Goal: Task Accomplishment & Management: Use online tool/utility

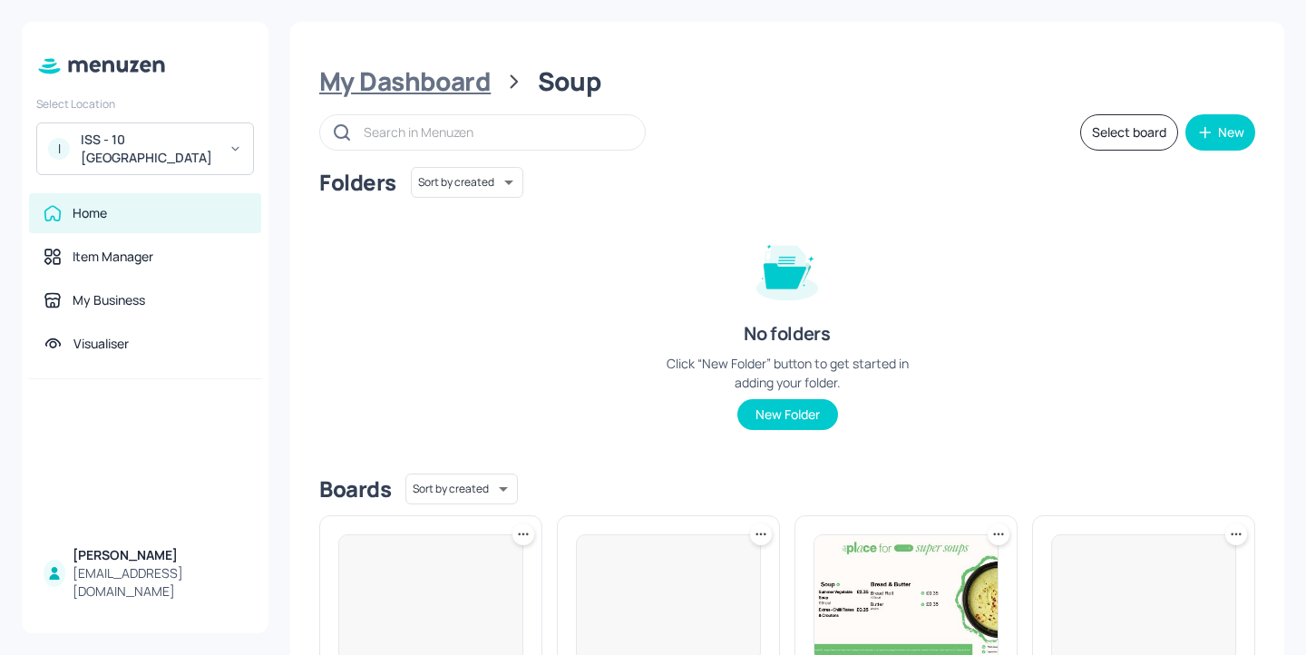
click at [441, 74] on div "My Dashboard" at bounding box center [404, 81] width 171 height 33
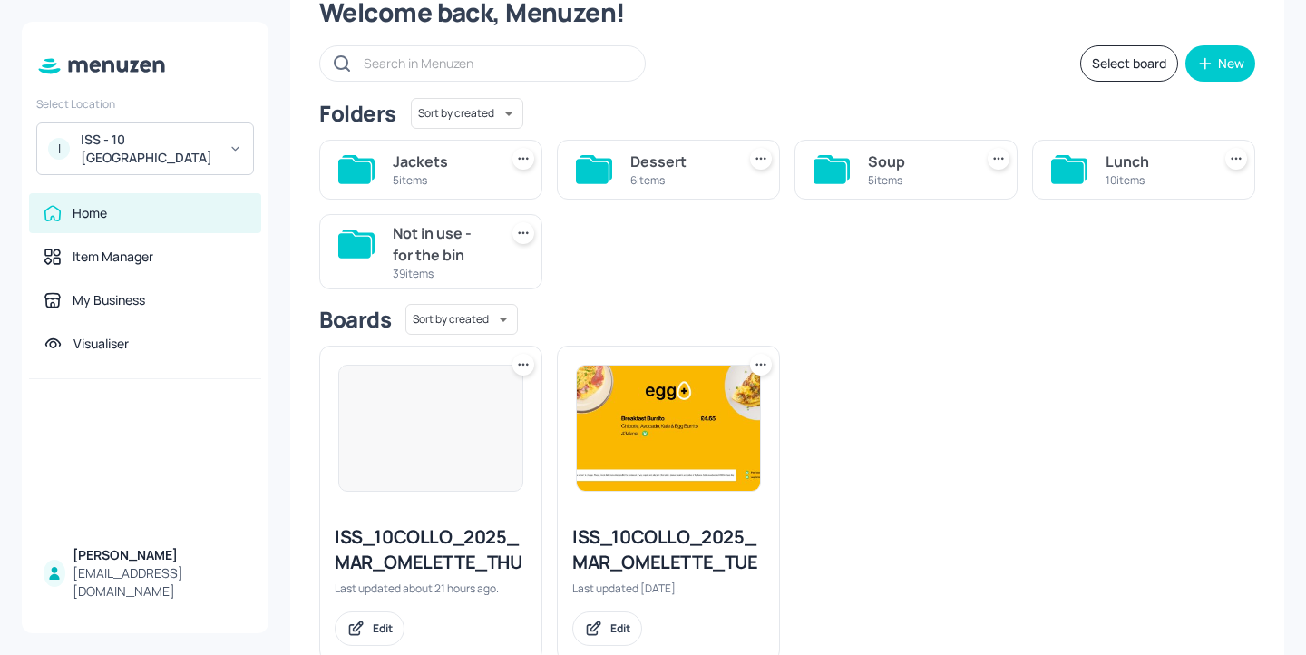
scroll to position [89, 0]
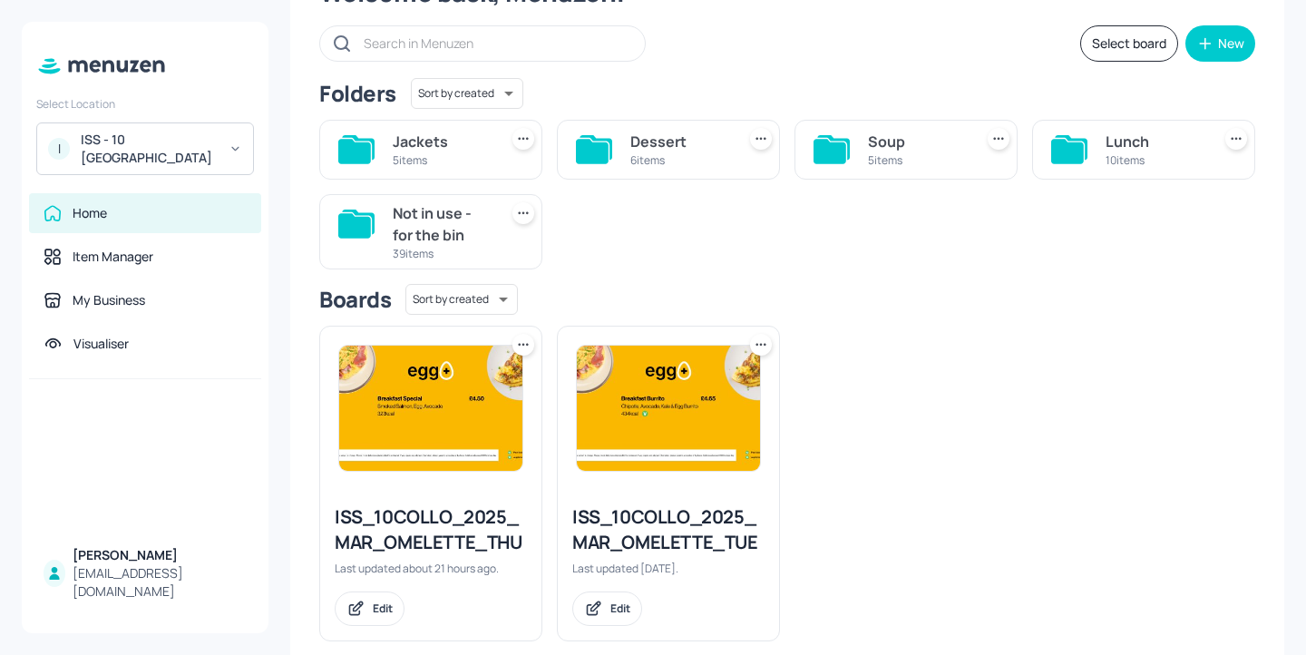
click at [469, 164] on div "5 items" at bounding box center [442, 159] width 98 height 15
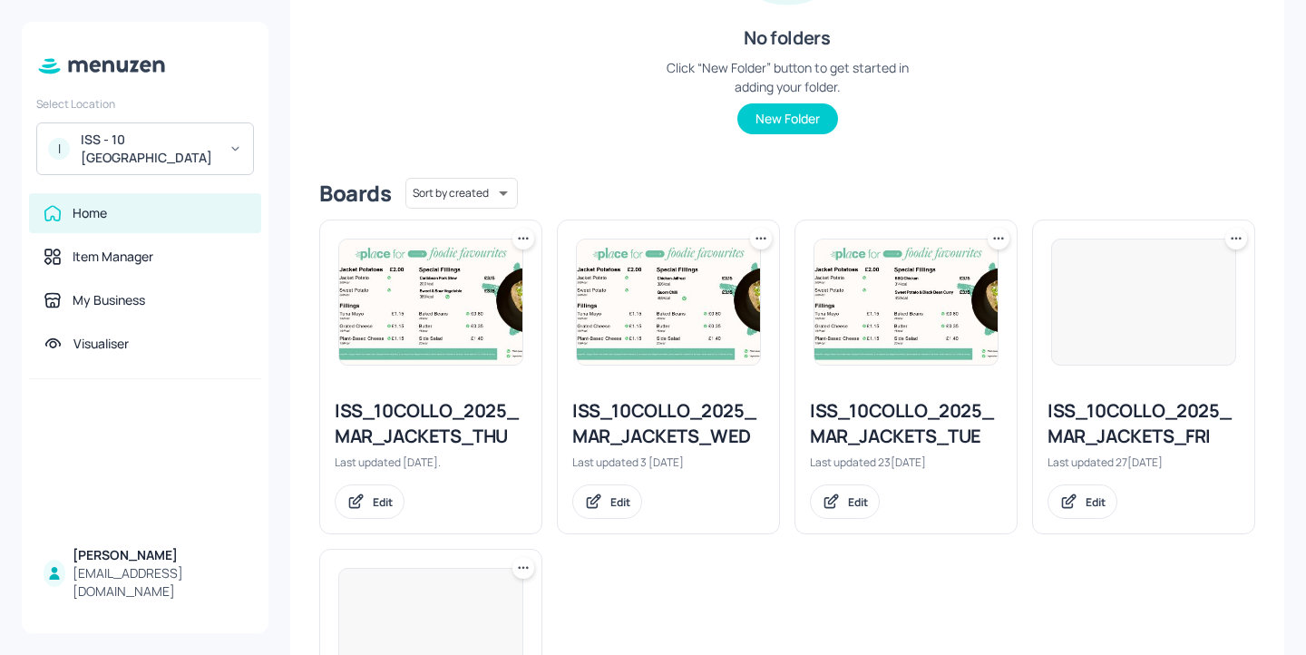
scroll to position [366, 0]
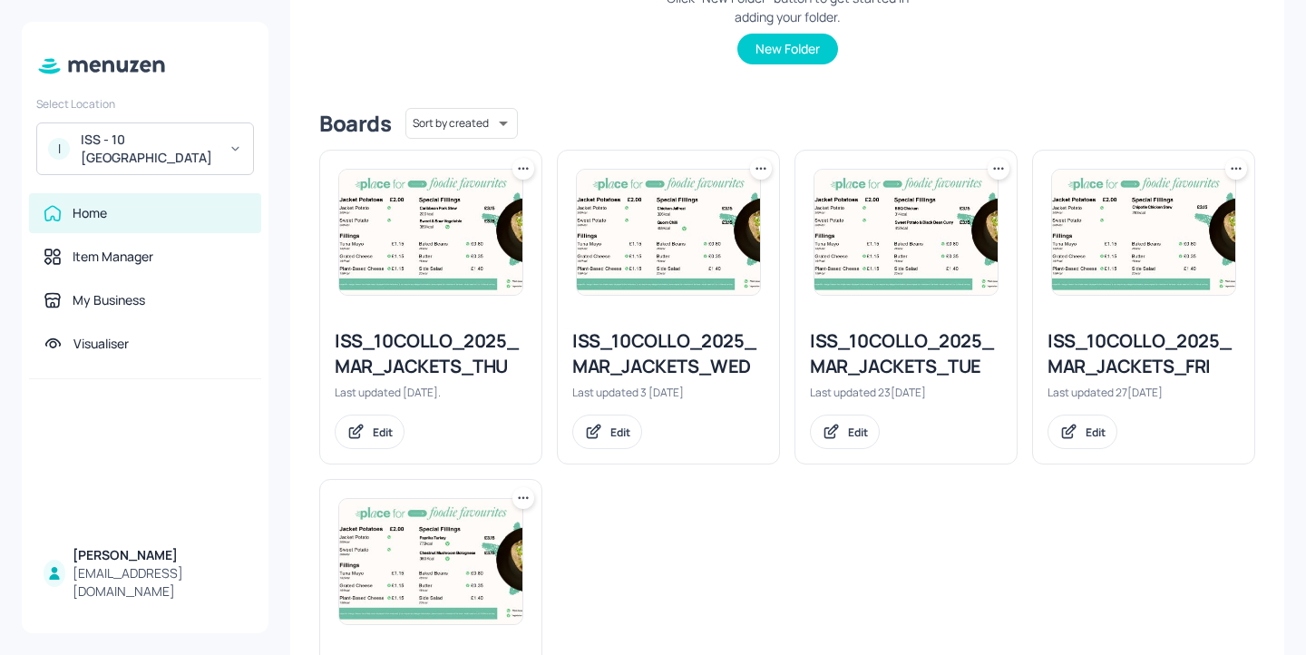
click at [472, 361] on div "ISS_10COLLO_2025_MAR_JACKETS_THU" at bounding box center [431, 353] width 192 height 51
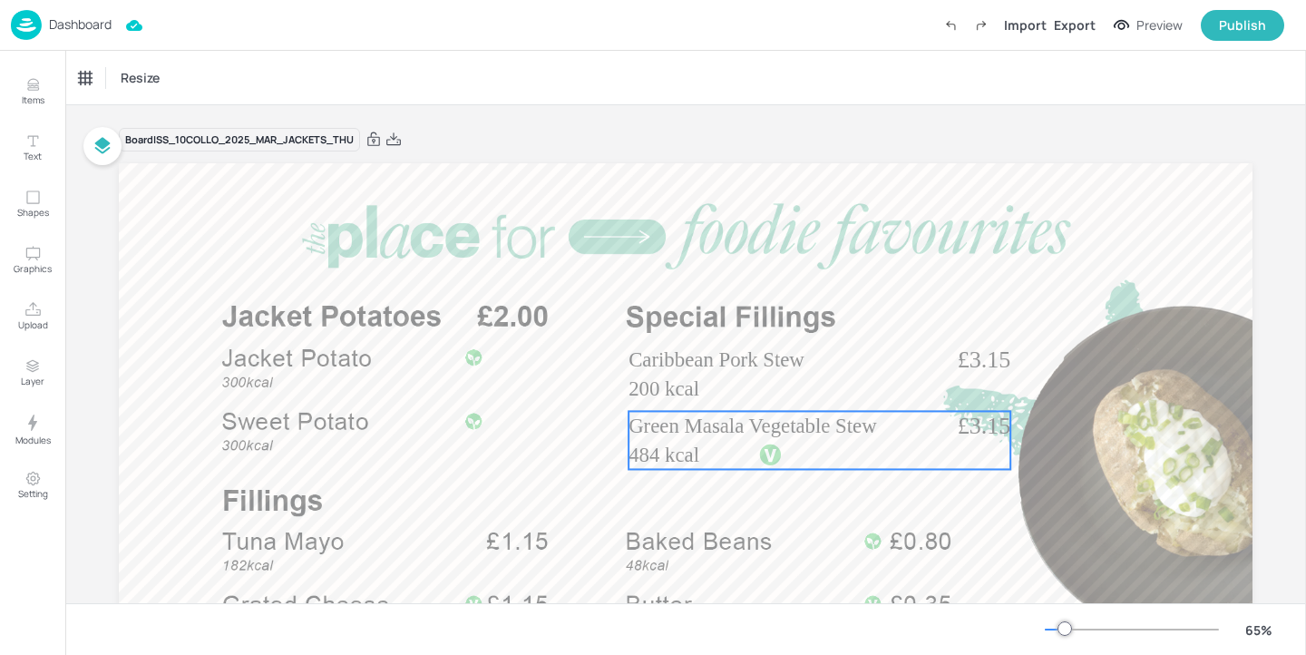
scroll to position [179, 0]
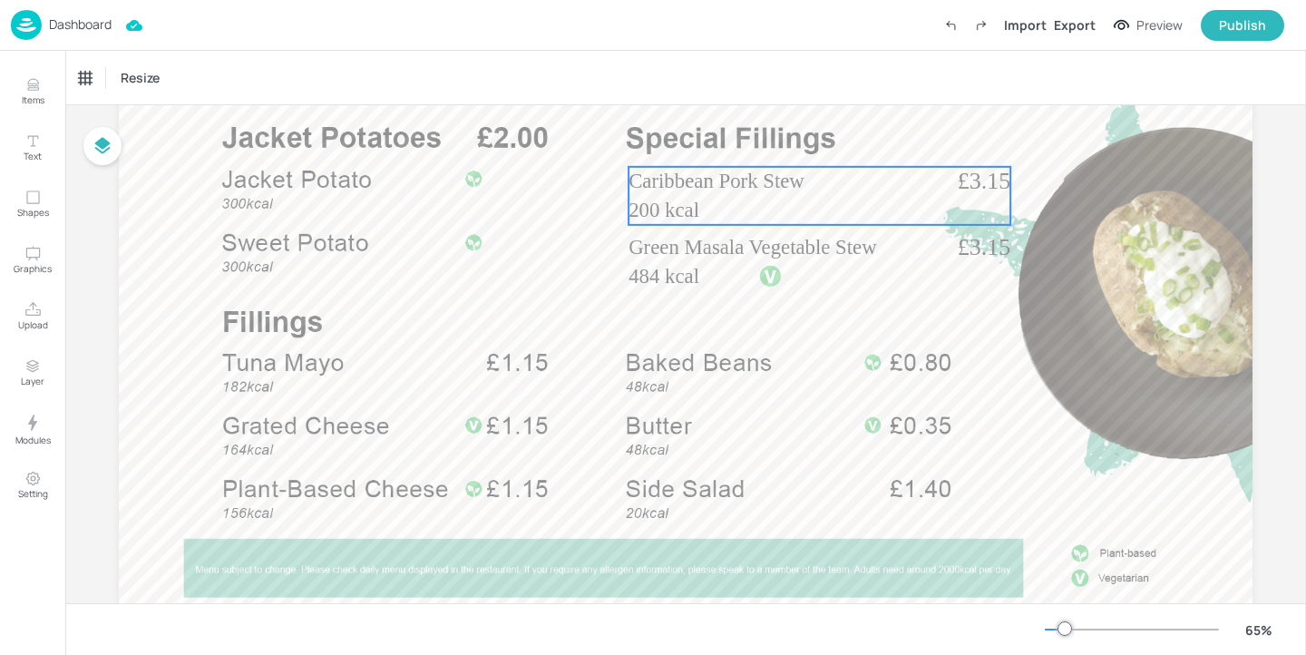
click at [797, 201] on div "£3.15 Caribbean Pork Stew 200 kcal" at bounding box center [820, 196] width 382 height 58
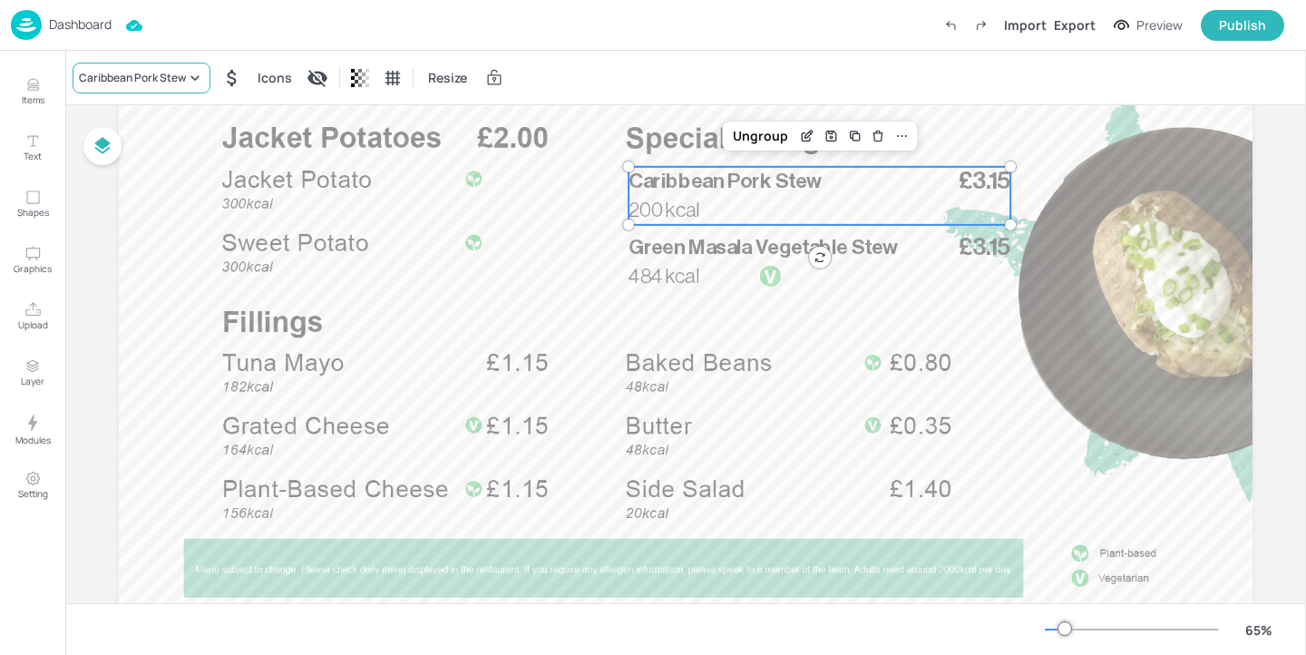
click at [130, 92] on div "Caribbean Pork Stew" at bounding box center [142, 78] width 138 height 31
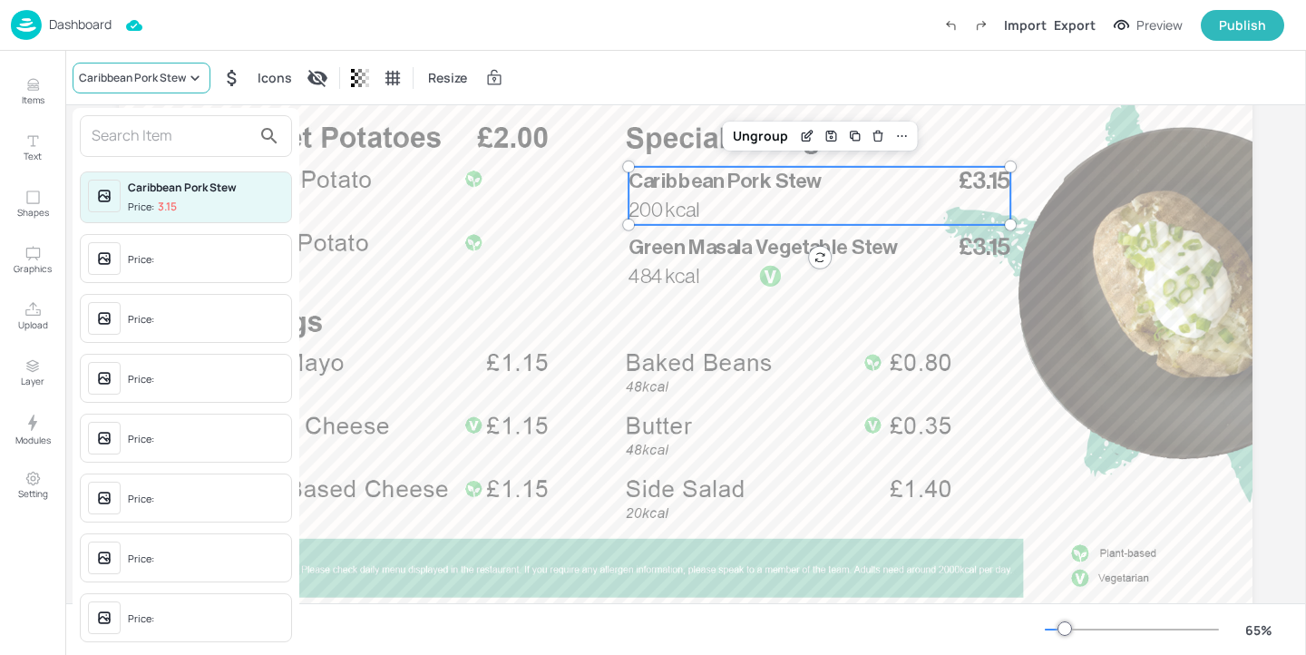
click at [131, 92] on div at bounding box center [653, 327] width 1306 height 655
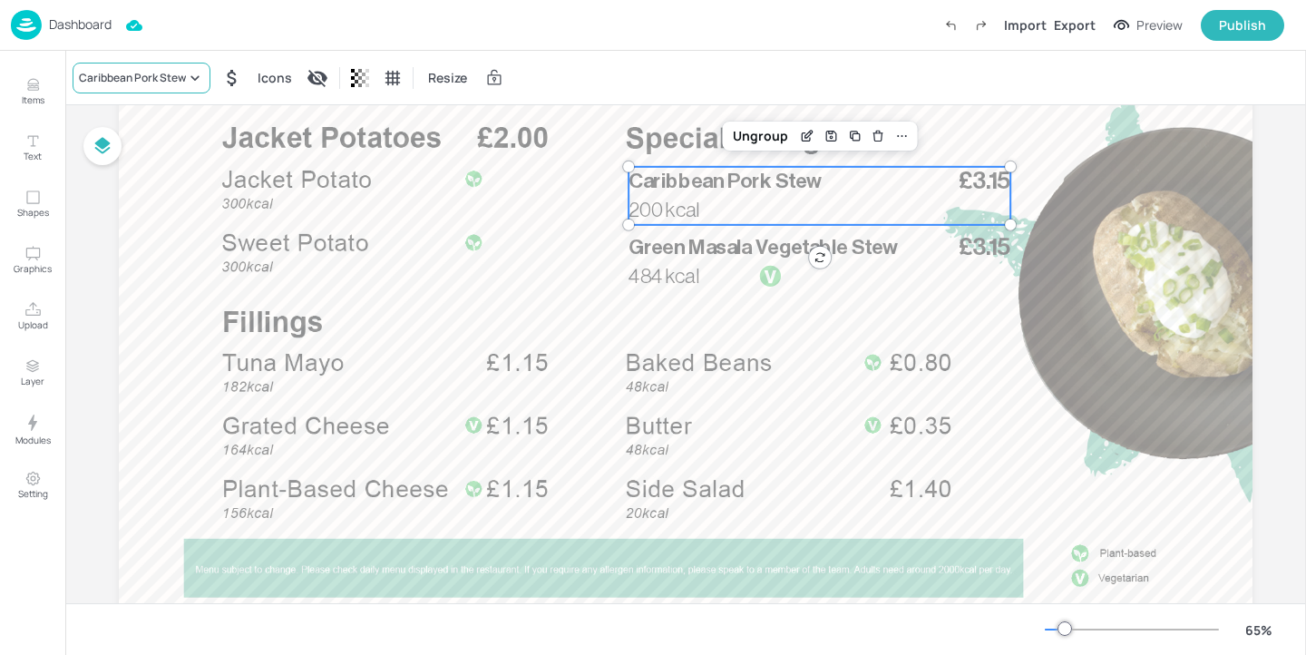
click at [131, 70] on div "Caribbean Pork Stew" at bounding box center [132, 78] width 107 height 16
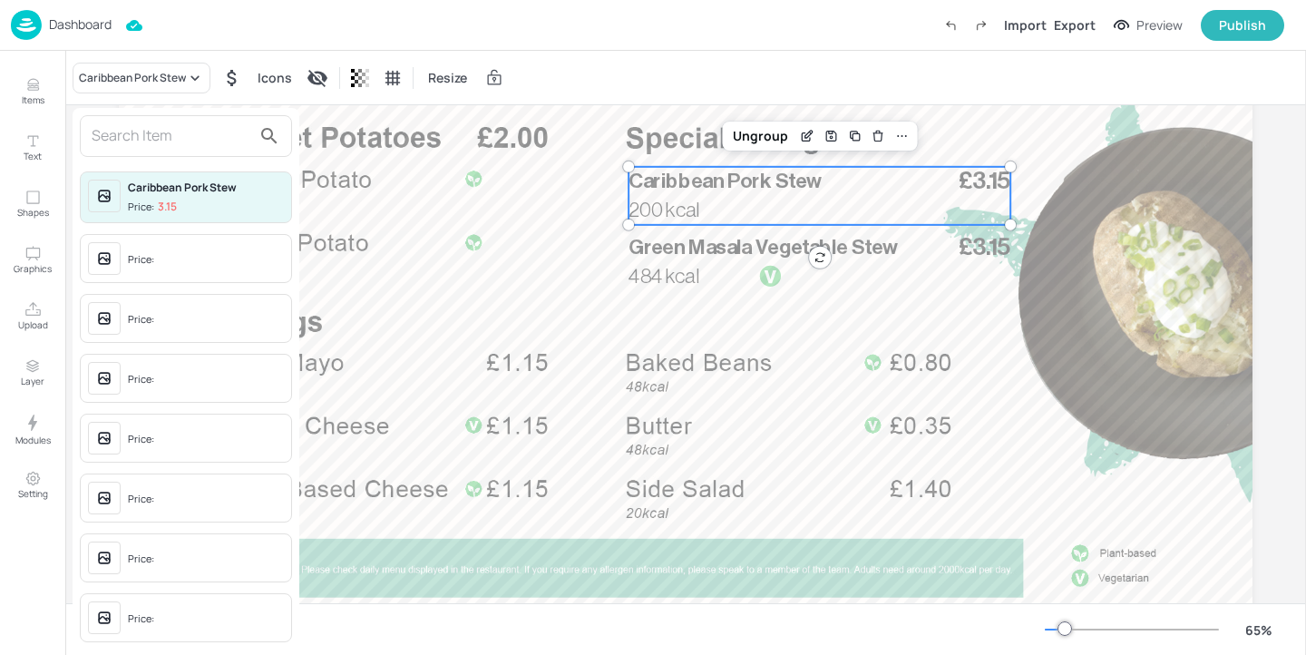
click at [130, 125] on input "text" at bounding box center [172, 136] width 160 height 29
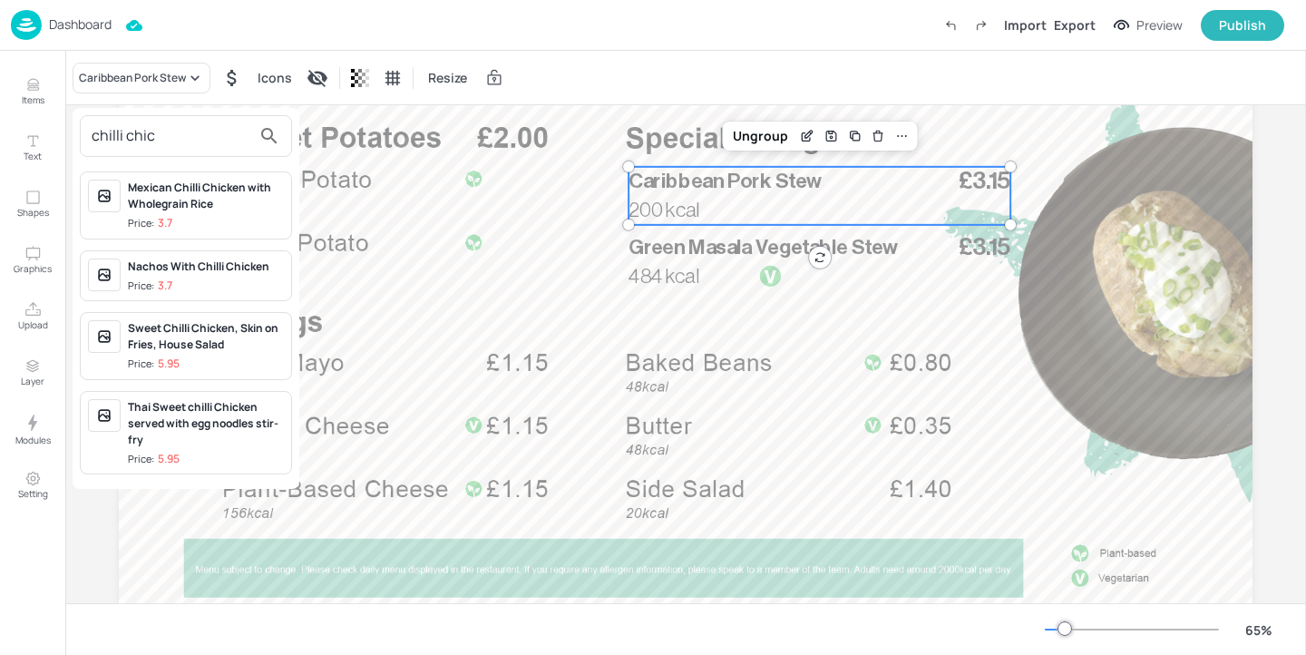
type input "chilli chic"
click at [41, 74] on div at bounding box center [653, 327] width 1306 height 655
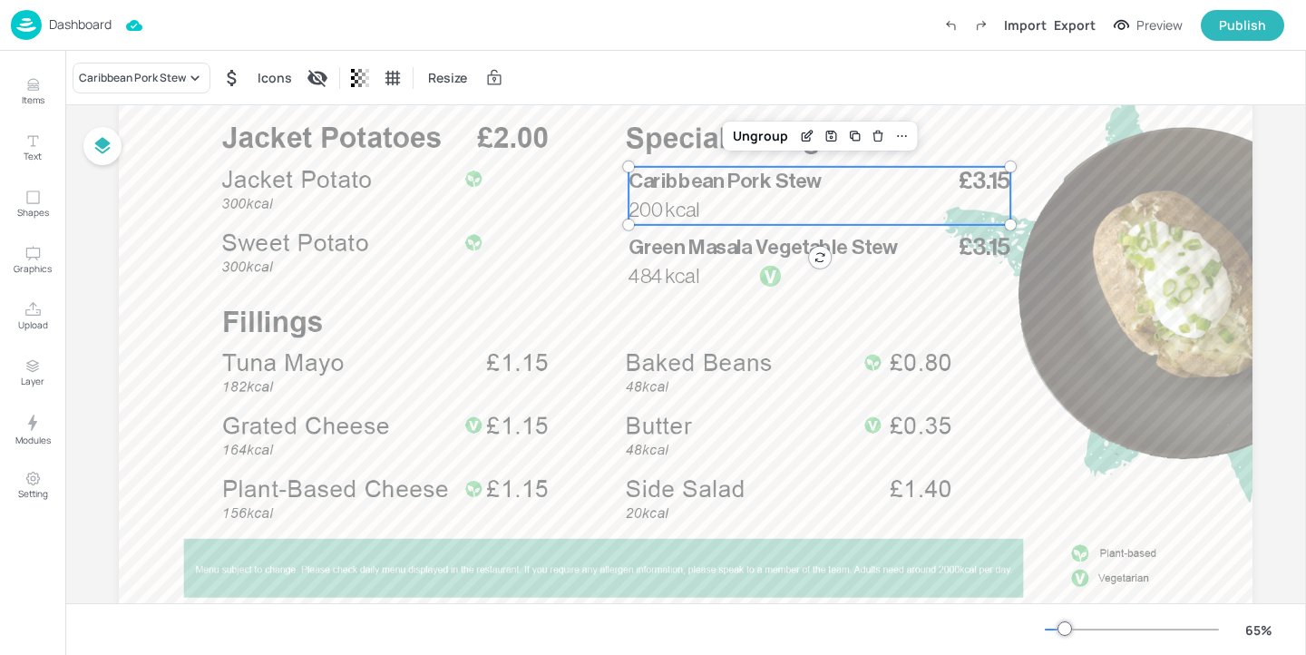
click at [34, 97] on div "chilli chic Mexican Chilli Chicken with Wholegrain Rice Price: 3.7 Nachos With …" at bounding box center [653, 331] width 1306 height 648
click at [34, 97] on p "Items" at bounding box center [33, 99] width 23 height 13
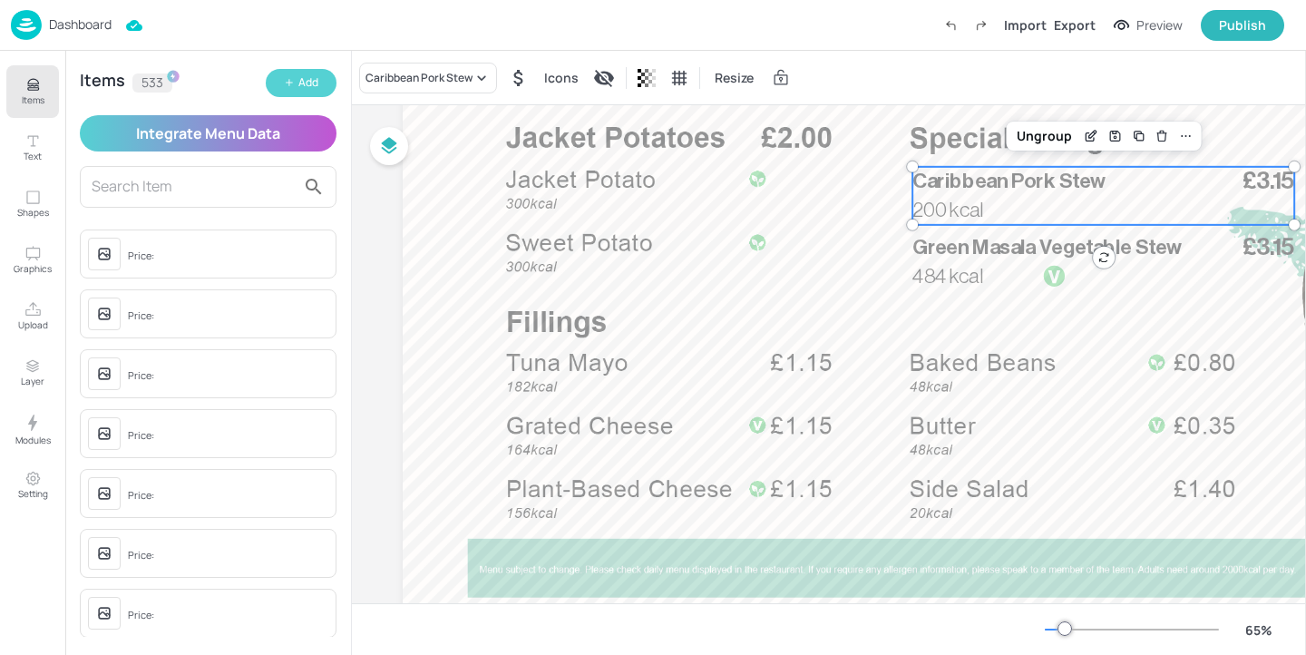
click at [298, 78] on div "Add" at bounding box center [308, 82] width 20 height 17
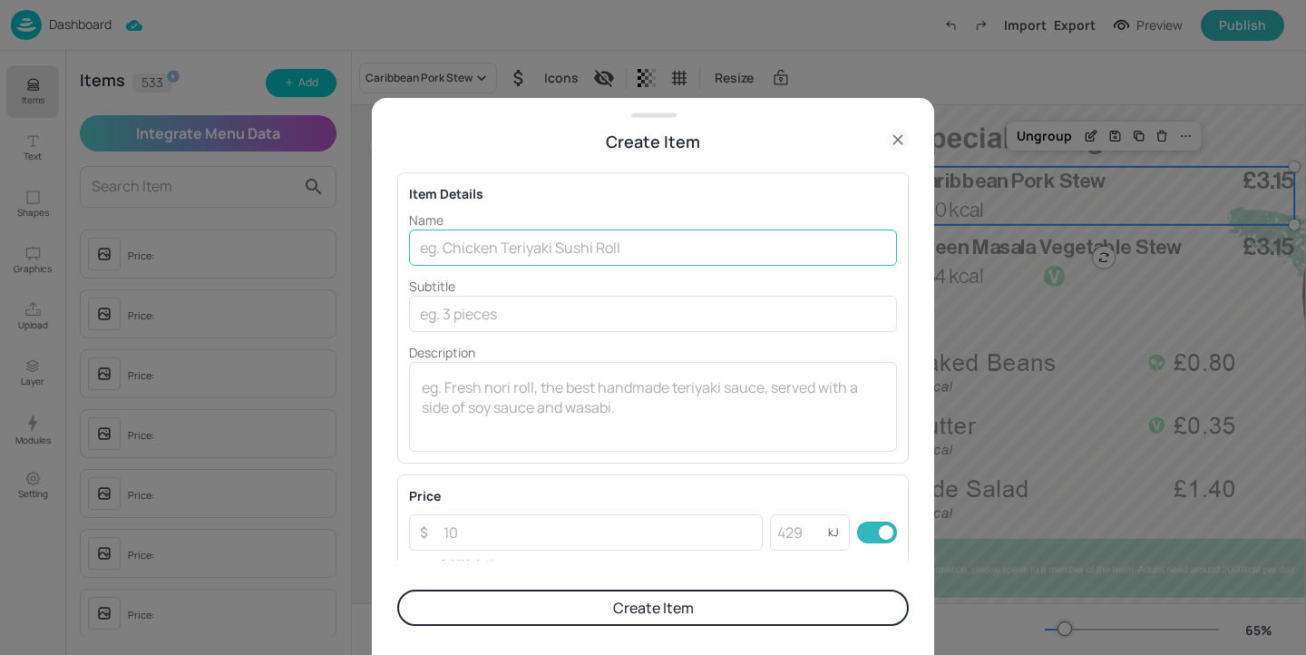
click at [473, 246] on input "text" at bounding box center [653, 248] width 488 height 36
paste input "Sweet Chilli Chicken"
type input "Sweet Chilli Chicken"
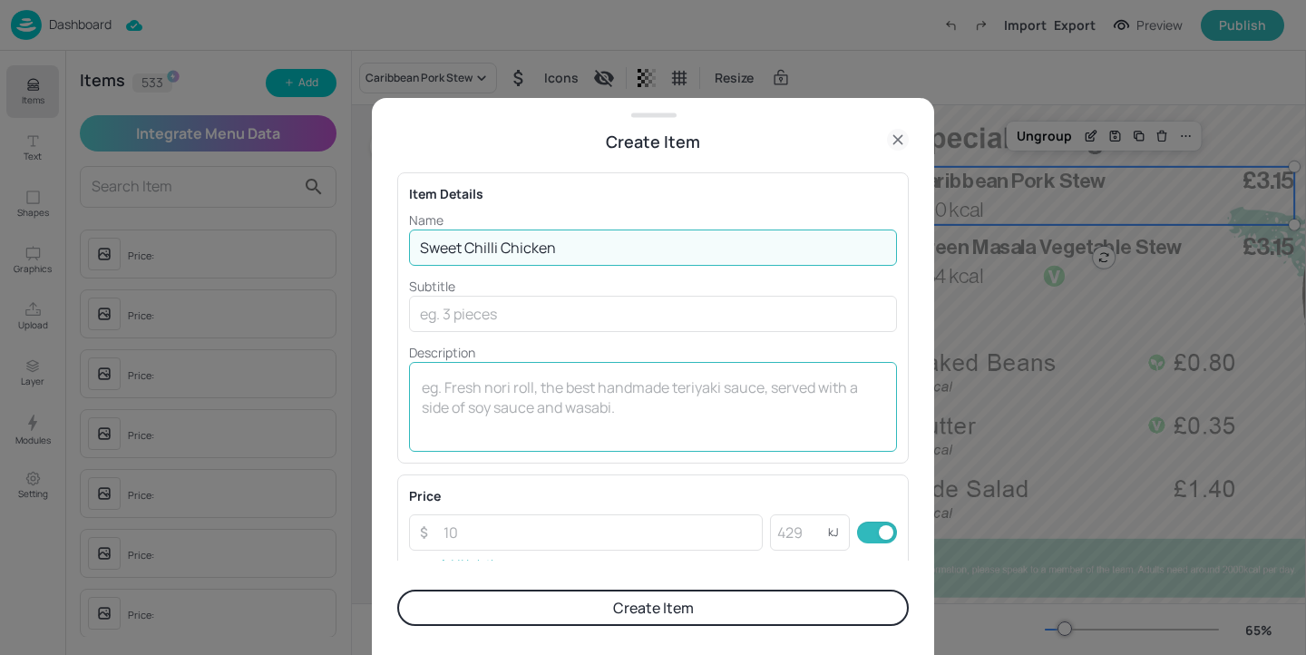
click at [703, 378] on textarea at bounding box center [653, 407] width 463 height 60
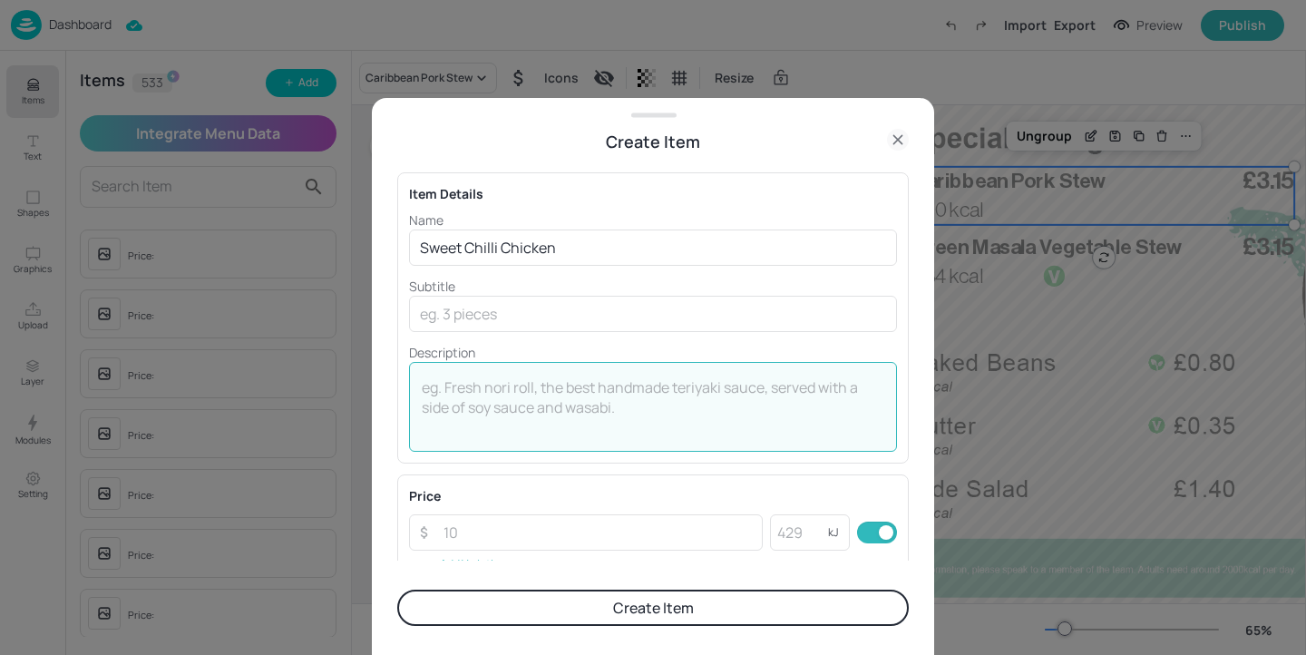
paste textarea "501 Kcal"
click at [454, 388] on textarea "501 Kcal" at bounding box center [653, 407] width 463 height 60
type textarea "501 kcal"
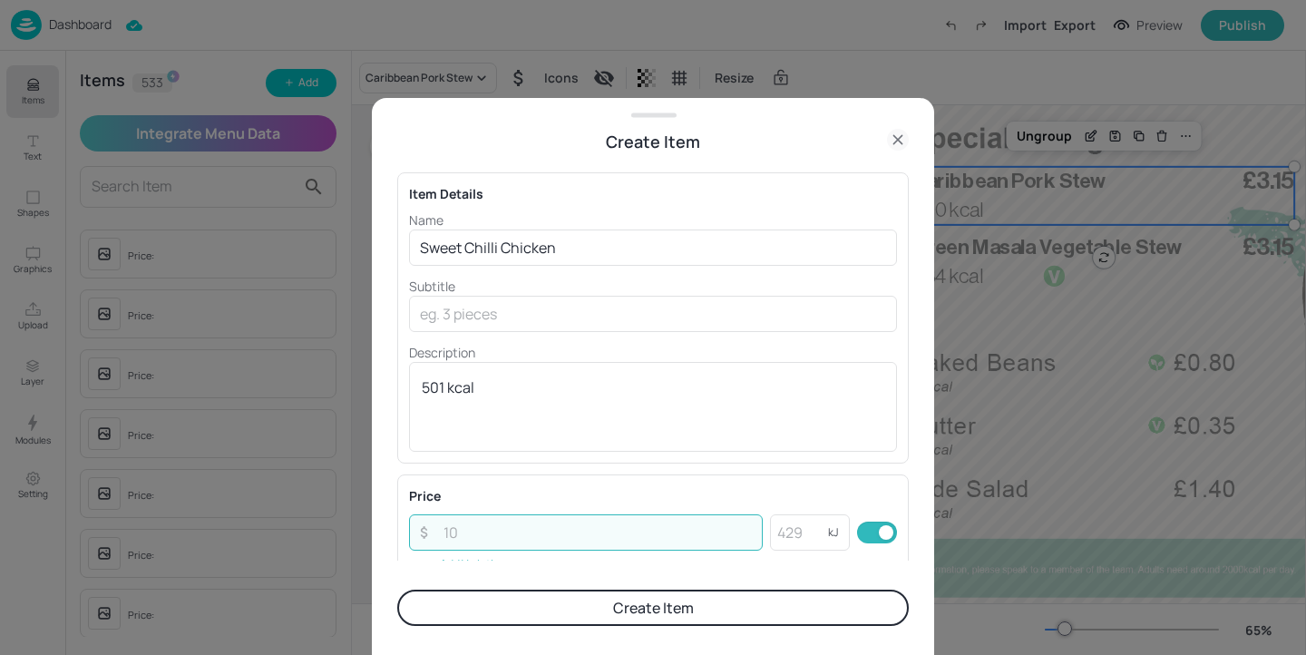
click at [612, 539] on input "number" at bounding box center [598, 532] width 330 height 36
paste input "3.15"
type input "3.15"
click at [620, 611] on button "Create Item" at bounding box center [653, 608] width 512 height 36
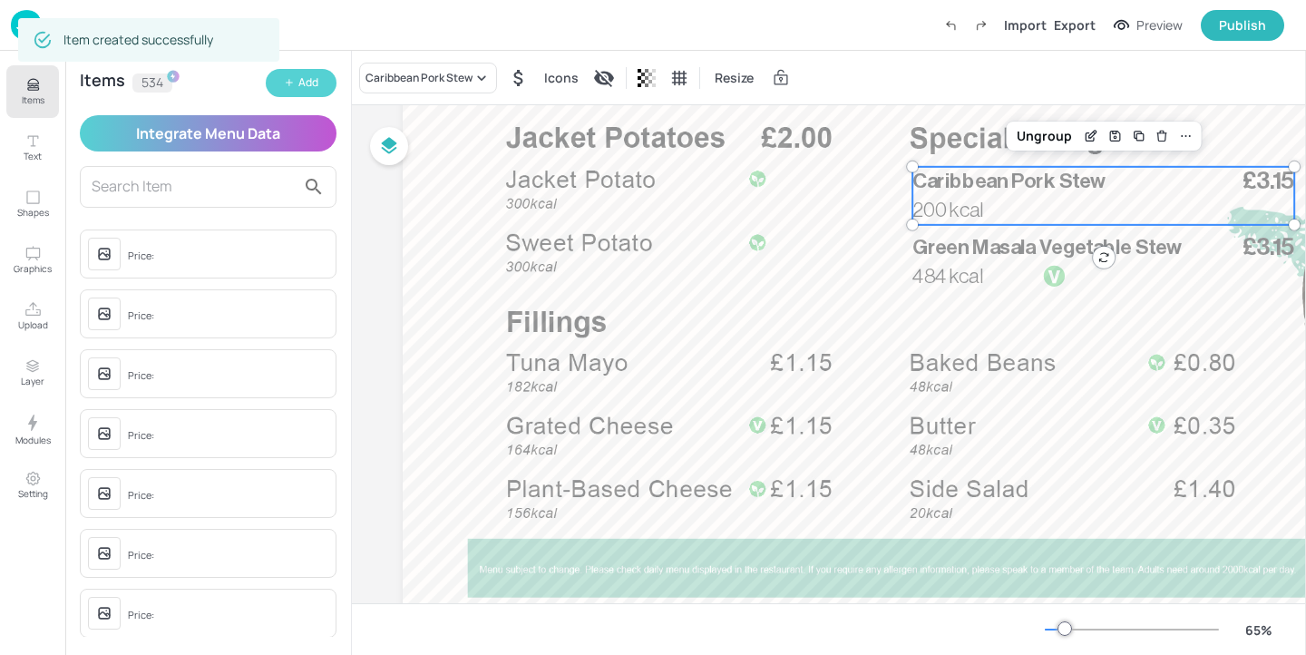
click at [308, 83] on div "Add" at bounding box center [308, 82] width 20 height 17
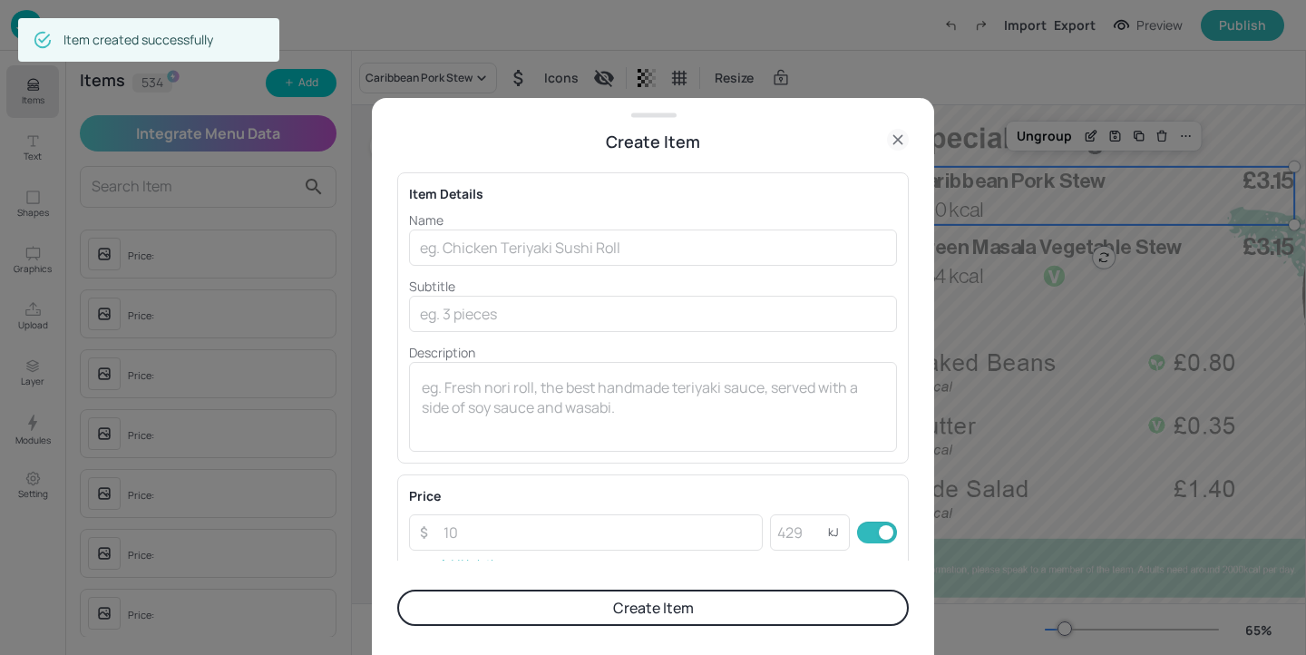
click at [900, 143] on icon at bounding box center [898, 140] width 22 height 22
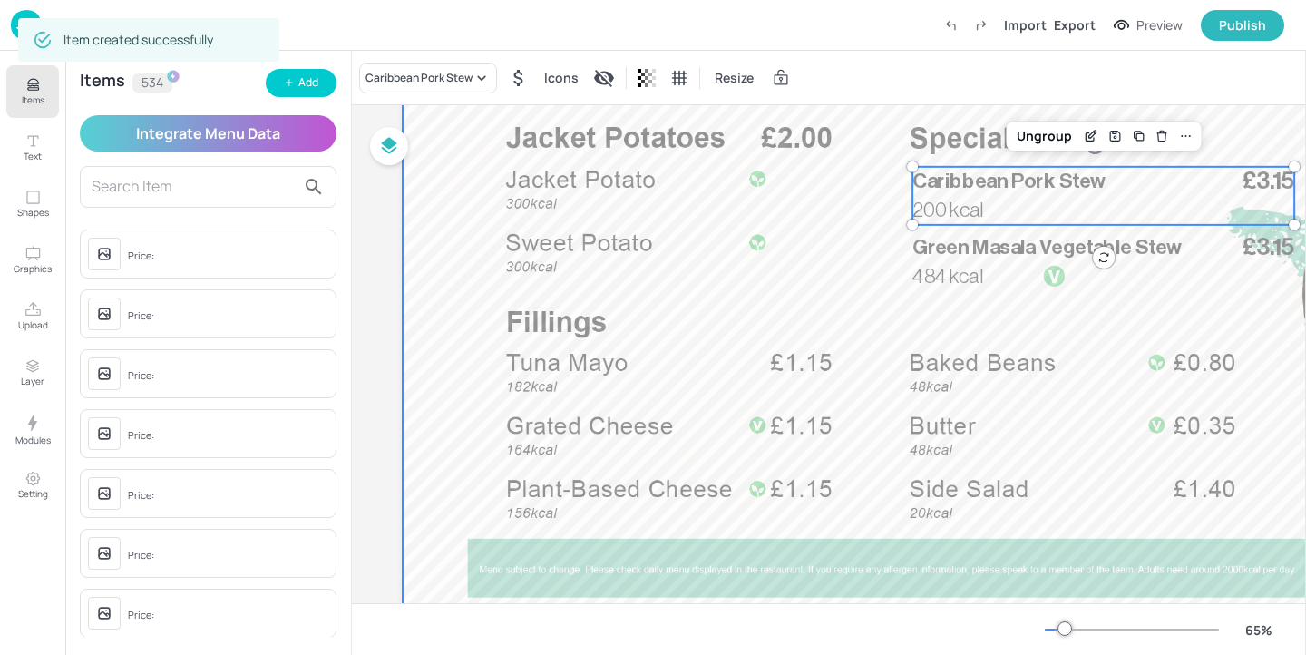
click at [992, 290] on div at bounding box center [970, 304] width 1134 height 638
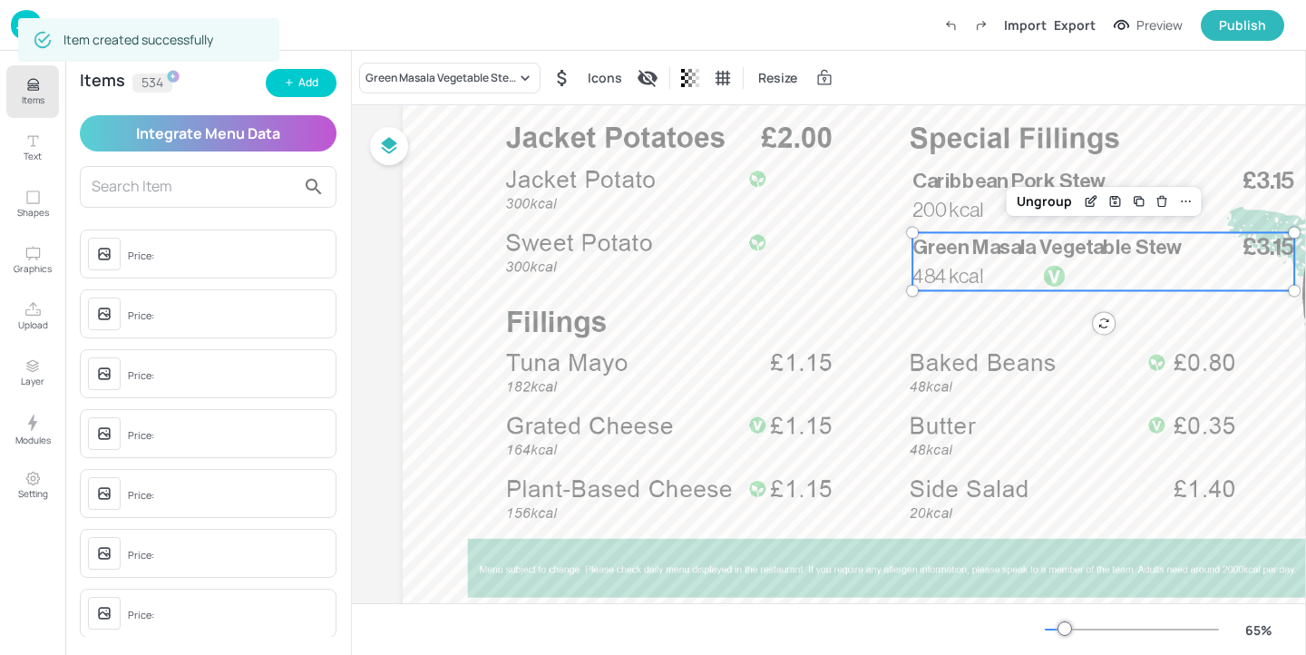
click at [965, 264] on p "484 kcal" at bounding box center [957, 275] width 88 height 29
click at [488, 57] on div "Green Masala Vegetable Stew Icons Resize" at bounding box center [829, 78] width 954 height 54
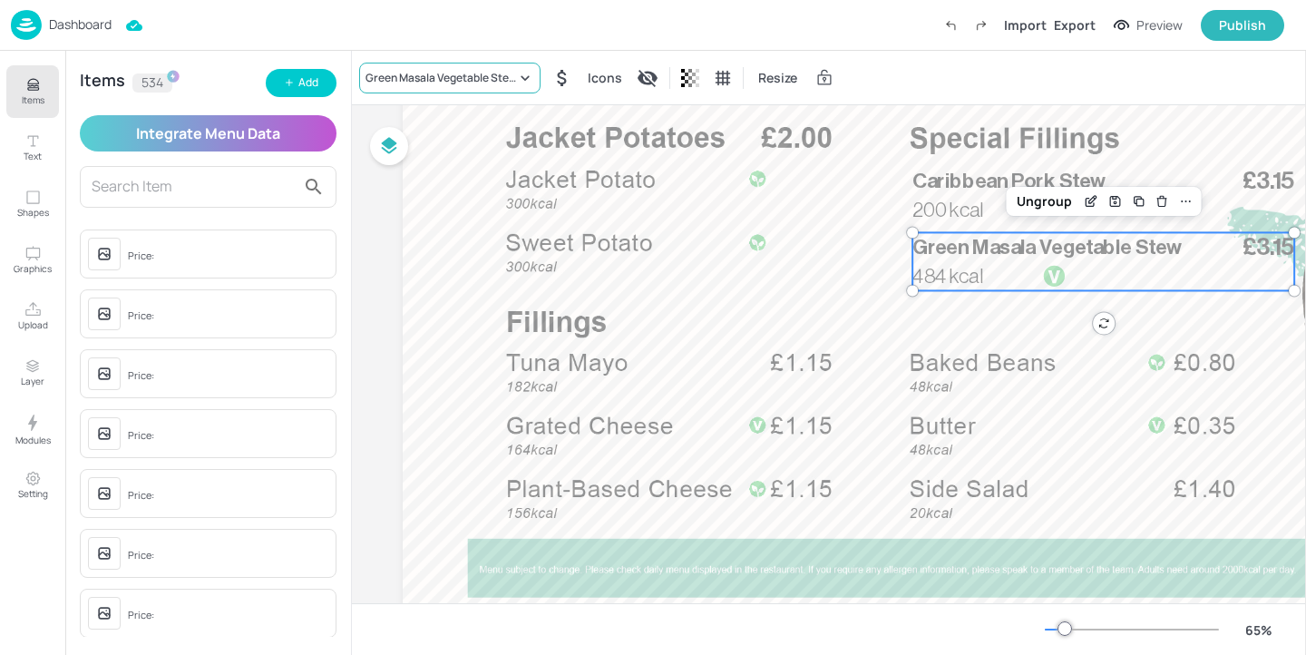
click at [488, 66] on div "Green Masala Vegetable Stew" at bounding box center [449, 78] width 181 height 31
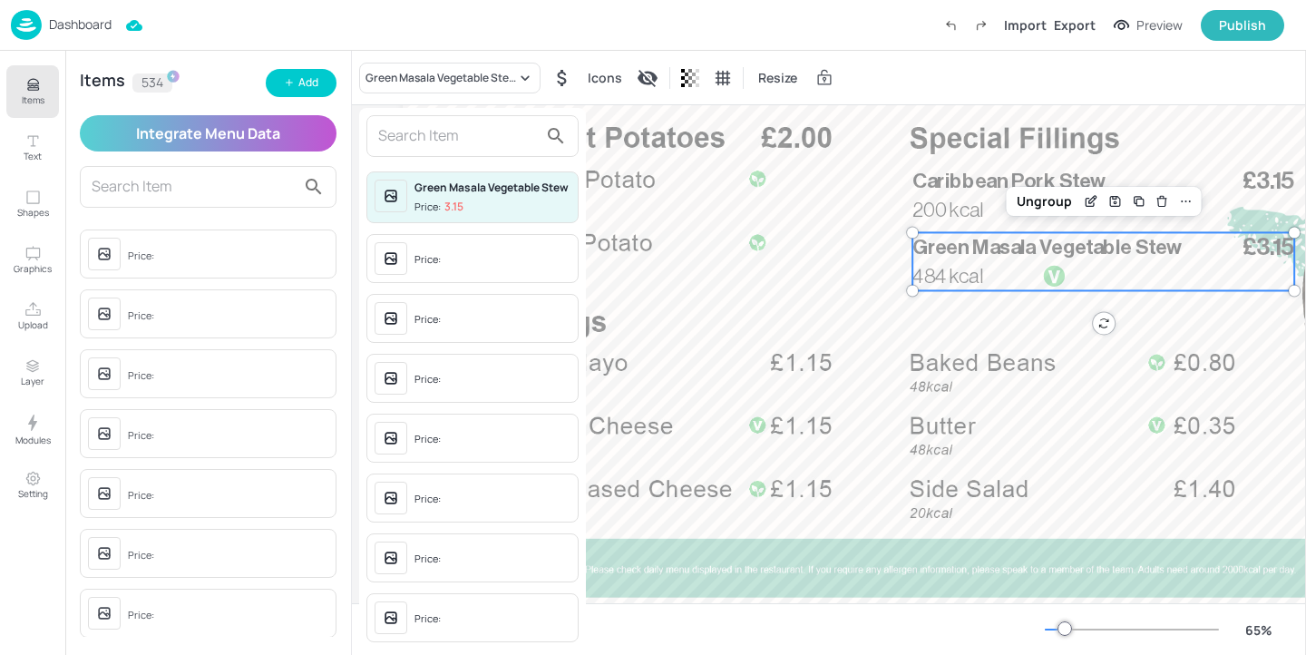
click at [469, 152] on div at bounding box center [473, 136] width 212 height 42
click at [469, 143] on input "text" at bounding box center [458, 136] width 160 height 29
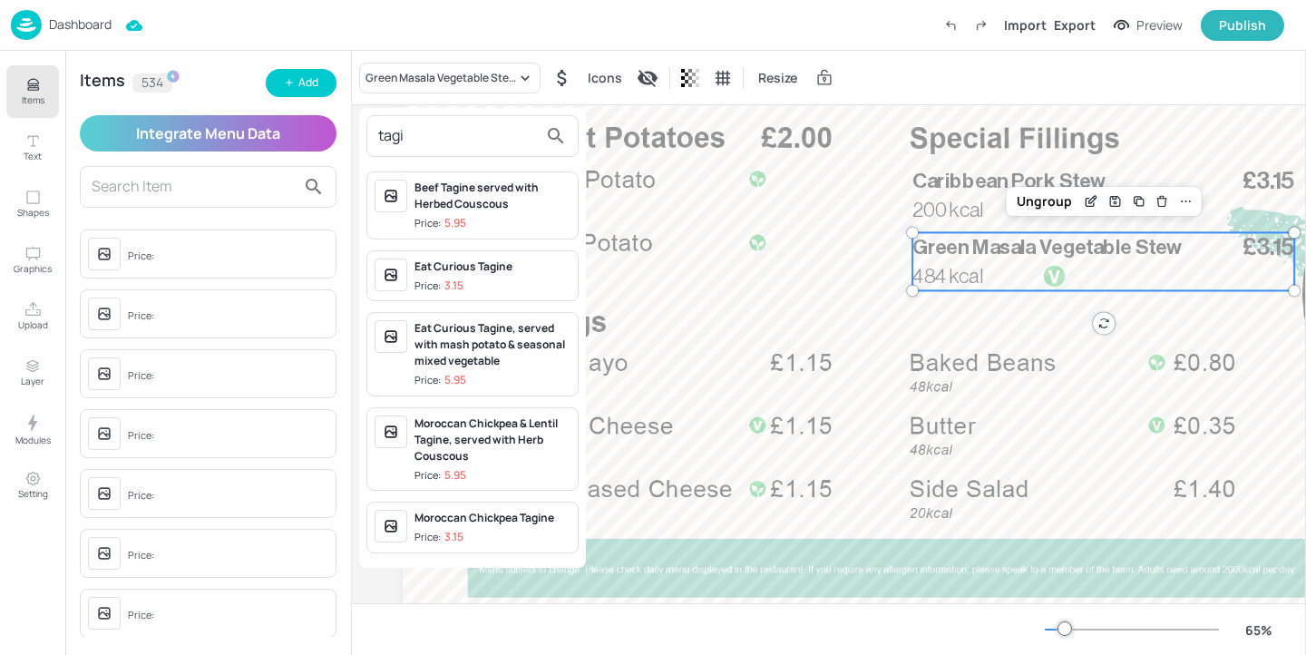
type input "tagi"
click at [523, 277] on div "Eat Curious Tagine Price: 3.15" at bounding box center [493, 276] width 156 height 35
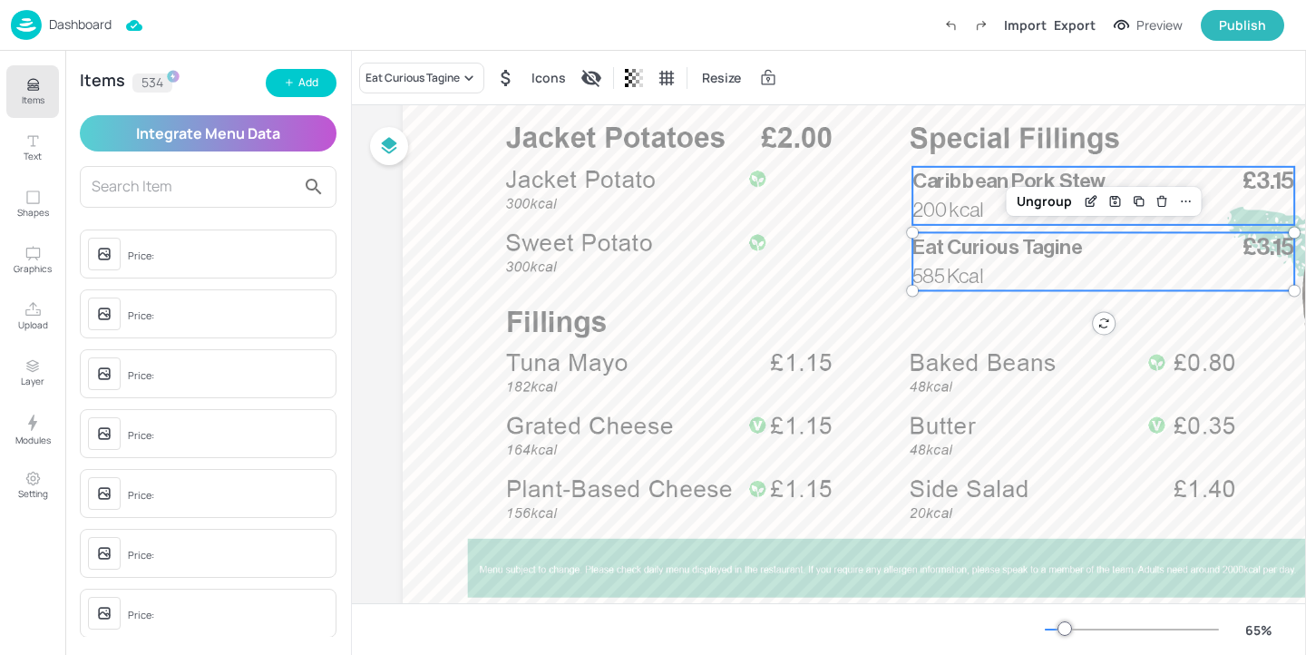
click at [924, 223] on p "200 kcal" at bounding box center [957, 210] width 88 height 29
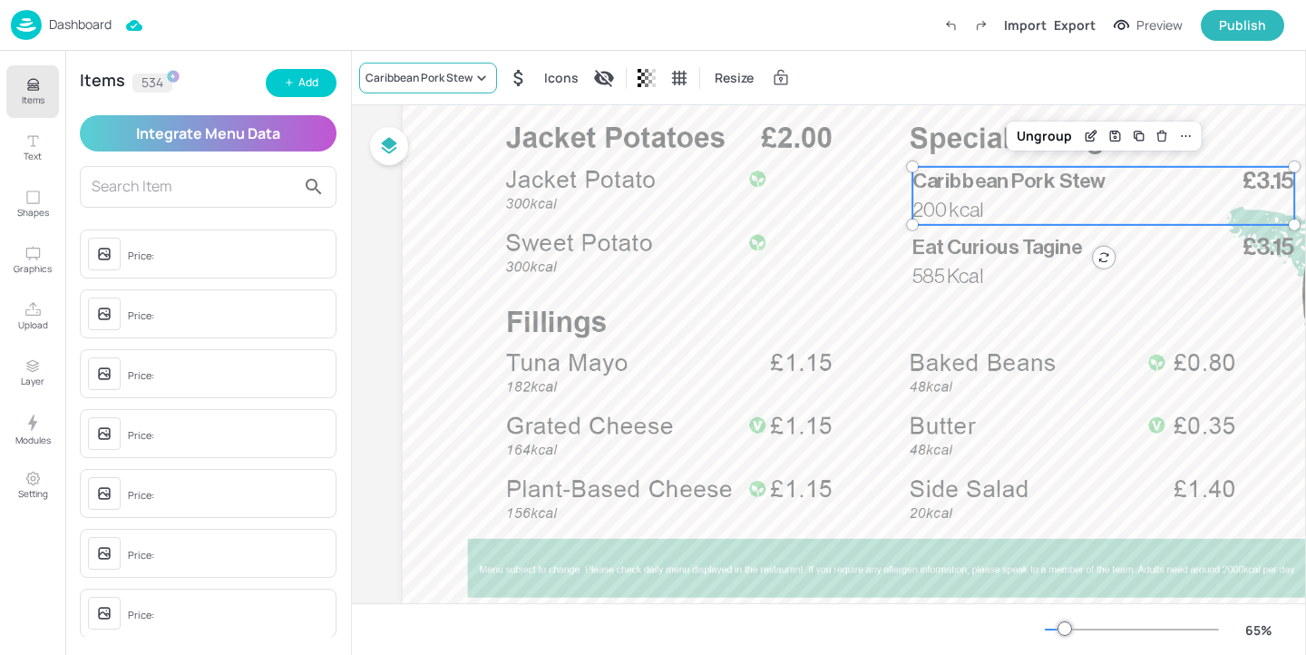
click at [396, 78] on div "Caribbean Pork Stew" at bounding box center [419, 78] width 107 height 16
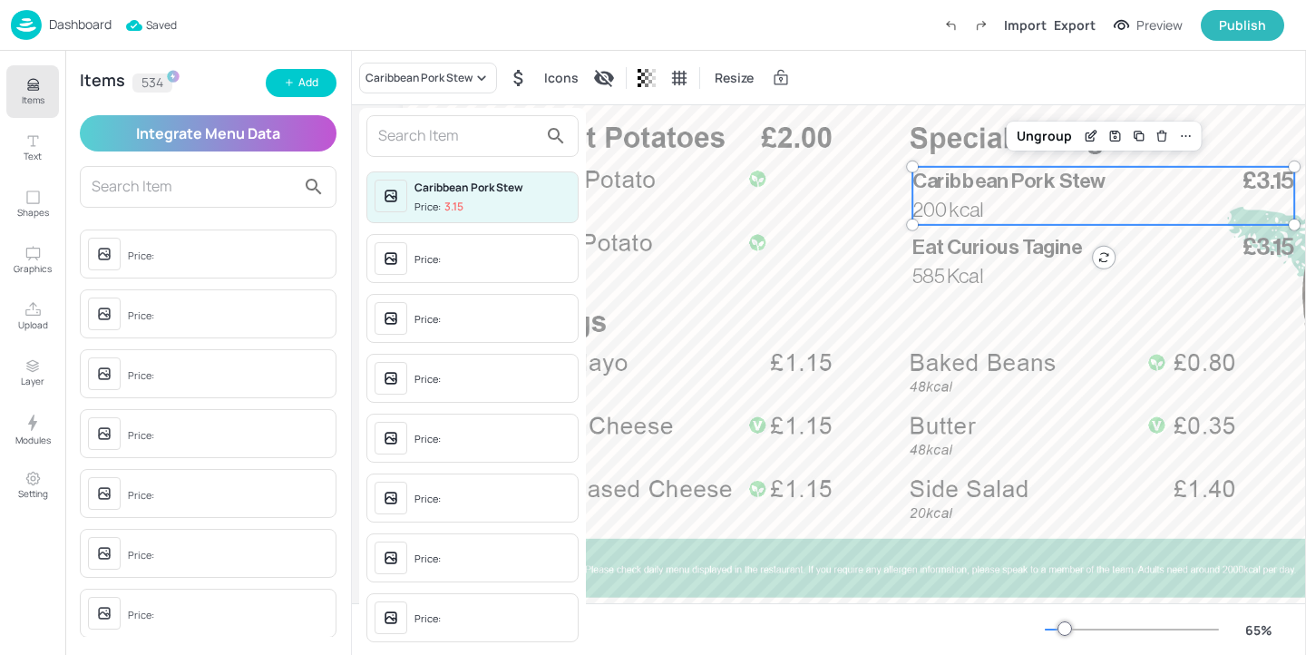
click at [414, 137] on input "text" at bounding box center [458, 136] width 160 height 29
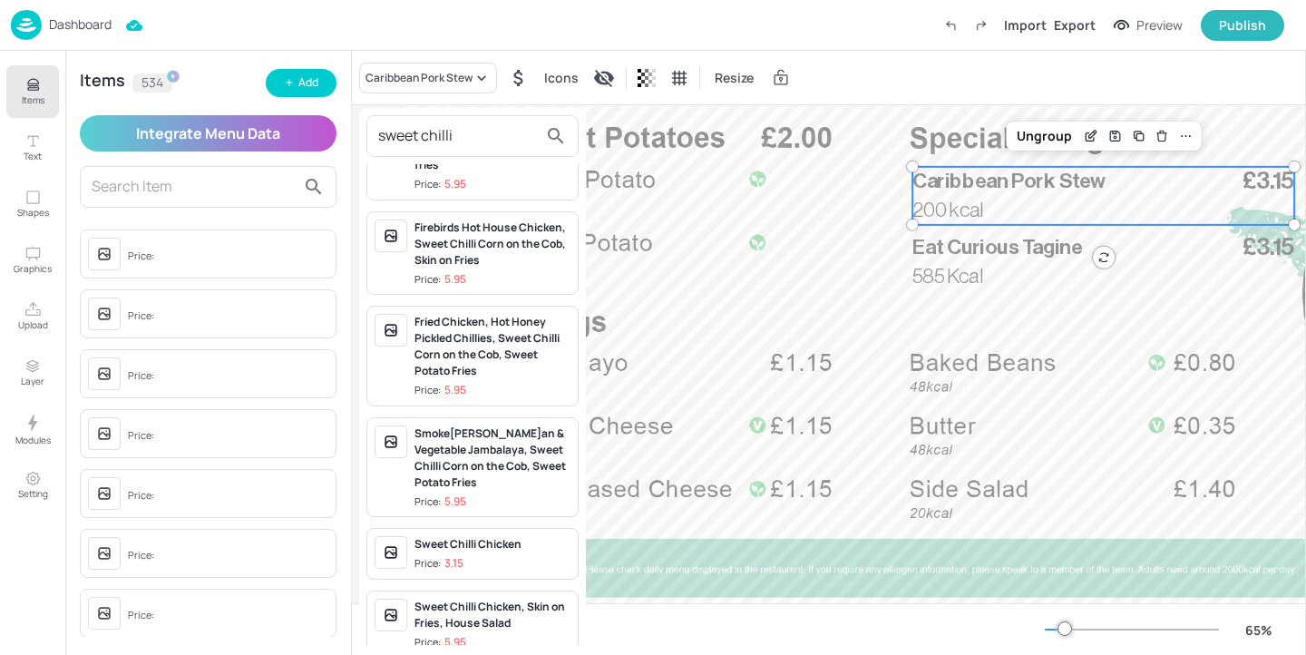
scroll to position [75, 0]
type input "sweet chilli"
click at [511, 546] on div "Sweet Chilli Chicken" at bounding box center [493, 541] width 156 height 16
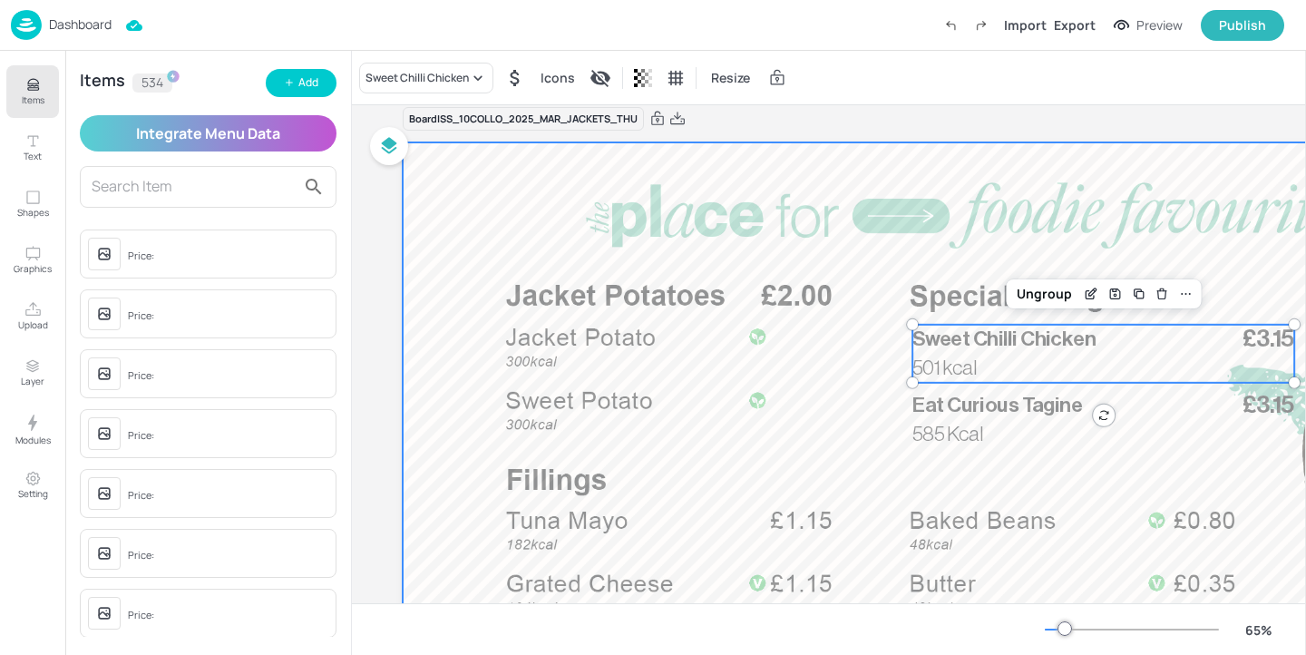
scroll to position [0, 0]
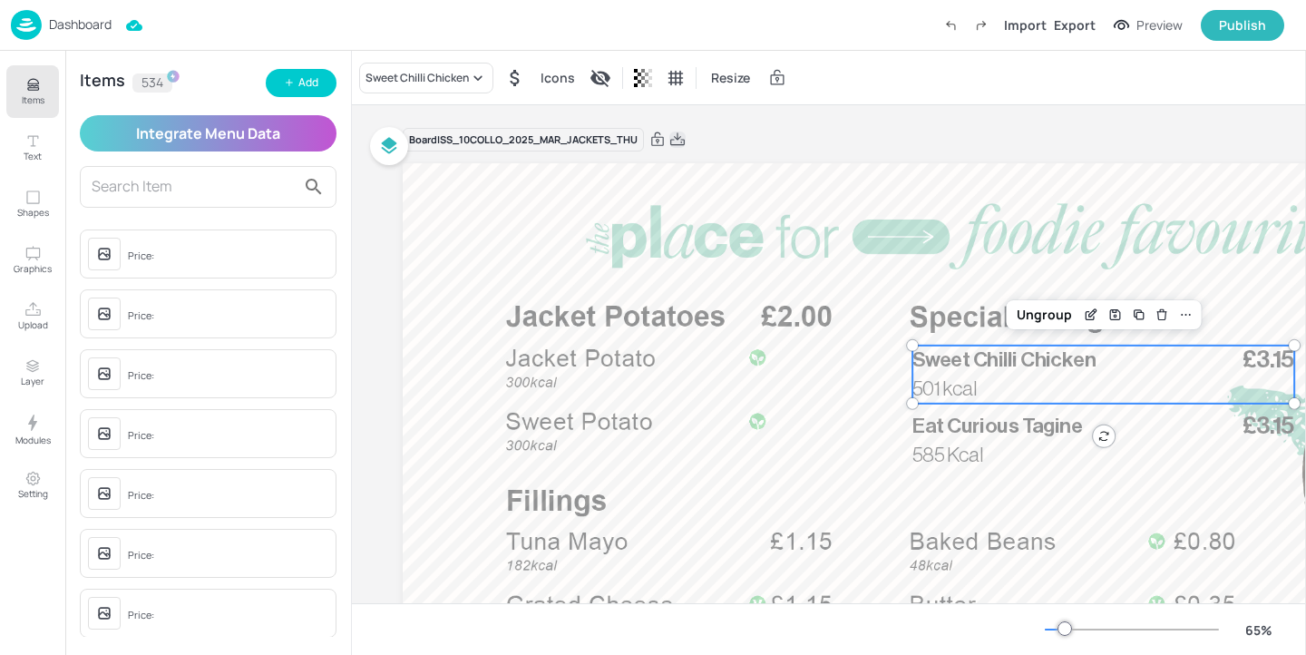
click at [680, 139] on icon at bounding box center [678, 140] width 16 height 18
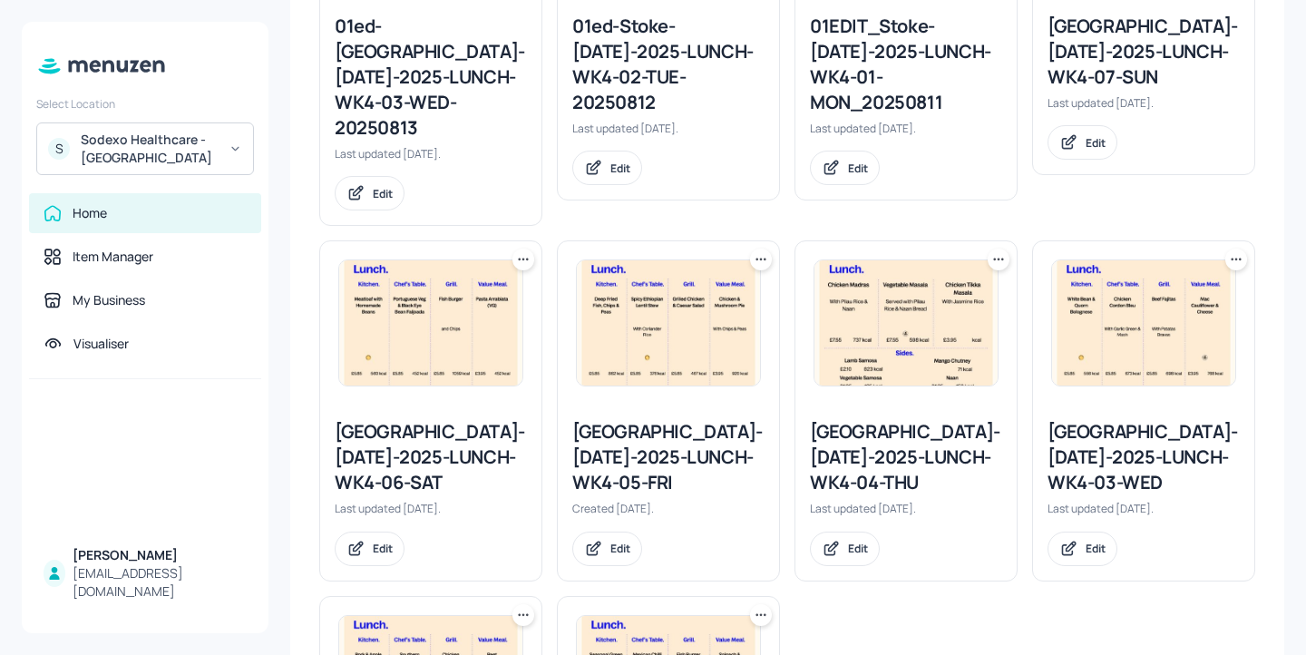
scroll to position [679, 0]
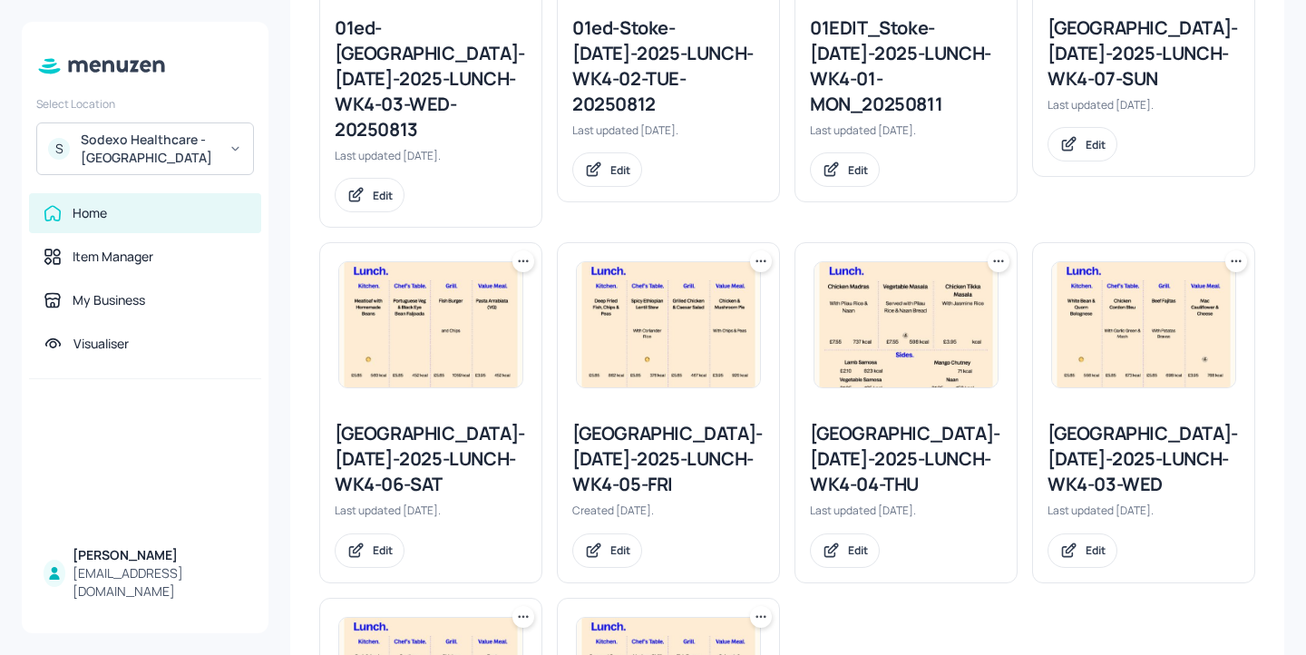
click at [995, 252] on icon at bounding box center [999, 261] width 18 height 18
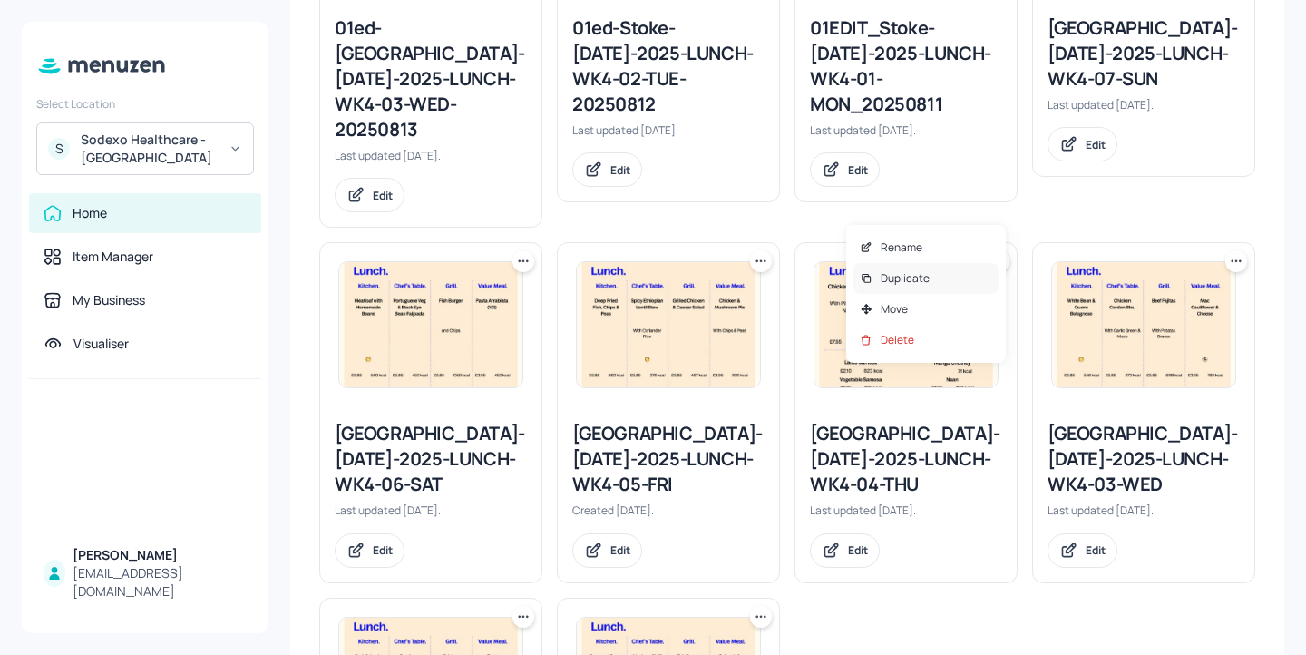
click at [956, 273] on div "Duplicate" at bounding box center [926, 278] width 145 height 31
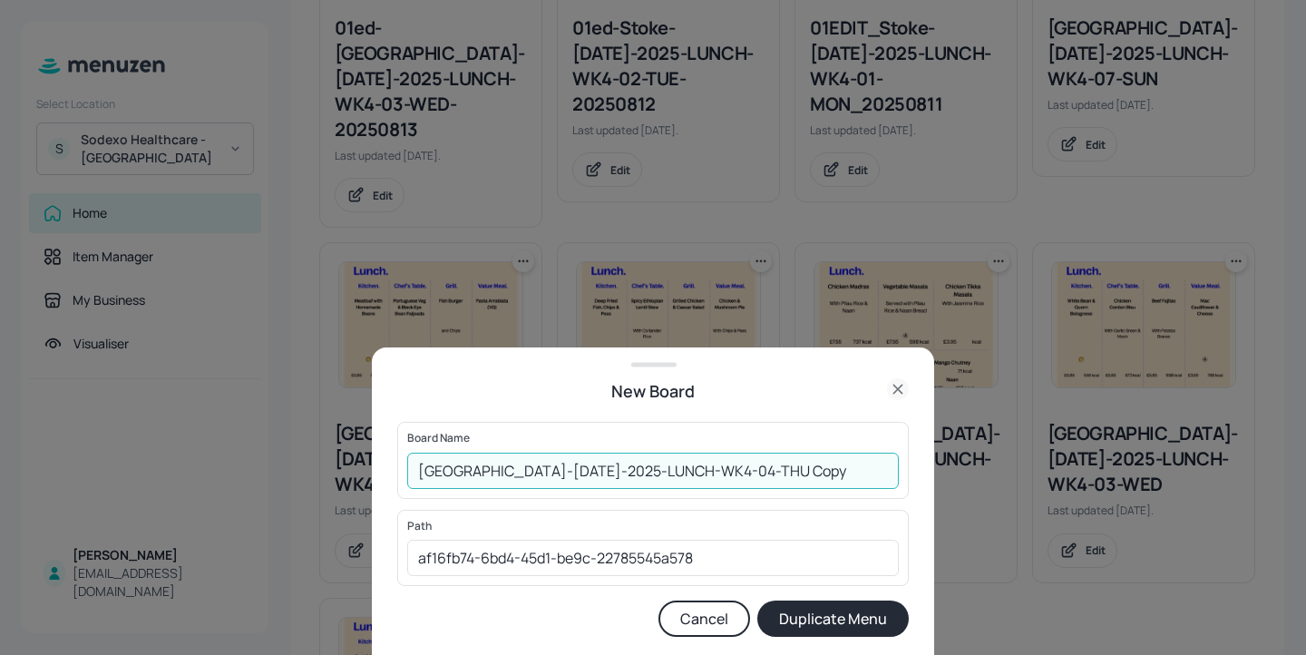
click at [423, 461] on input "Stoke Mandeville-JUL-2025-LUNCH-WK4-04-THU Copy" at bounding box center [653, 471] width 492 height 36
click at [417, 465] on input "Stoke Mandeville-JUL-2025-LUNCH-WK4-04-THU Copy" at bounding box center [653, 471] width 492 height 36
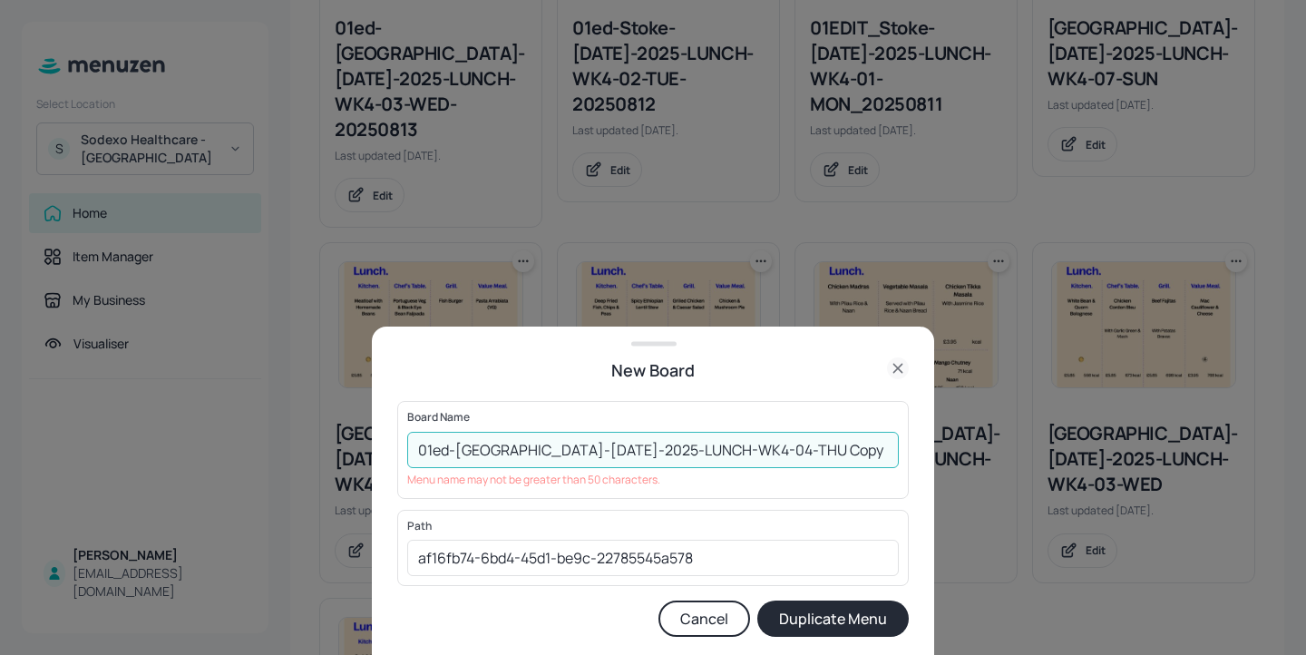
drag, startPoint x: 499, startPoint y: 451, endPoint x: 571, endPoint y: 449, distance: 71.7
click at [571, 449] on input "01ed-Stoke Mandeville-JUL-2025-LUNCH-WK4-04-THU Copy" at bounding box center [653, 450] width 492 height 36
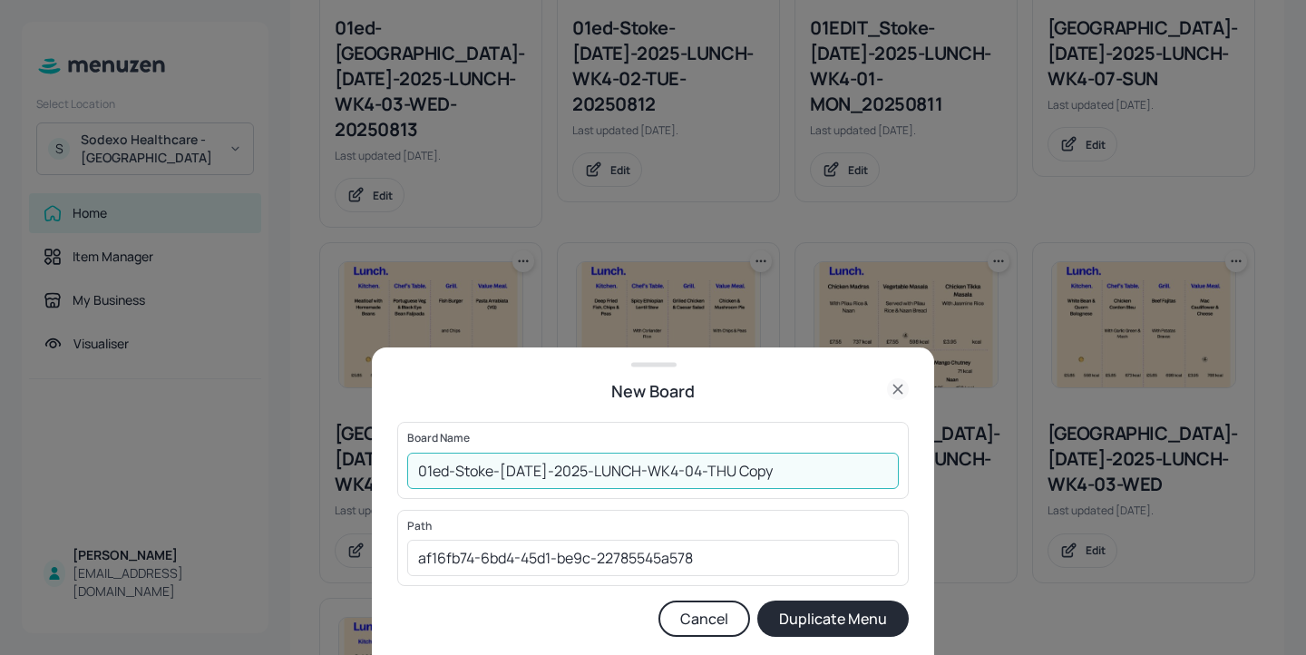
drag, startPoint x: 774, startPoint y: 477, endPoint x: 711, endPoint y: 468, distance: 63.3
click at [711, 468] on input "01ed-Stoke-JUL-2025-LUNCH-WK4-04-THU Copy" at bounding box center [653, 471] width 492 height 36
type input "01ed-Stoke-JUL-2025-LUNCH-WK4-04-THU-20250814"
click at [866, 621] on button "Duplicate Menu" at bounding box center [834, 619] width 152 height 36
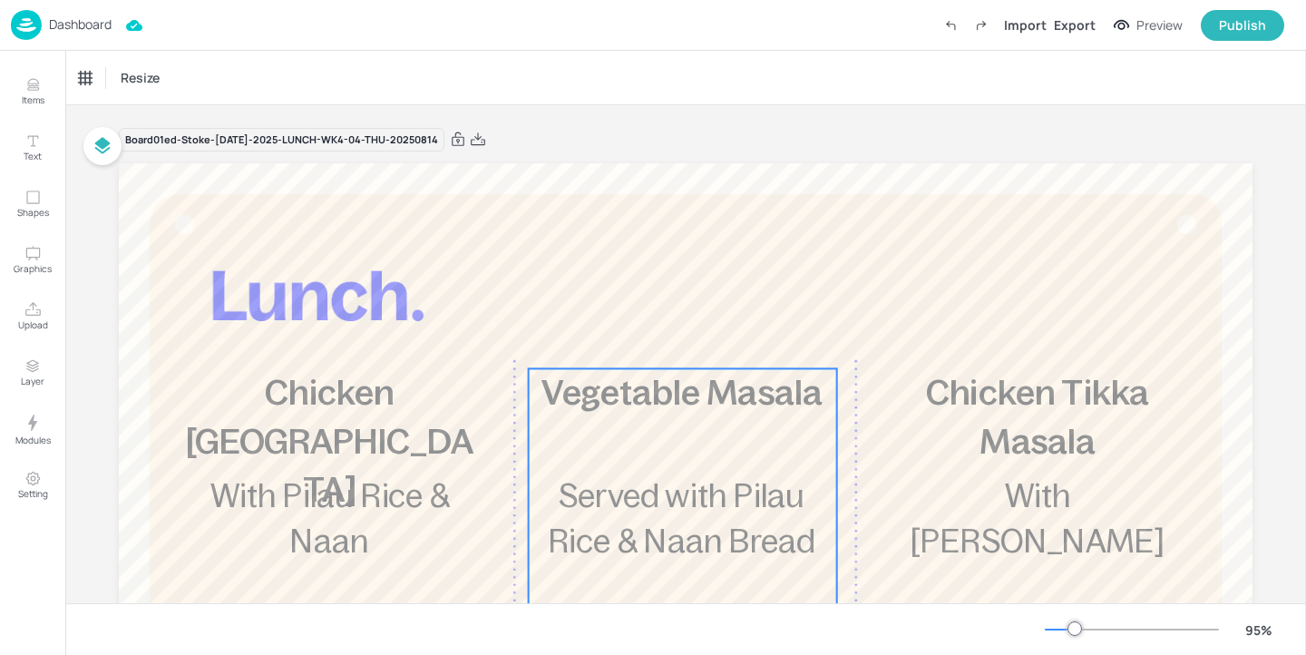
scroll to position [198, 0]
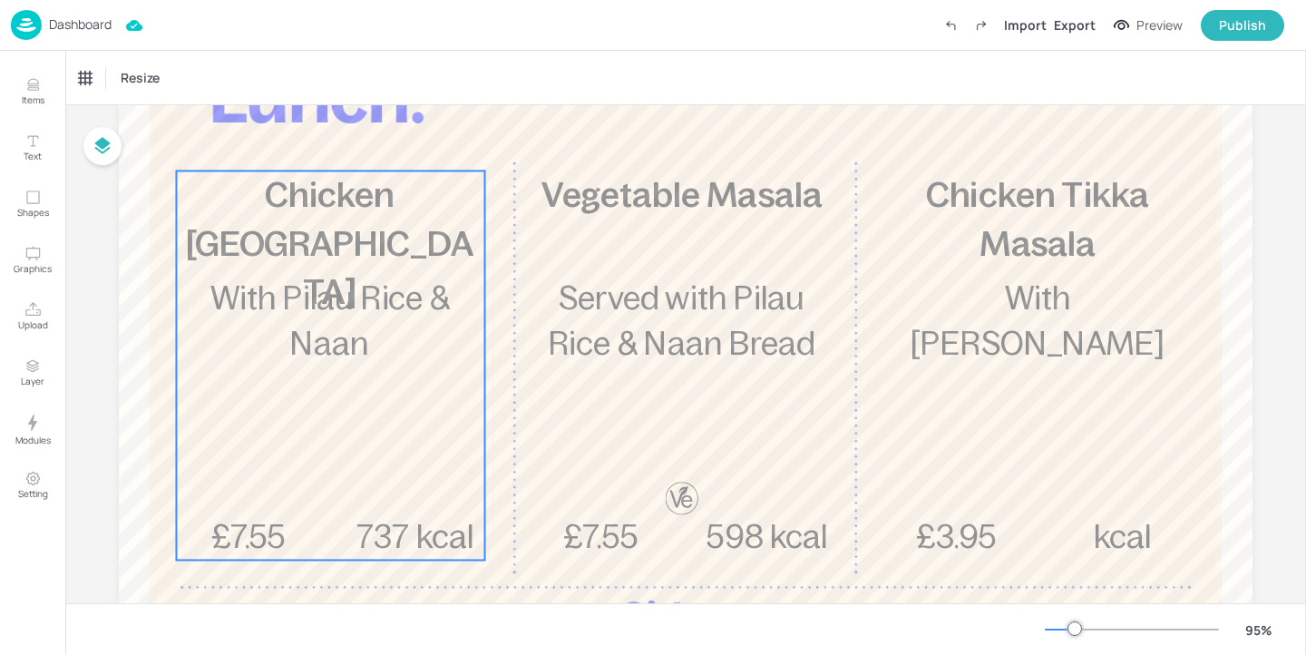
click at [466, 259] on div "£7.55 Chicken Madras With Pilau Rice & Naan 737 kcal" at bounding box center [330, 365] width 308 height 389
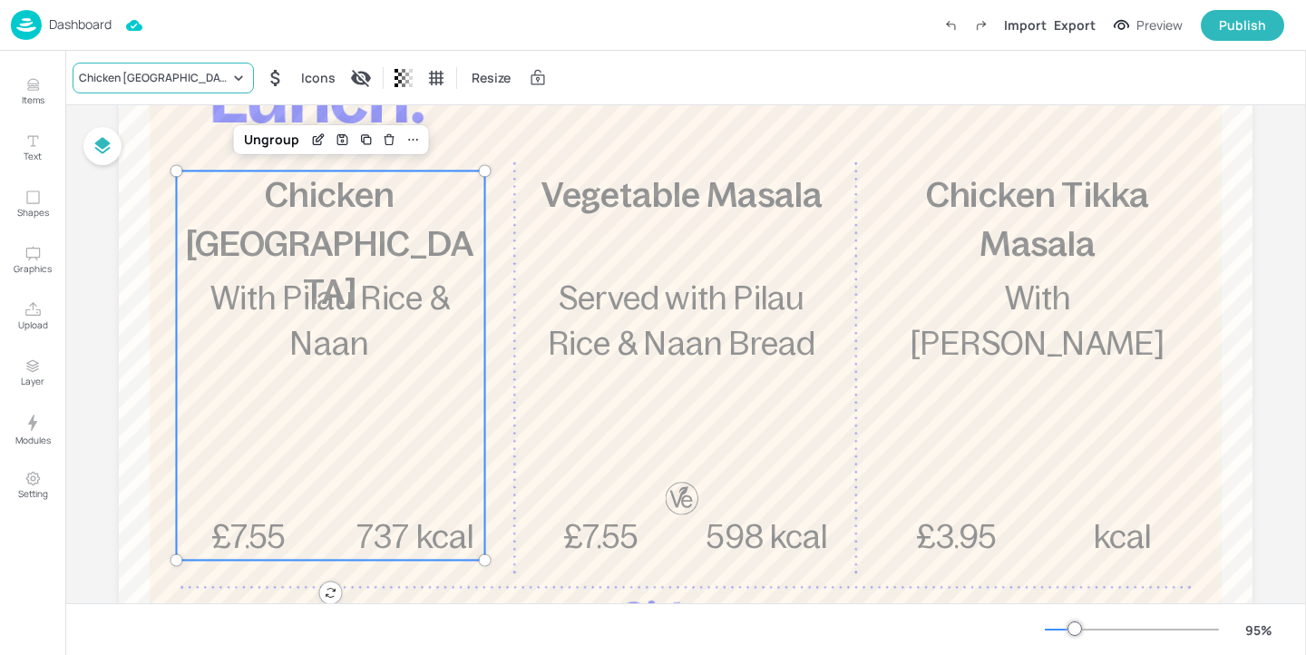
click at [113, 70] on div "Chicken Madras" at bounding box center [154, 78] width 151 height 16
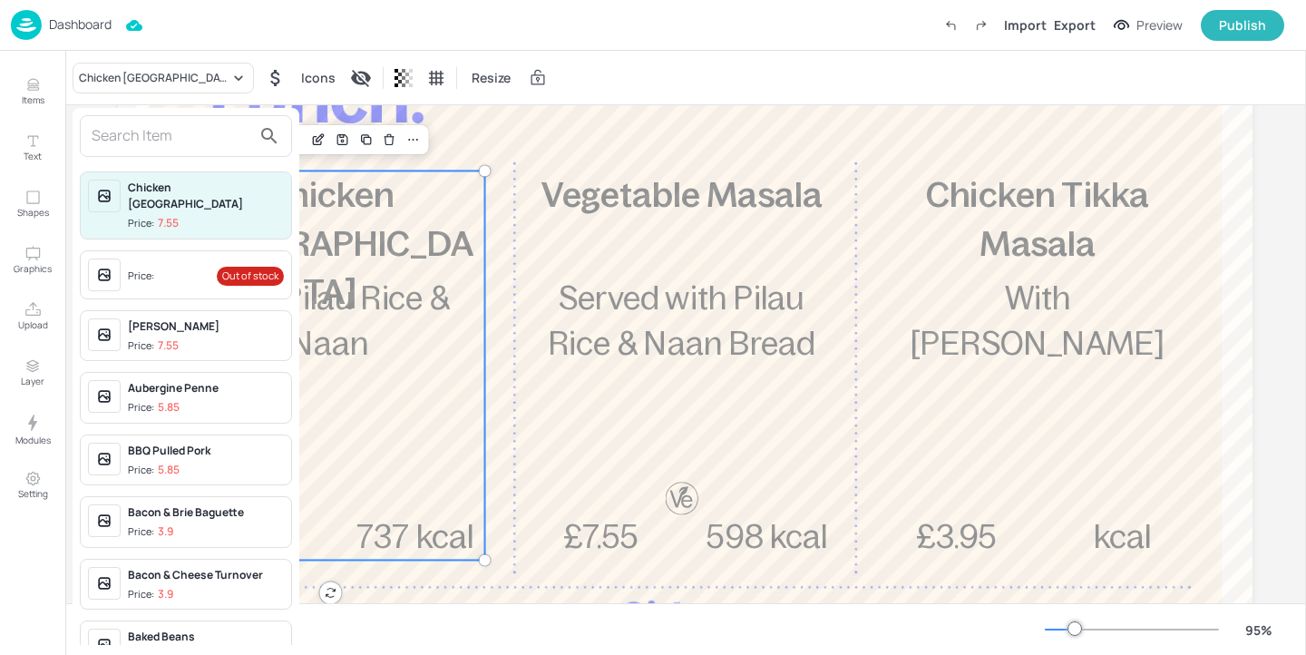
click at [171, 135] on input "text" at bounding box center [172, 136] width 160 height 29
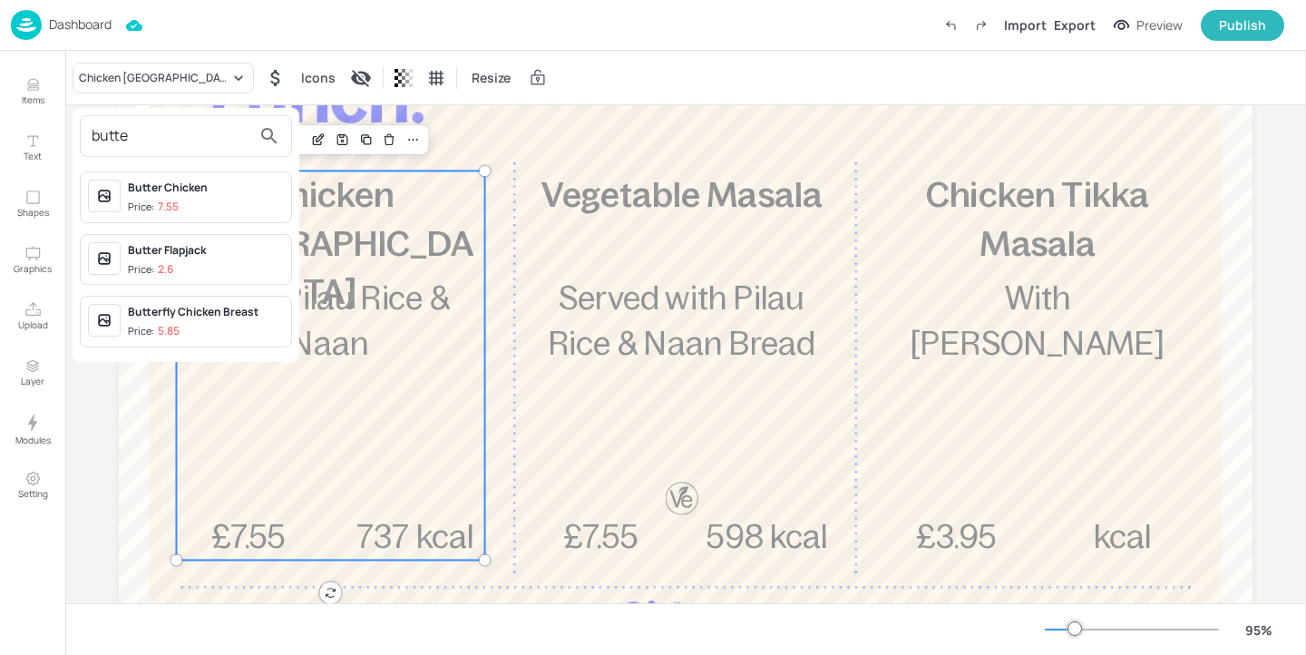
type input "butte"
click at [238, 194] on div "Butter Chicken" at bounding box center [206, 188] width 156 height 16
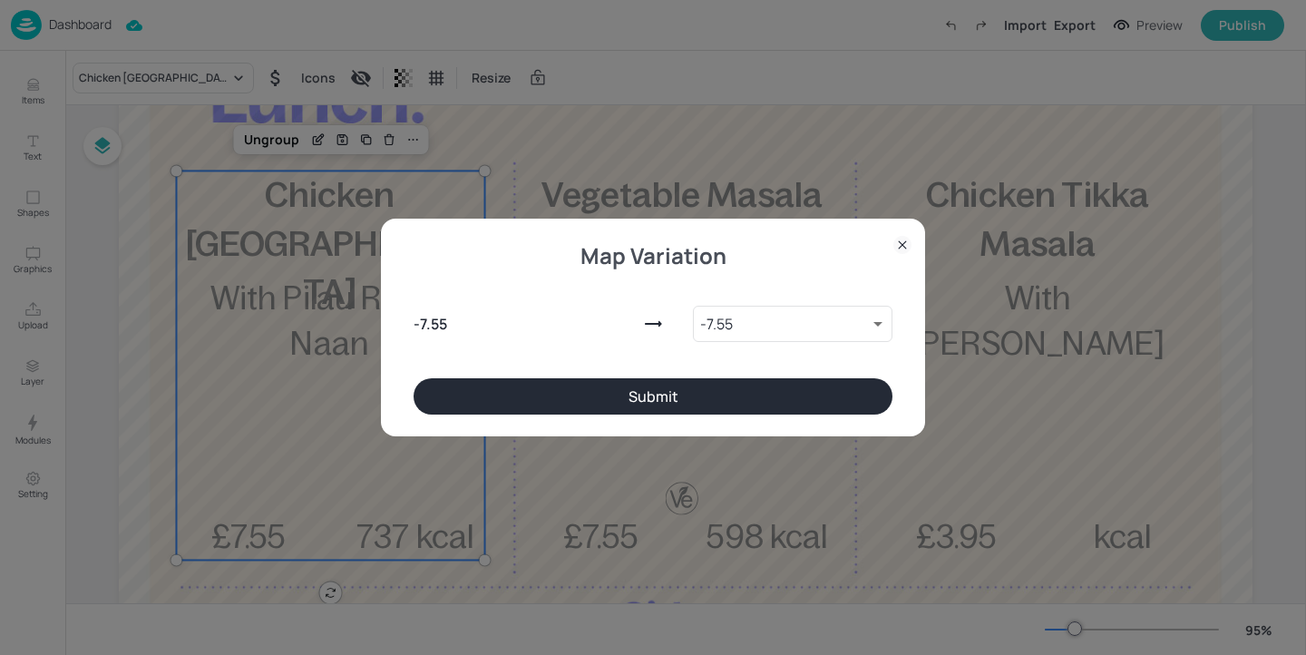
click at [670, 401] on button "Submit" at bounding box center [653, 396] width 479 height 36
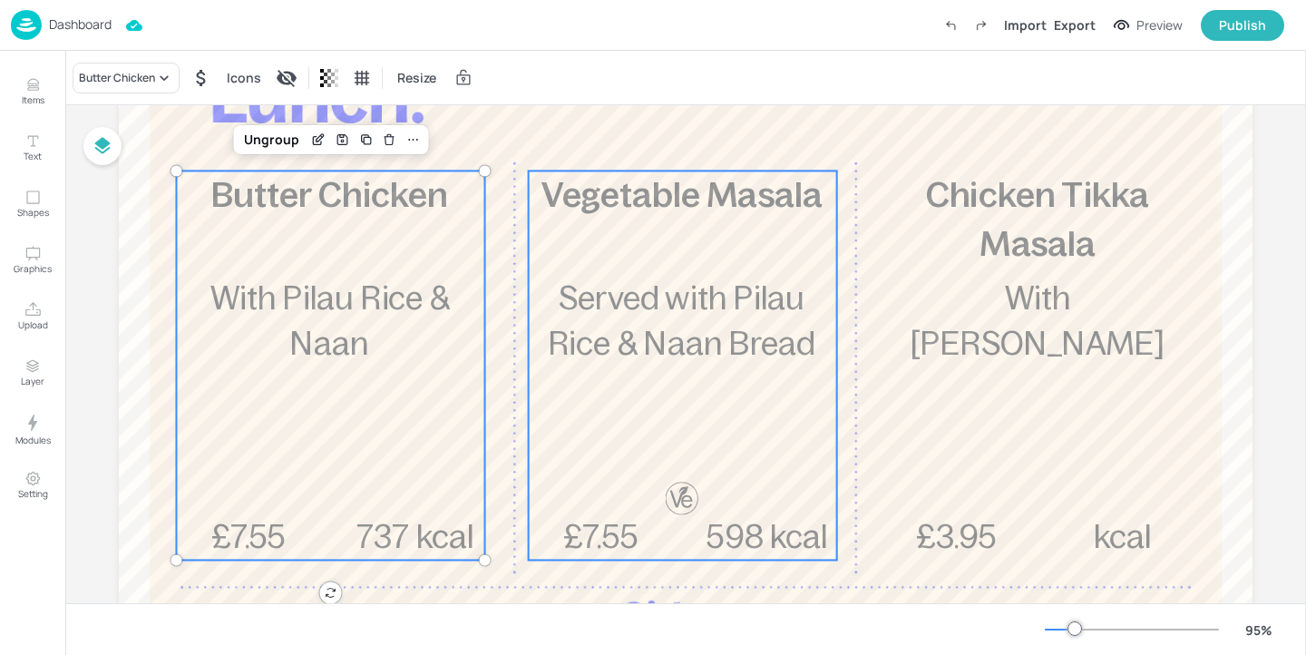
click at [677, 368] on div "£7.55 Vegetable Masala Served with Pilau Rice & Naan Bread 598 kcal" at bounding box center [683, 365] width 308 height 389
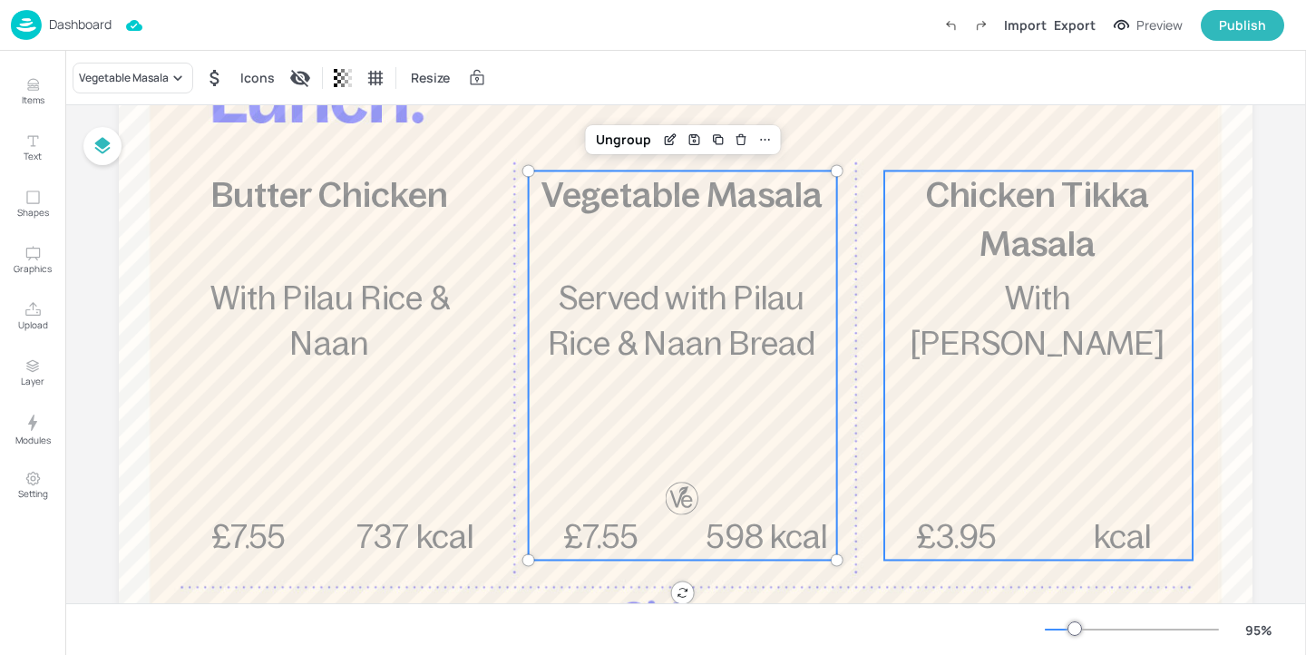
click at [1159, 256] on p "Chicken Tikka Masala" at bounding box center [1038, 219] width 307 height 96
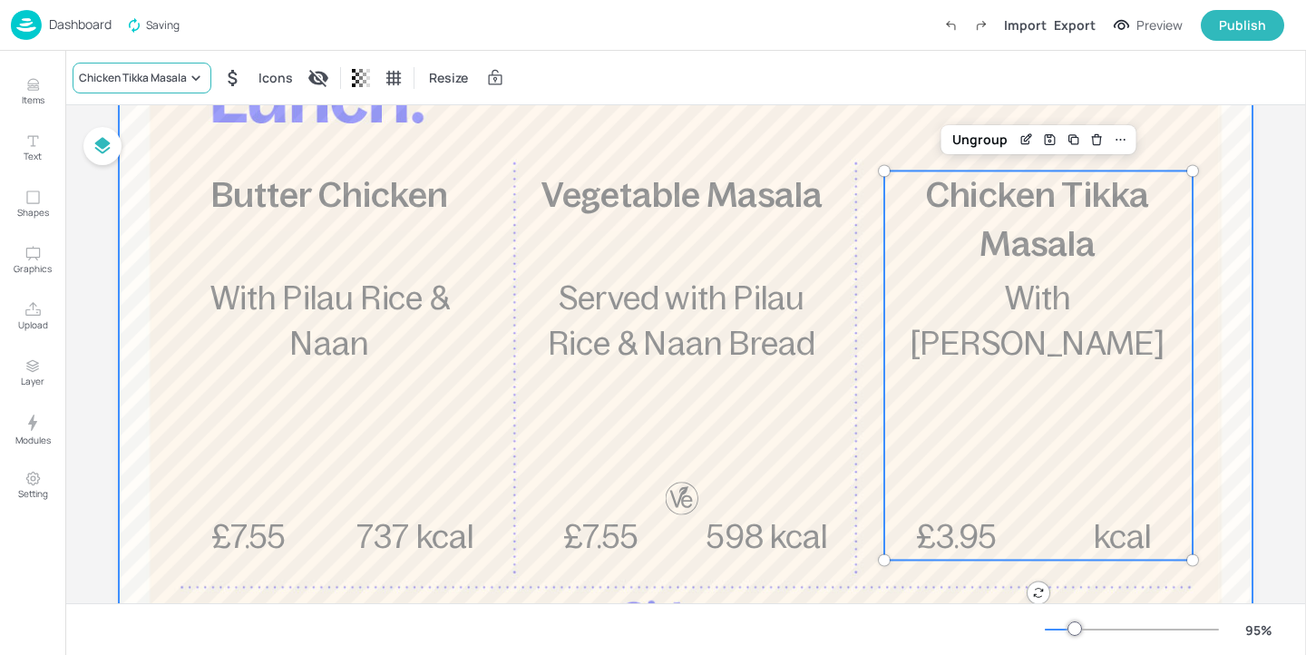
click at [158, 83] on div "Chicken Tikka Masala" at bounding box center [133, 78] width 108 height 16
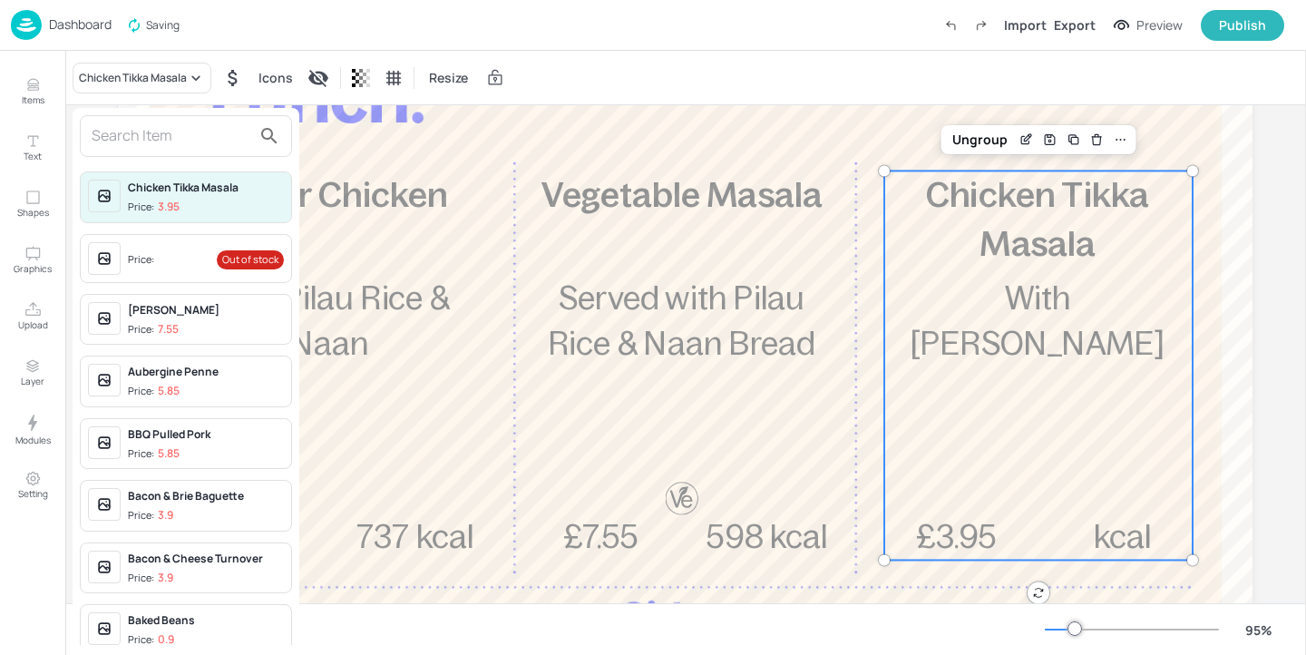
click at [142, 132] on input "text" at bounding box center [172, 136] width 160 height 29
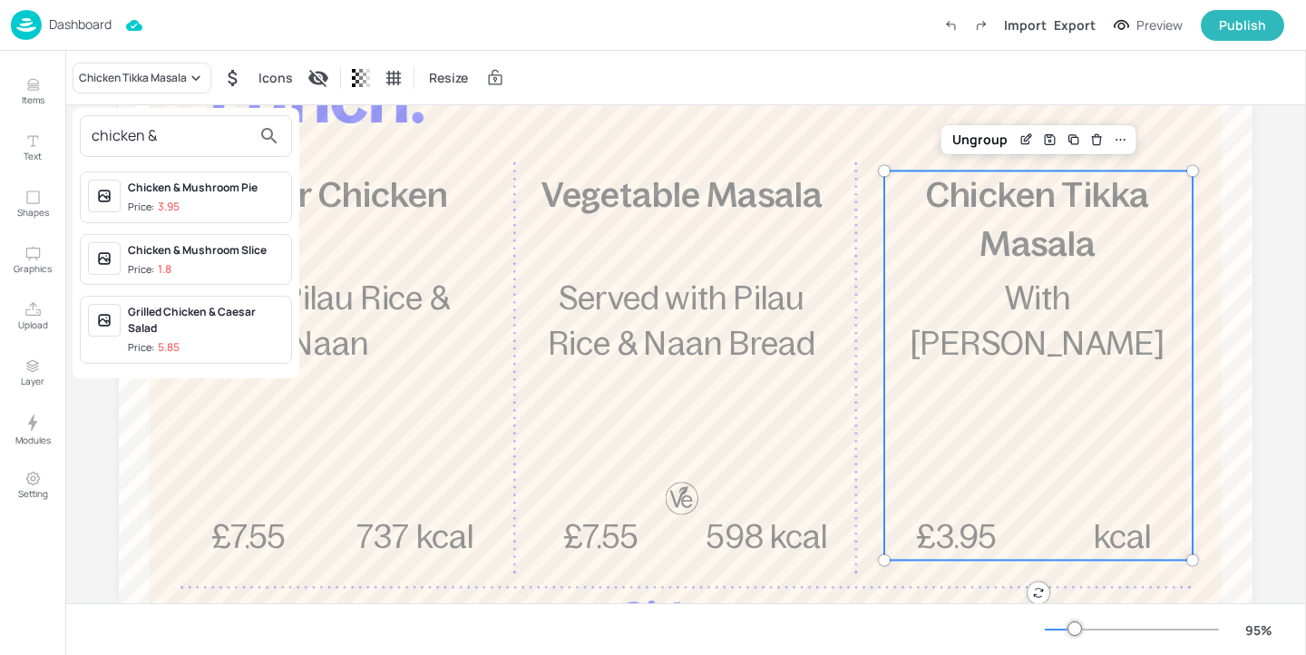
type input "chicken &"
click at [44, 81] on div at bounding box center [653, 327] width 1306 height 655
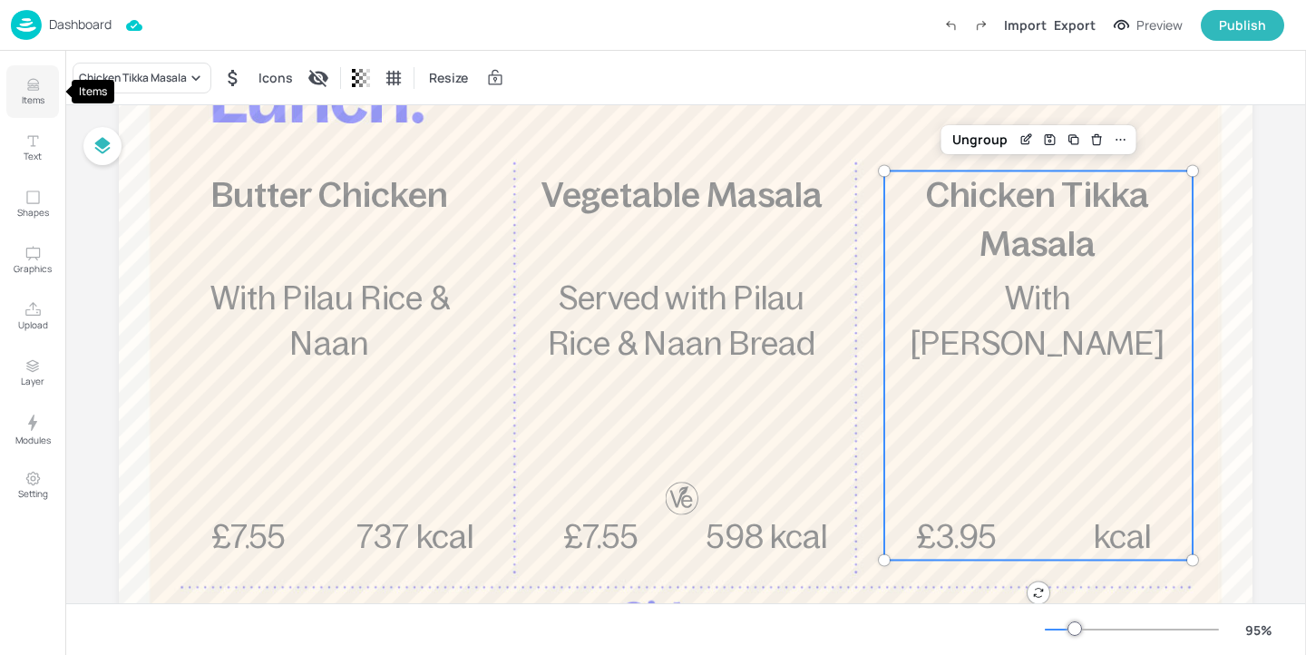
click at [27, 94] on p "Items" at bounding box center [33, 99] width 23 height 13
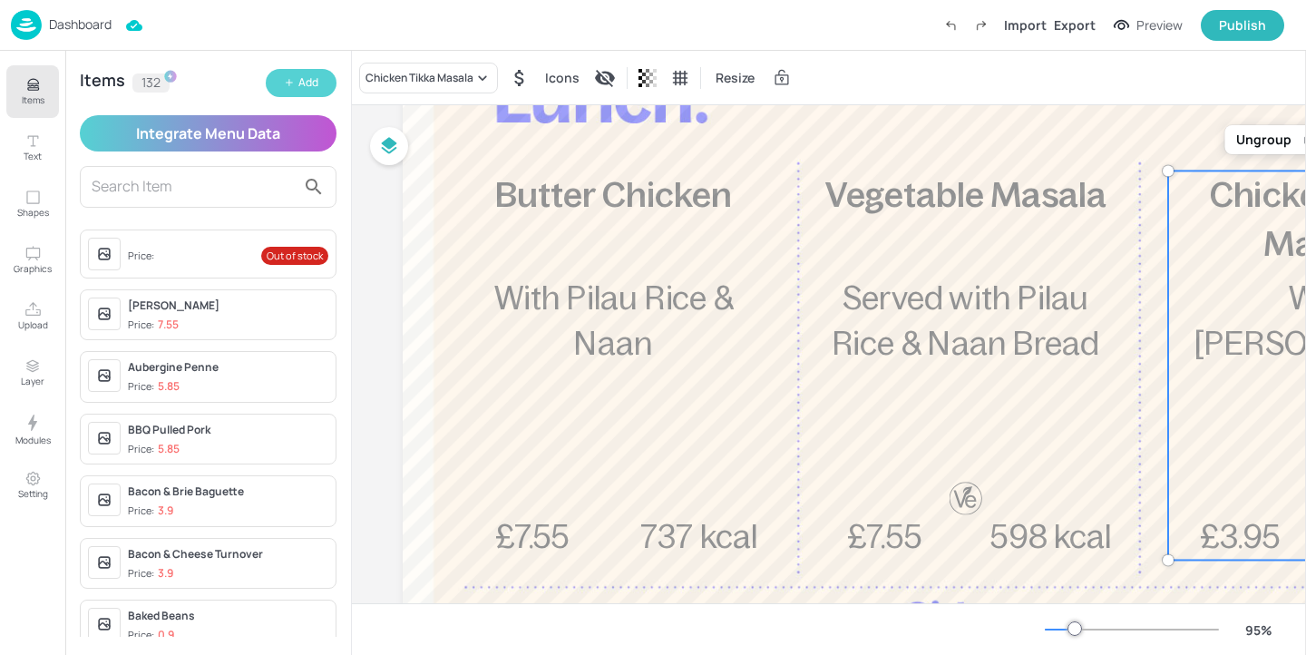
click at [307, 70] on button "Add" at bounding box center [301, 83] width 71 height 28
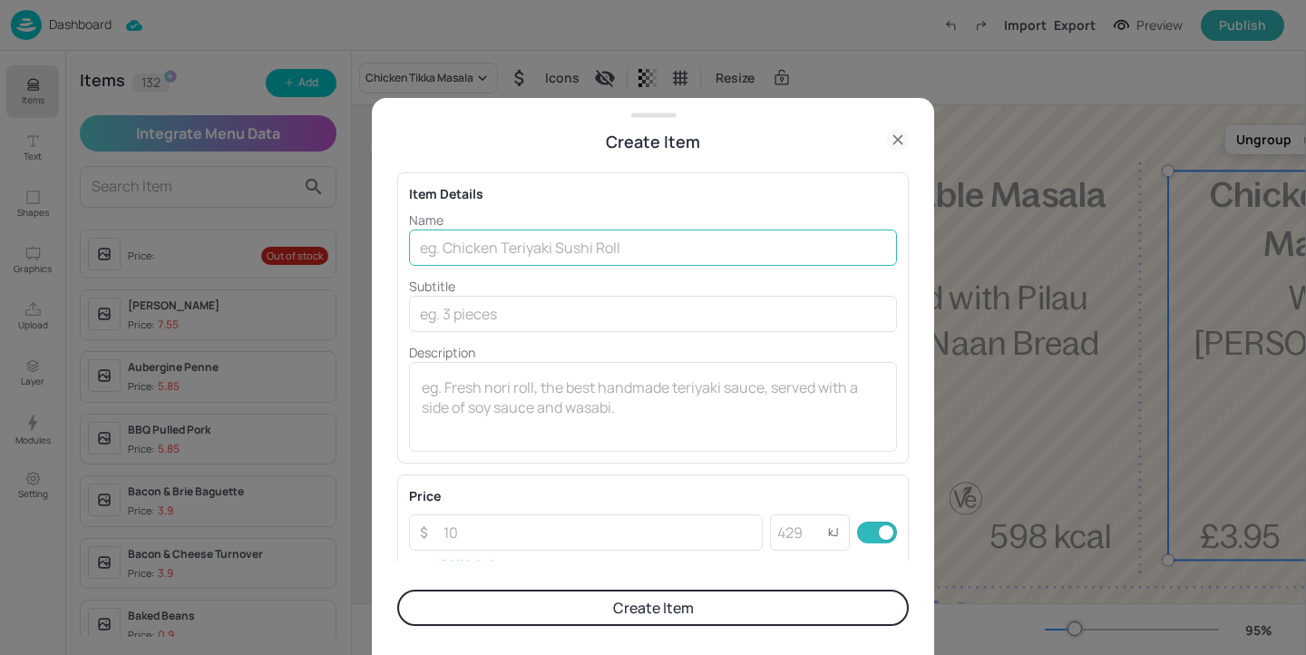
click at [621, 244] on input "text" at bounding box center [653, 248] width 488 height 36
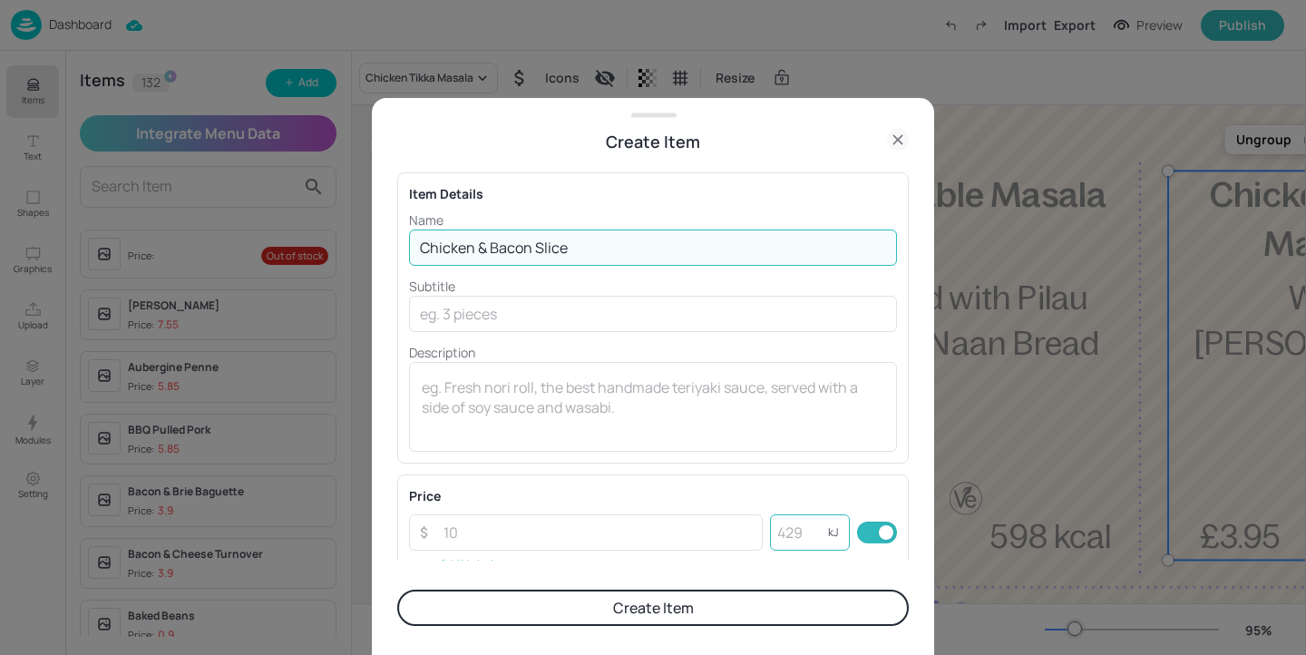
type input "Chicken & Bacon Slice"
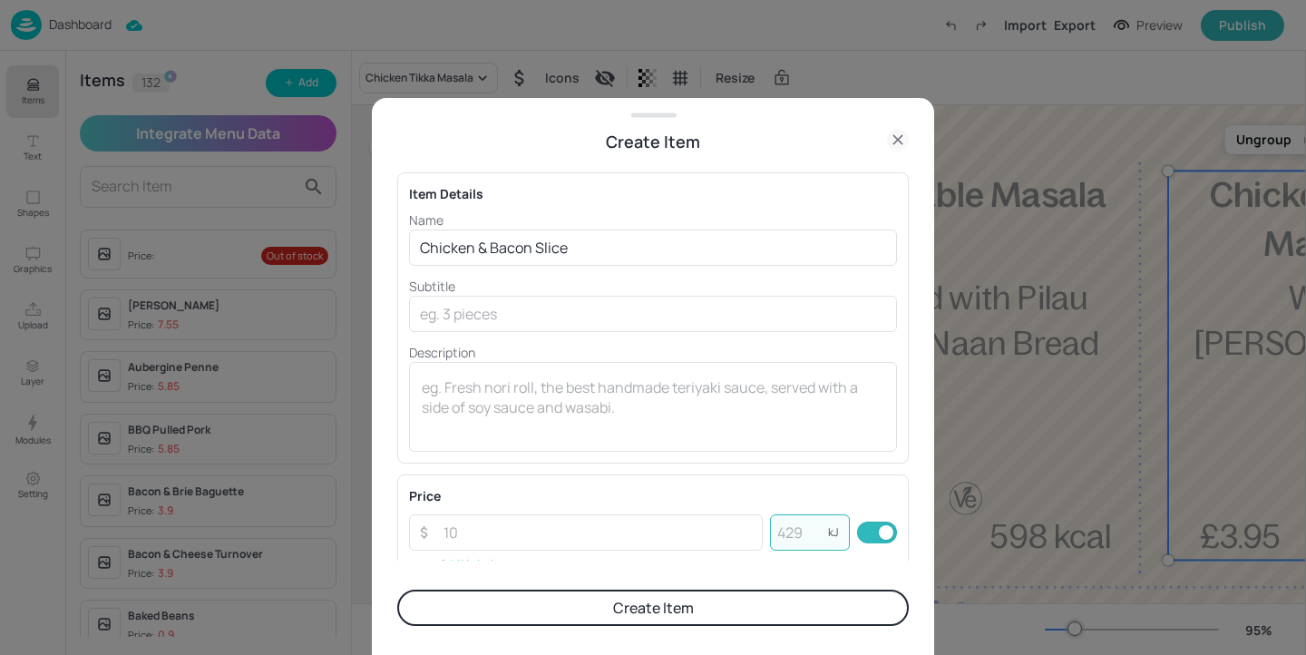
click at [801, 549] on input "number" at bounding box center [799, 532] width 58 height 36
type input "920"
click at [468, 523] on input "number" at bounding box center [598, 532] width 330 height 36
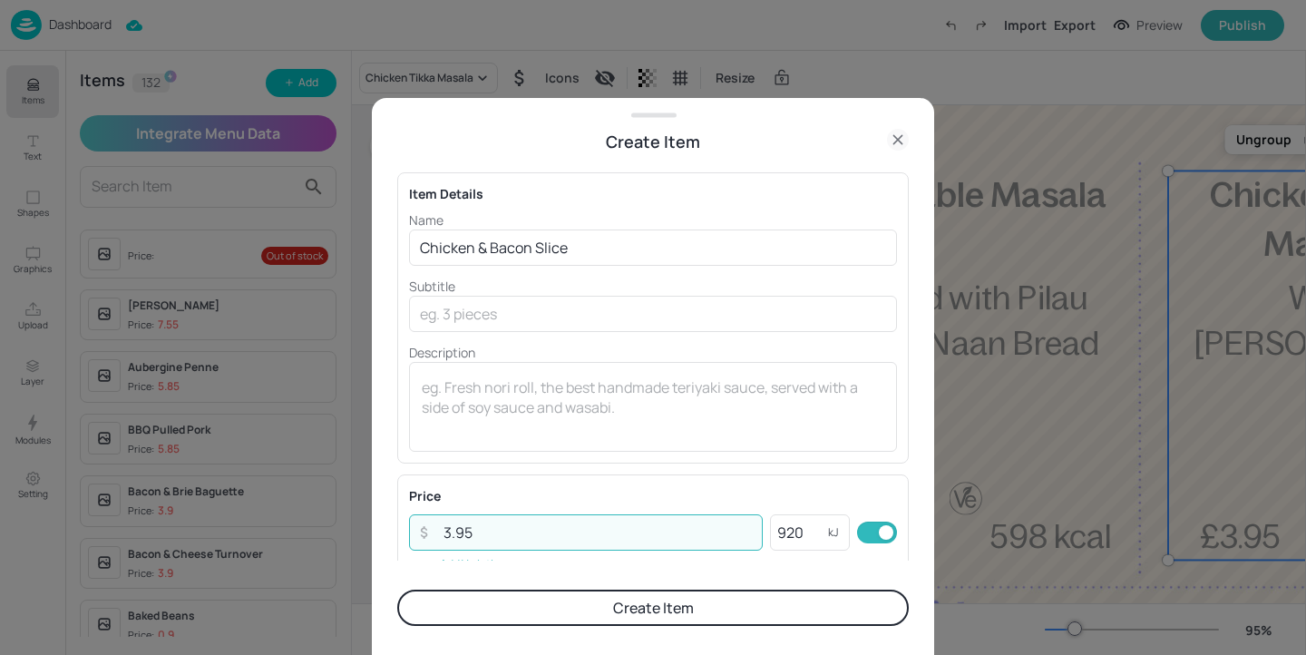
type input "3.95"
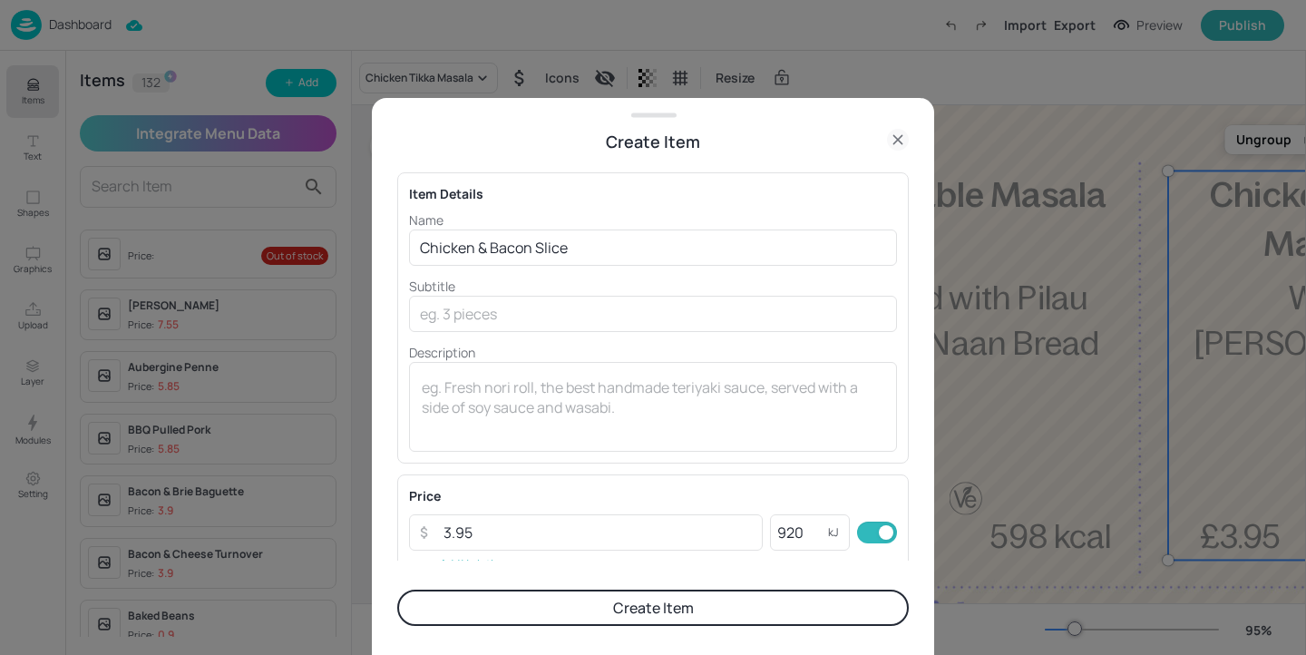
click at [628, 615] on button "Create Item" at bounding box center [653, 608] width 512 height 36
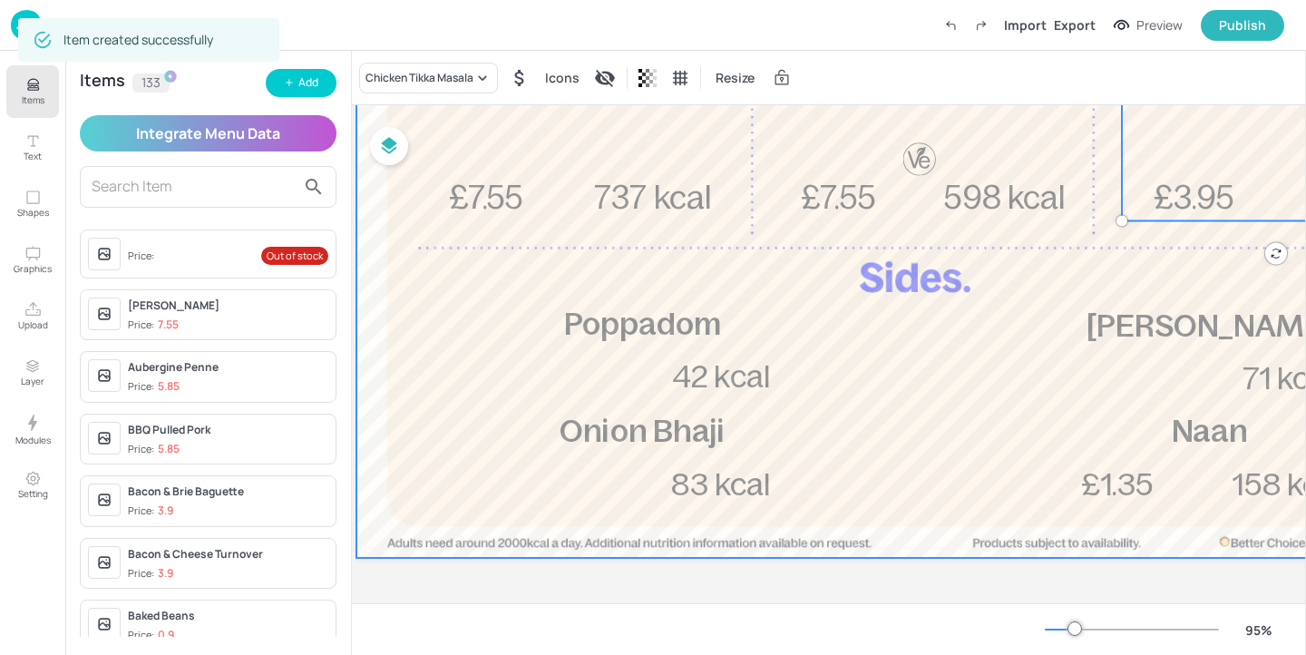
scroll to position [542, 25]
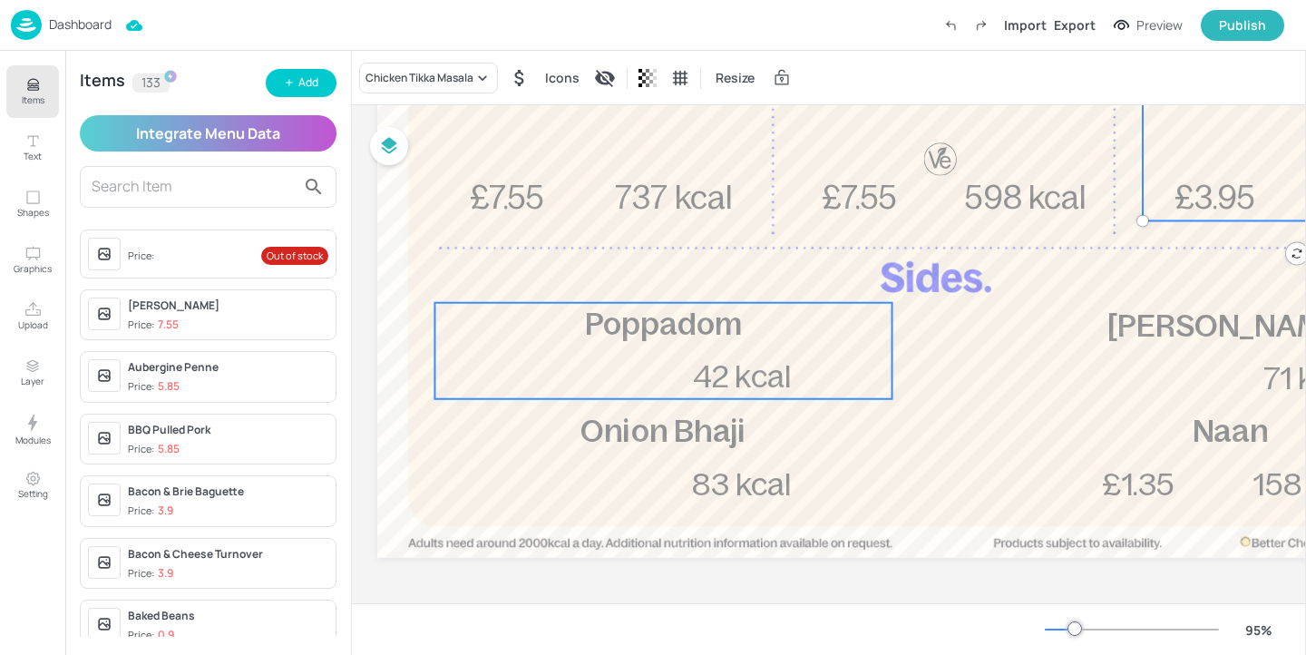
click at [676, 365] on p "42 kcal" at bounding box center [741, 378] width 143 height 44
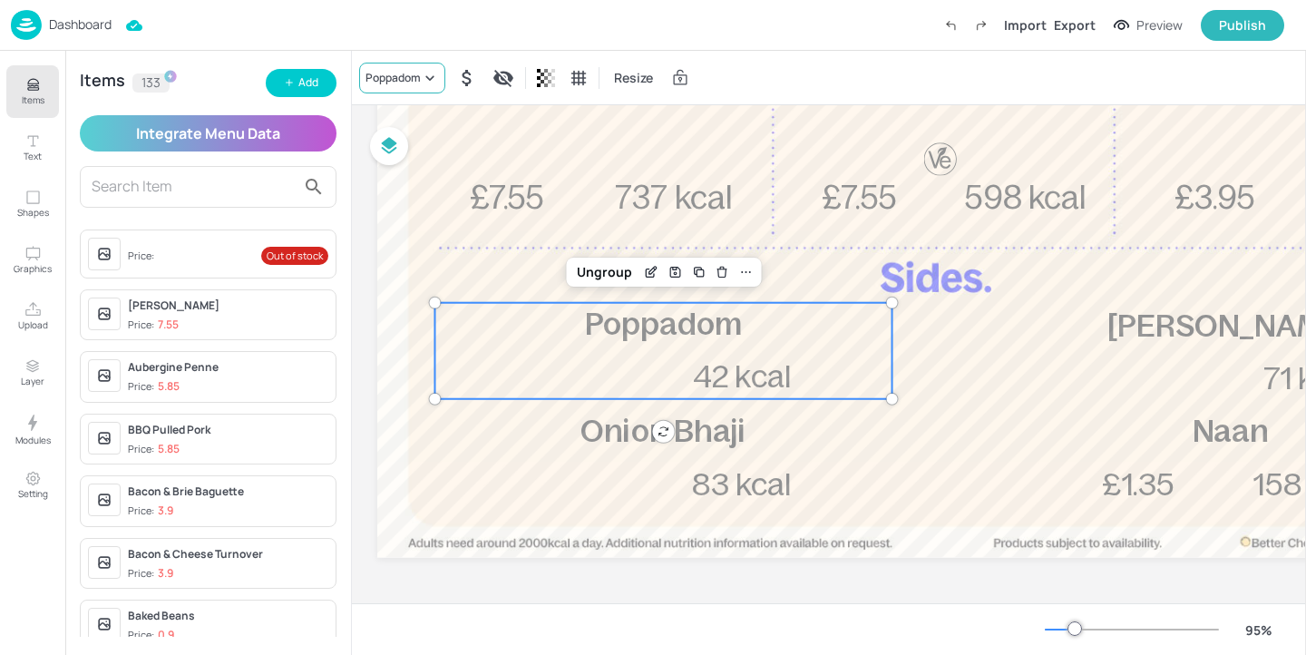
click at [435, 79] on icon at bounding box center [430, 78] width 18 height 18
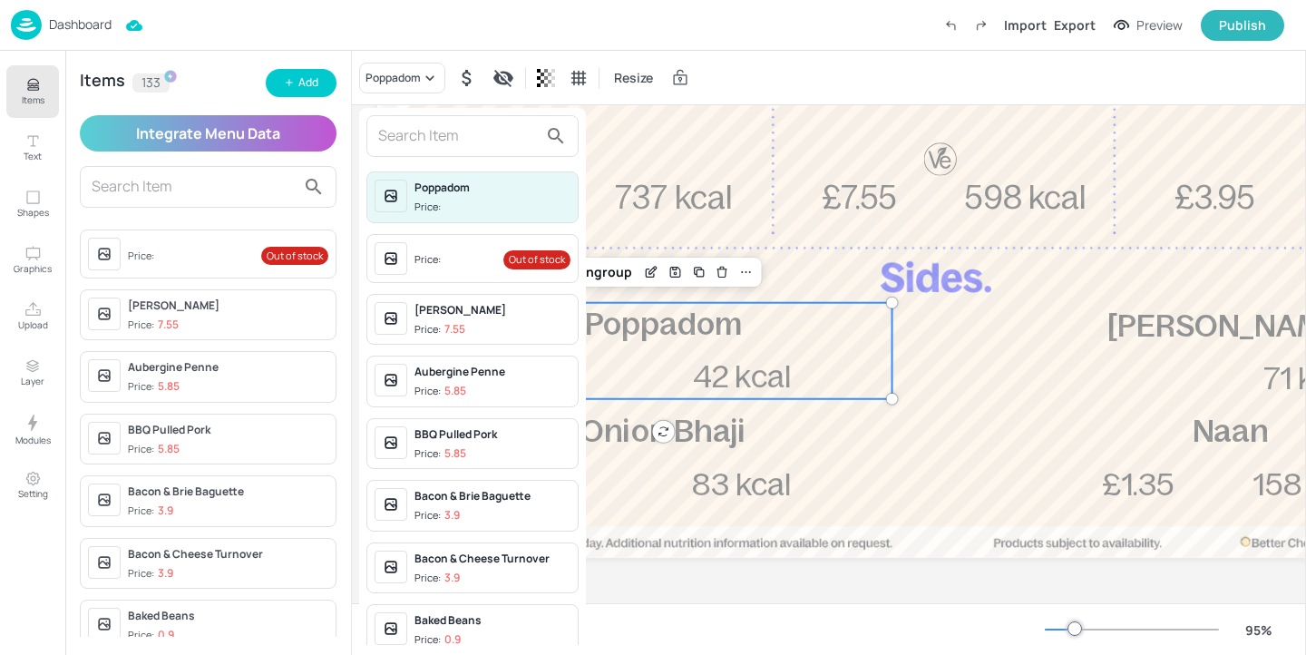
click at [424, 131] on input "text" at bounding box center [458, 136] width 160 height 29
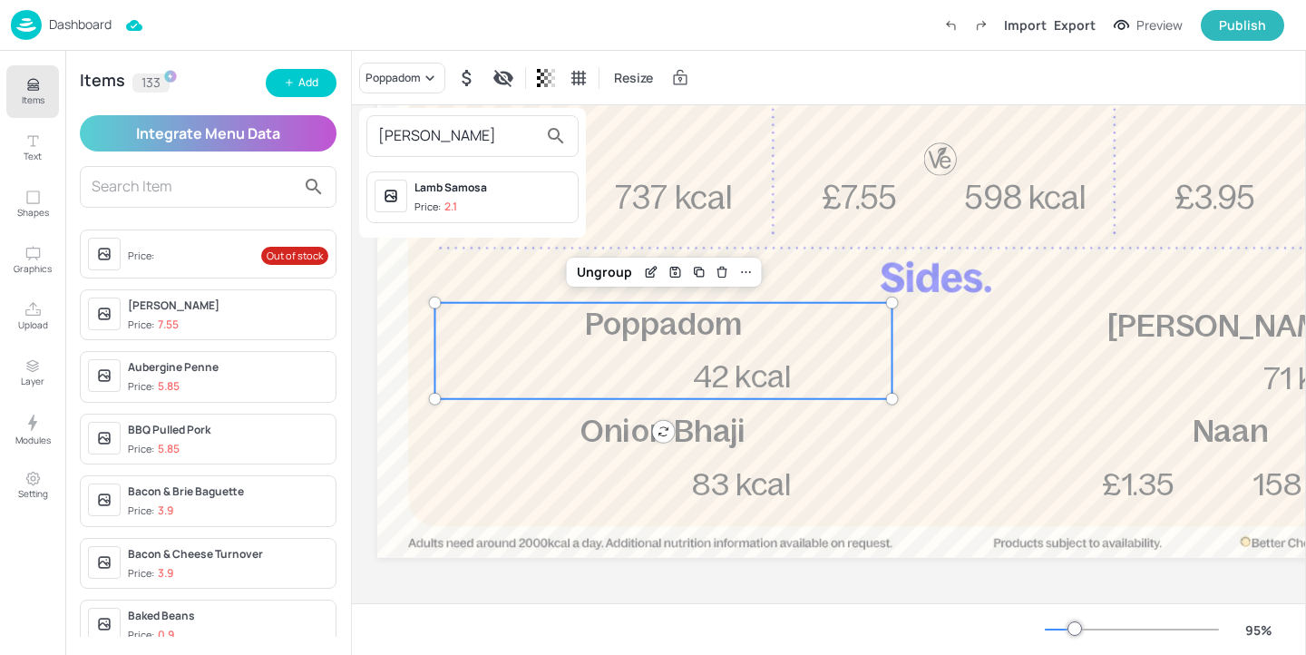
type input "lam"
click at [497, 196] on div "Lamb Samosa Price: 2.1" at bounding box center [493, 197] width 156 height 35
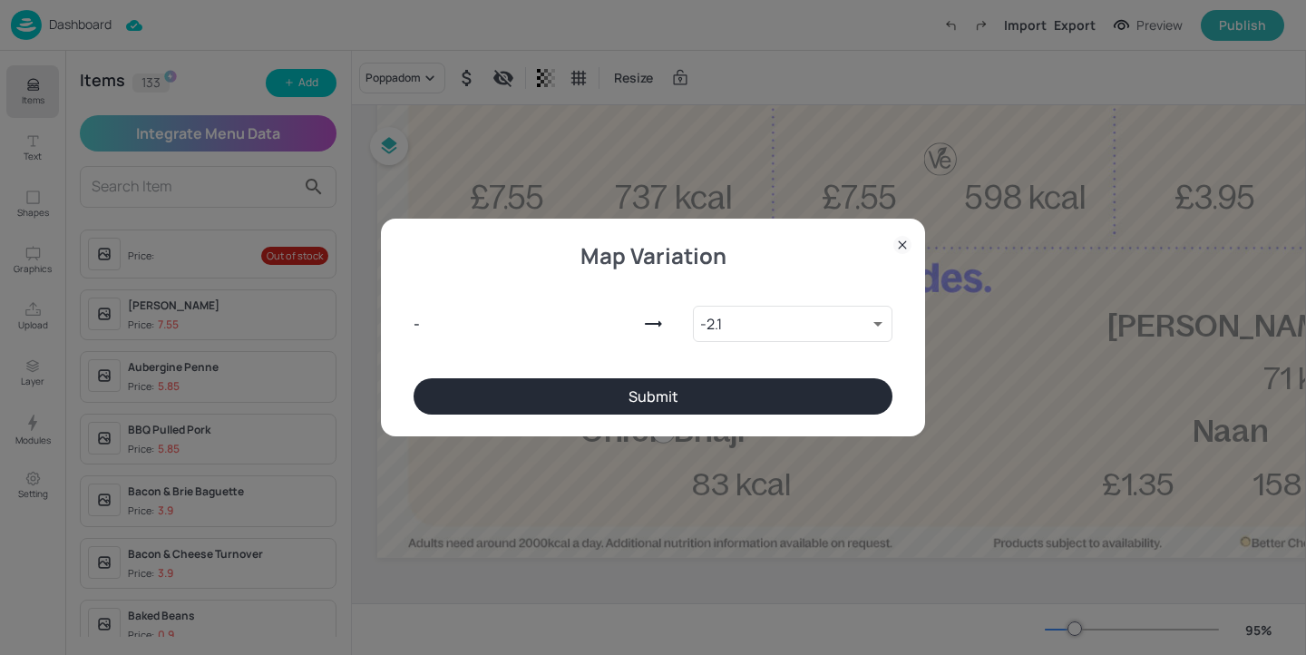
click at [692, 399] on button "Submit" at bounding box center [653, 396] width 479 height 36
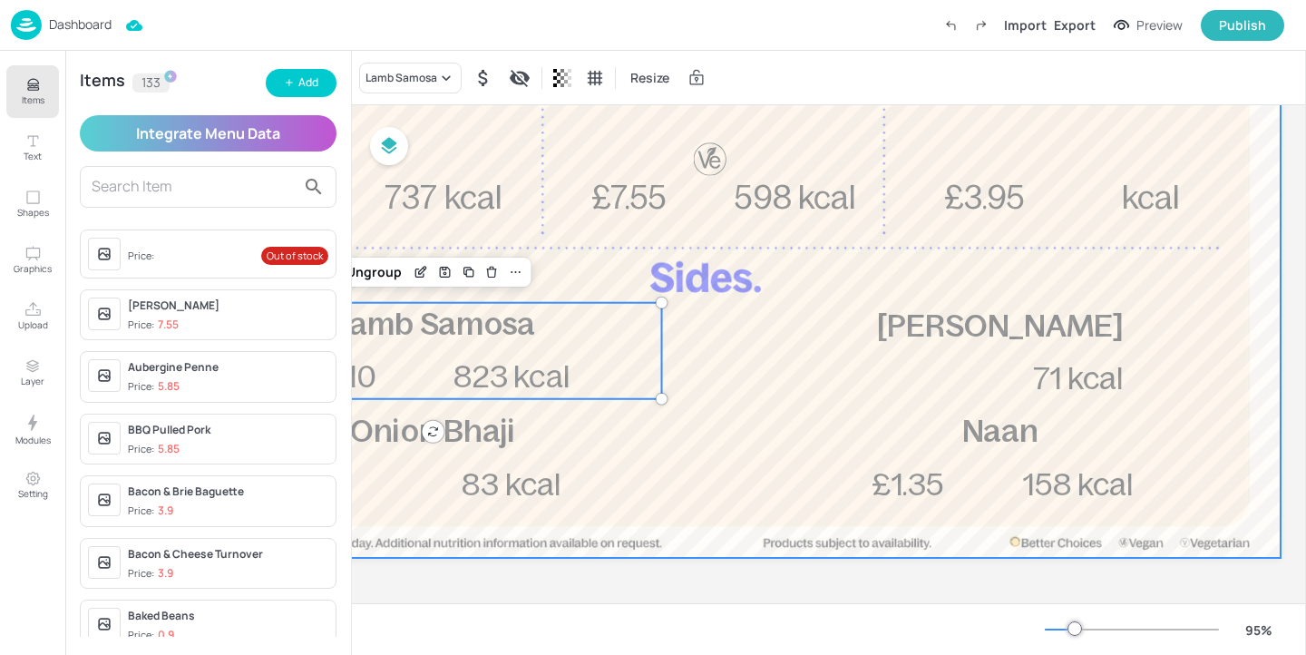
scroll to position [542, 280]
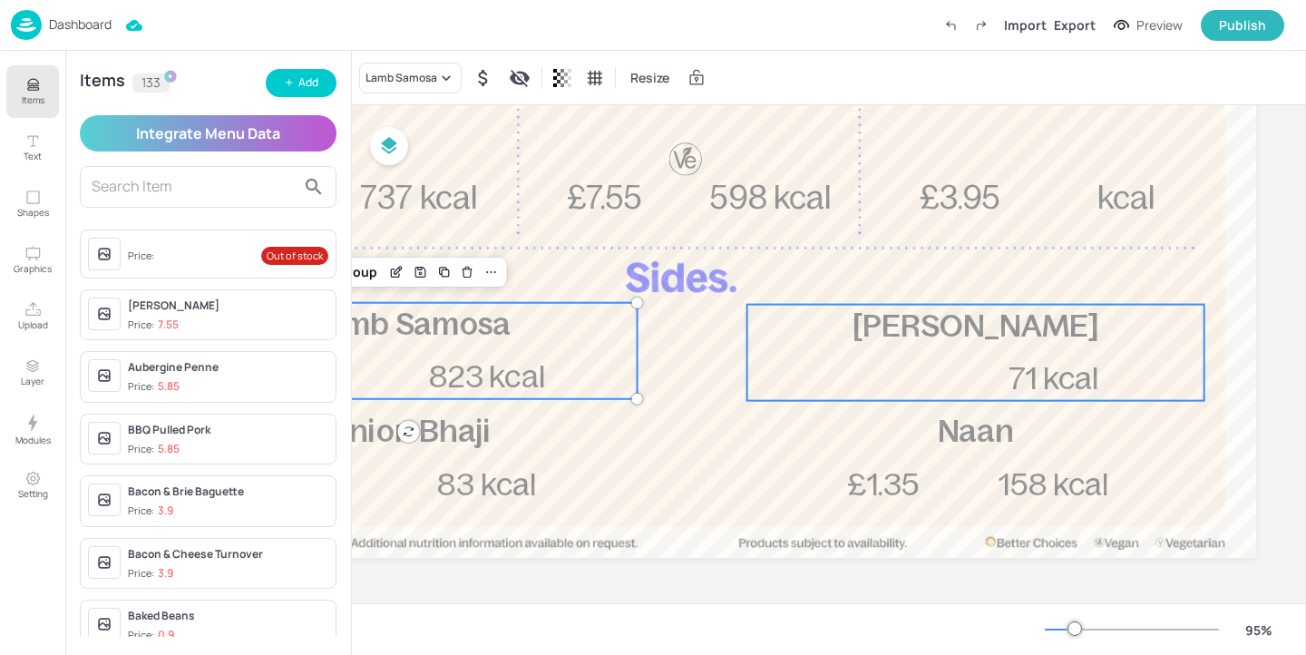
click at [951, 331] on span "Mango Chutney" at bounding box center [976, 325] width 247 height 35
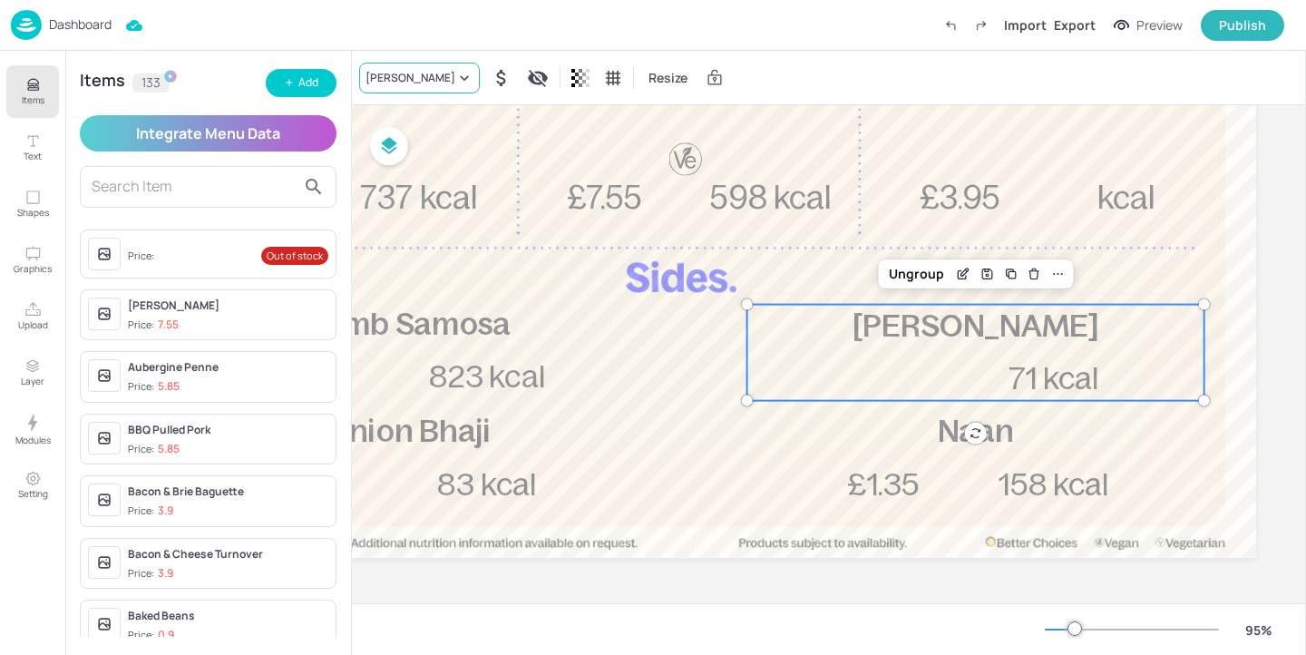
click at [434, 73] on div "Mango Chutney" at bounding box center [411, 78] width 90 height 16
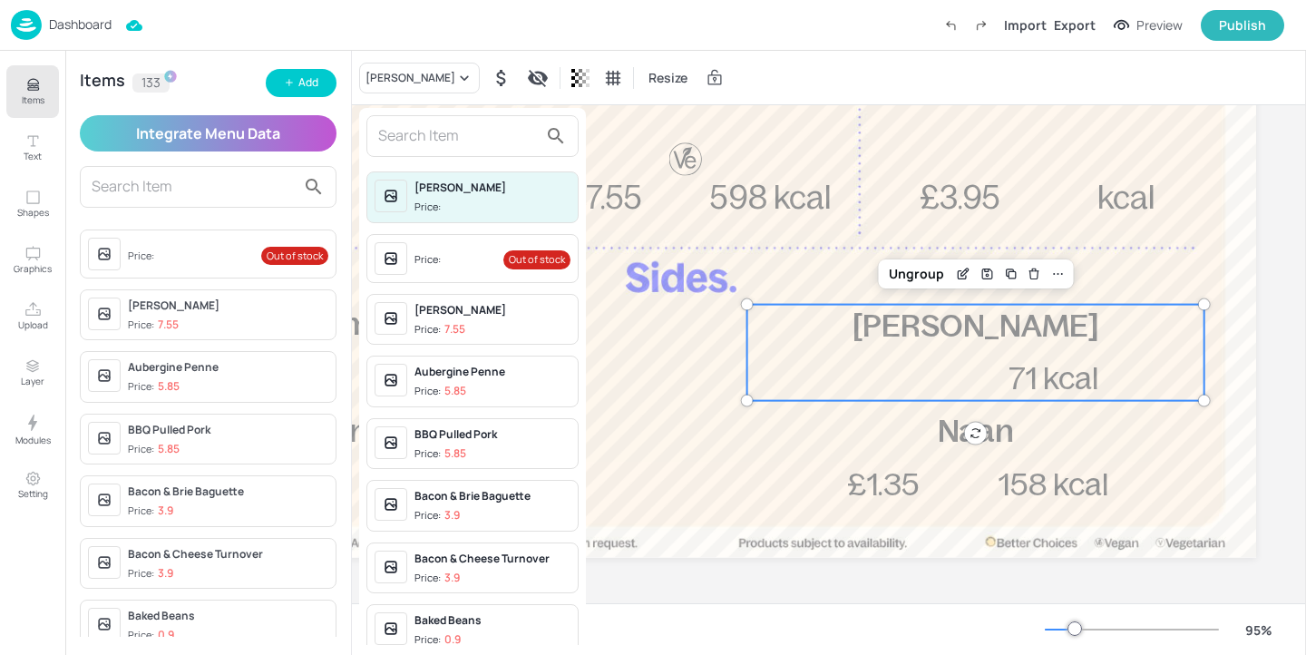
click at [438, 137] on input "text" at bounding box center [458, 136] width 160 height 29
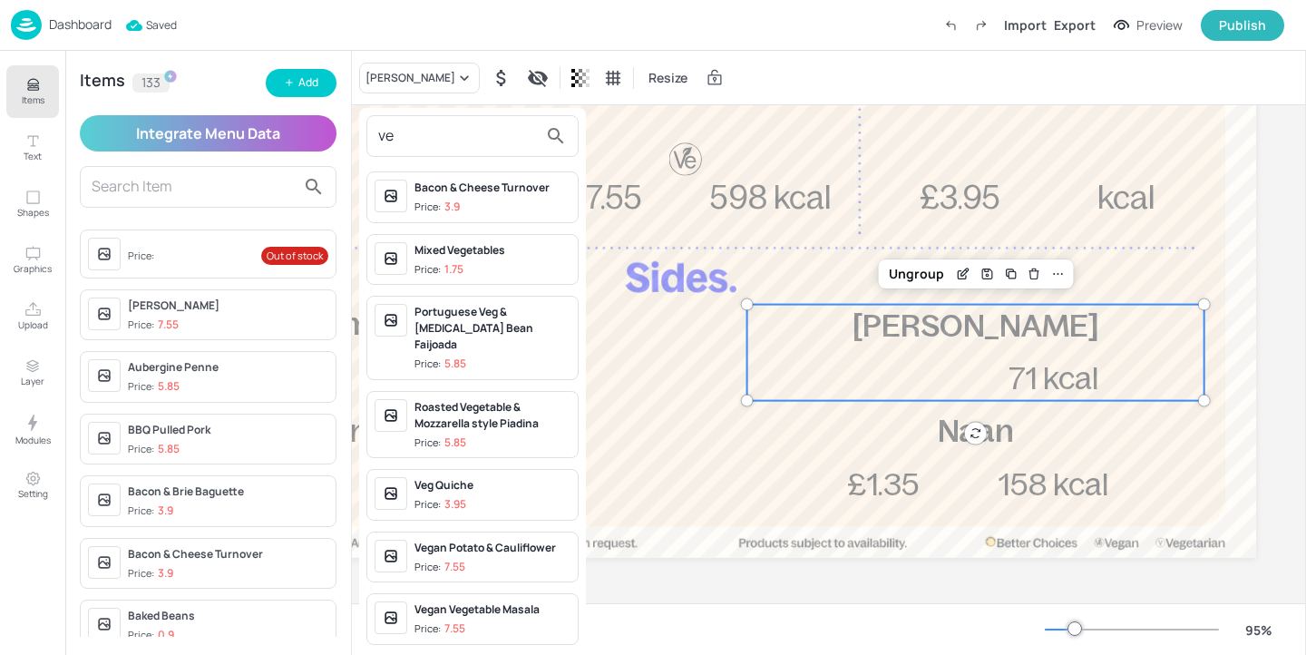
type input "v"
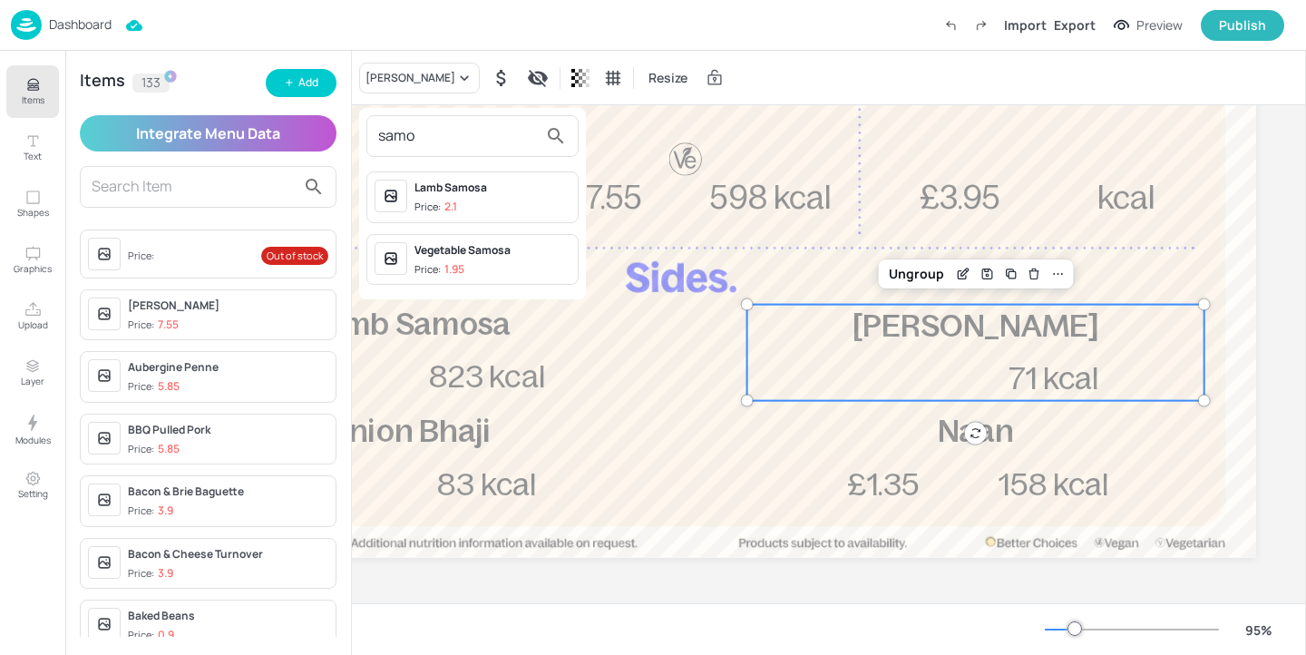
type input "samo"
click at [537, 200] on span "Price: 2.1" at bounding box center [493, 207] width 156 height 15
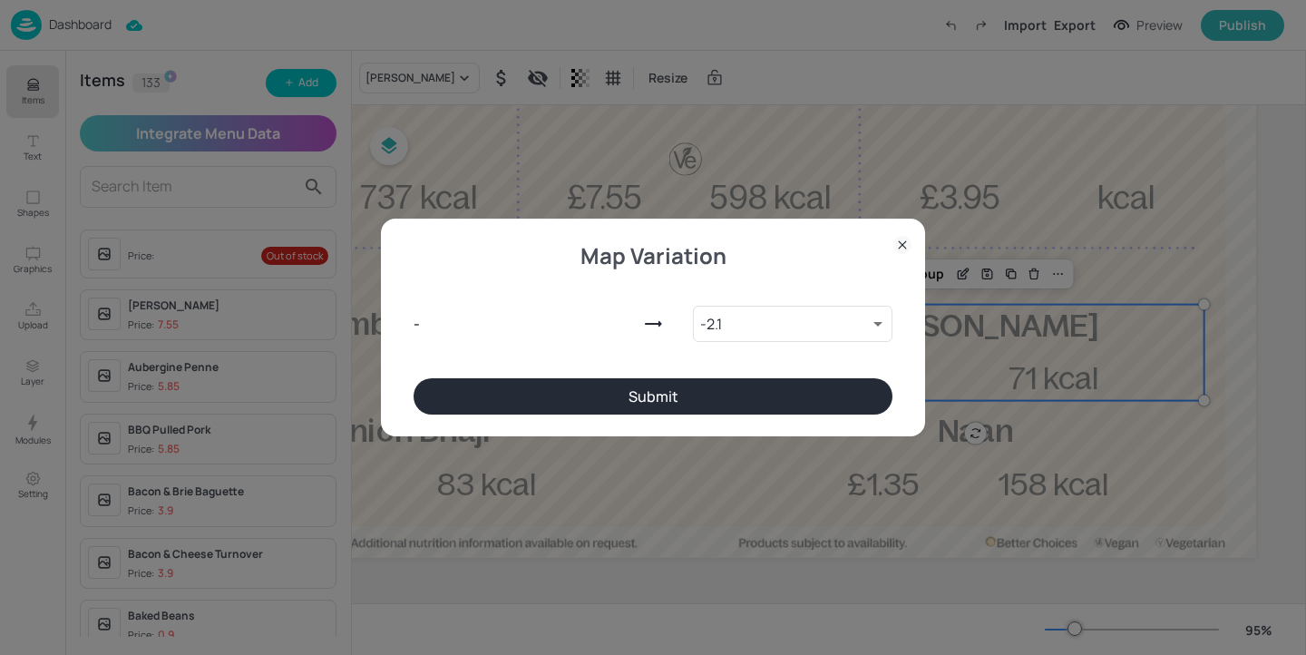
click at [895, 245] on icon at bounding box center [903, 245] width 18 height 18
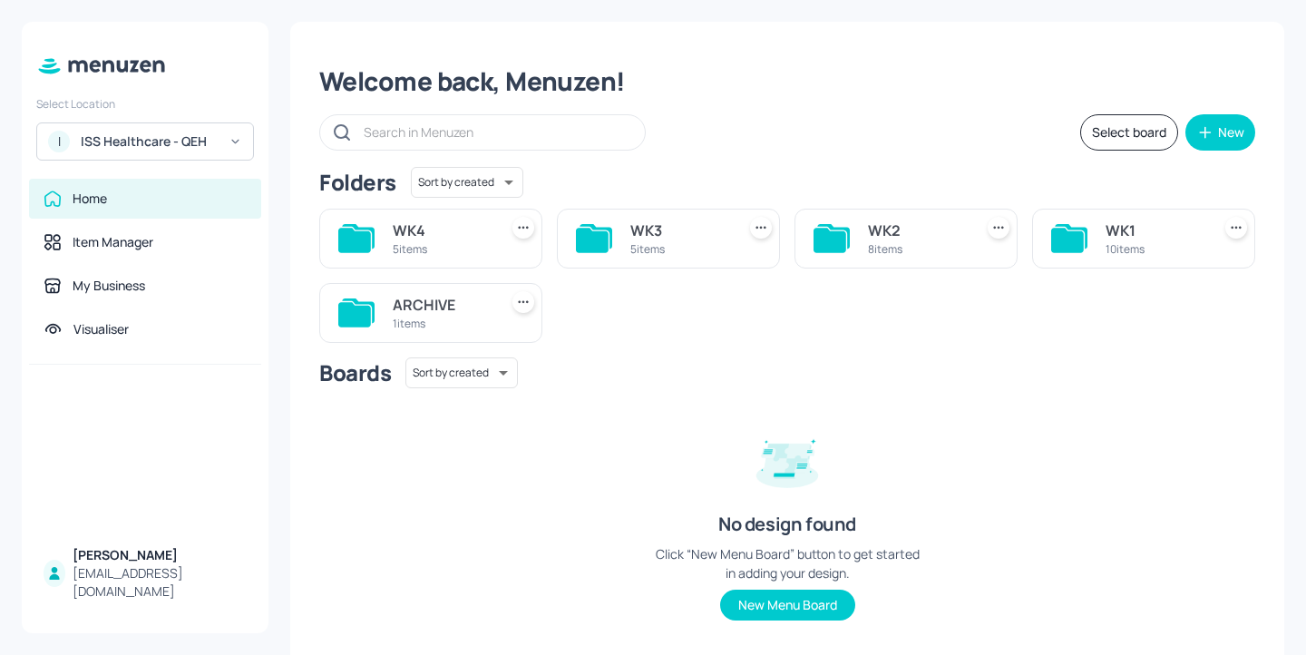
click at [658, 230] on div "WK3" at bounding box center [680, 231] width 98 height 22
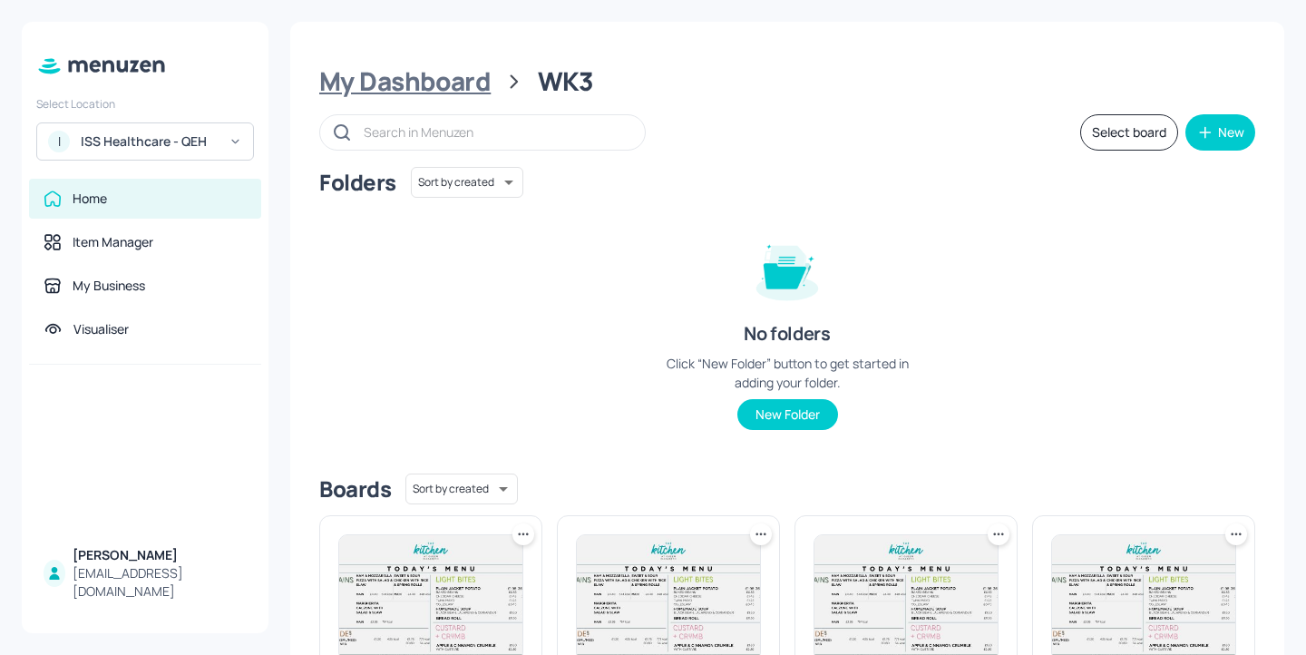
click at [396, 88] on div "My Dashboard" at bounding box center [404, 81] width 171 height 33
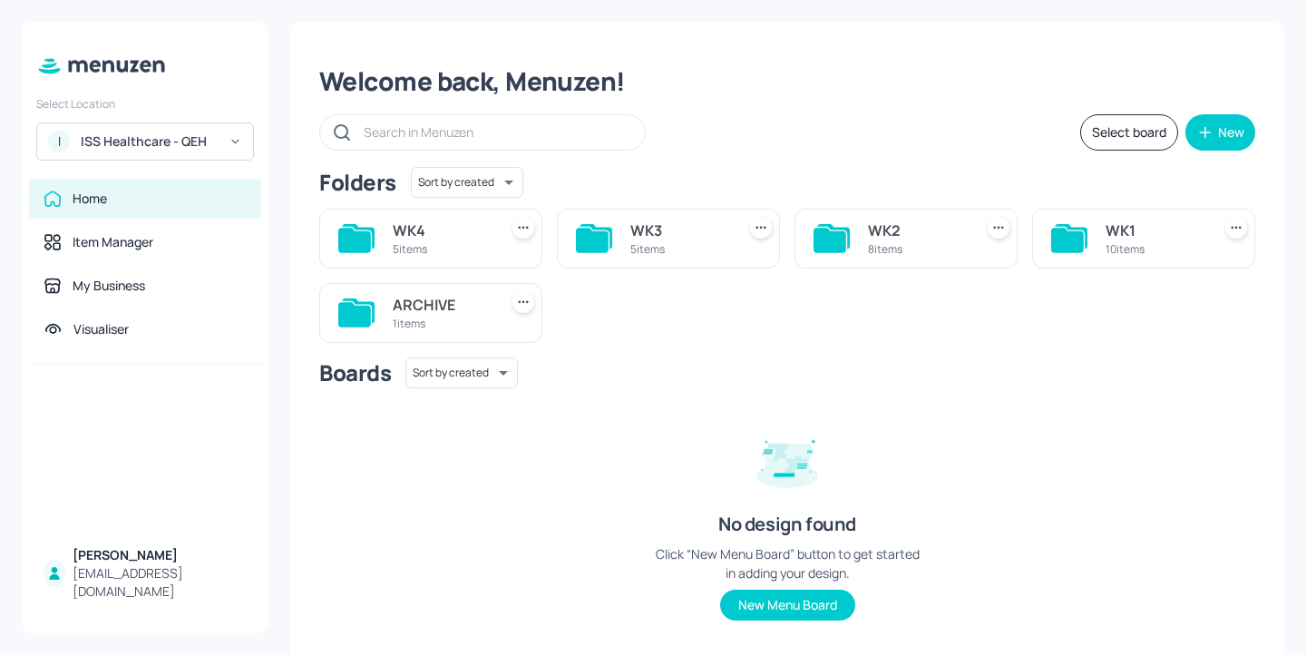
click at [898, 221] on div "WK2" at bounding box center [917, 231] width 98 height 22
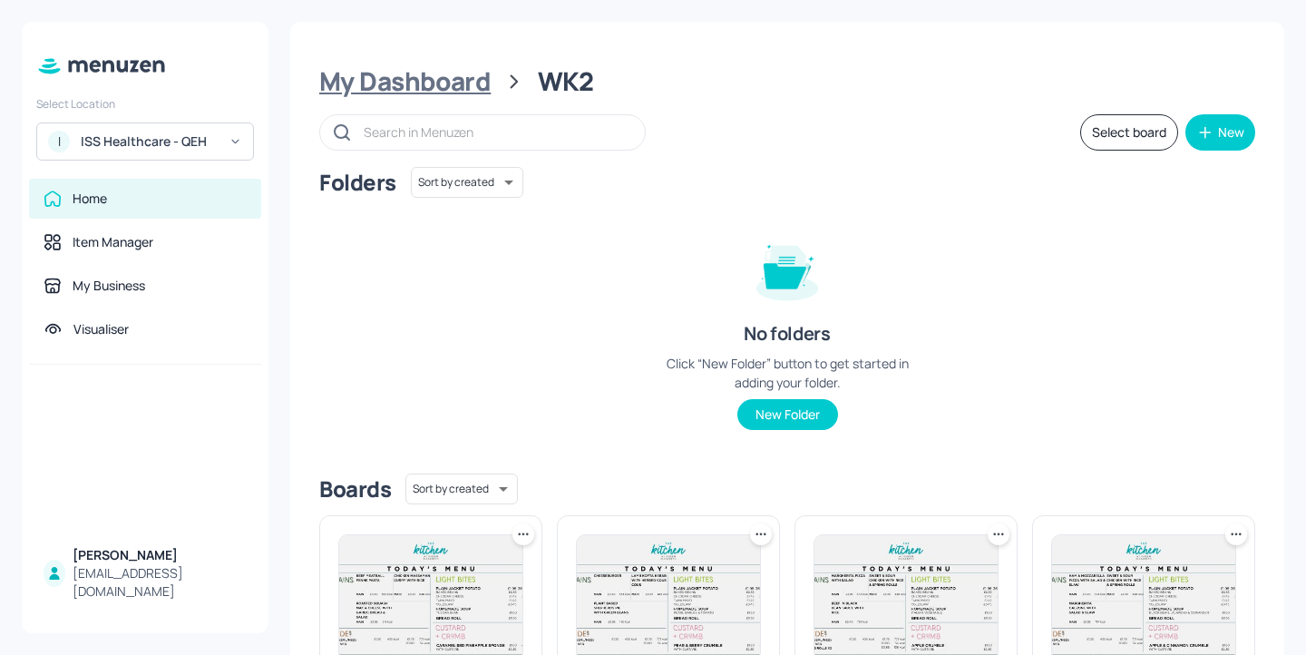
click at [457, 87] on div "My Dashboard" at bounding box center [404, 81] width 171 height 33
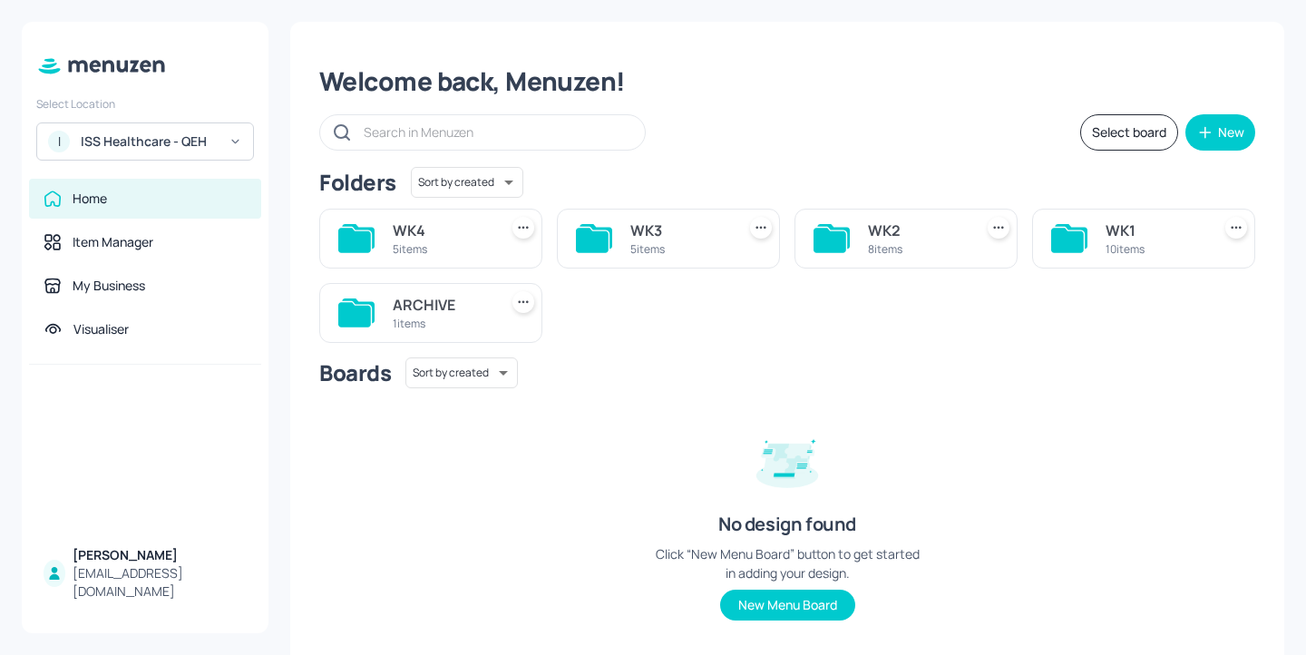
click at [1106, 231] on div "WK1" at bounding box center [1155, 231] width 98 height 22
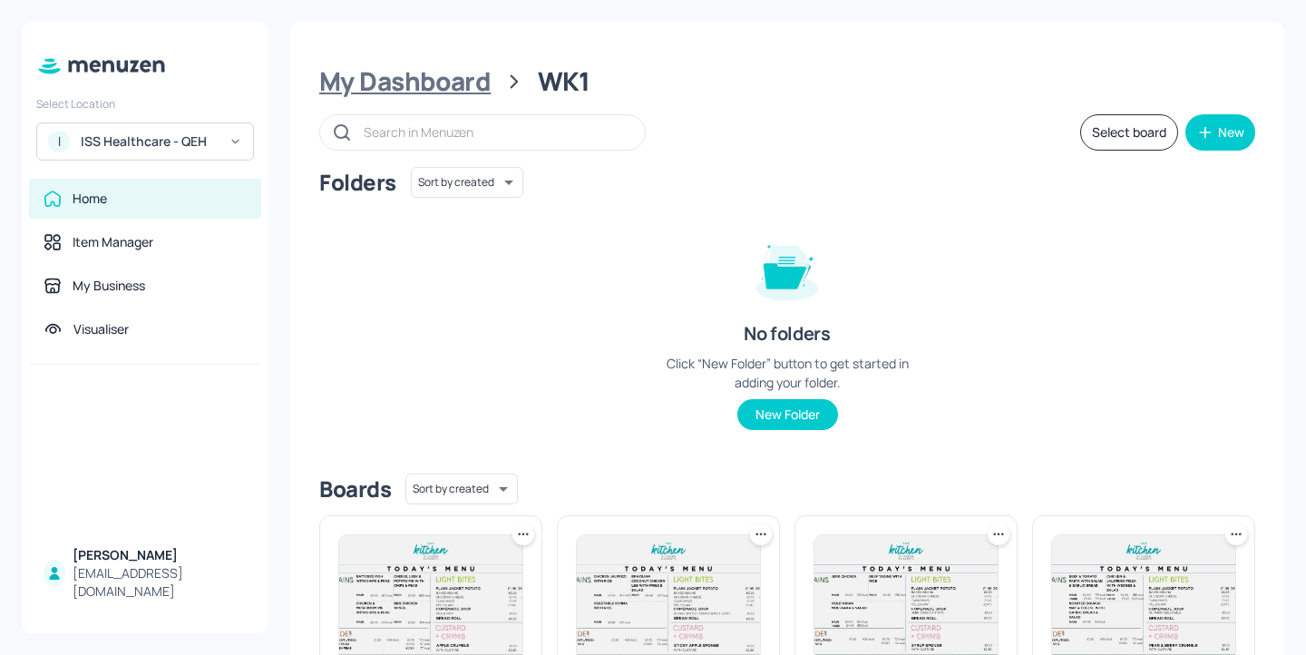
click at [441, 98] on div "My Dashboard" at bounding box center [404, 81] width 171 height 33
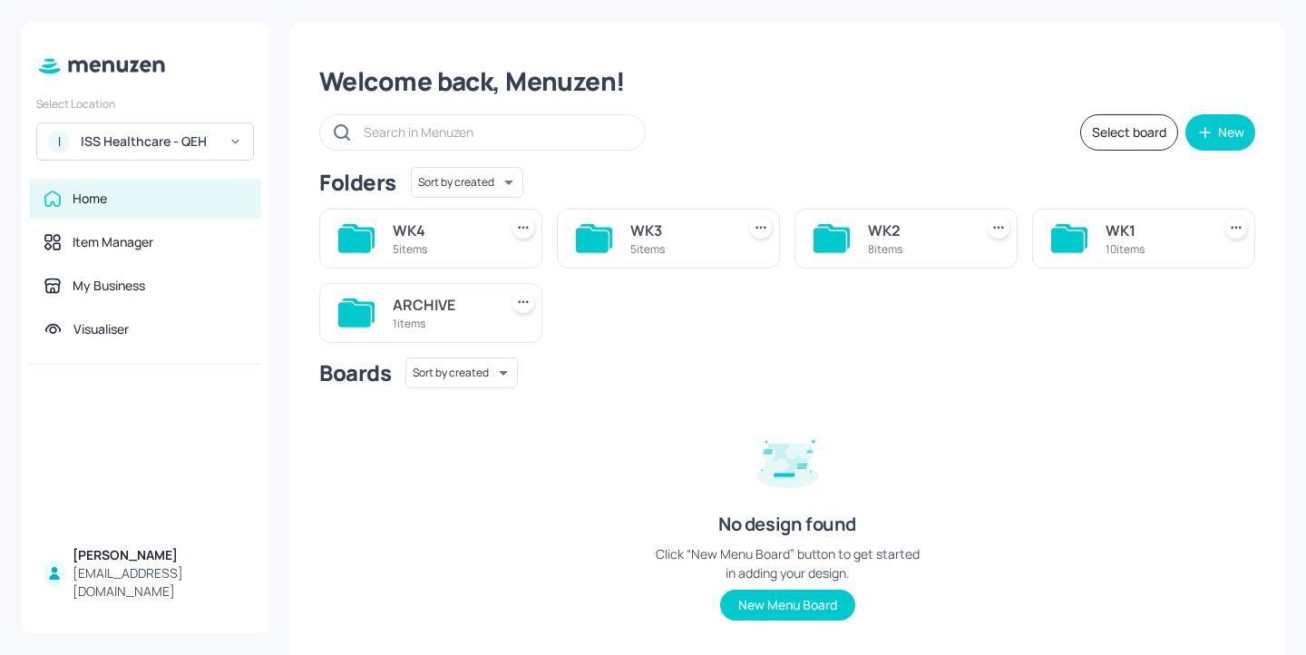
click at [894, 241] on div "8 items" at bounding box center [917, 248] width 98 height 15
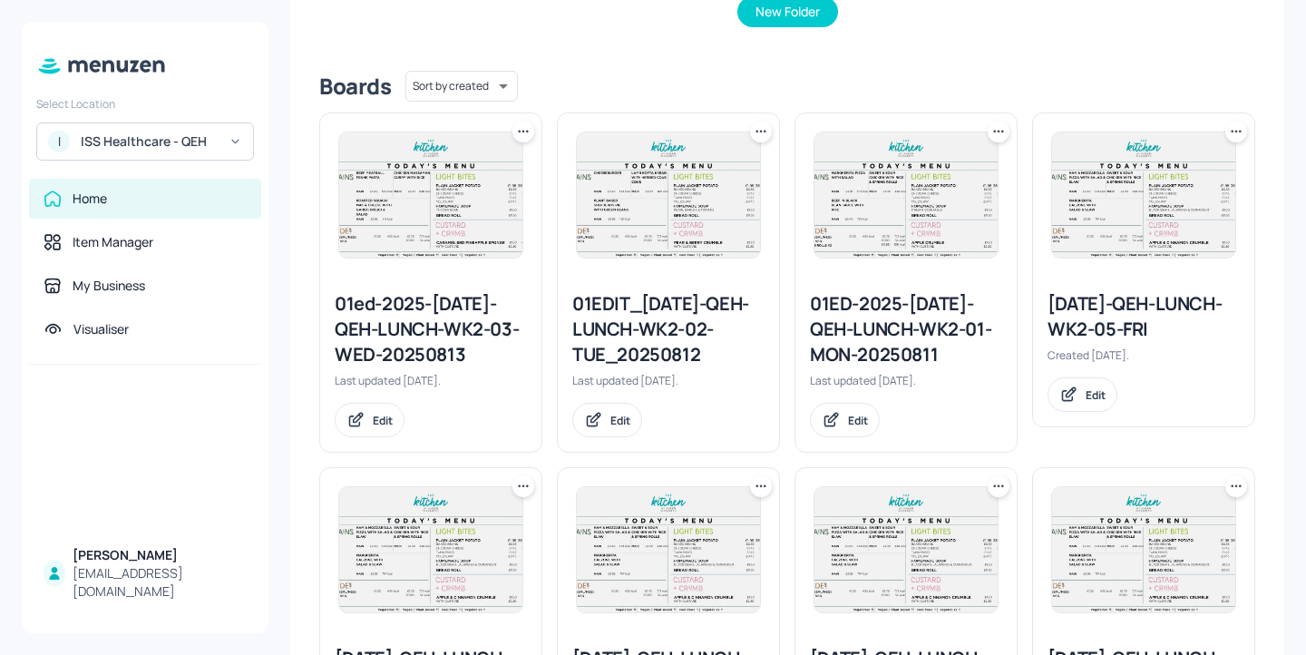
scroll to position [573, 0]
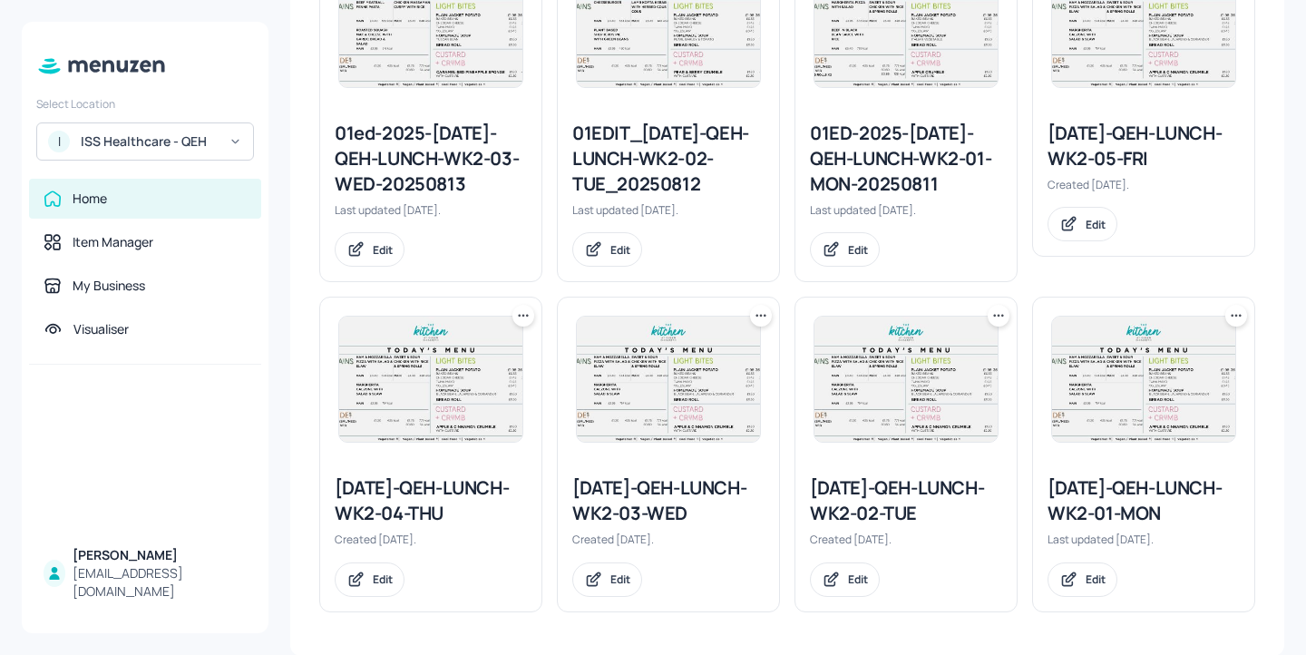
click at [508, 313] on div at bounding box center [430, 379] width 221 height 163
click at [530, 320] on icon at bounding box center [523, 316] width 18 height 18
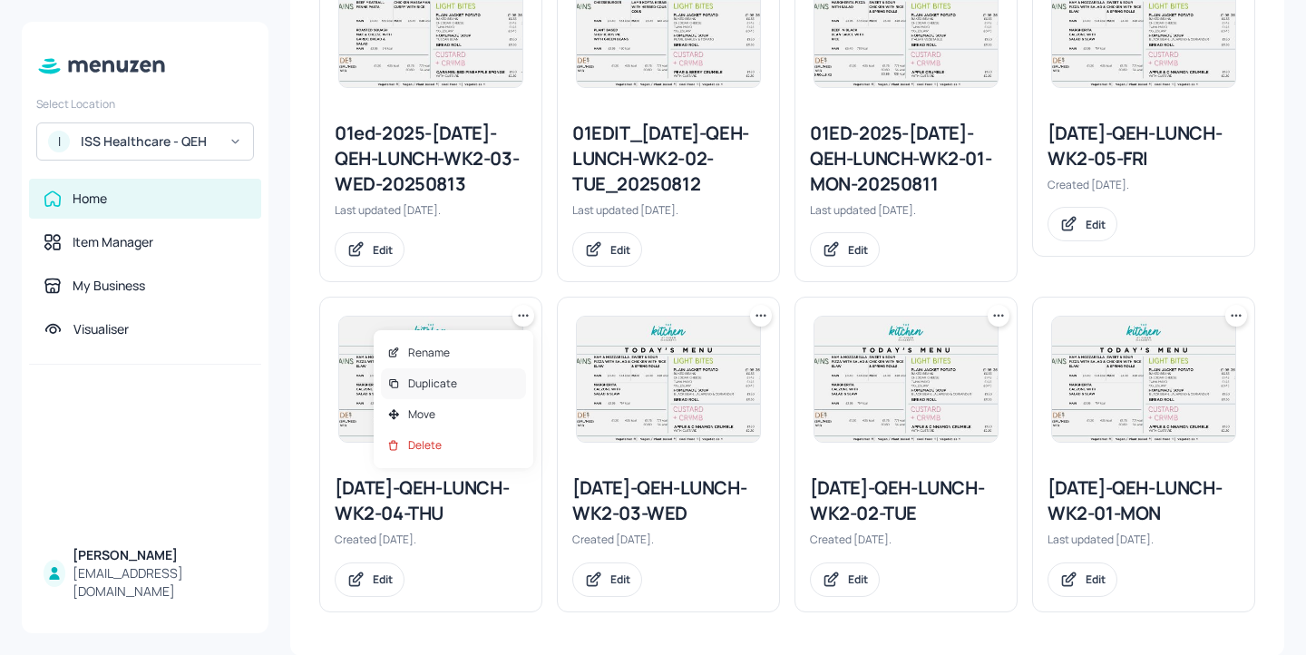
click at [495, 374] on div "Duplicate" at bounding box center [453, 383] width 145 height 31
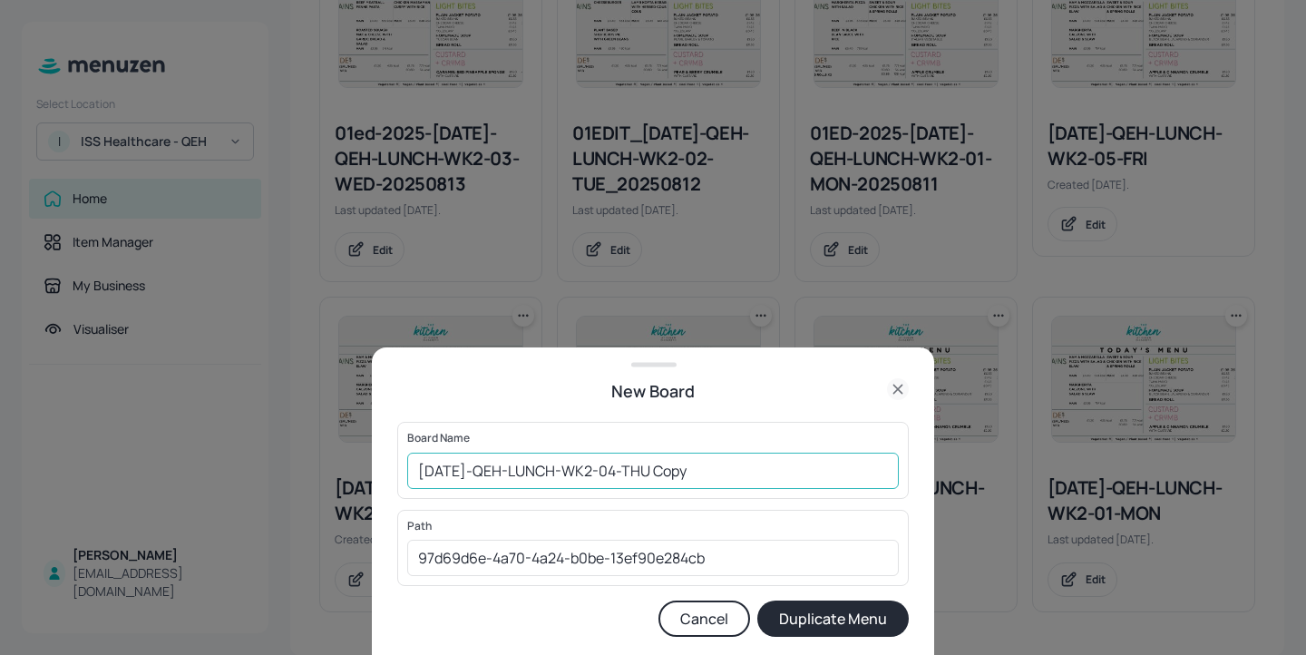
click at [413, 465] on input "2025-JUL-QEH-LUNCH-WK2-04-THU Copy" at bounding box center [653, 471] width 492 height 36
drag, startPoint x: 744, startPoint y: 463, endPoint x: 706, endPoint y: 465, distance: 38.1
click at [706, 465] on input "01ed-2025-JUL-QEH-LUNCH-WK2-04-THU Copy" at bounding box center [653, 471] width 492 height 36
type input "01ed-2025-JUL-QEH-LUNCH-WK2-04-THU-20250814"
click at [848, 617] on button "Duplicate Menu" at bounding box center [834, 619] width 152 height 36
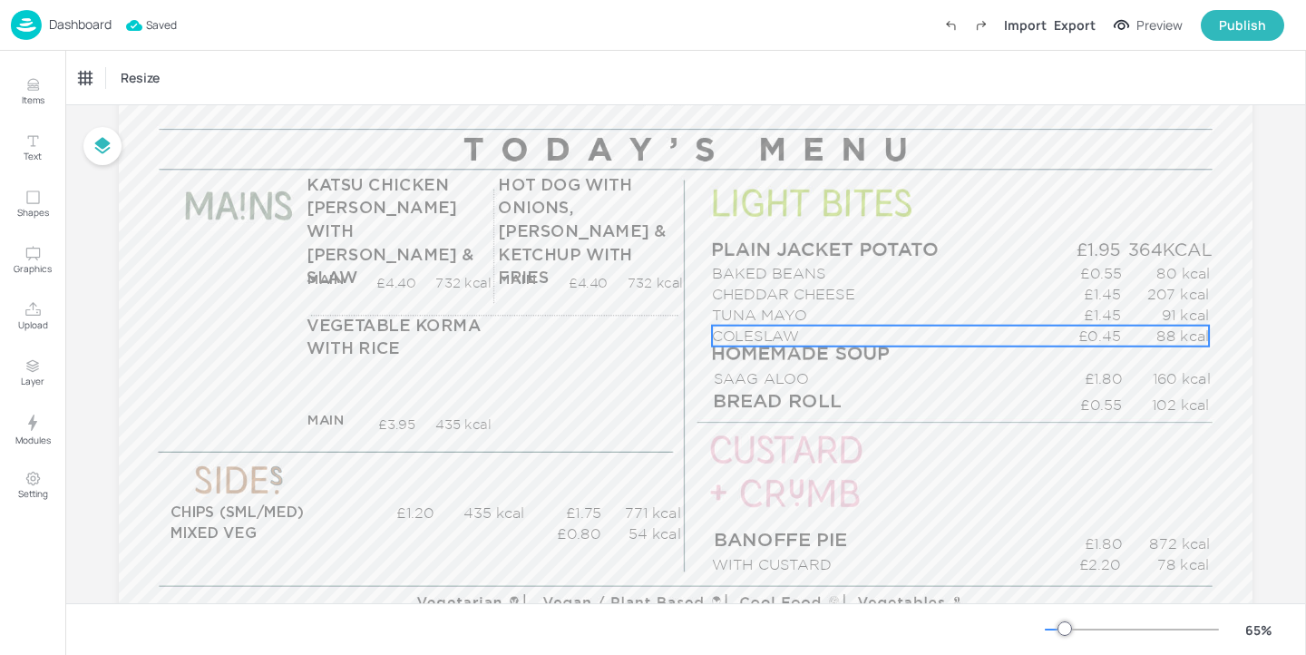
scroll to position [243, 0]
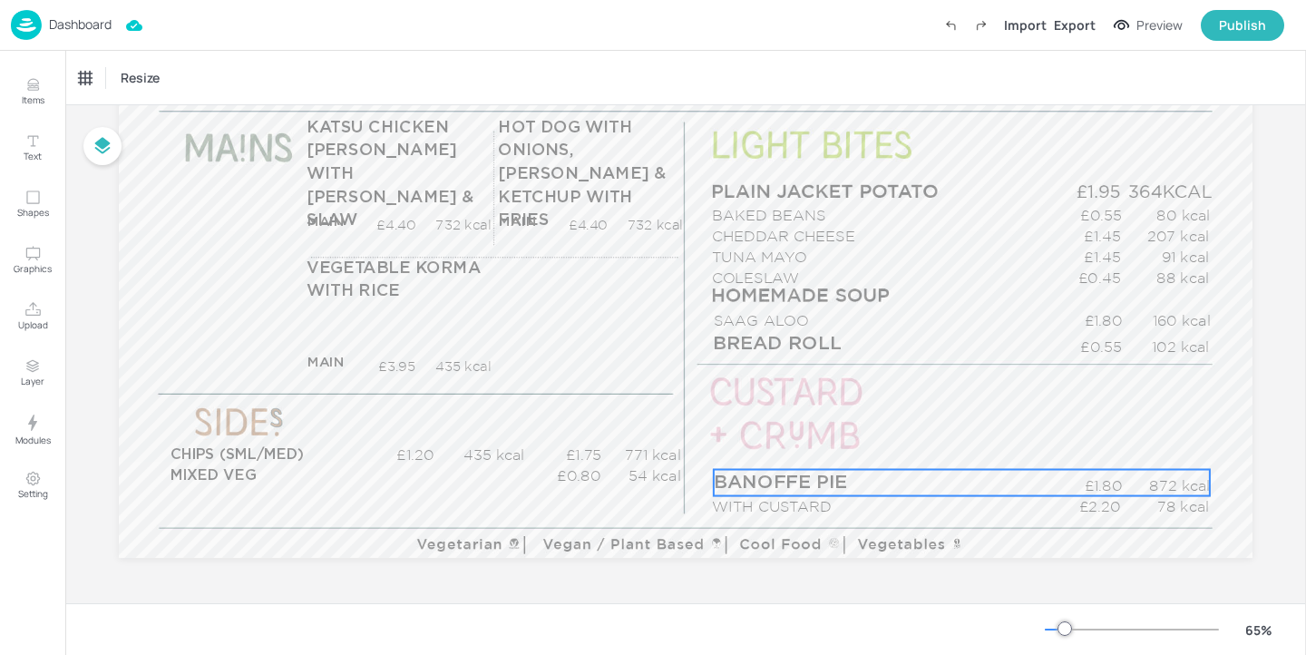
click at [871, 475] on p "BANOFFE PIE" at bounding box center [898, 483] width 369 height 26
click at [111, 67] on div "BANOFFE PIE" at bounding box center [121, 78] width 96 height 31
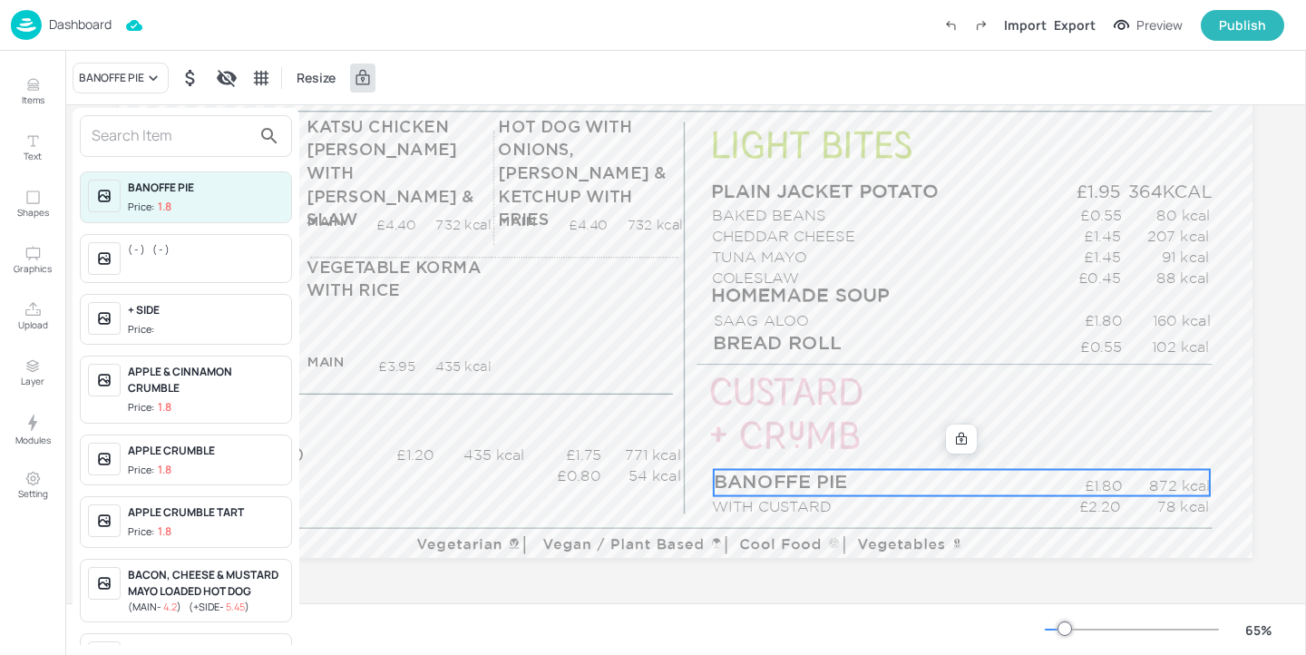
click at [128, 149] on input "text" at bounding box center [172, 136] width 160 height 29
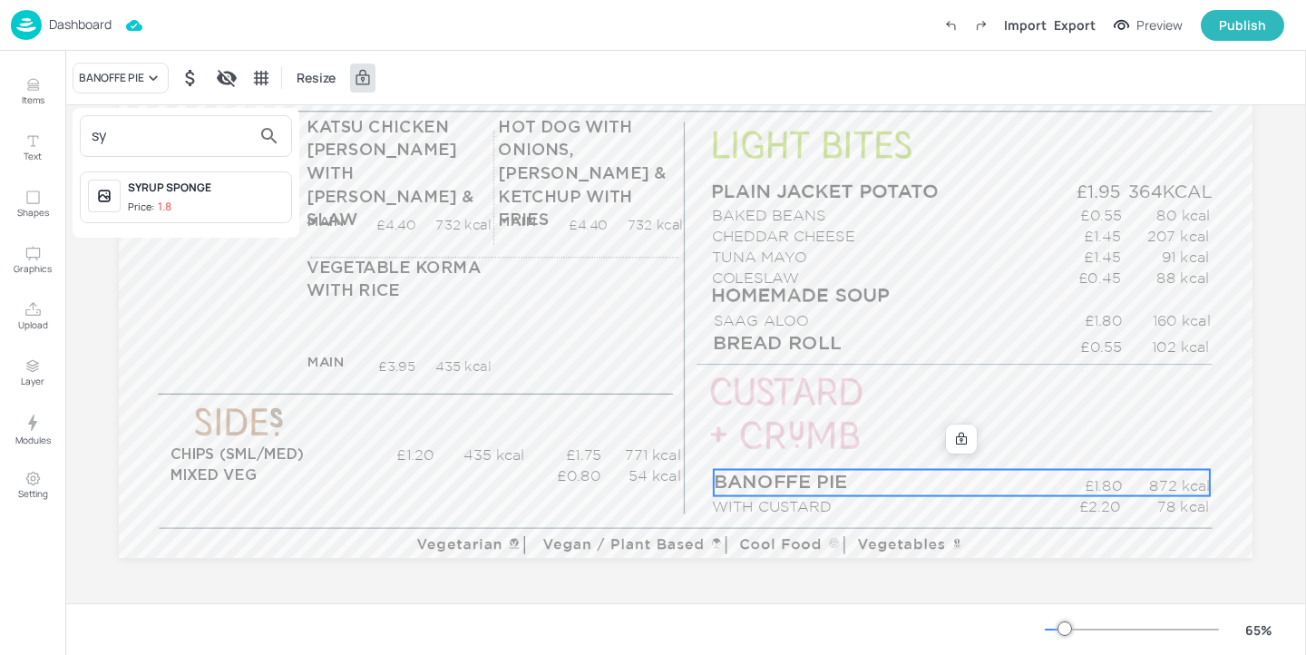
type input "sy"
click at [218, 201] on span "Price: 1.8" at bounding box center [206, 207] width 156 height 15
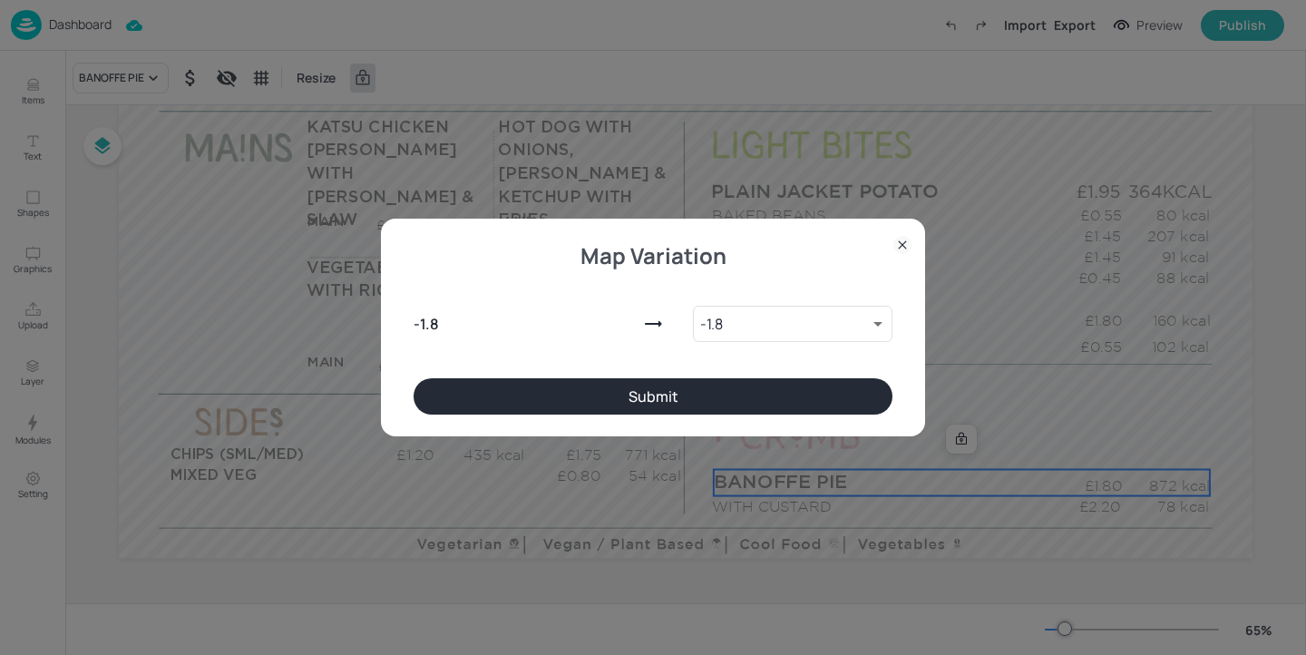
click at [766, 415] on div "Map Variation - 1.8 - 1.8 9188444 ​ Submit" at bounding box center [653, 328] width 544 height 218
click at [766, 410] on button "Submit" at bounding box center [653, 396] width 479 height 36
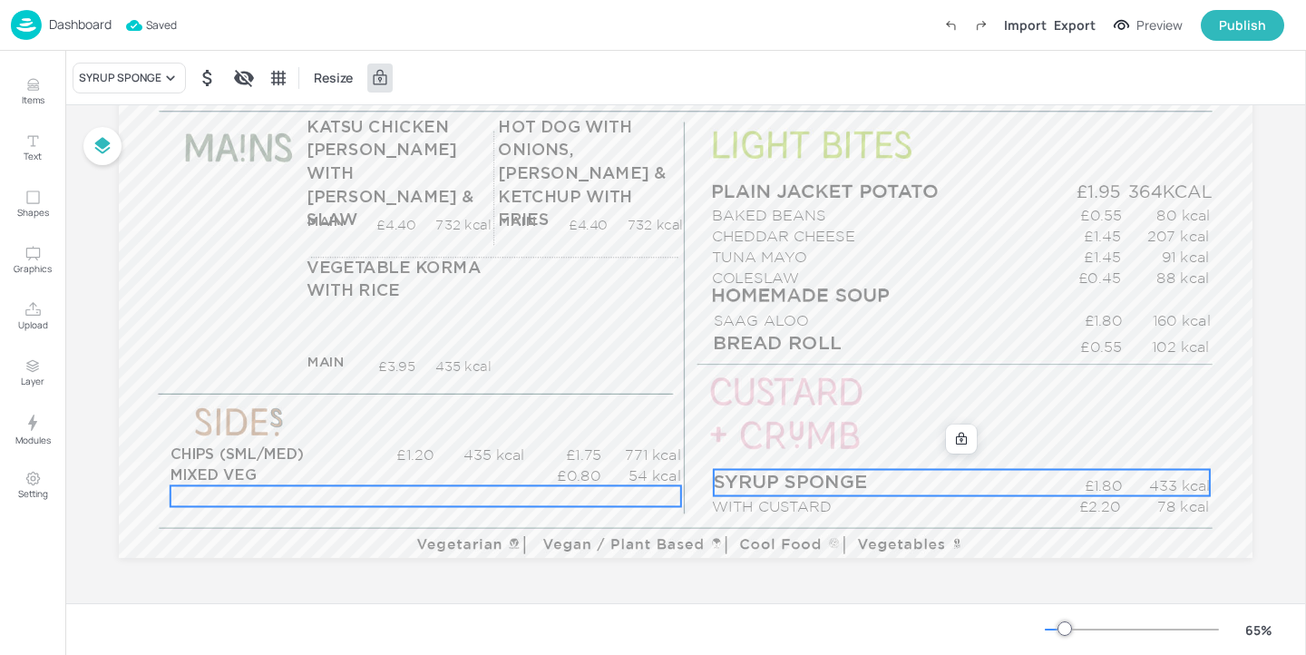
click at [326, 485] on div "£0.00 kcal" at bounding box center [426, 495] width 511 height 21
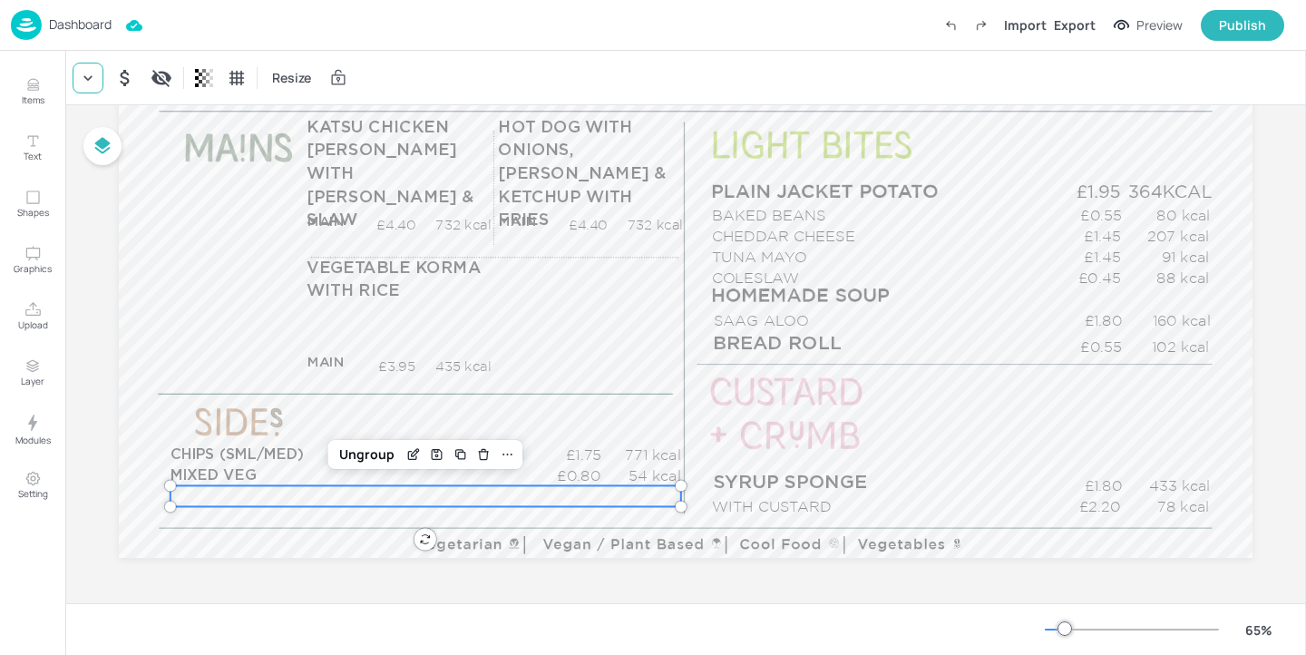
click at [79, 81] on icon at bounding box center [88, 78] width 18 height 18
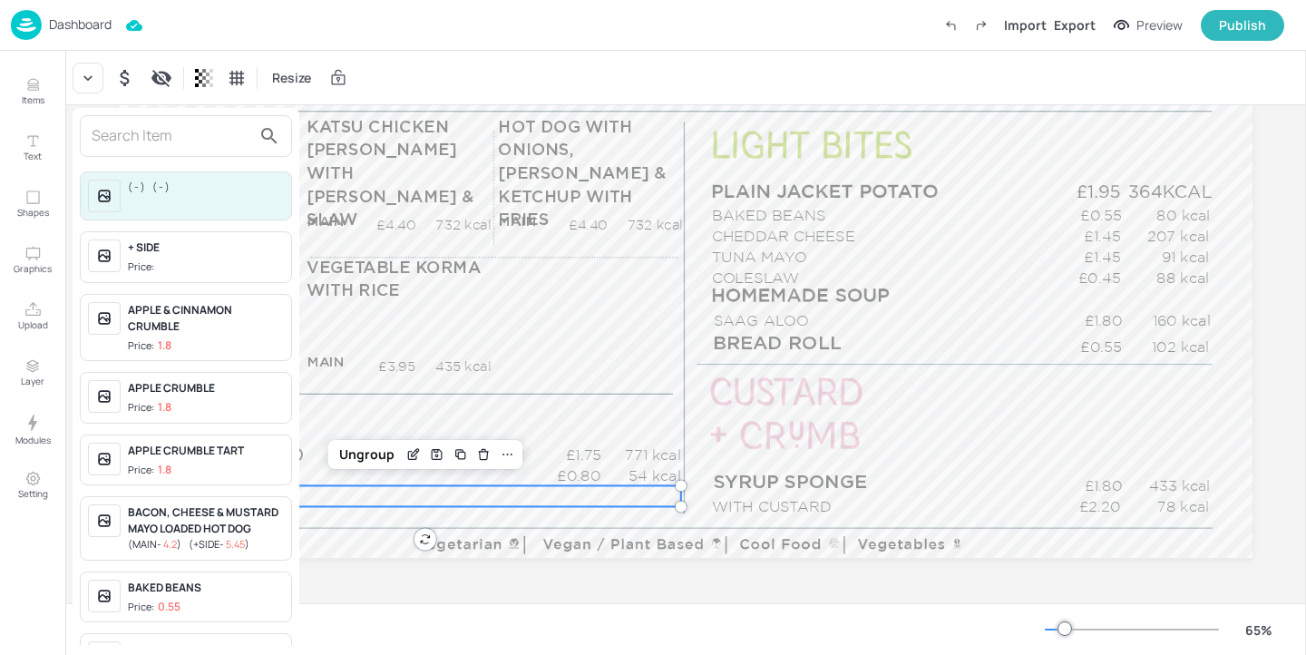
click at [133, 139] on input "text" at bounding box center [172, 136] width 160 height 29
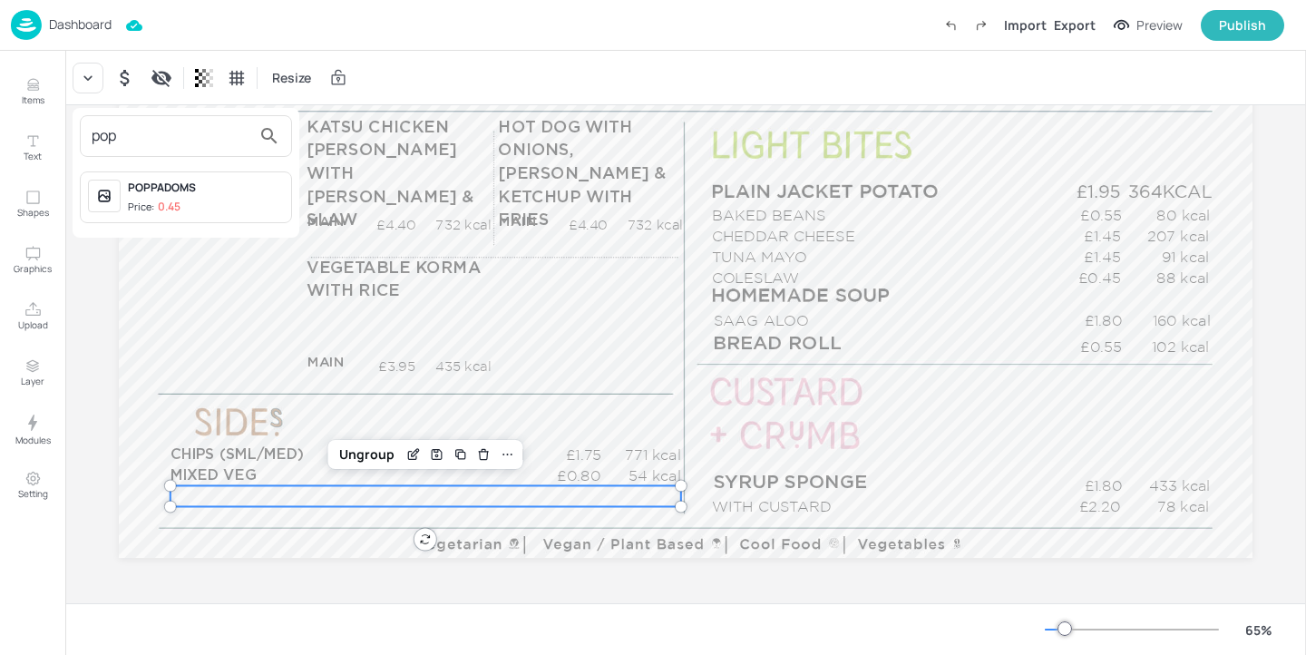
type input "pop"
click at [181, 200] on span "Price: 0.45" at bounding box center [206, 207] width 156 height 15
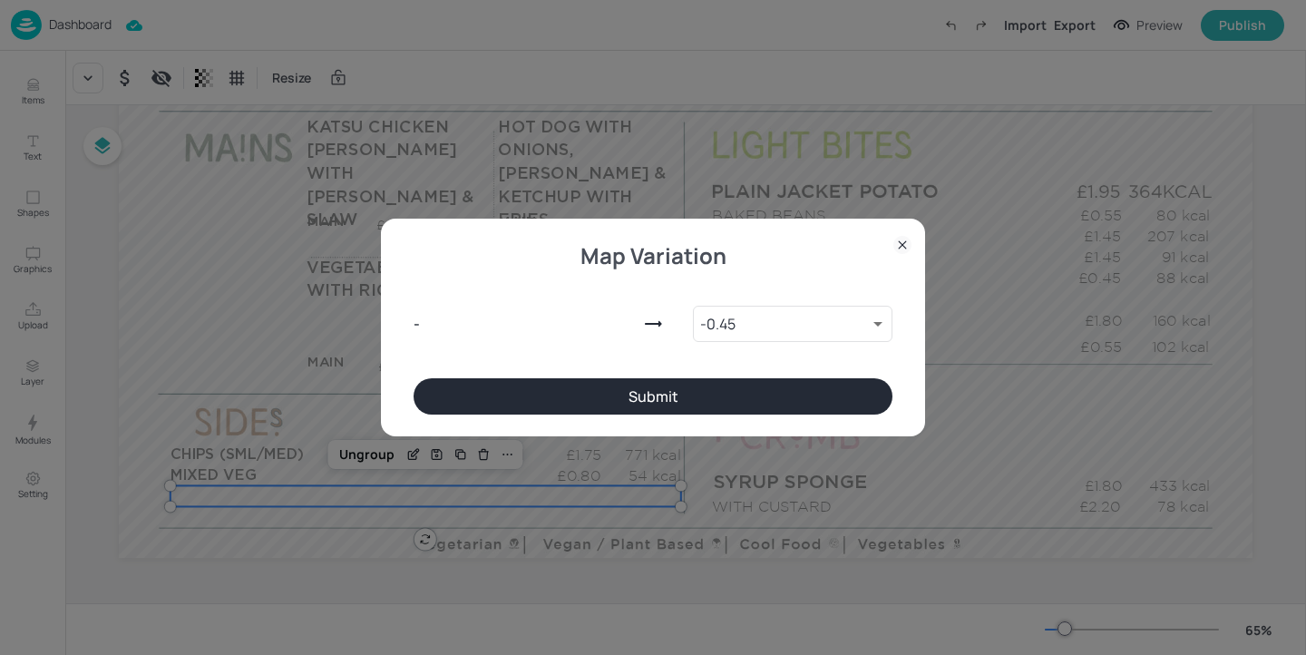
click at [598, 377] on div "- - 0.45 9004612 ​" at bounding box center [653, 320] width 479 height 116
click at [597, 386] on button "Submit" at bounding box center [653, 396] width 479 height 36
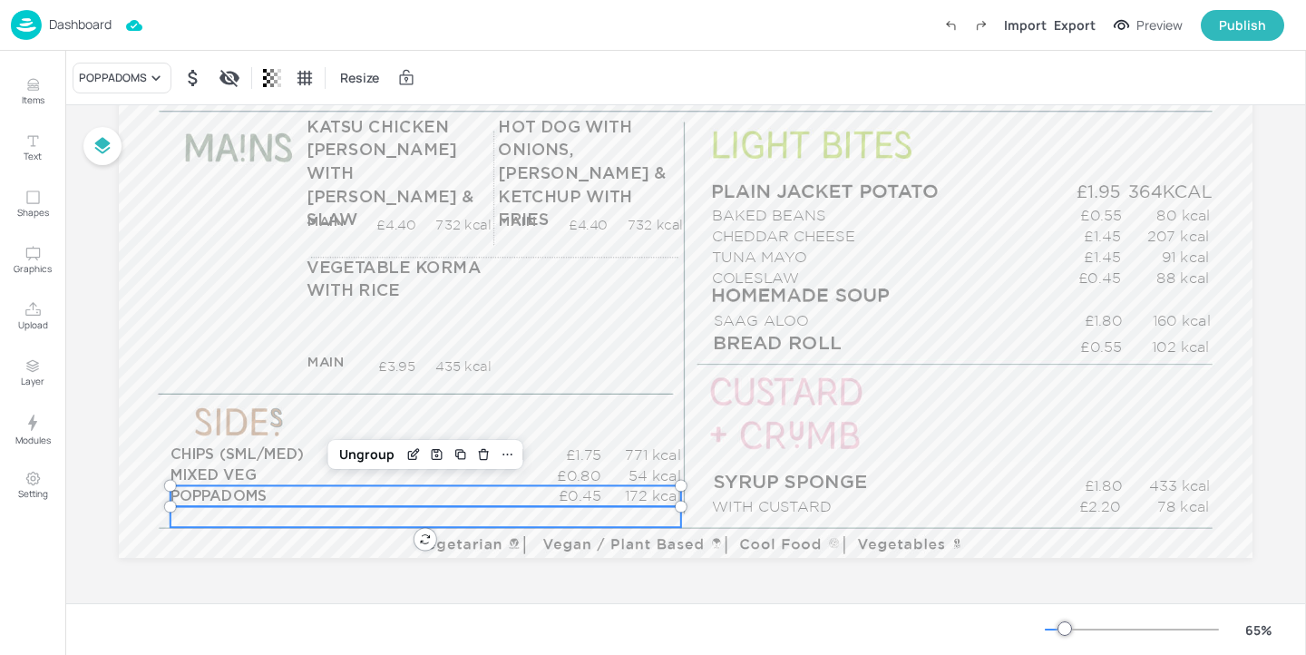
click at [405, 517] on div "£0.00 kcal" at bounding box center [426, 516] width 511 height 21
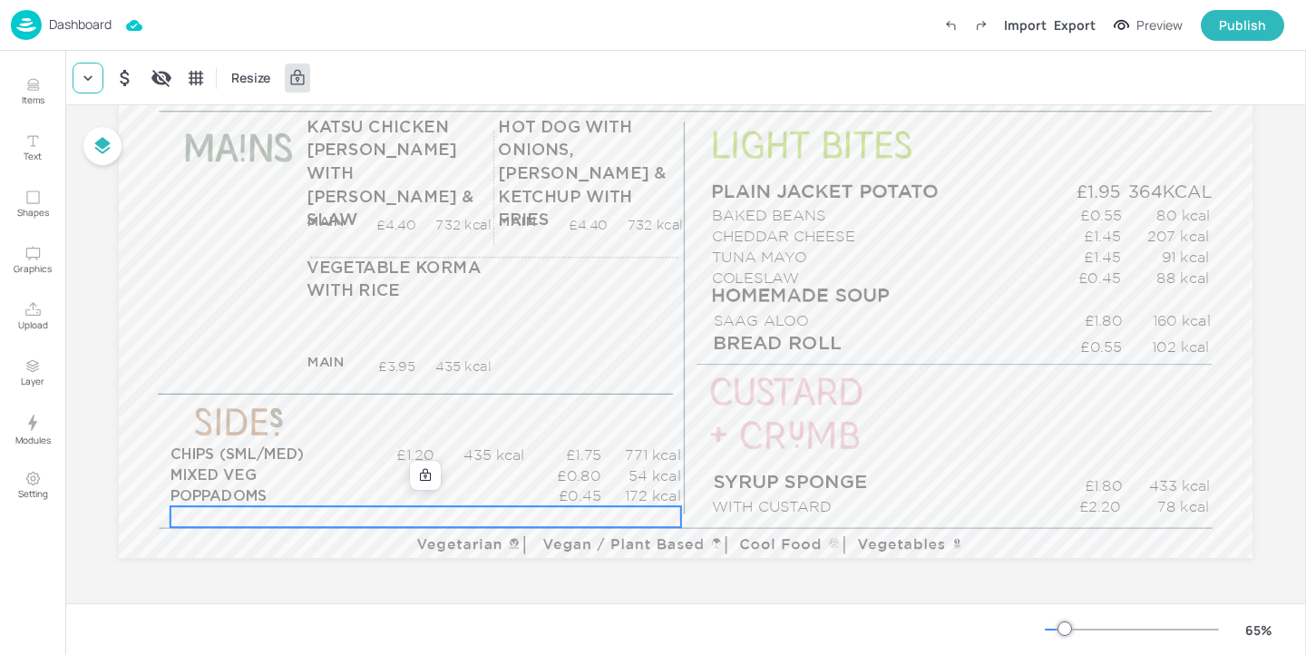
click at [93, 81] on icon at bounding box center [88, 78] width 18 height 18
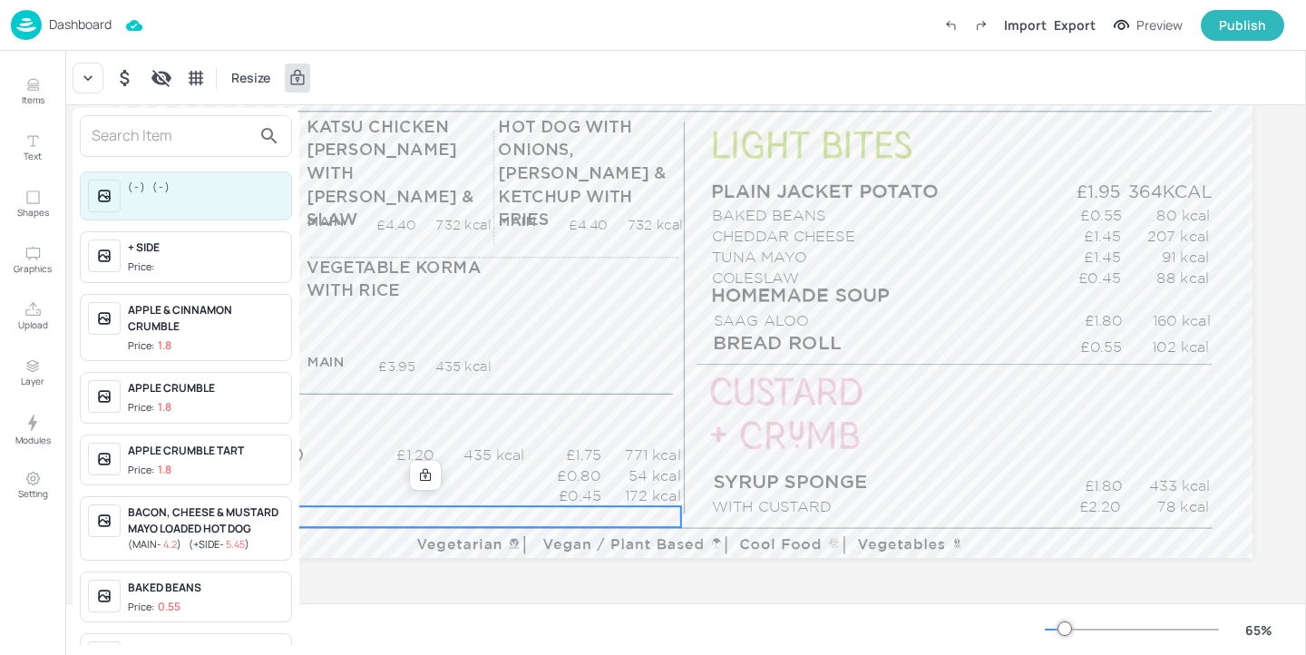
click at [168, 138] on input "text" at bounding box center [172, 136] width 160 height 29
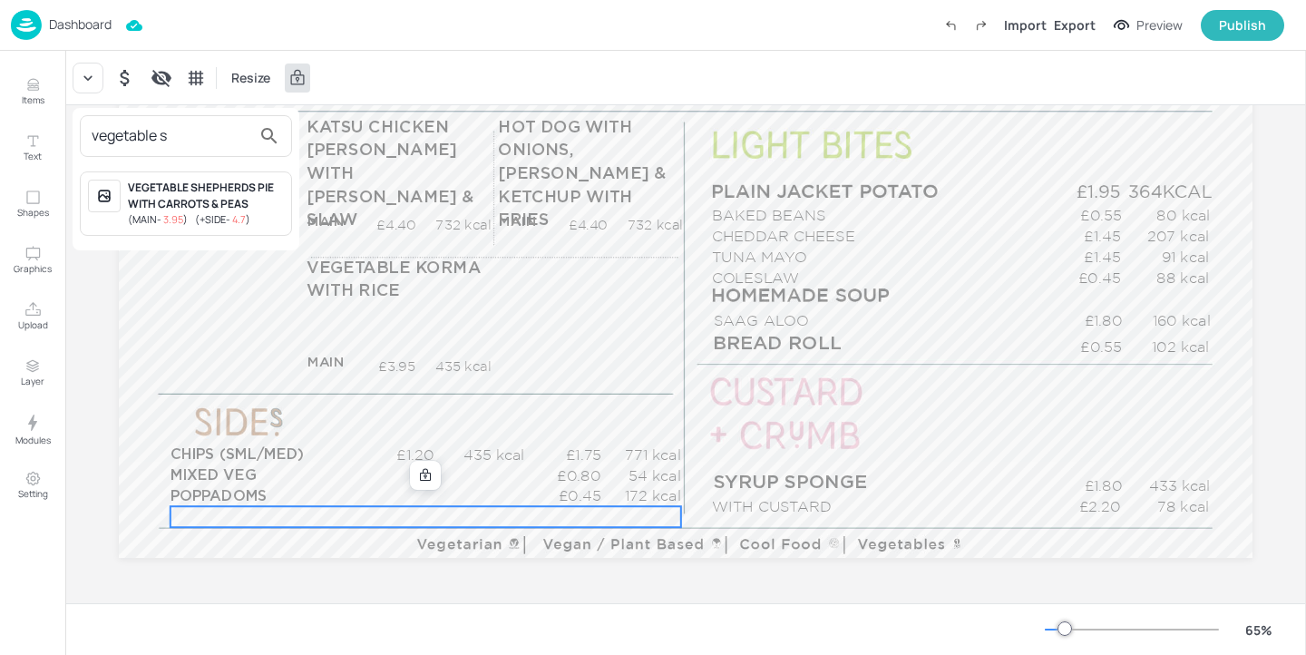
type input "vegetable s"
click at [41, 96] on div at bounding box center [653, 327] width 1306 height 655
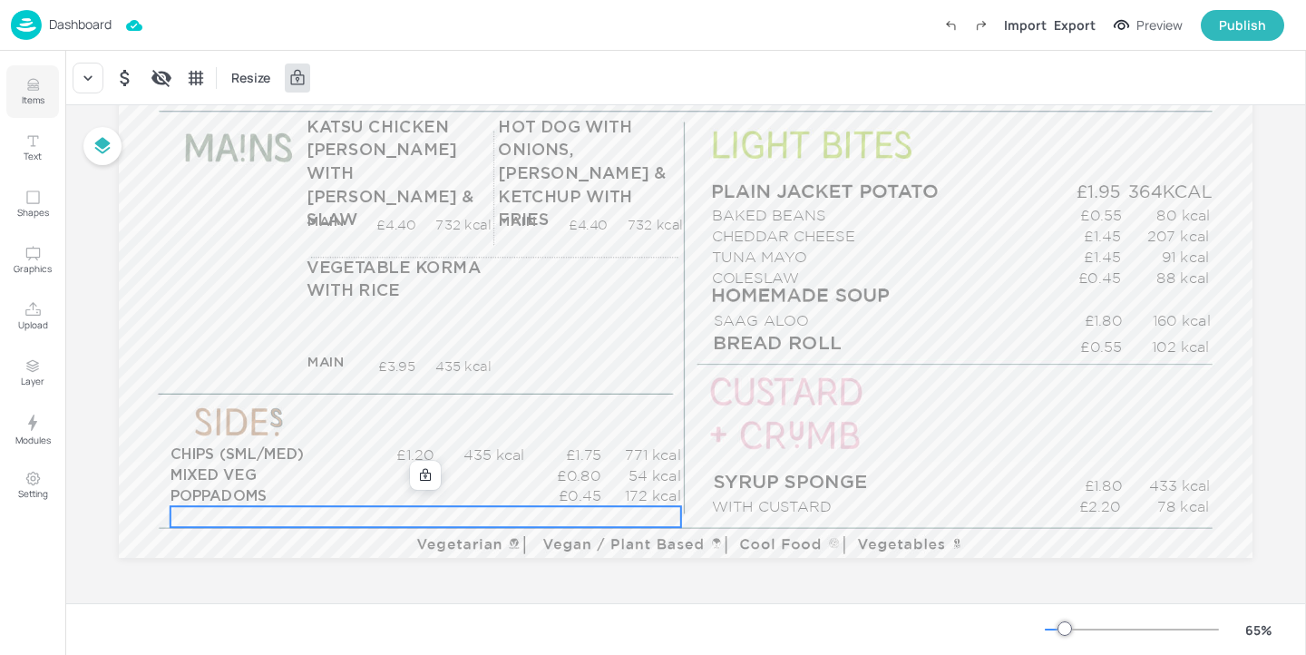
click at [34, 97] on p "Items" at bounding box center [33, 99] width 23 height 13
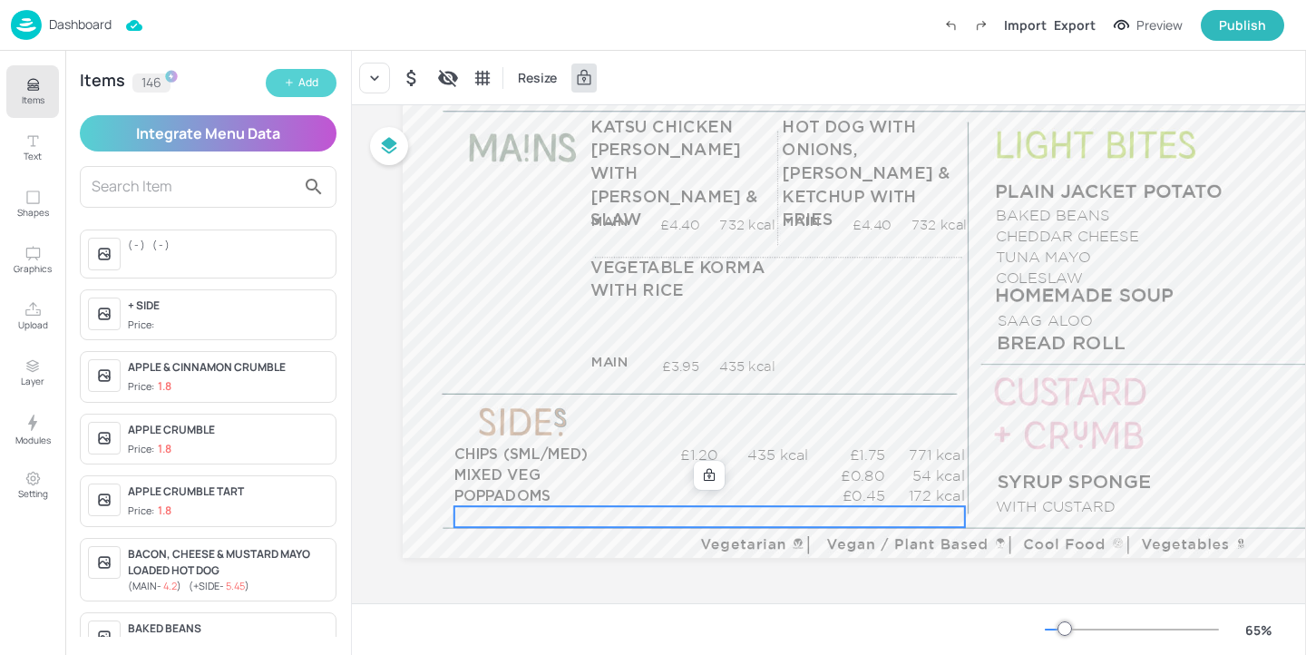
click at [289, 78] on icon "button" at bounding box center [289, 82] width 11 height 11
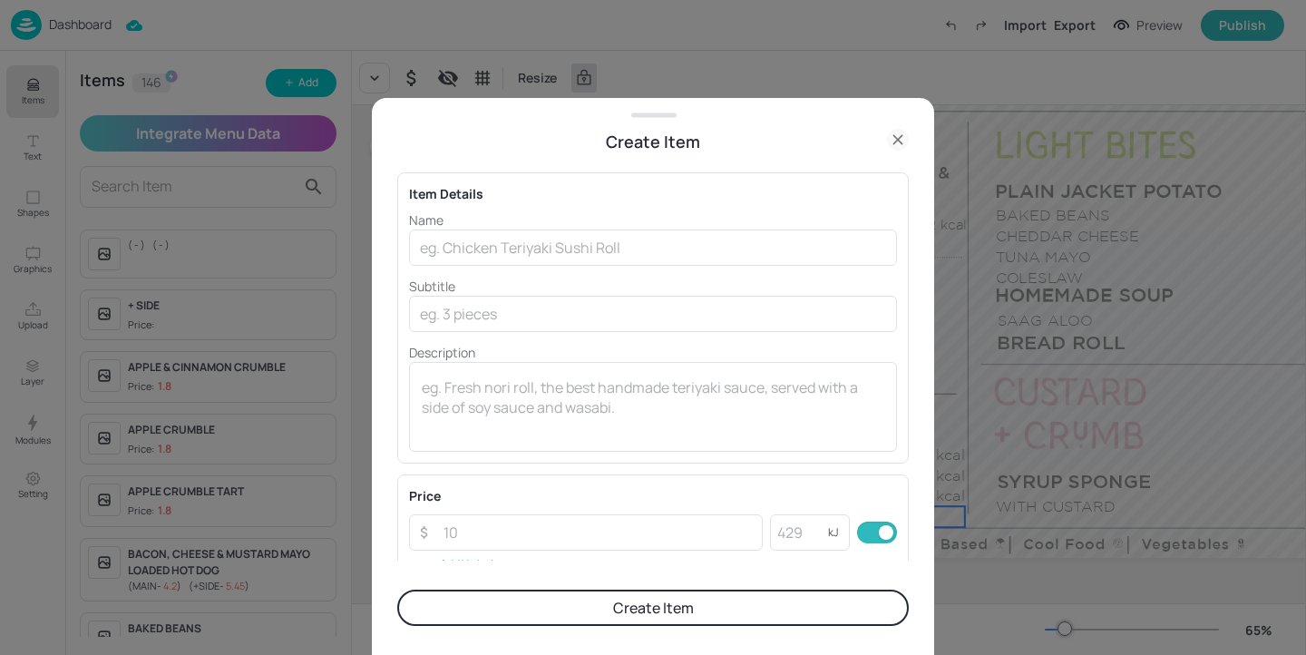
click at [723, 278] on p "Subtitle" at bounding box center [653, 286] width 488 height 19
click at [728, 248] on input "text" at bounding box center [653, 248] width 488 height 36
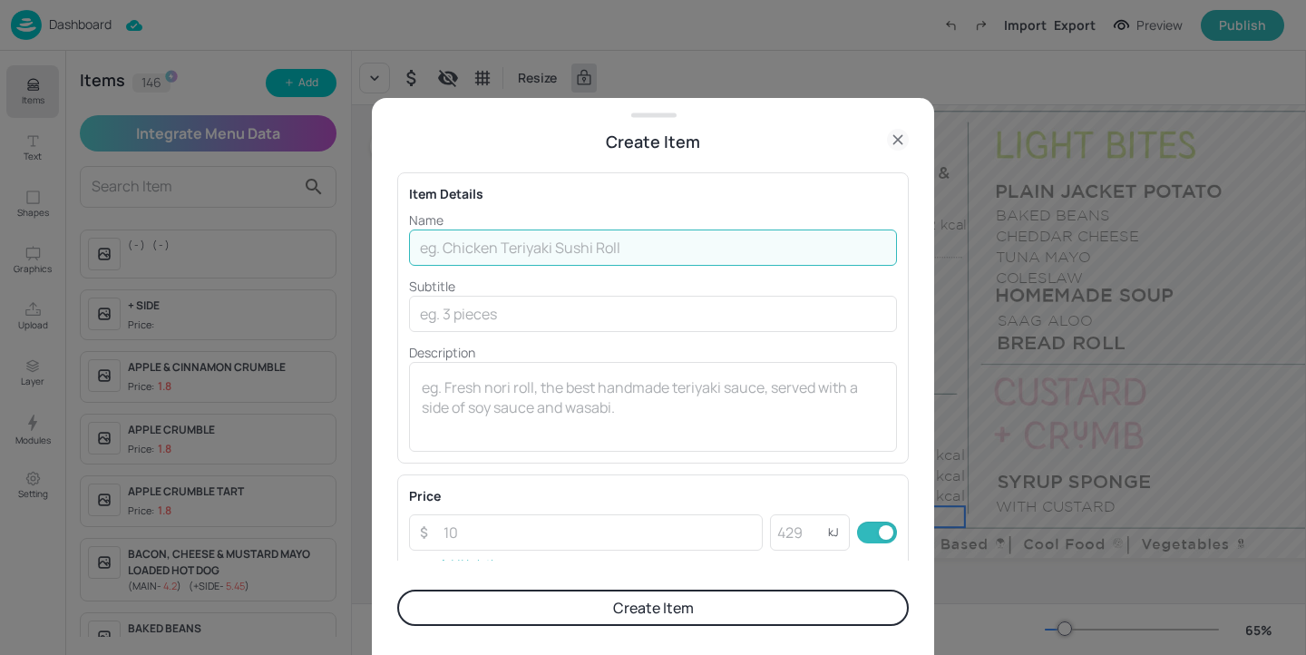
paste input "Vegetable samosas"
click at [494, 248] on input "Vegetable samosas" at bounding box center [653, 248] width 488 height 36
drag, startPoint x: 570, startPoint y: 245, endPoint x: 429, endPoint y: 243, distance: 140.6
click at [429, 243] on input "Vegetable samosas" at bounding box center [653, 248] width 488 height 36
type input "VEGETABLE SAMOSA"
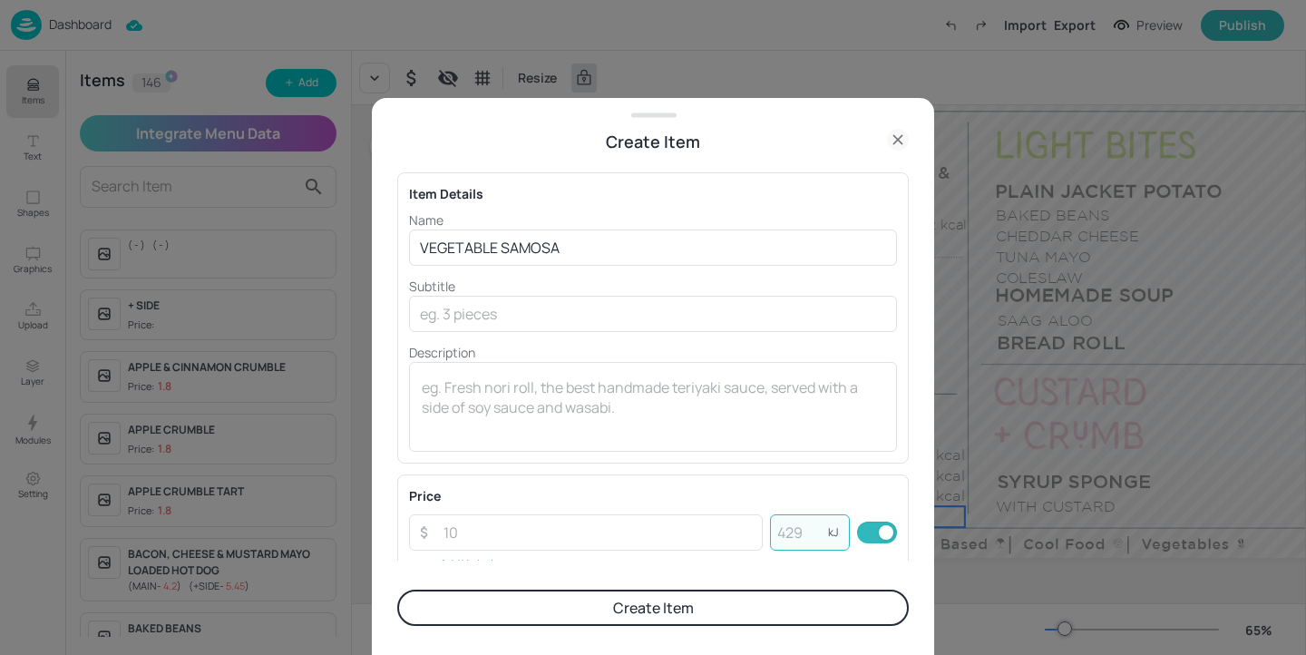
click at [811, 528] on input "number" at bounding box center [799, 532] width 58 height 36
paste input "185"
type input "185"
click at [573, 530] on input "number" at bounding box center [598, 532] width 330 height 36
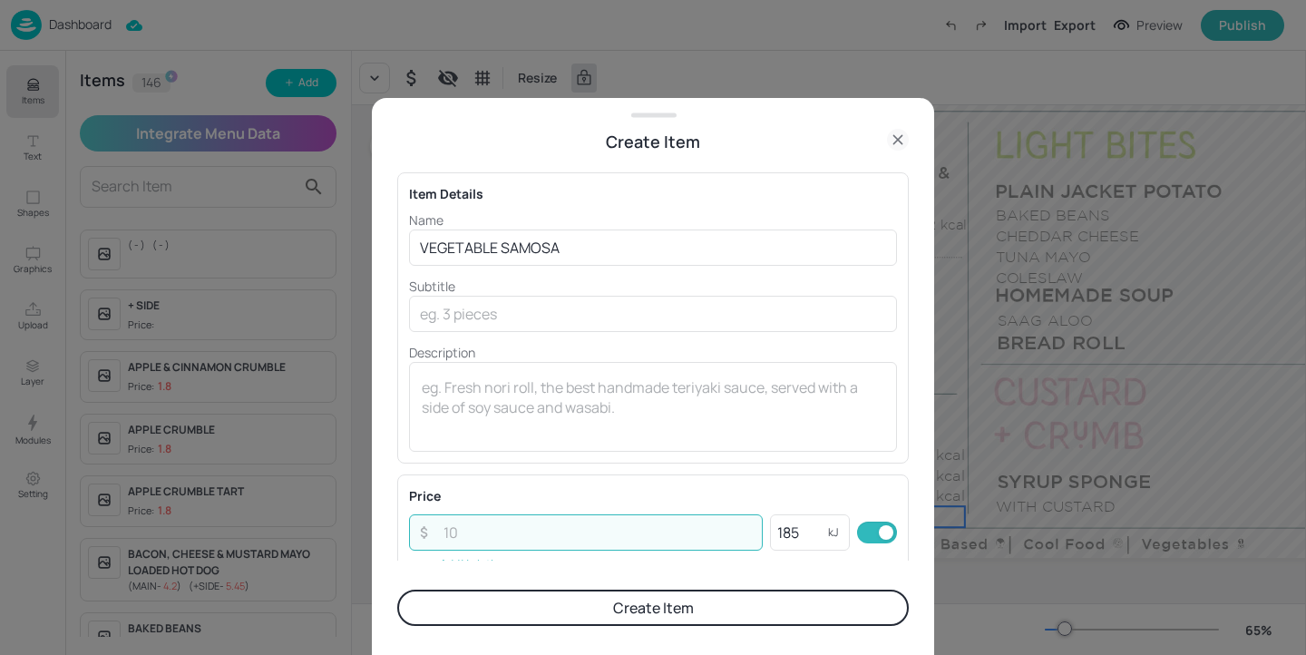
paste input "1.35"
type input "1.35"
click at [563, 605] on button "Create Item" at bounding box center [653, 608] width 512 height 36
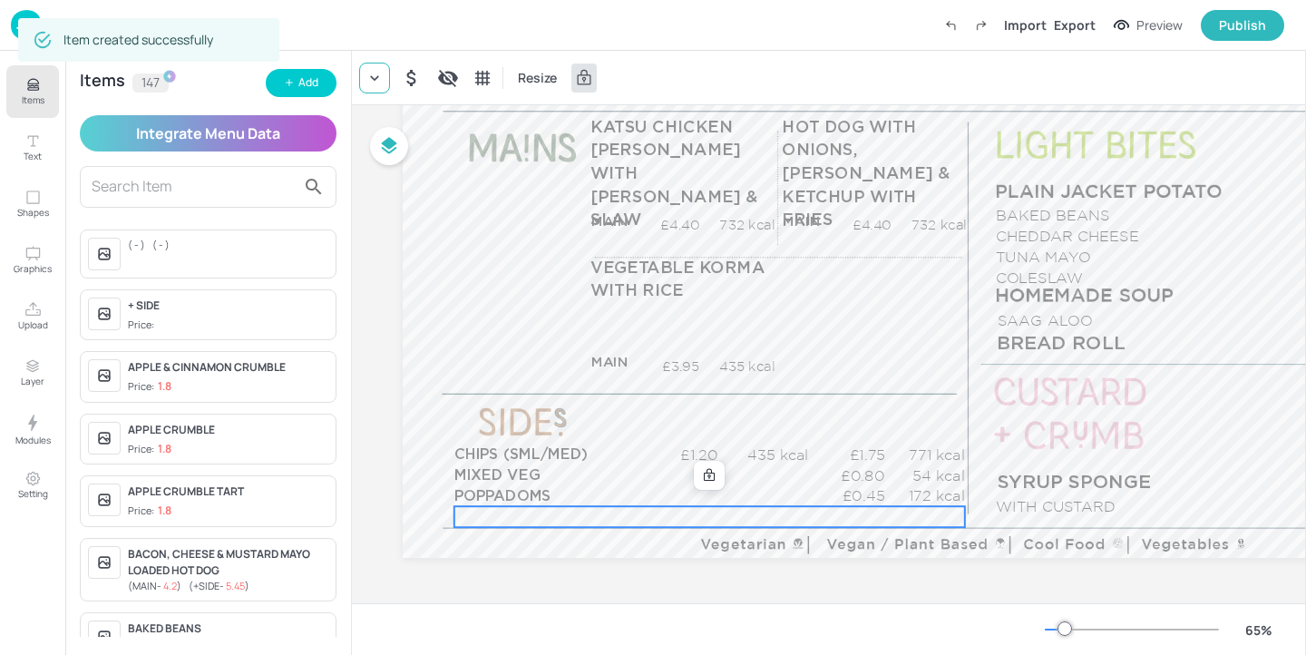
click at [376, 87] on div at bounding box center [374, 78] width 31 height 31
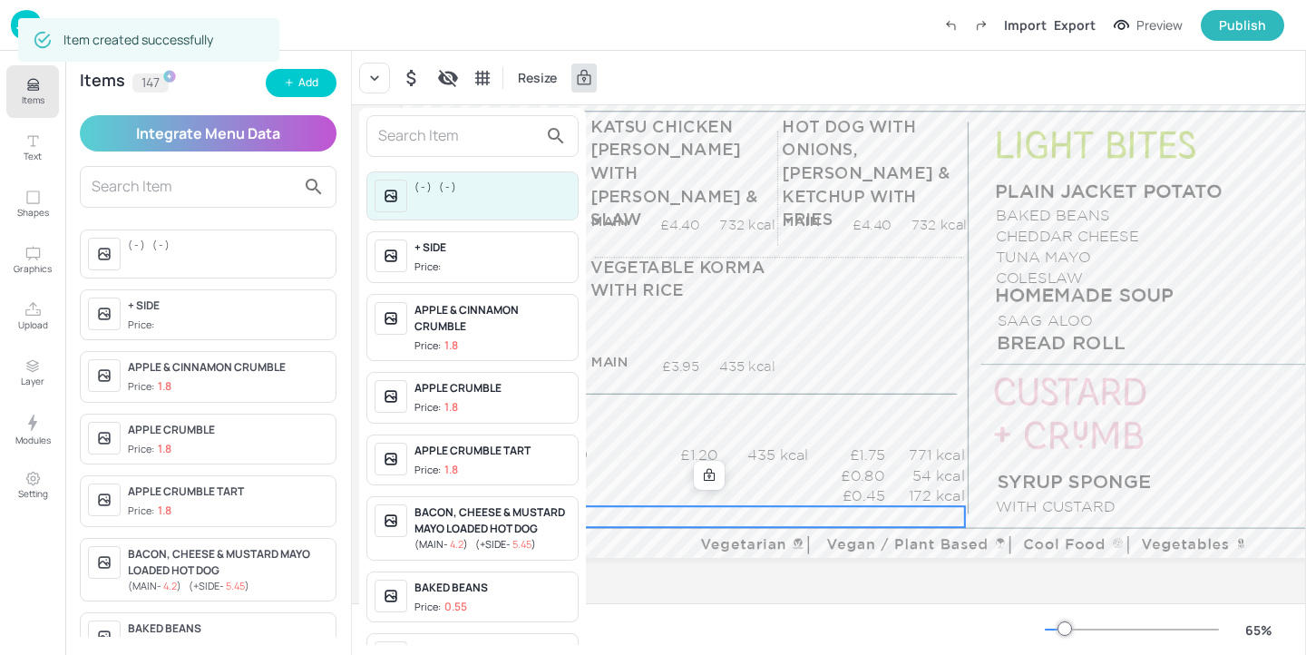
click at [420, 142] on input "text" at bounding box center [458, 136] width 160 height 29
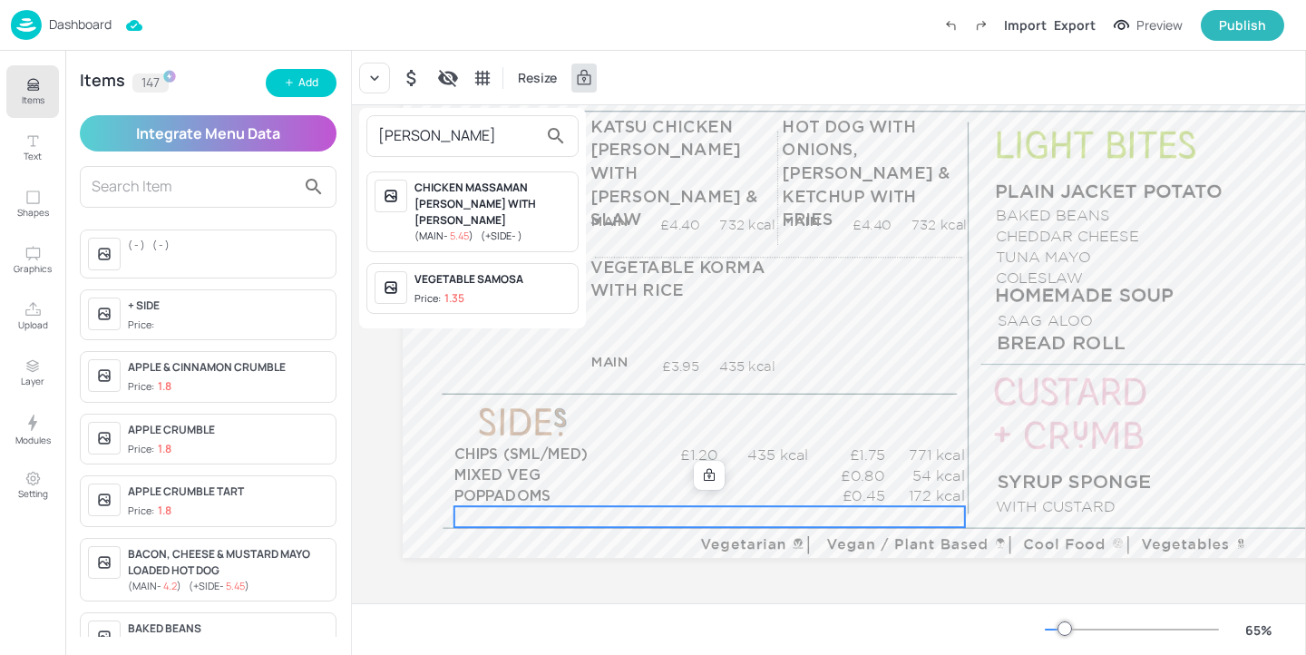
type input "SAM"
click at [523, 271] on div "VEGETABLE SAMOSA" at bounding box center [493, 279] width 156 height 16
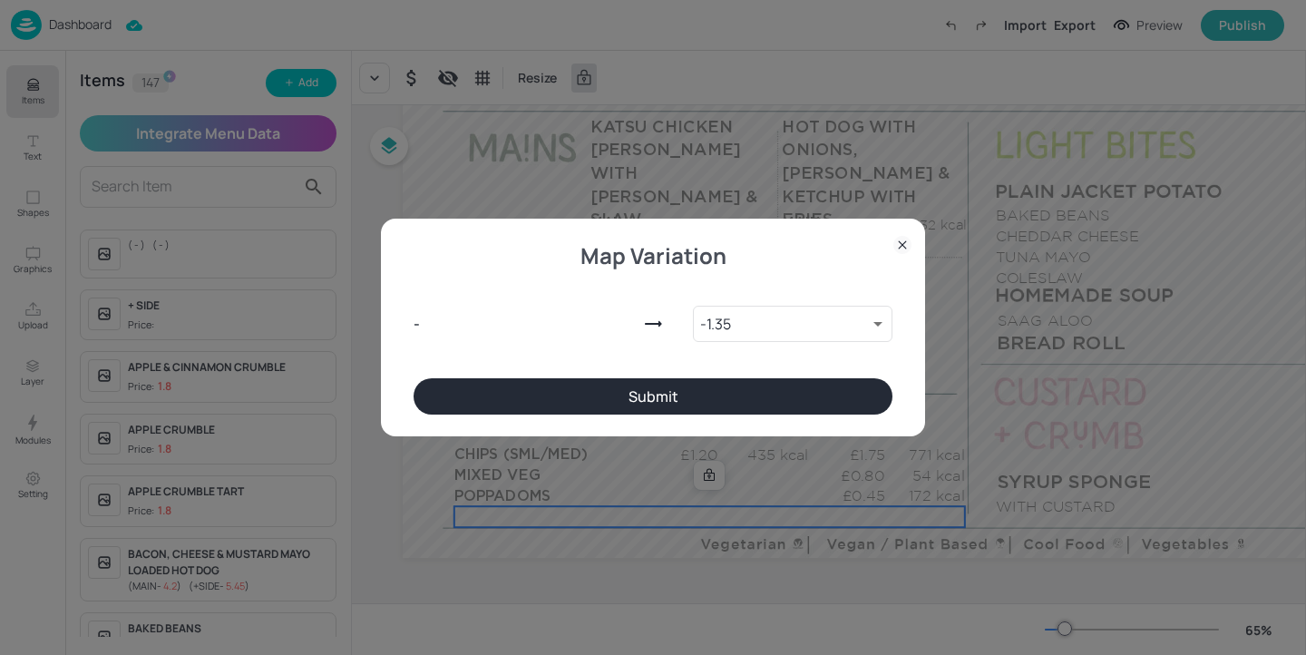
click at [628, 407] on button "Submit" at bounding box center [653, 396] width 479 height 36
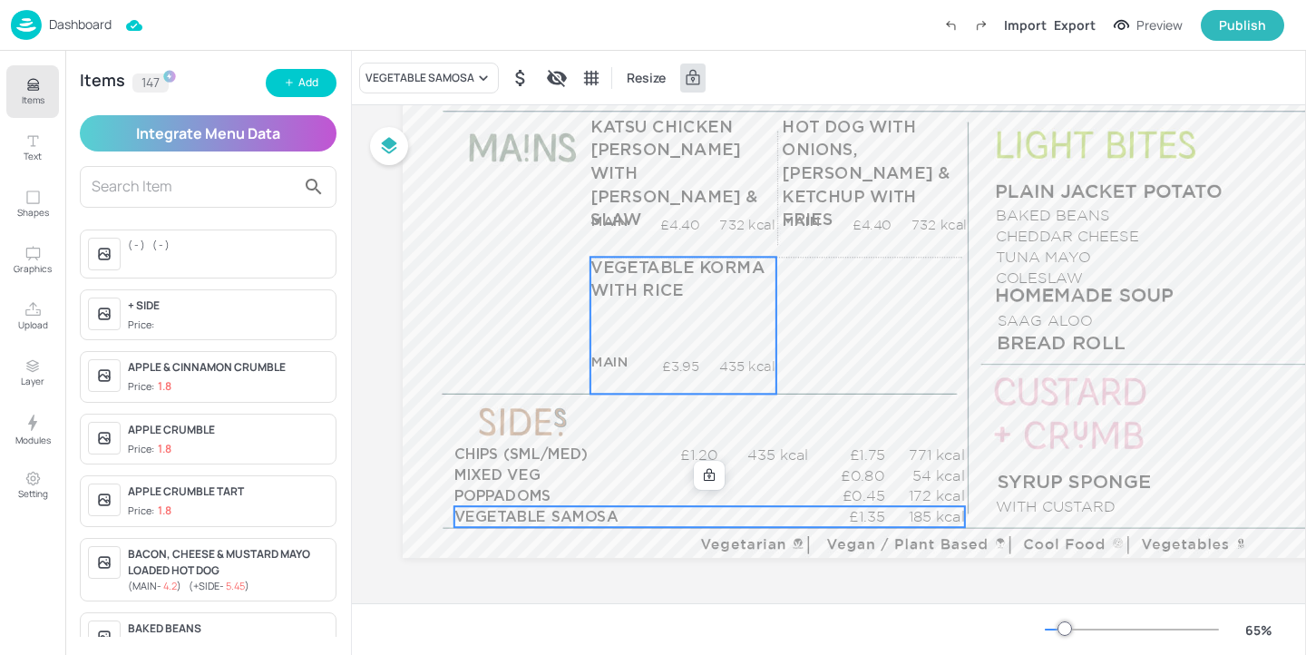
scroll to position [157, 0]
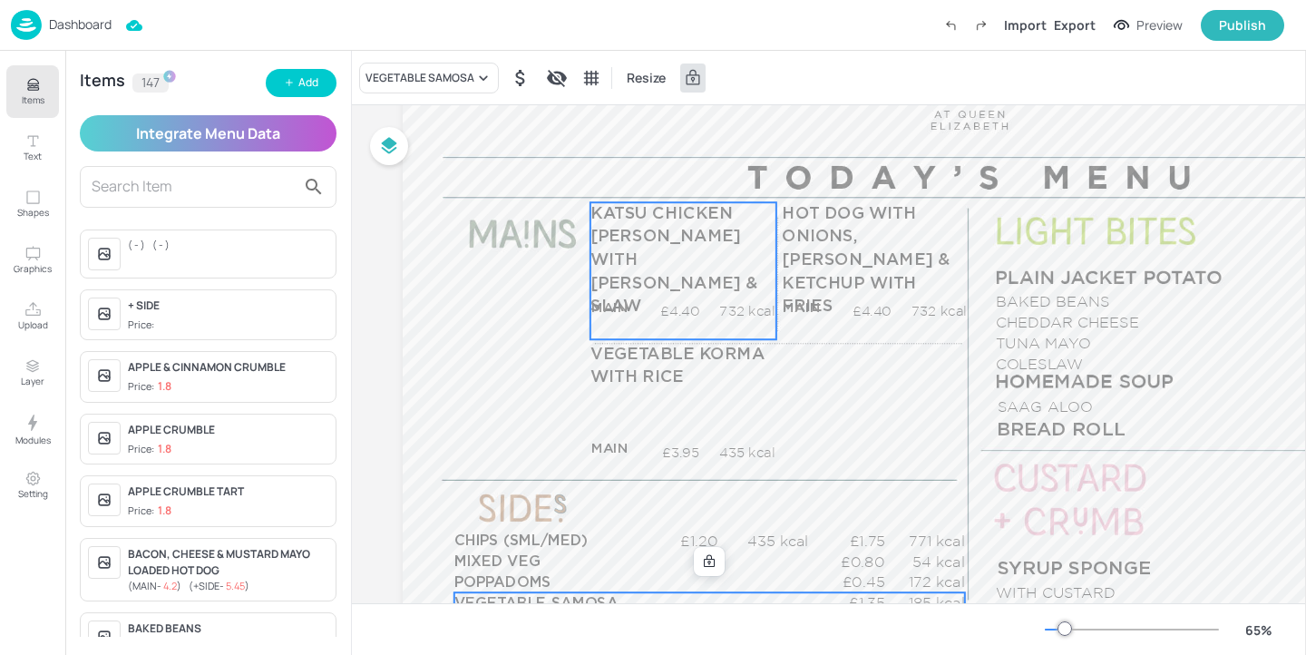
click at [689, 225] on p "KATSU CHICKEN CURRY WITH RICE & SLAW" at bounding box center [683, 260] width 185 height 116
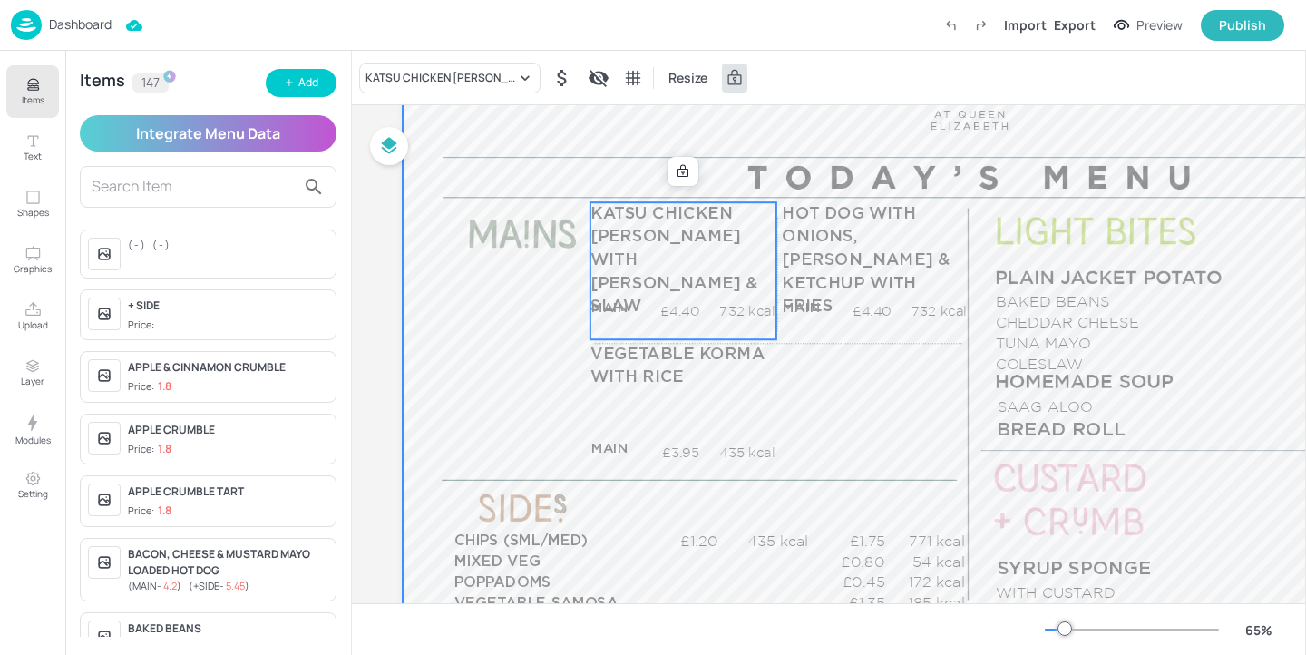
click at [495, 93] on div "KATSU CHICKEN CURRY WITH RICE & SLAW Resize" at bounding box center [829, 78] width 954 height 54
click at [494, 85] on div "KATSU CHICKEN CURRY WITH RICE & SLAW" at bounding box center [449, 78] width 181 height 31
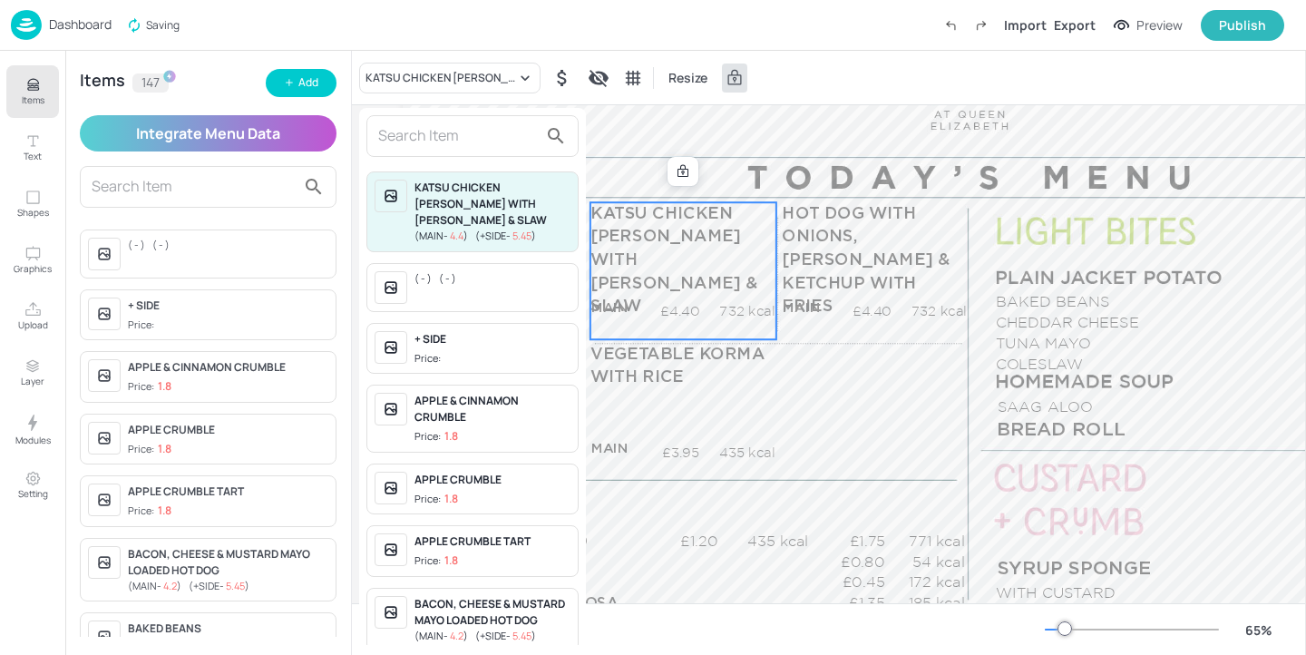
click at [438, 142] on input "text" at bounding box center [458, 136] width 160 height 29
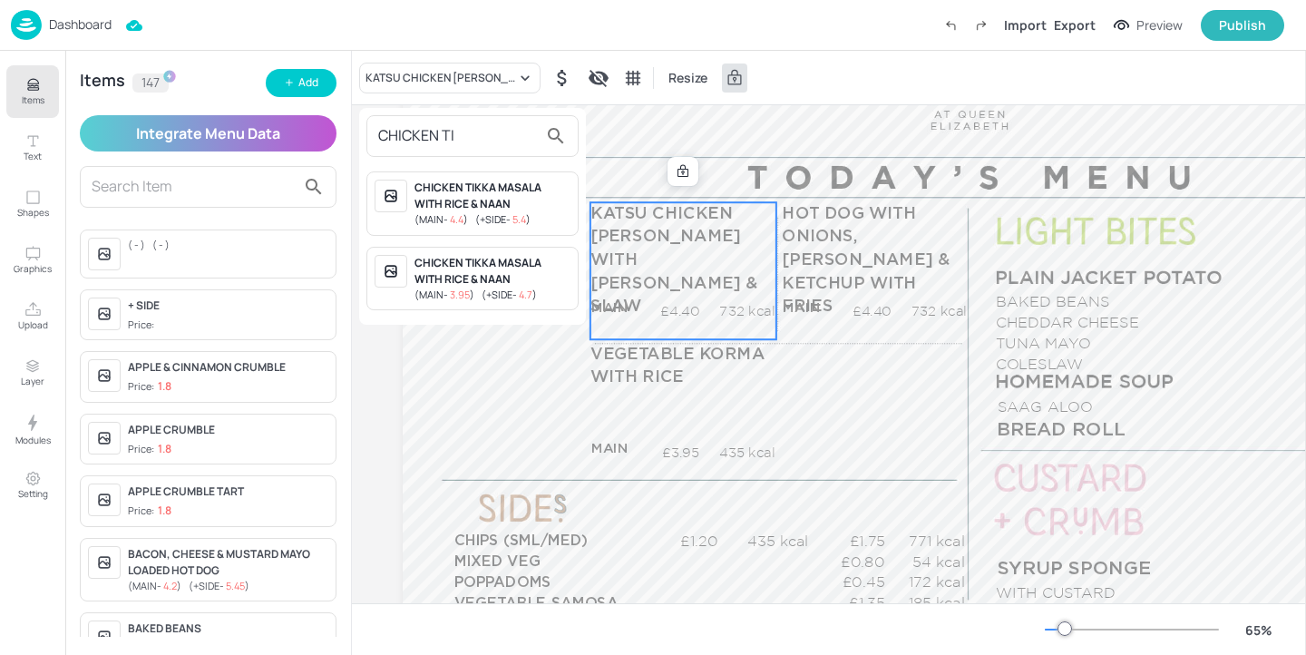
type input "CHICKEN TI"
click at [543, 216] on div "( MAIN - 4.4 ) ( +SIDE - 5.4 )" at bounding box center [493, 219] width 156 height 15
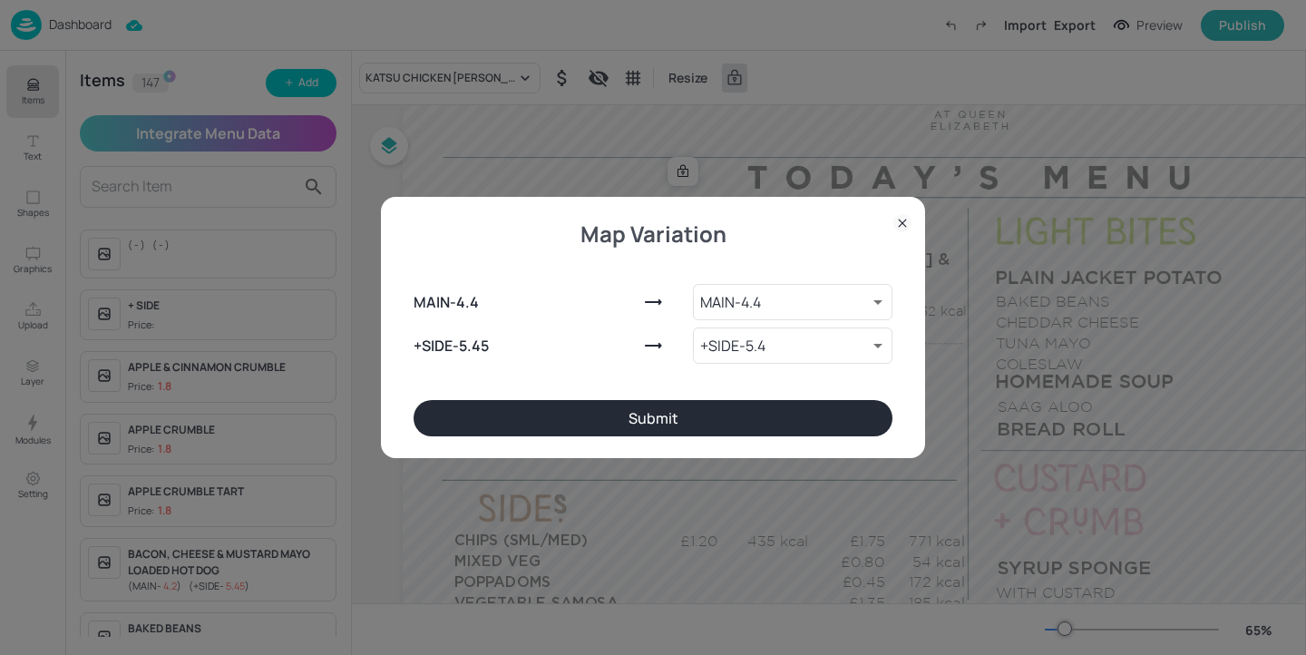
click at [709, 412] on button "Submit" at bounding box center [653, 418] width 479 height 36
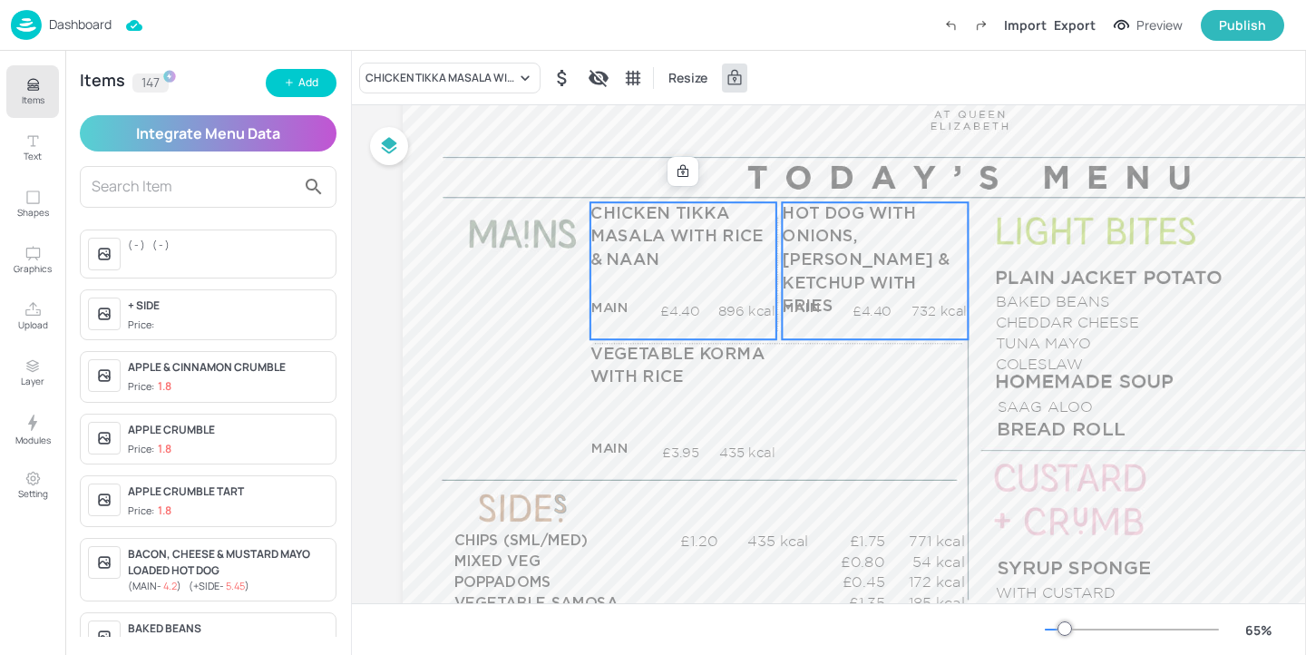
click at [866, 289] on p "HOT DOG WITH ONIONS, MUSTARD & KETCHUP WITH FRIES" at bounding box center [874, 260] width 185 height 116
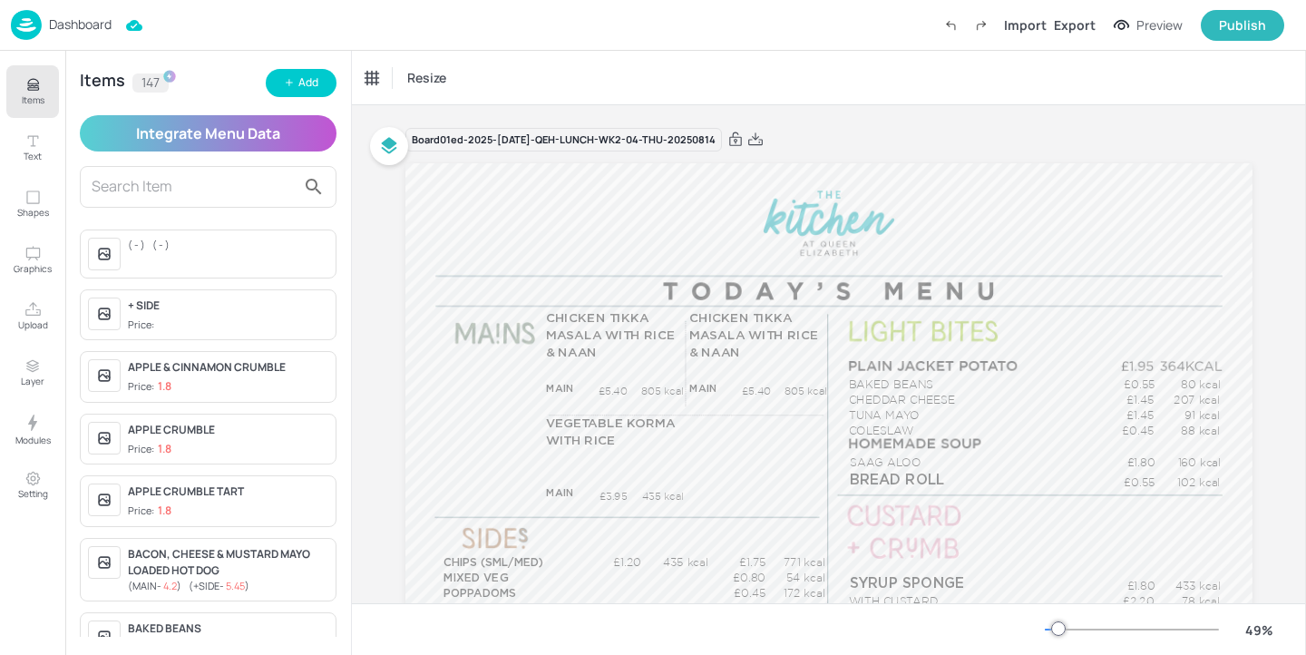
click at [54, 26] on p "Dashboard" at bounding box center [80, 24] width 63 height 13
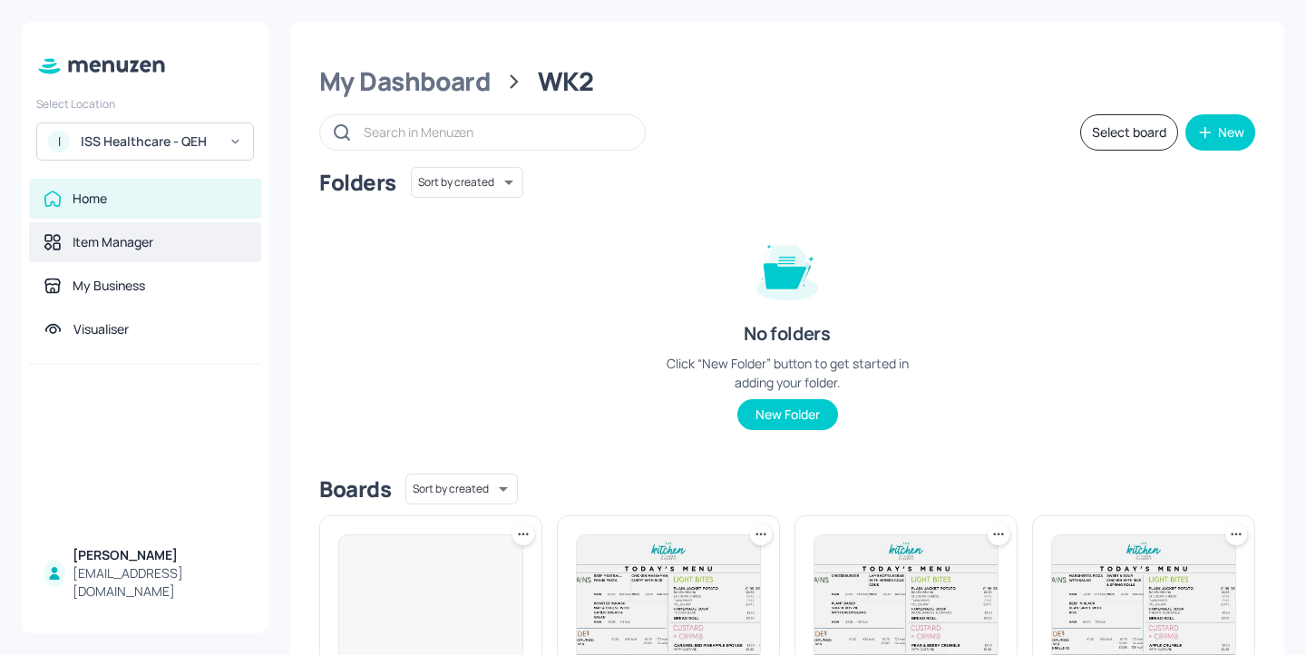
click at [186, 250] on div "Item Manager" at bounding box center [145, 242] width 203 height 18
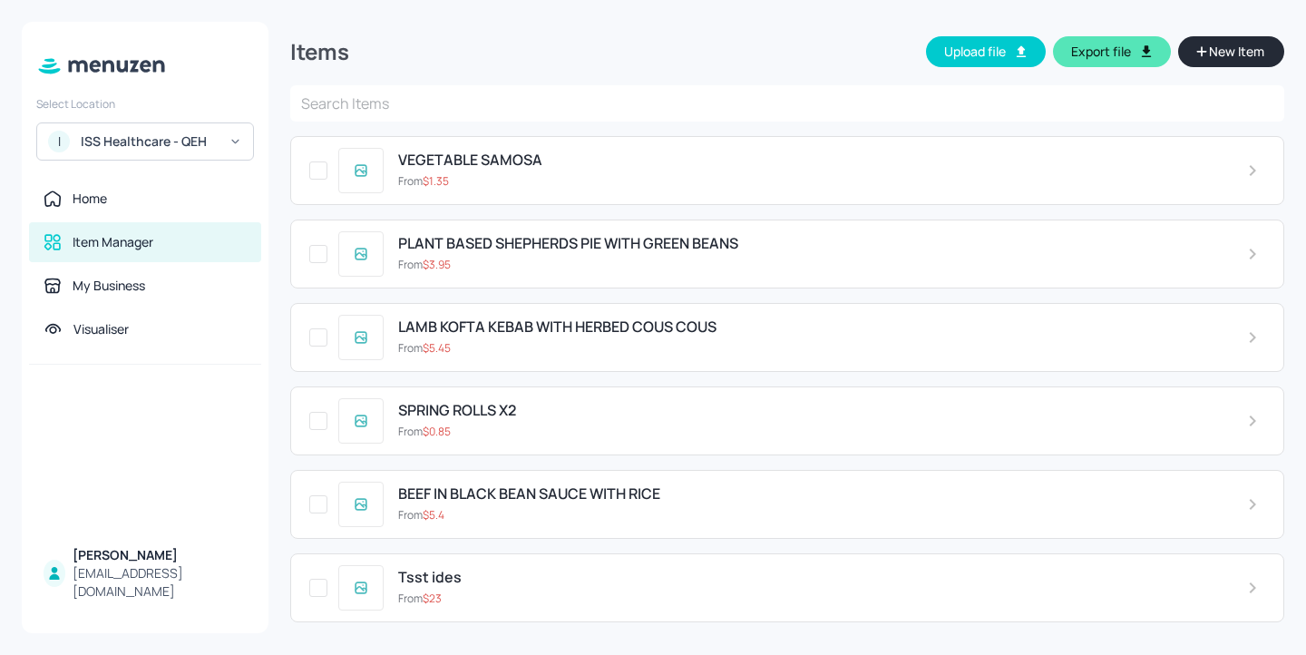
click at [563, 111] on input "text" at bounding box center [787, 103] width 994 height 36
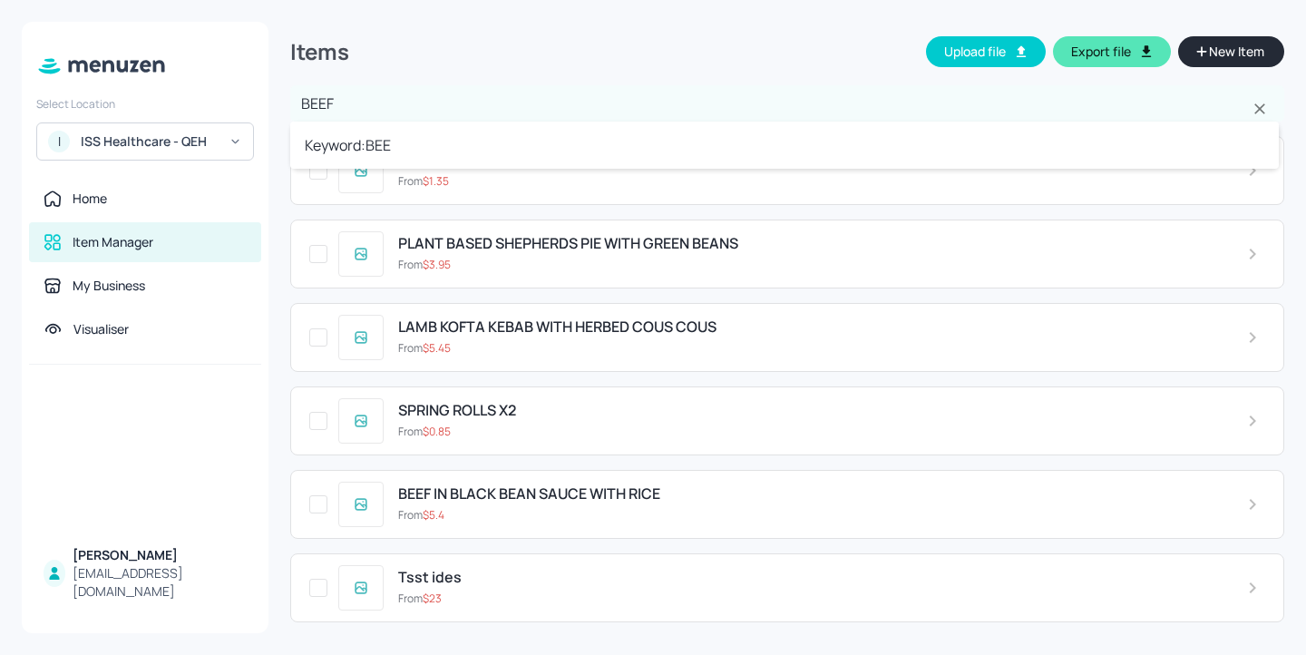
type input "BEEF"
click at [546, 130] on li "Keyword: BEEF" at bounding box center [784, 145] width 989 height 33
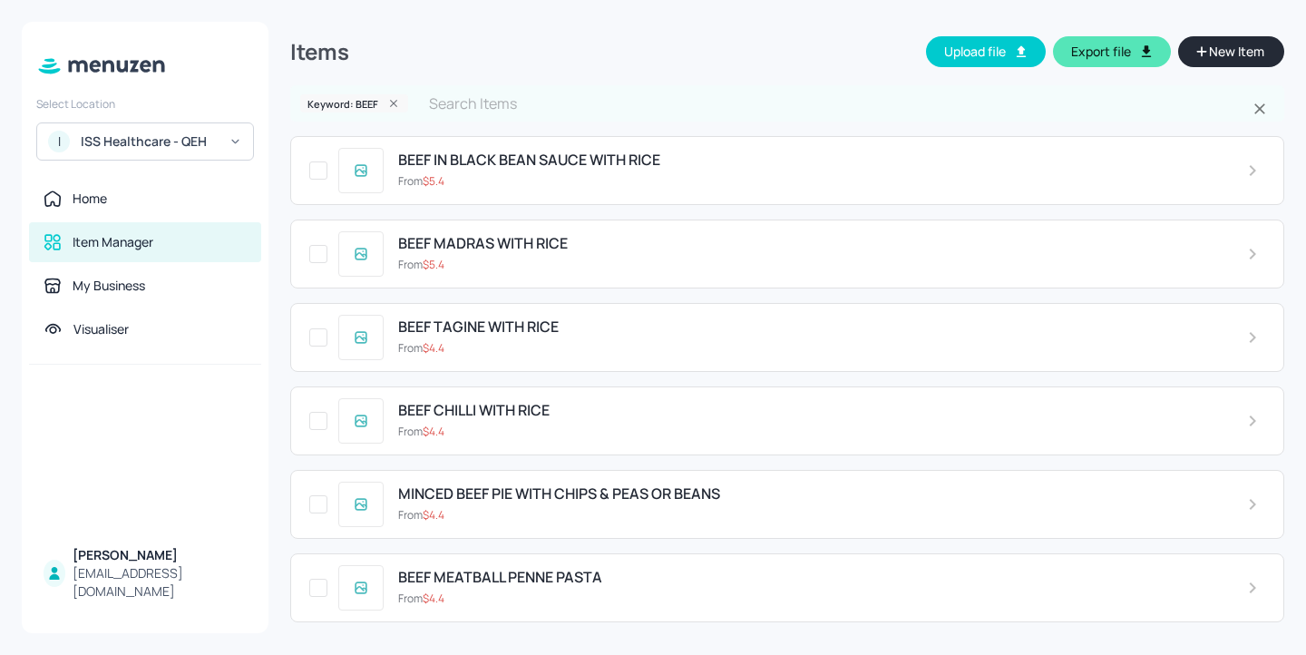
scroll to position [45, 0]
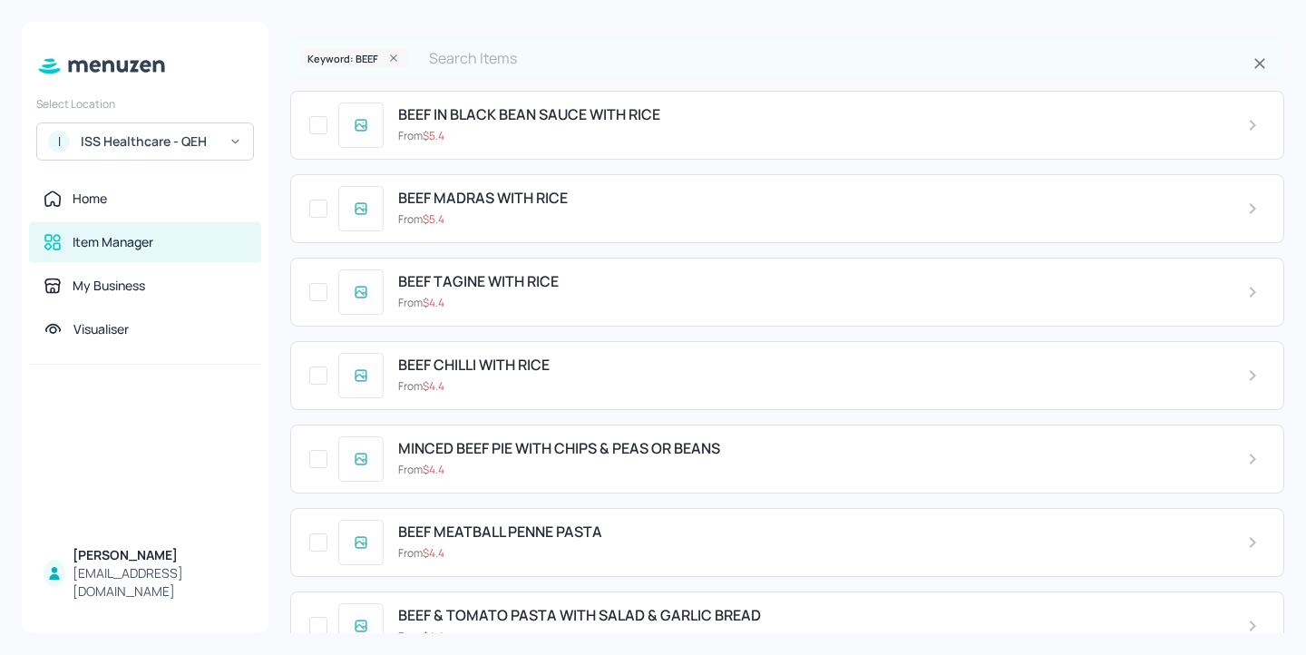
click at [582, 217] on div "From $ 5.4" at bounding box center [808, 219] width 820 height 16
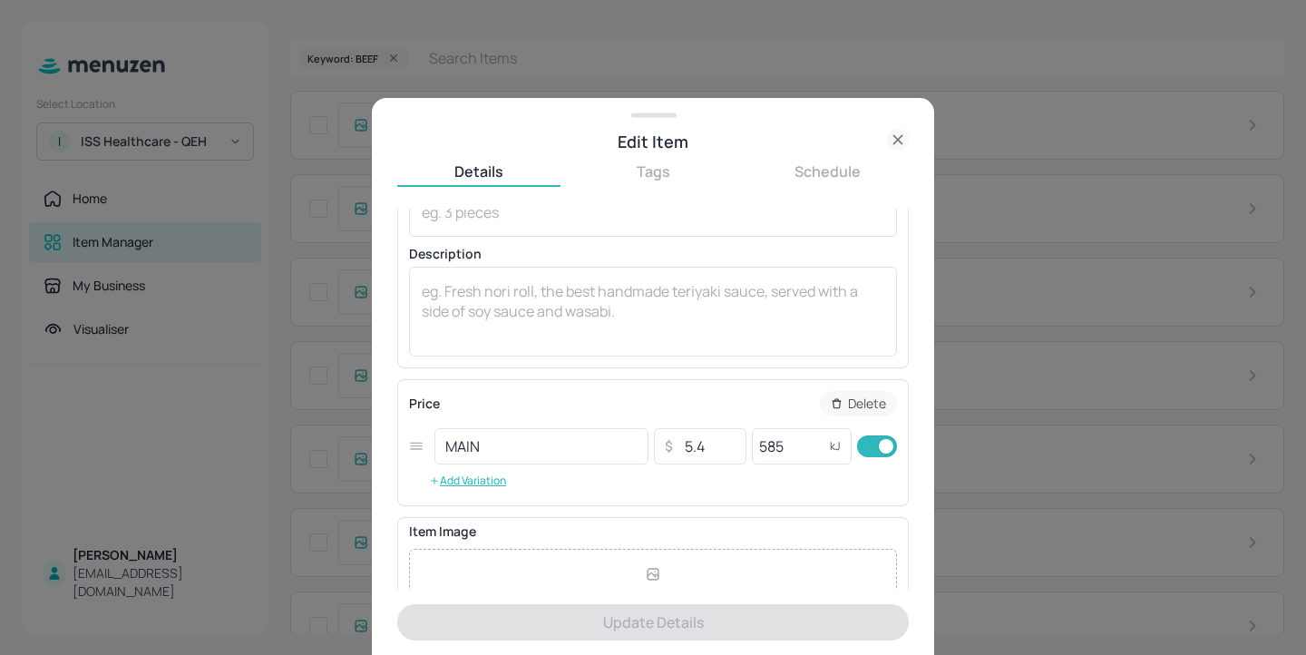
scroll to position [180, 0]
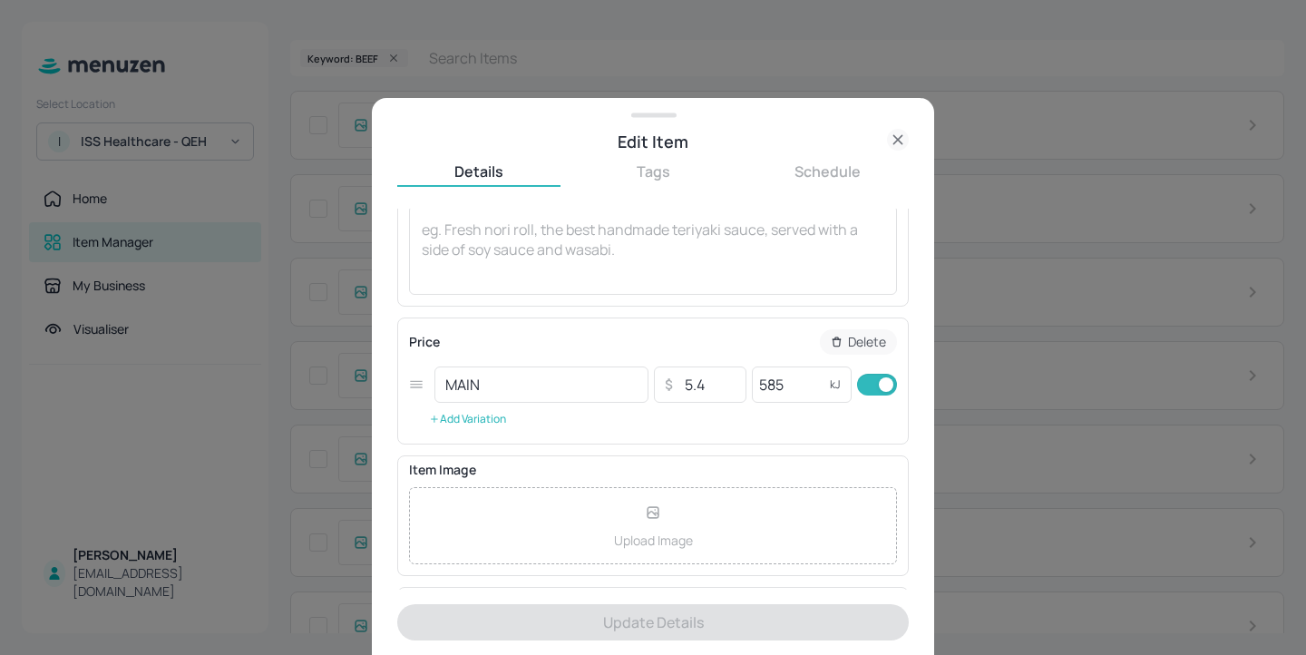
click at [460, 420] on button "Add Variation" at bounding box center [467, 419] width 117 height 27
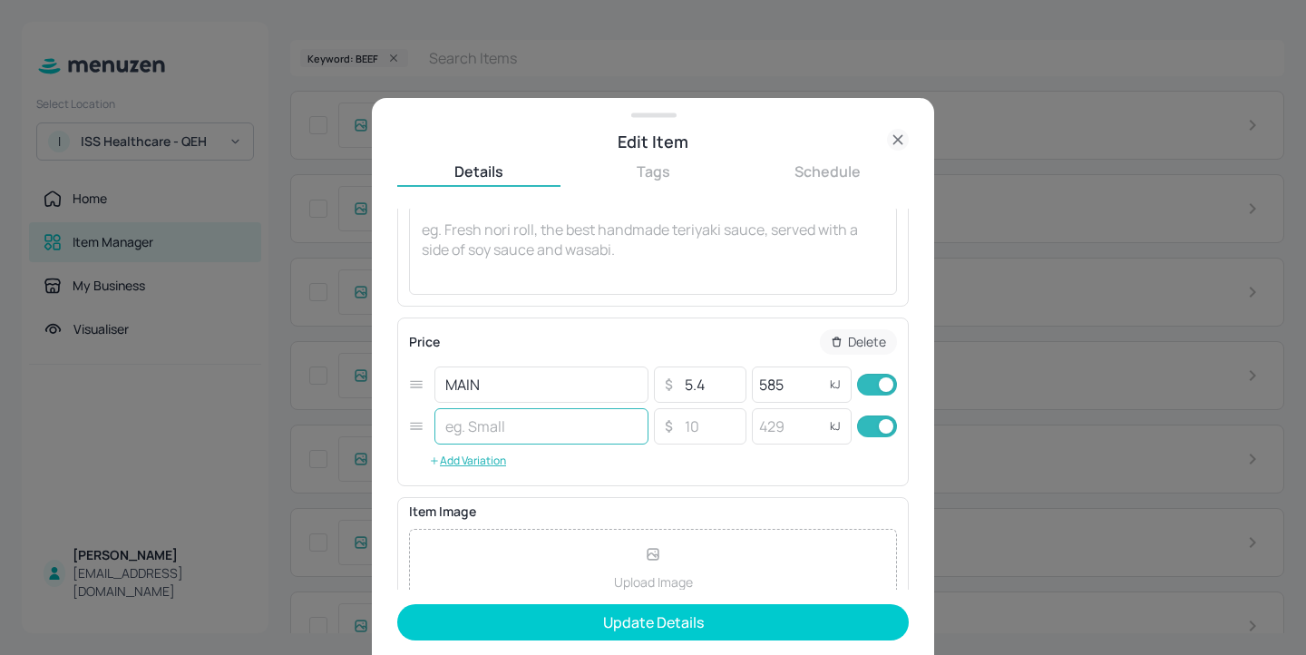
click at [513, 423] on input "text" at bounding box center [542, 426] width 214 height 36
type input "+SIDE"
click at [709, 423] on input "number" at bounding box center [710, 426] width 64 height 36
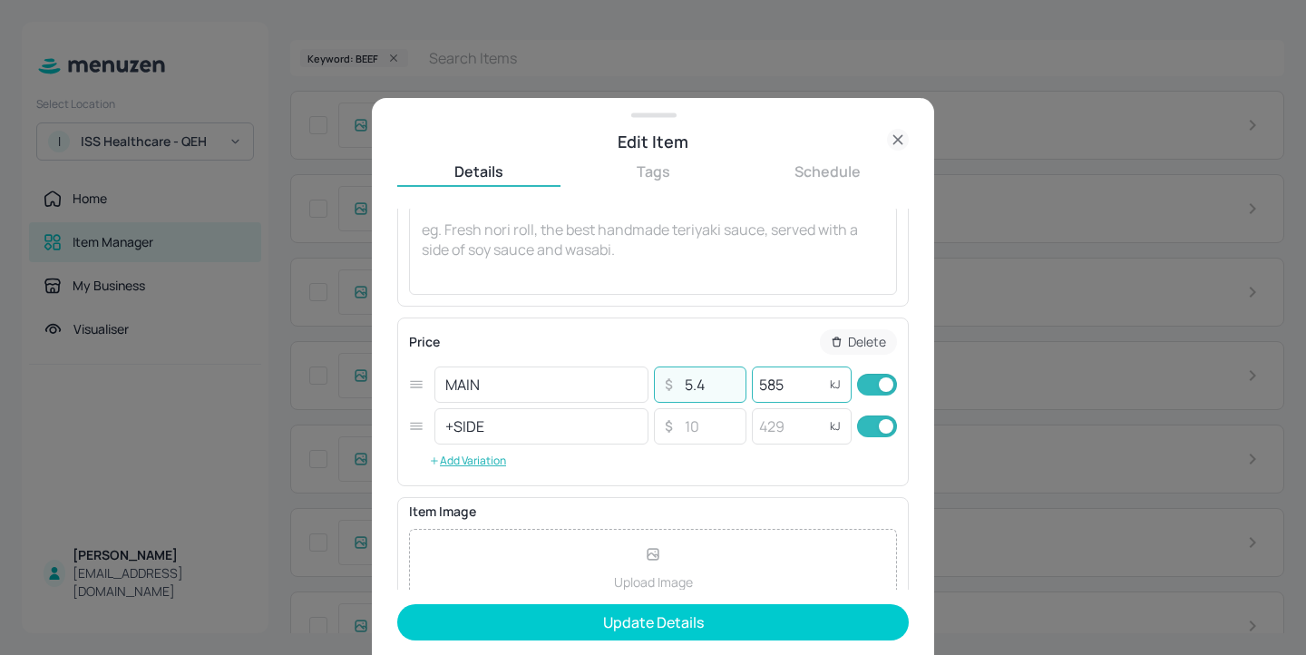
drag, startPoint x: 729, startPoint y: 378, endPoint x: 785, endPoint y: 383, distance: 55.5
click at [785, 383] on div "MAIN ​ ​ 5.4 ​ 585 kJ ​" at bounding box center [653, 385] width 488 height 42
click at [869, 429] on input "checkbox" at bounding box center [886, 427] width 65 height 22
checkbox input "false"
click at [794, 391] on input "585" at bounding box center [788, 385] width 73 height 36
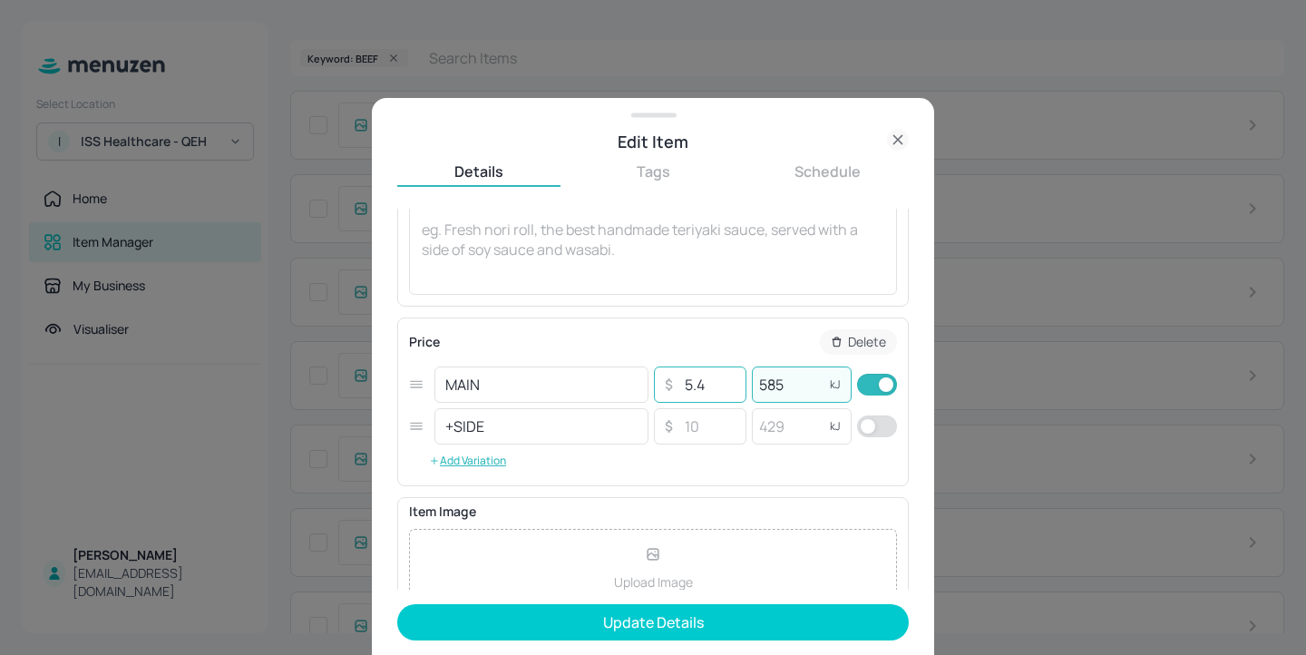
drag, startPoint x: 794, startPoint y: 391, endPoint x: 741, endPoint y: 391, distance: 52.6
click at [741, 391] on div "MAIN ​ ​ 5.4 ​ 585 kJ ​" at bounding box center [653, 385] width 488 height 42
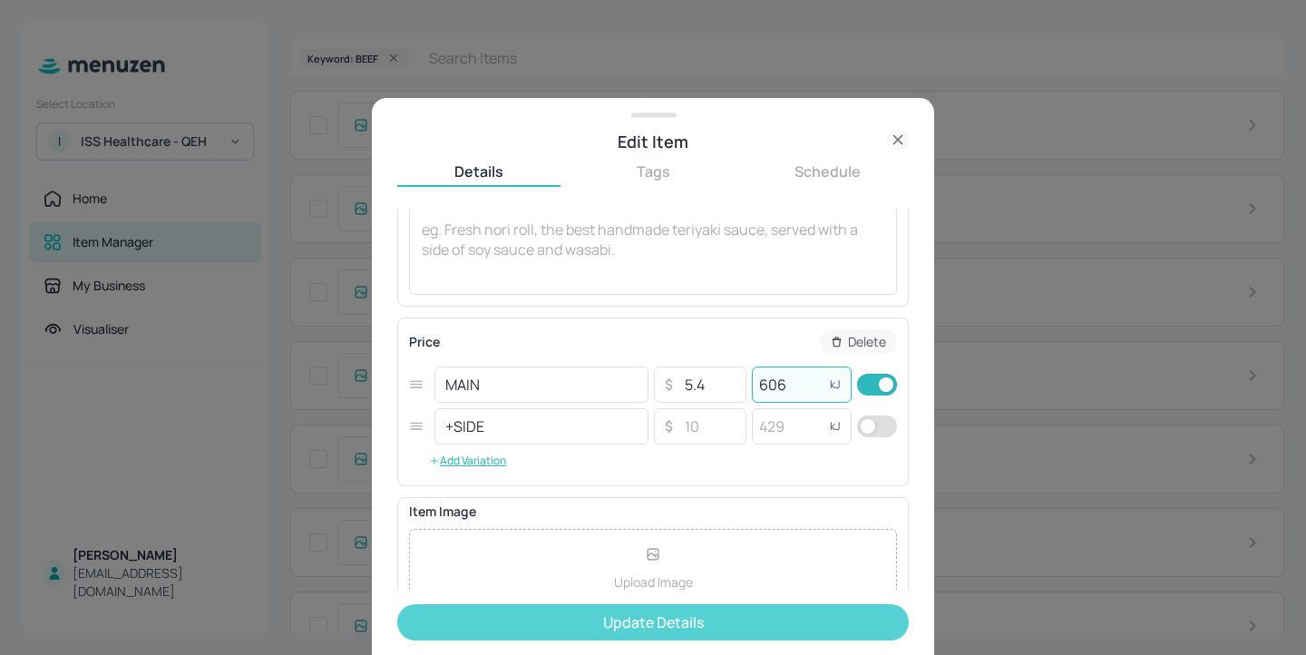
type input "606"
click at [796, 611] on button "Update Details" at bounding box center [653, 622] width 512 height 36
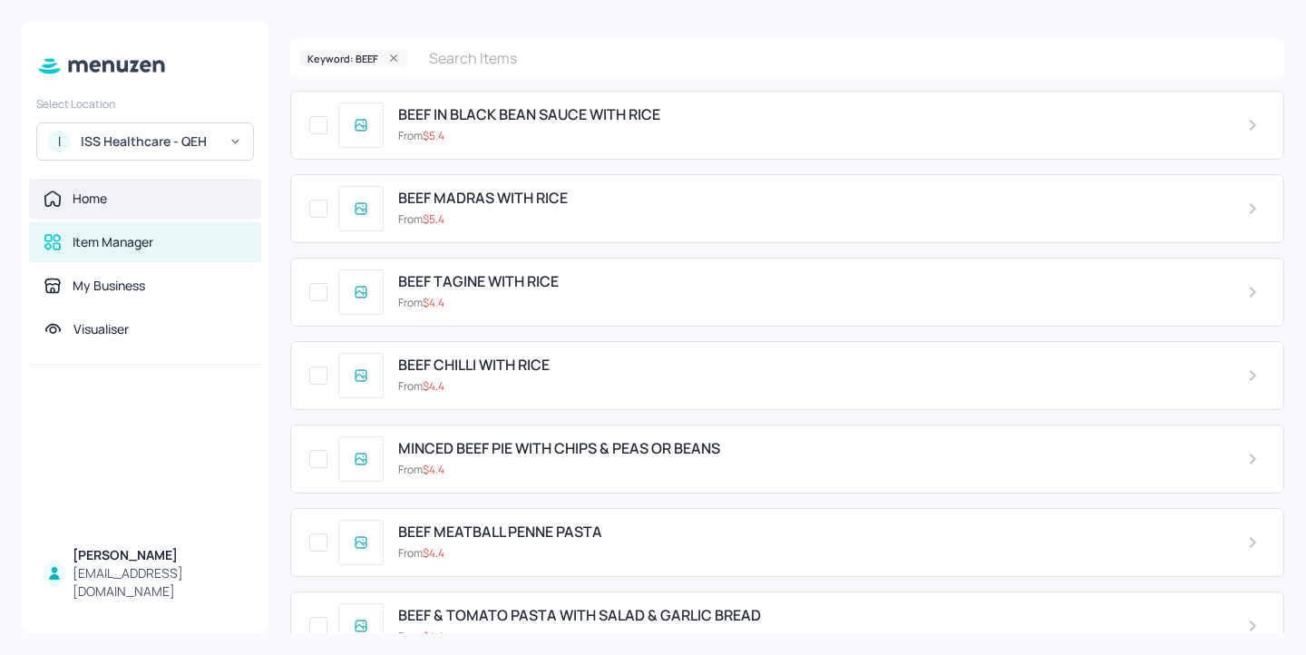
click at [169, 204] on div "Home" at bounding box center [145, 199] width 203 height 18
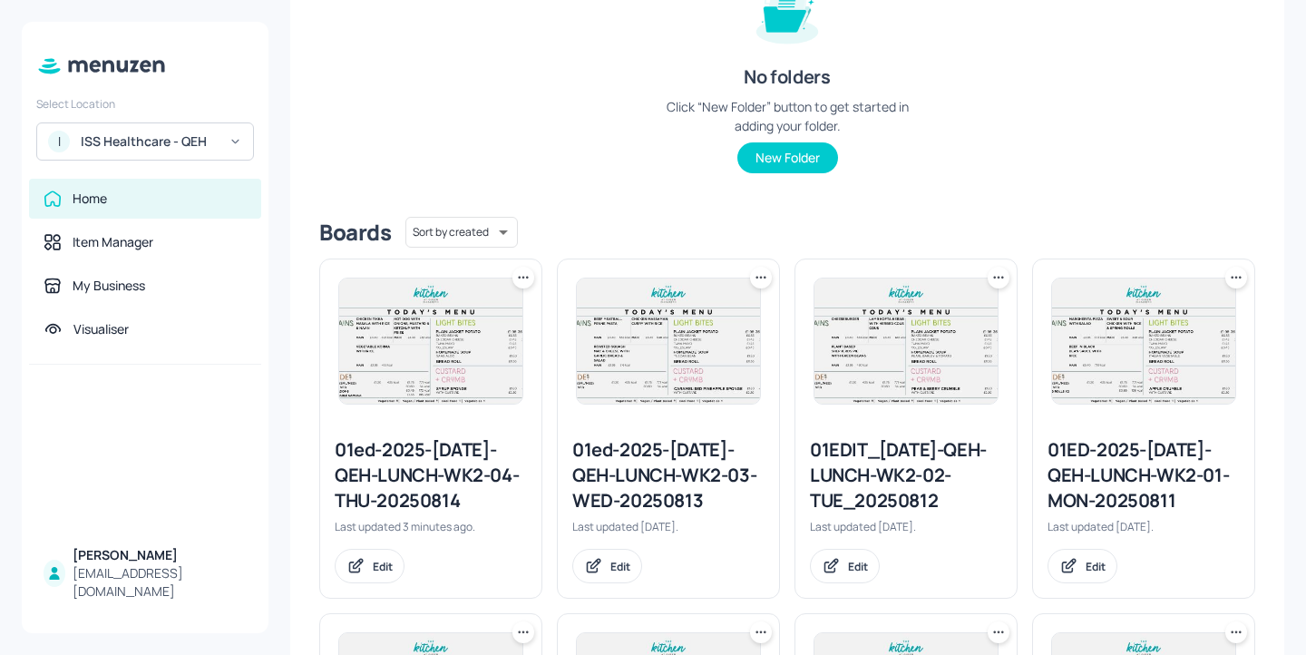
scroll to position [266, 0]
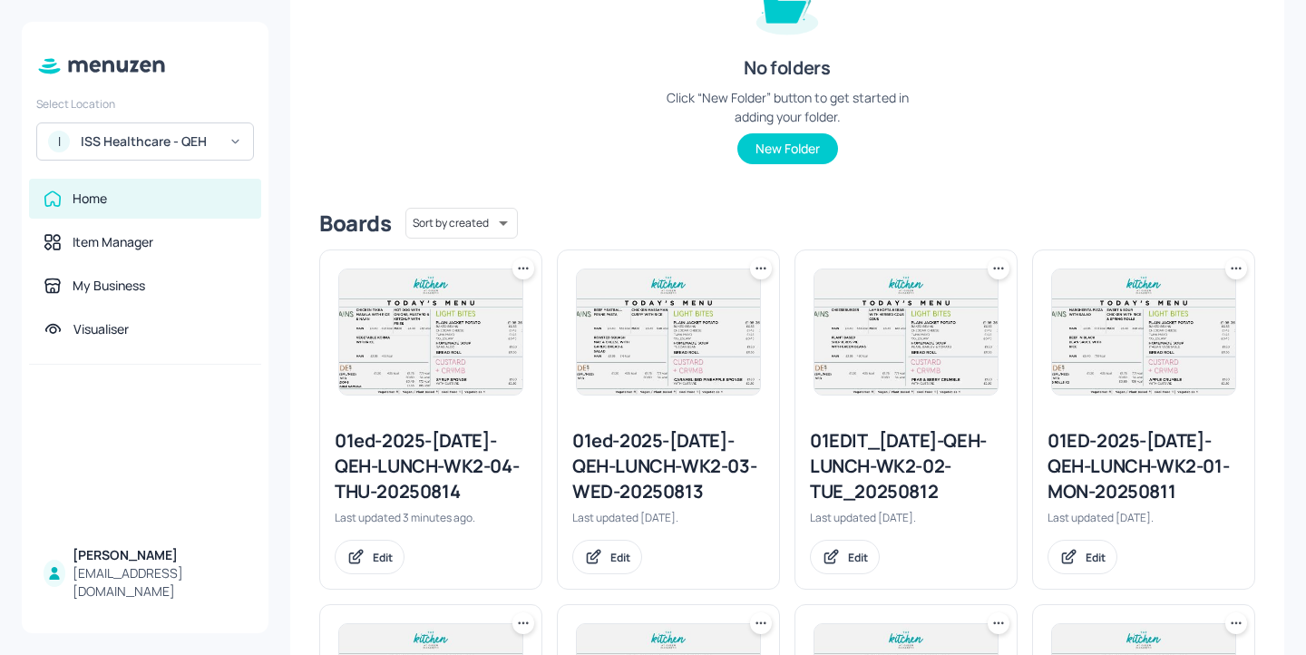
click at [436, 440] on div "01ed-2025-JUL-QEH-LUNCH-WK2-04-THU-20250814" at bounding box center [431, 466] width 192 height 76
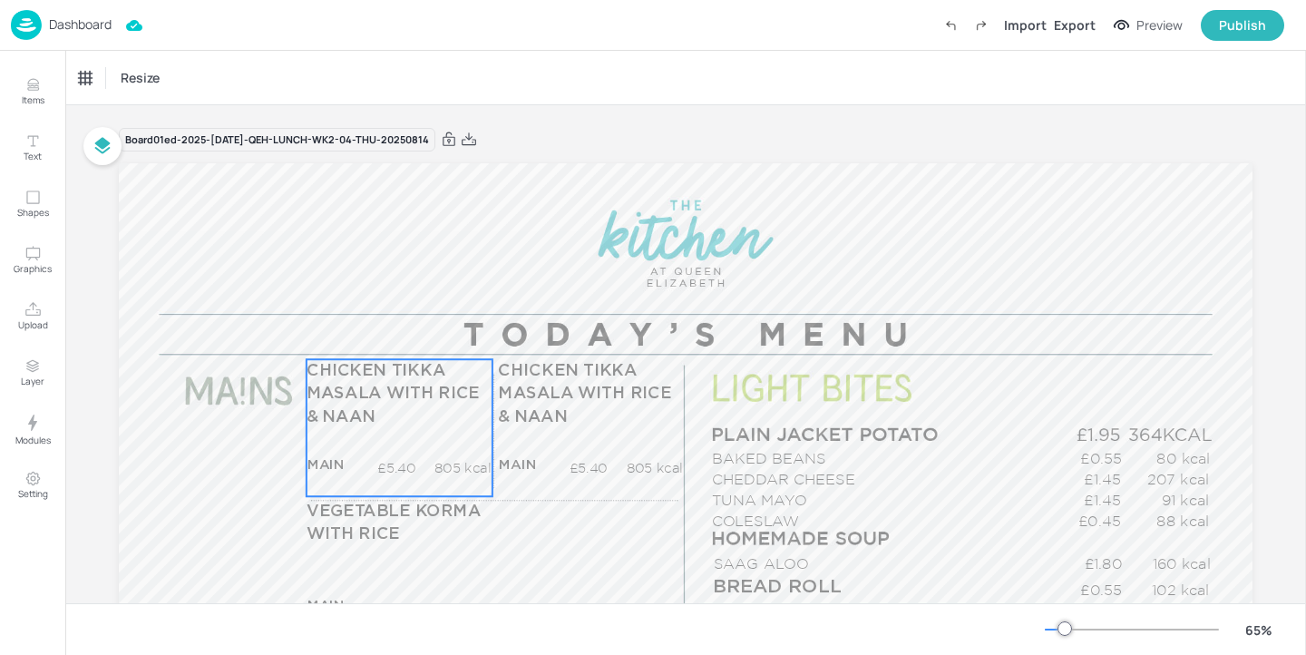
scroll to position [134, 0]
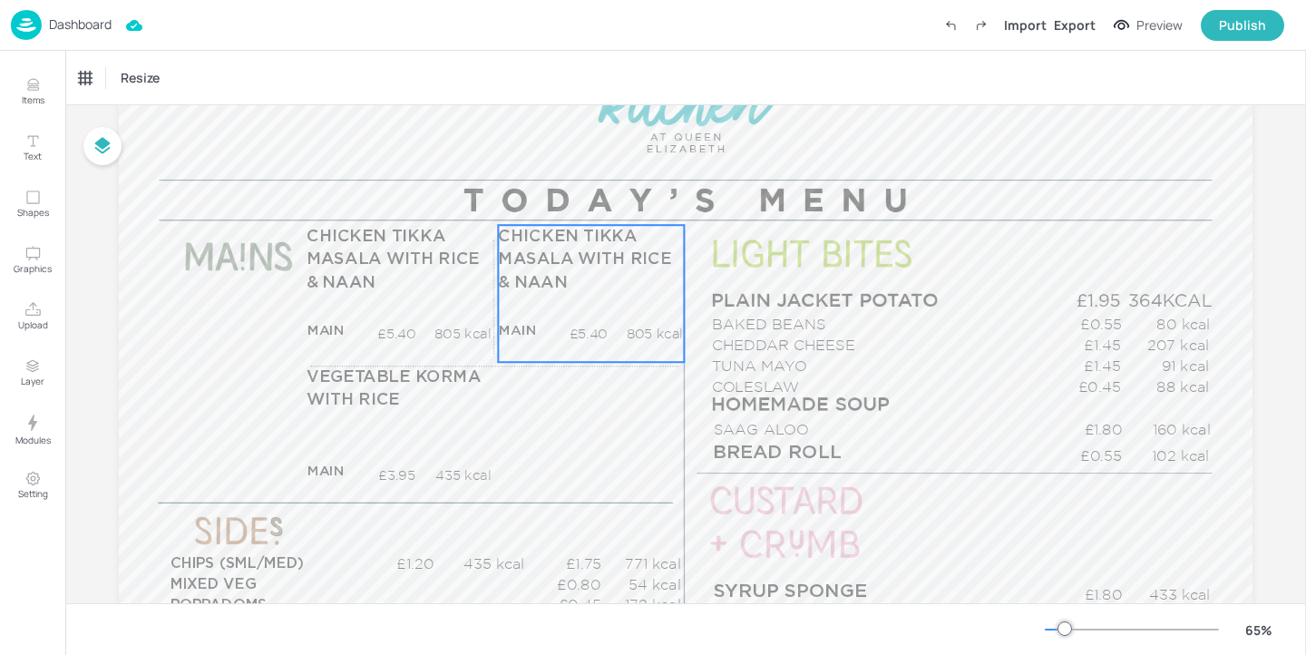
click at [530, 276] on span "CHICKEN TIKKA MASALA WITH RICE & NAAN" at bounding box center [584, 259] width 173 height 63
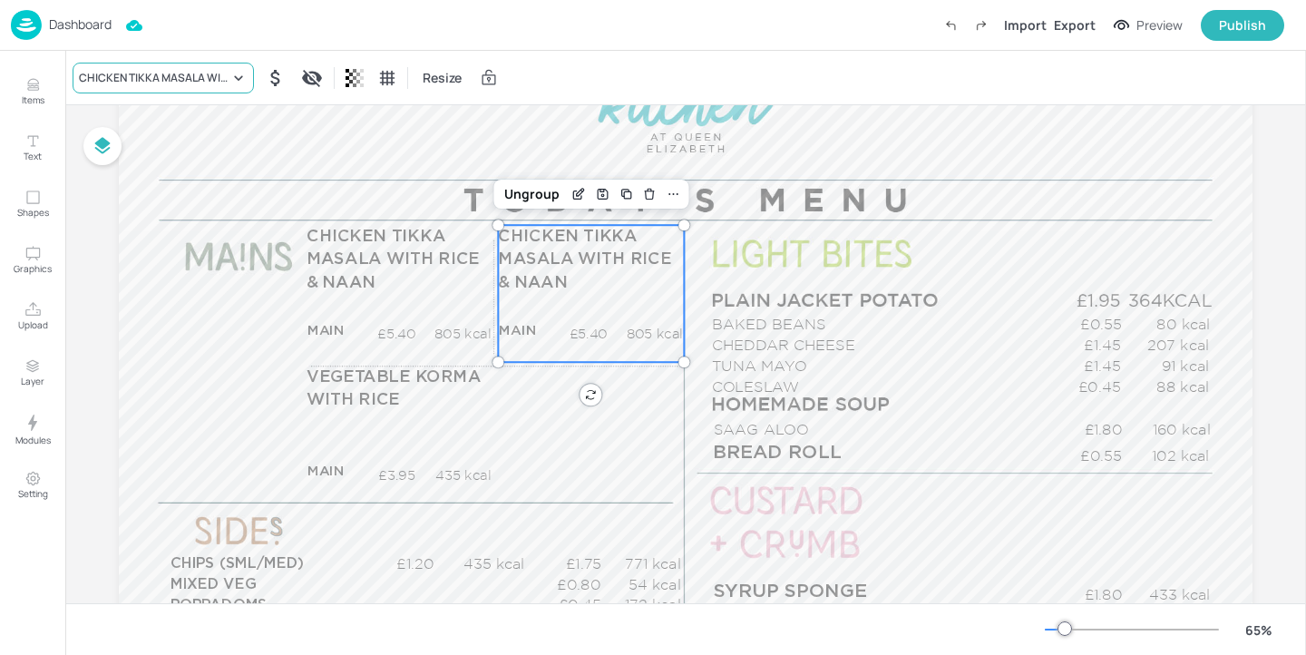
click at [171, 79] on div "CHICKEN TIKKA MASALA WITH RICE & NAAN" at bounding box center [154, 78] width 151 height 16
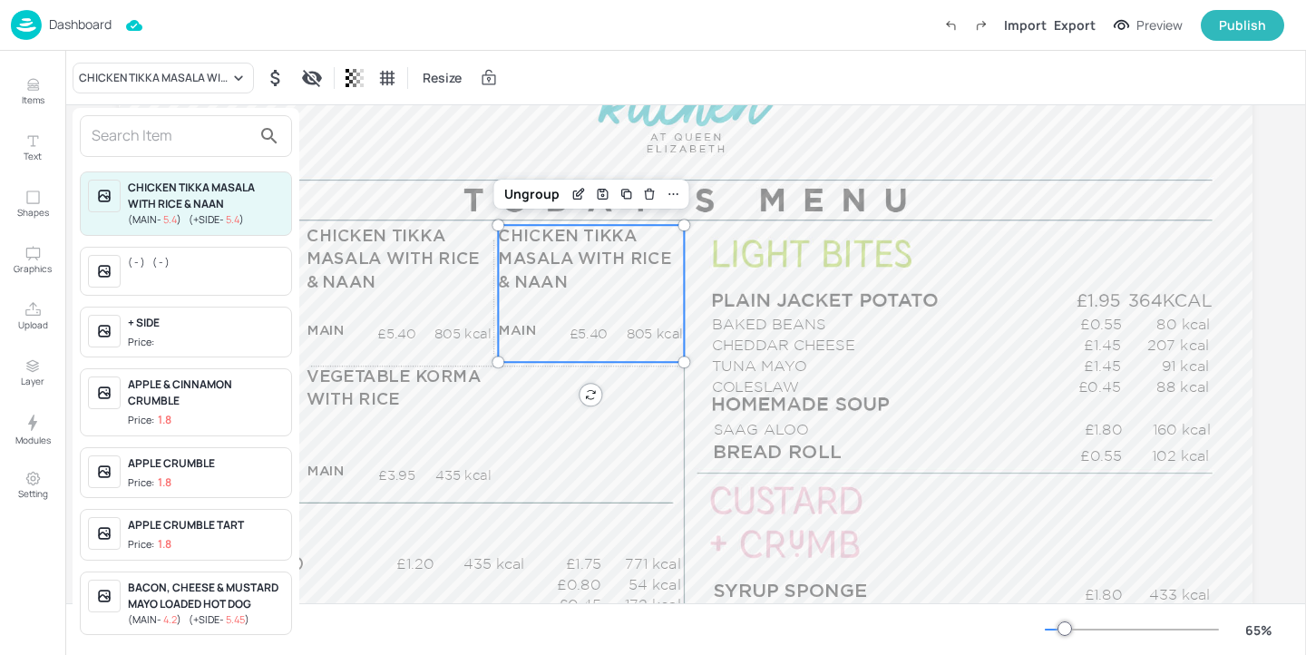
click at [135, 133] on input "text" at bounding box center [172, 136] width 160 height 29
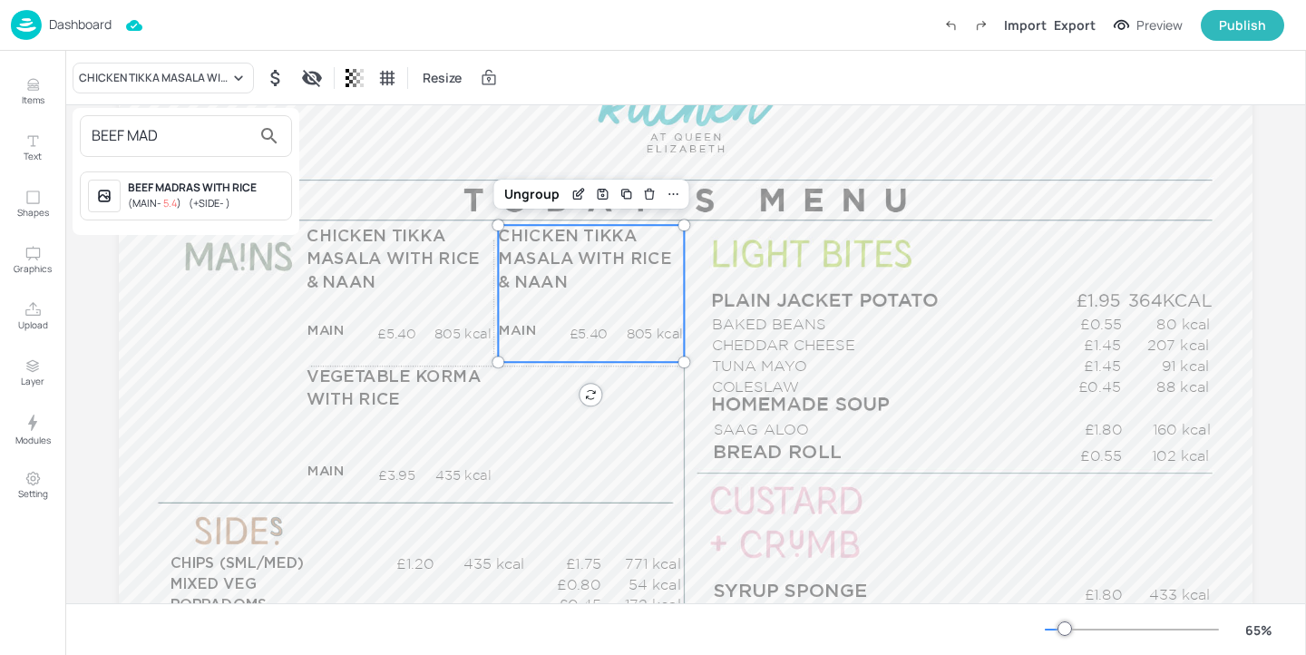
type input "BEEF MAD"
click at [210, 214] on div "BEEF MADRAS WITH RICE ( MAIN - 5.4 ) ( +SIDE - )" at bounding box center [186, 195] width 212 height 49
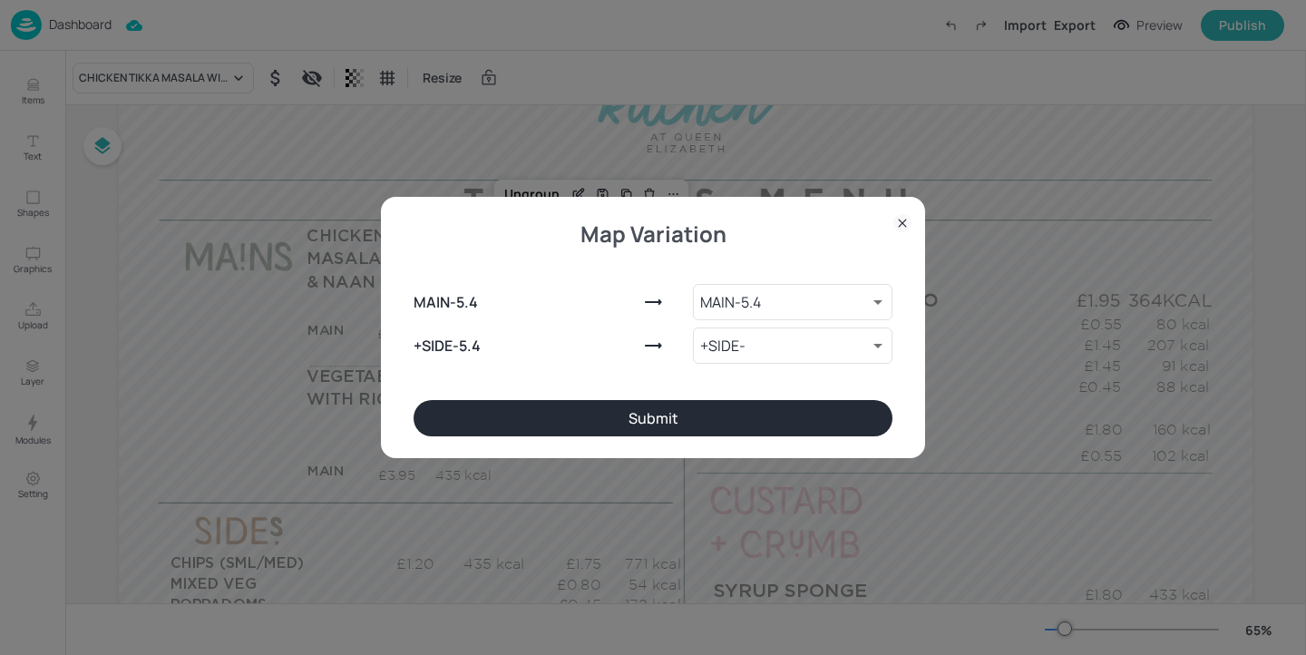
click at [591, 422] on button "Submit" at bounding box center [653, 418] width 479 height 36
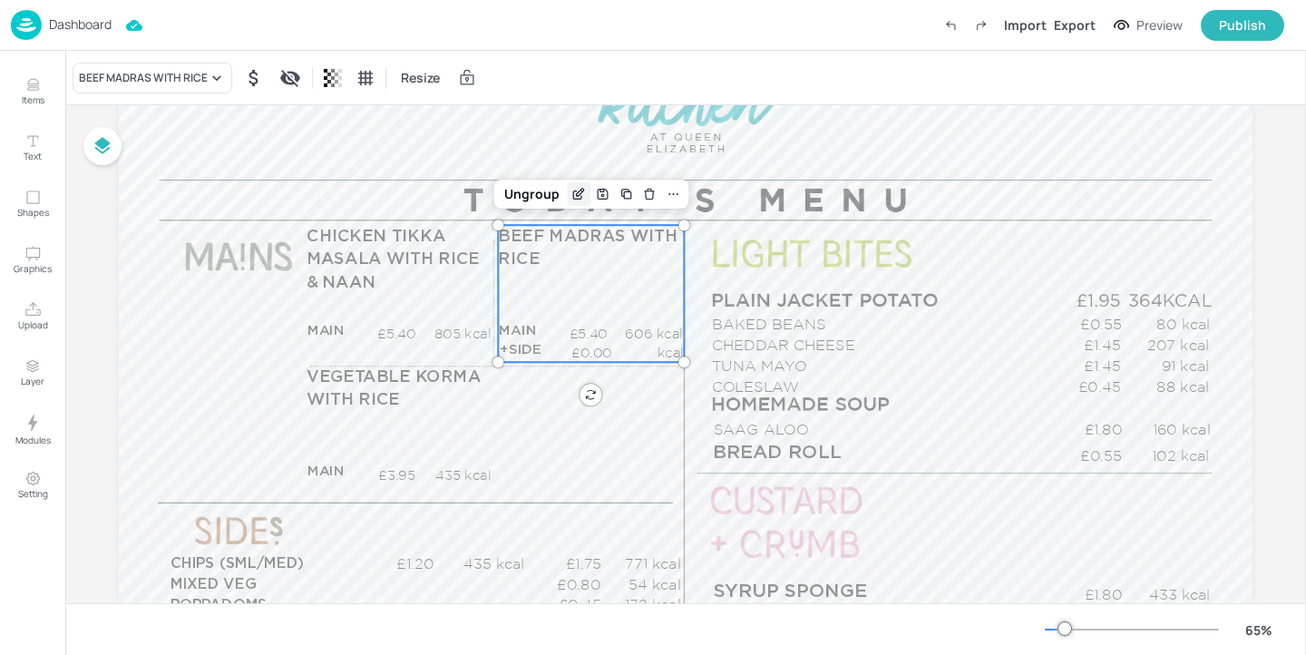
click at [577, 197] on icon "Edit Item" at bounding box center [579, 194] width 15 height 15
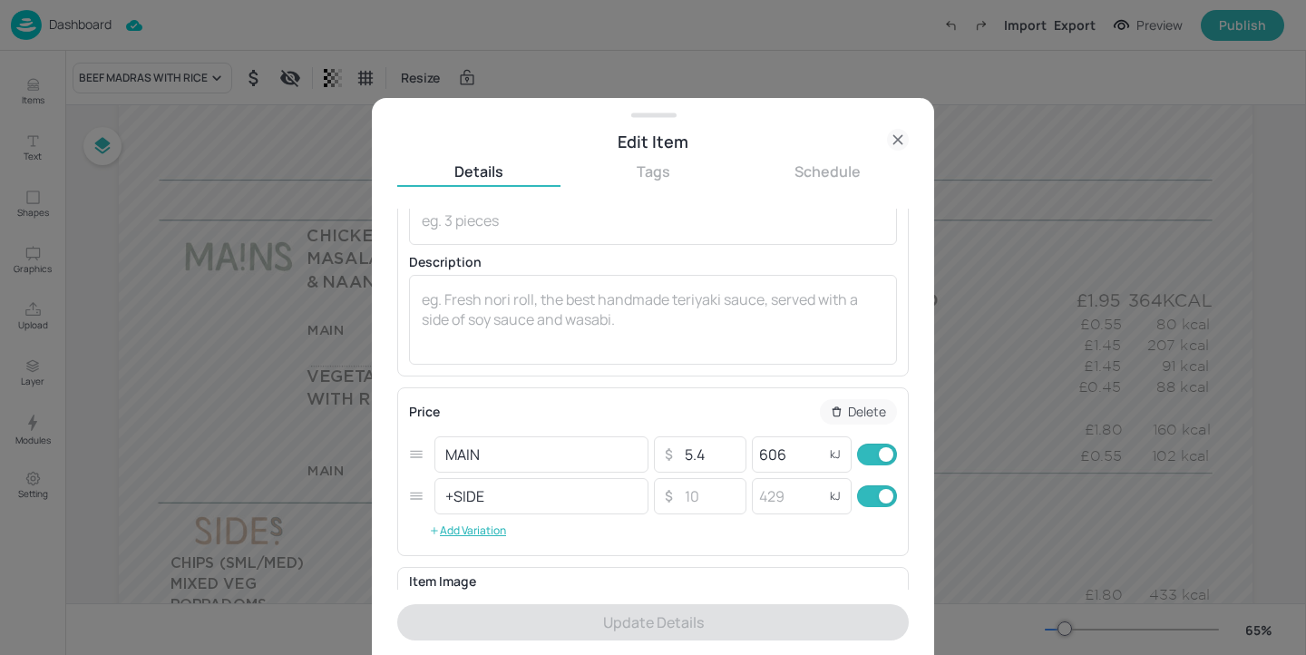
scroll to position [287, 0]
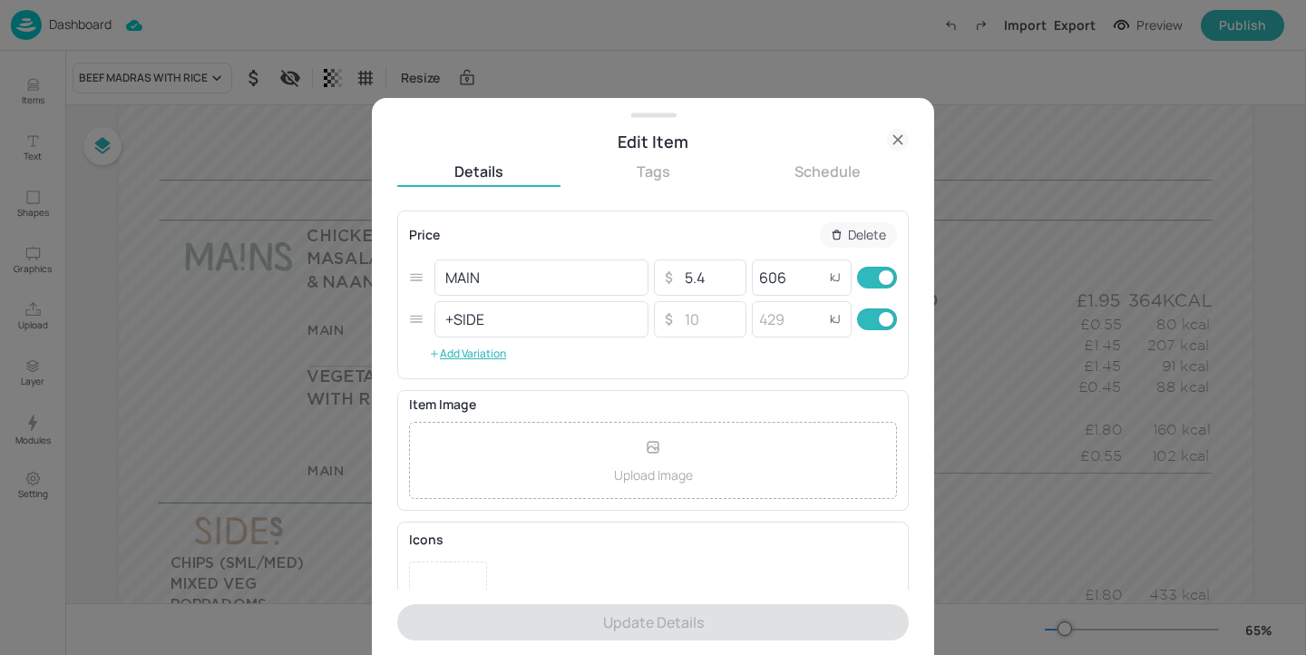
click at [856, 318] on input "checkbox" at bounding box center [886, 319] width 65 height 22
checkbox input "false"
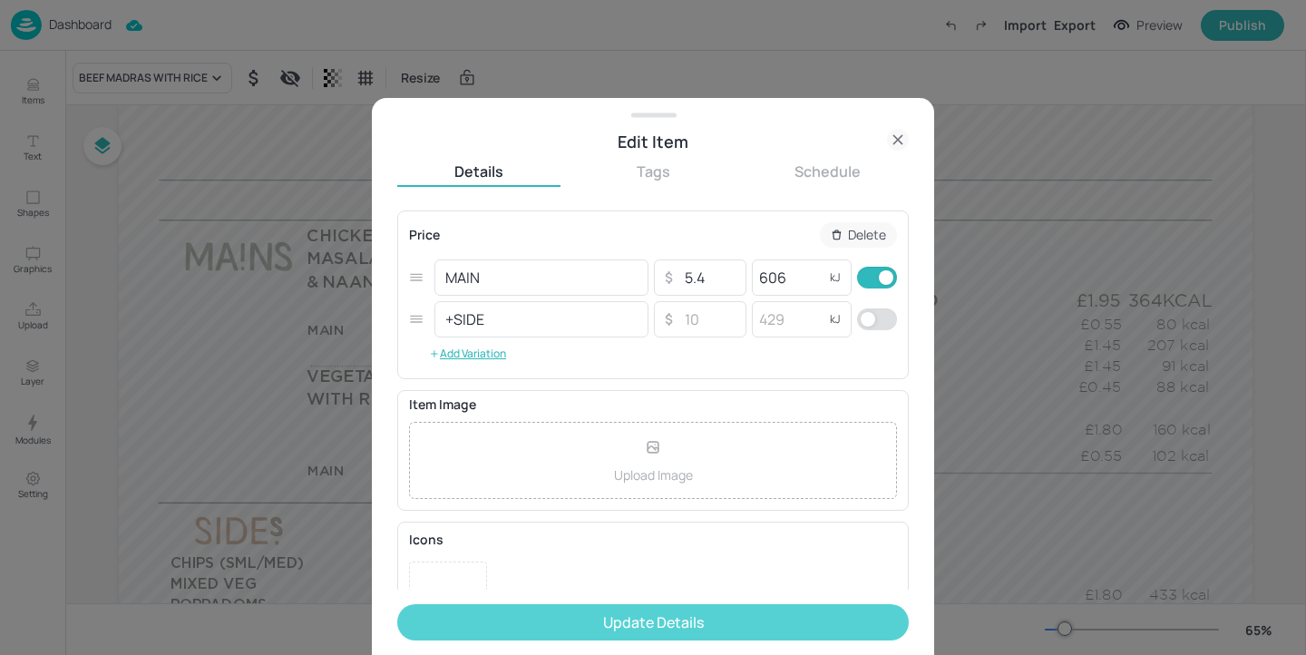
click at [742, 621] on button "Update Details" at bounding box center [653, 622] width 512 height 36
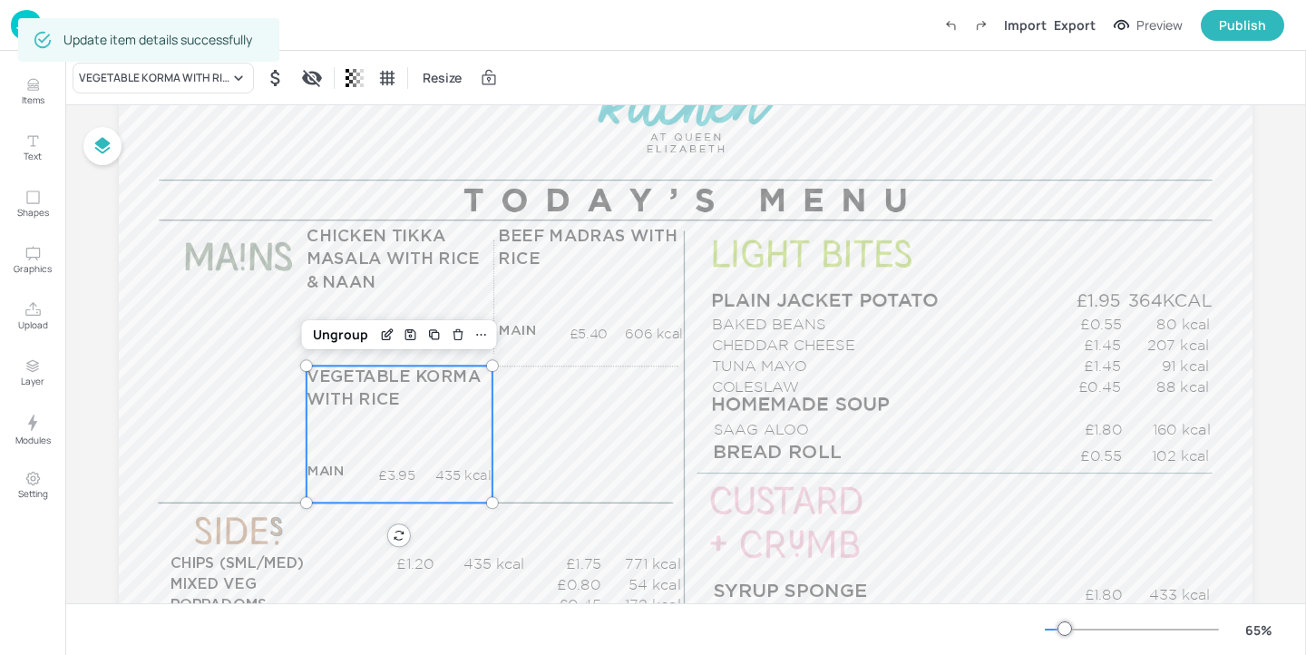
click at [355, 414] on div "VEGETABLE KORMA WITH RICE MAIN £3.95 435 kcal +SIDE £4.70 kcal" at bounding box center [400, 434] width 186 height 137
click at [158, 59] on div "Update item details successfully" at bounding box center [148, 40] width 261 height 44
click at [158, 70] on div "VEGETABLE KORMA WITH RICE" at bounding box center [154, 78] width 151 height 16
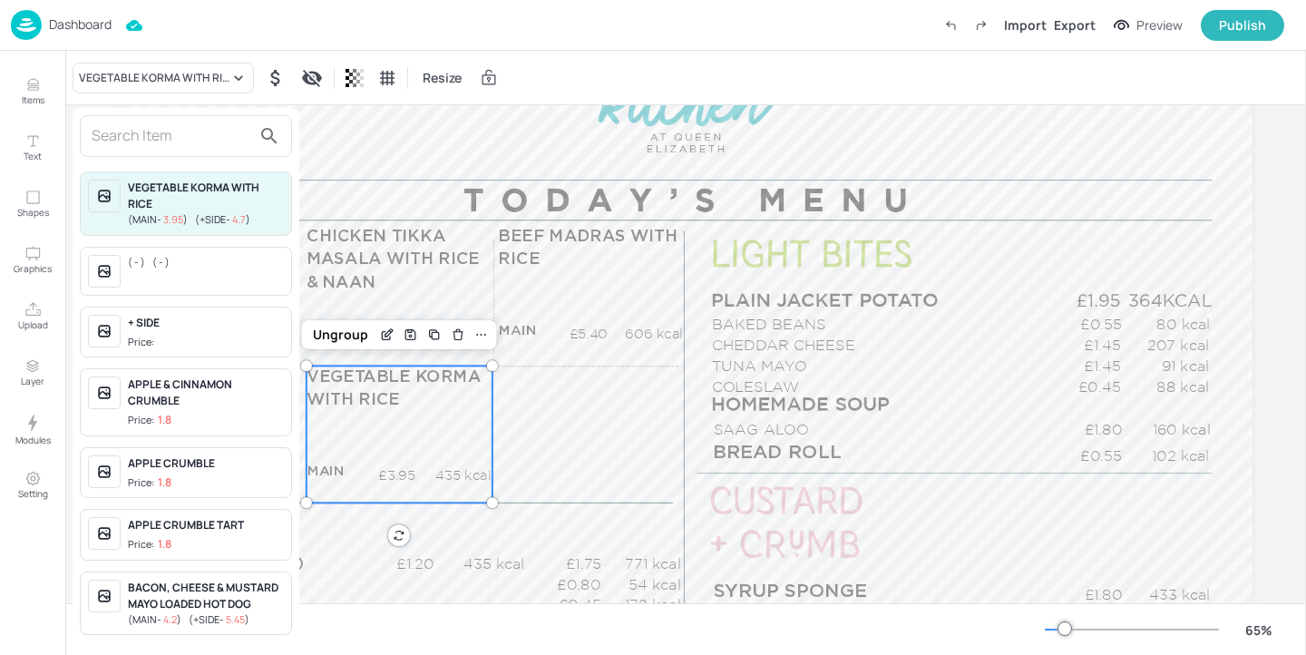
click at [560, 425] on div at bounding box center [653, 327] width 1306 height 655
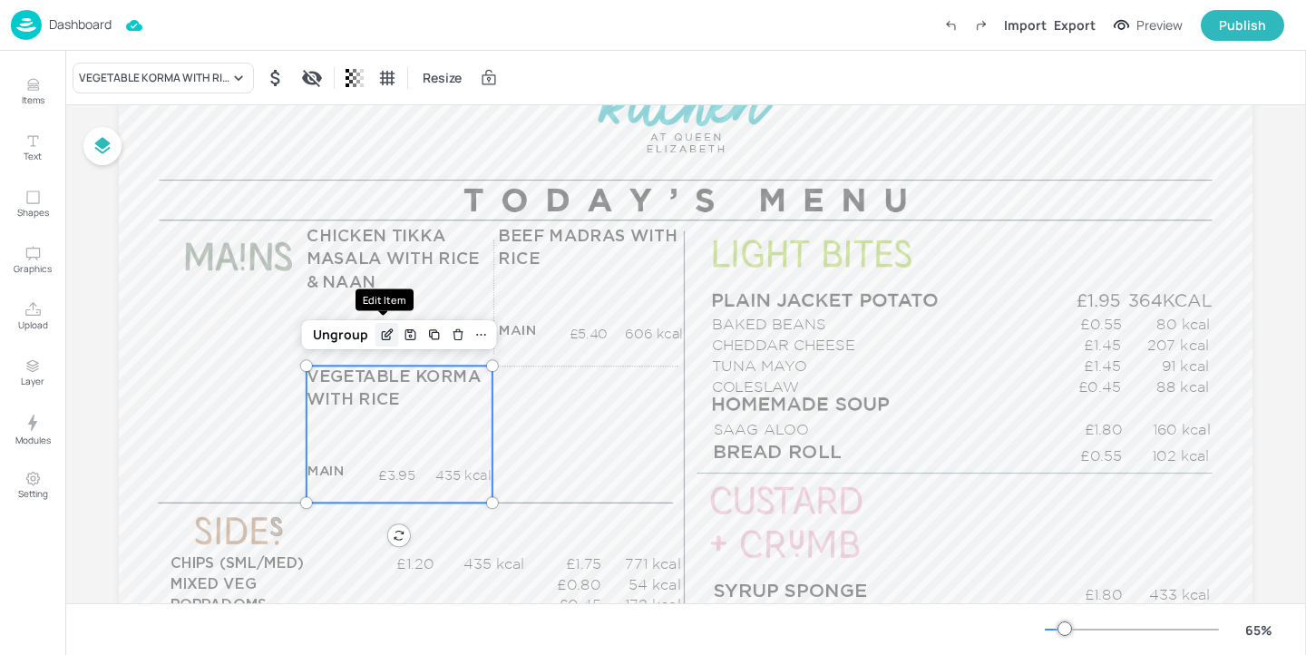
click at [379, 330] on icon "Edit Item" at bounding box center [386, 335] width 15 height 15
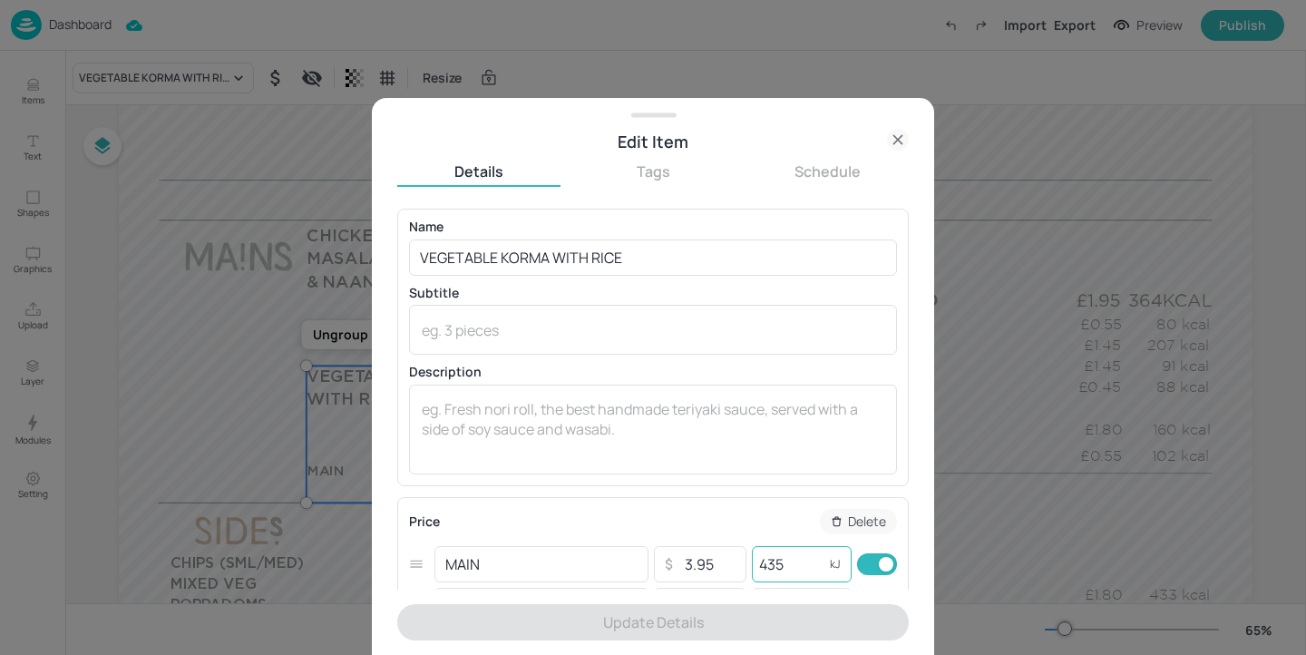
click at [792, 558] on input "435" at bounding box center [788, 564] width 73 height 36
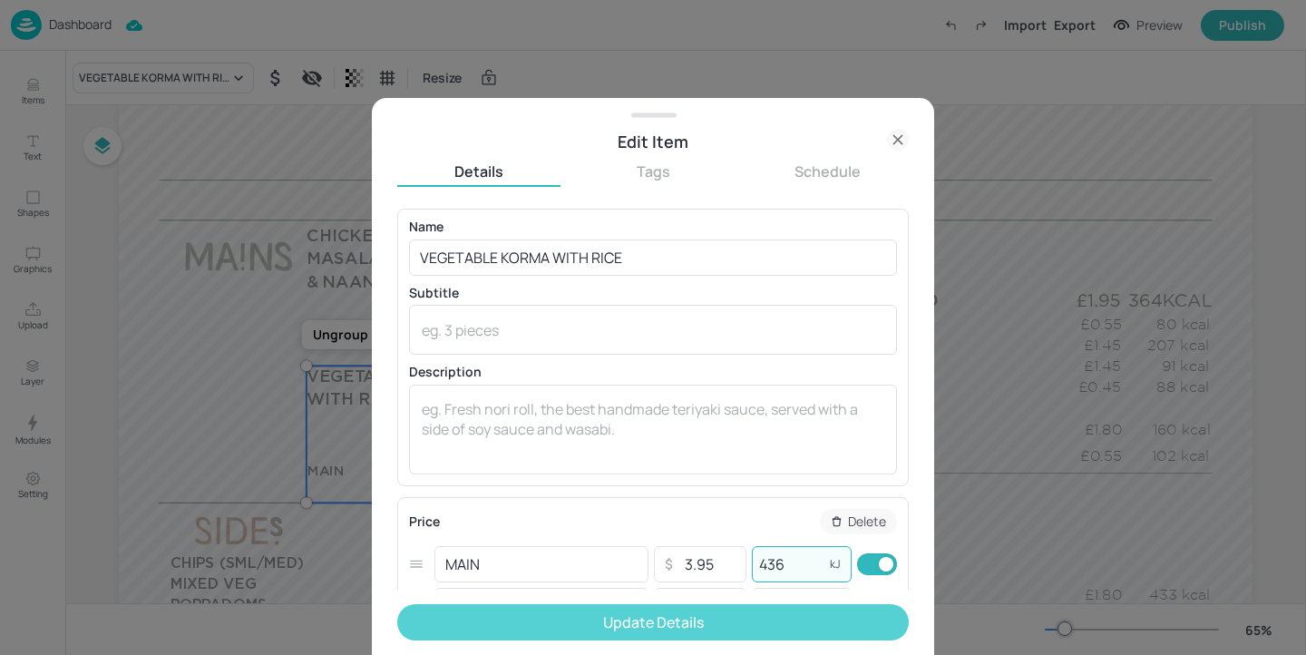
type input "436"
click at [807, 619] on button "Update Details" at bounding box center [653, 622] width 512 height 36
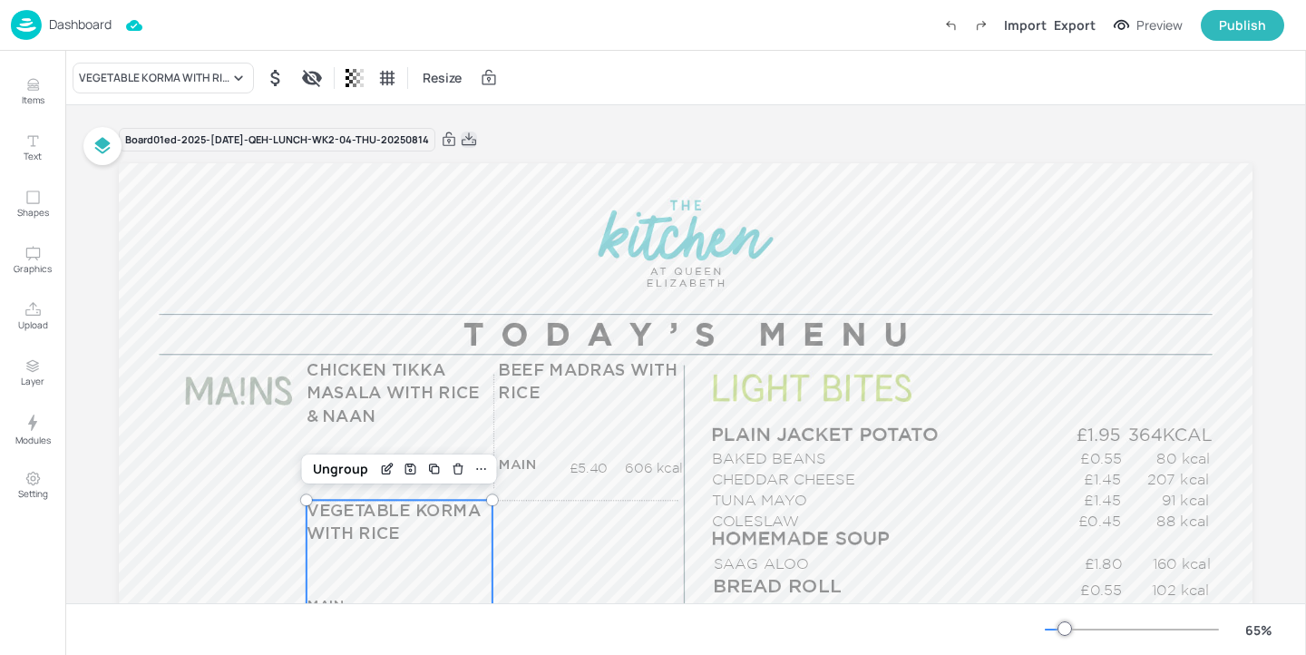
click at [462, 142] on icon at bounding box center [469, 138] width 15 height 13
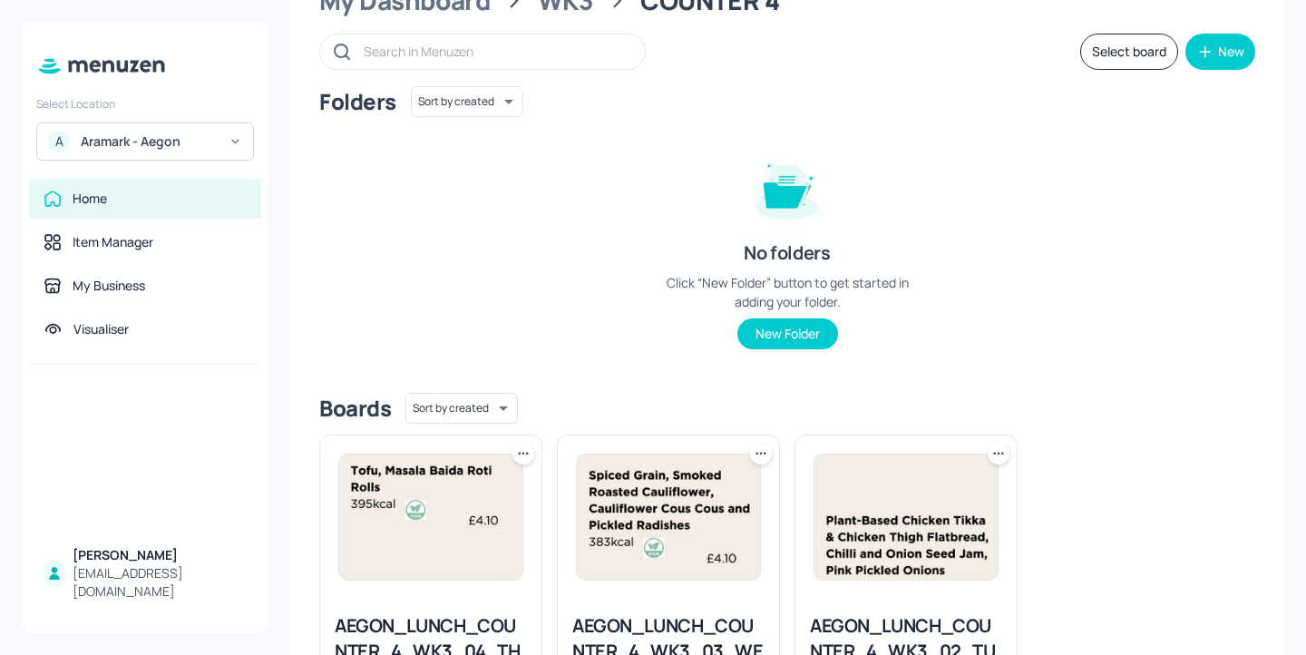
scroll to position [244, 0]
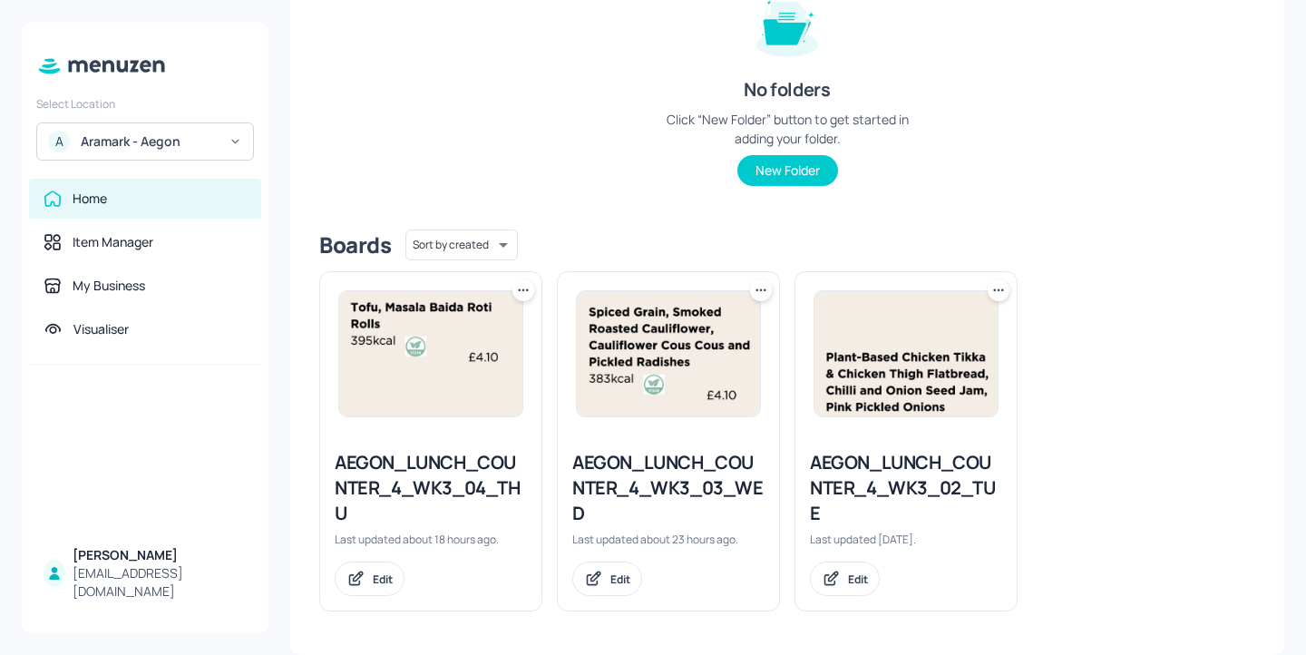
click at [472, 498] on div "AEGON_LUNCH_COUNTER_4_WK3_04_THU" at bounding box center [431, 488] width 192 height 76
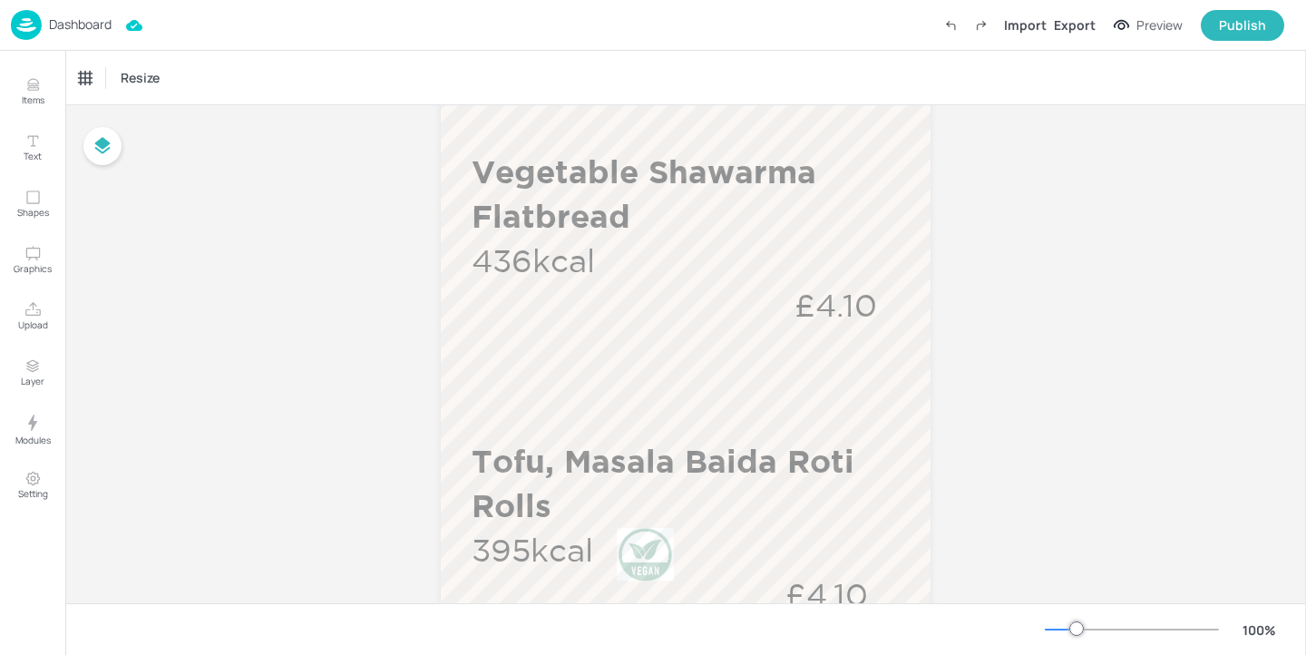
scroll to position [410, 0]
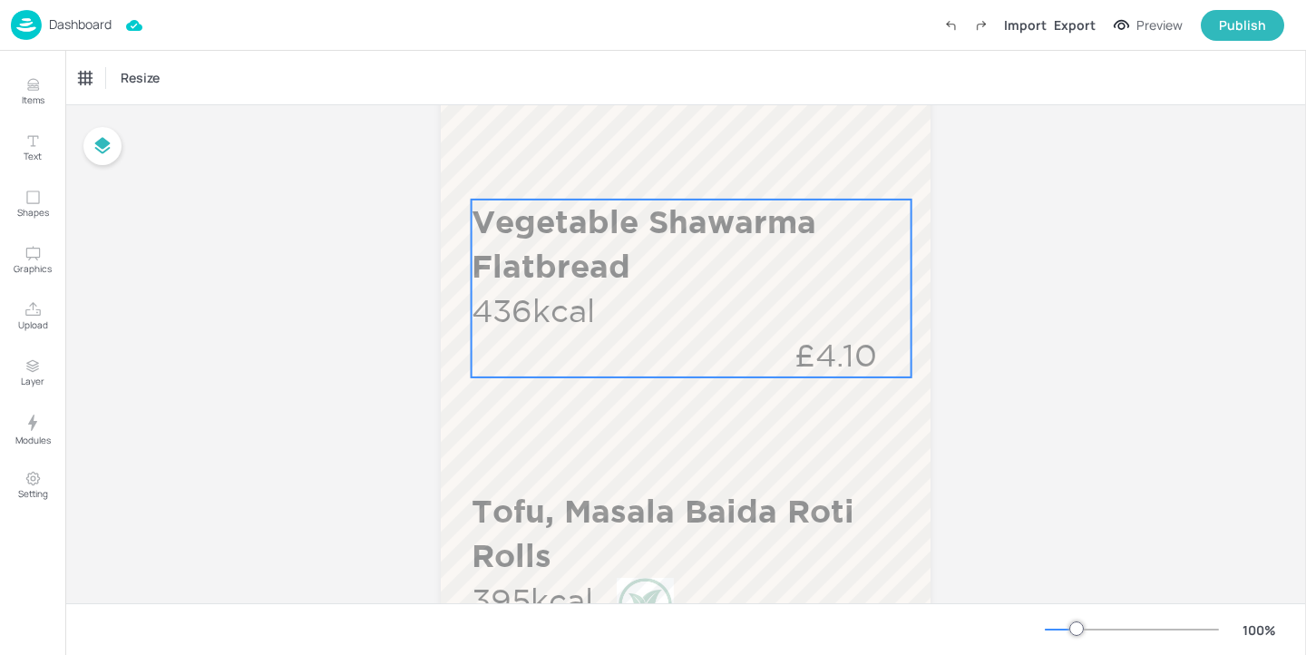
click at [682, 362] on div "Vegetable Shawarma Flatbread 436kcal £4.10" at bounding box center [692, 289] width 440 height 178
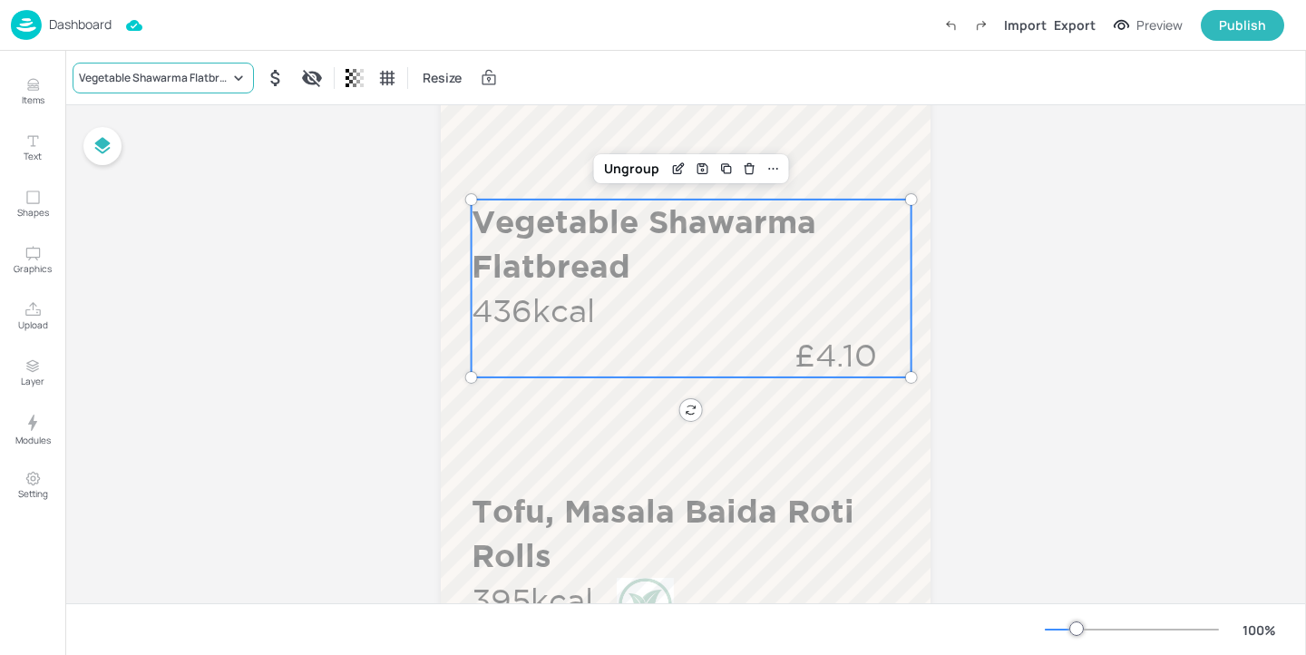
click at [146, 85] on div "Vegetable Shawarma Flatbread" at bounding box center [163, 78] width 181 height 31
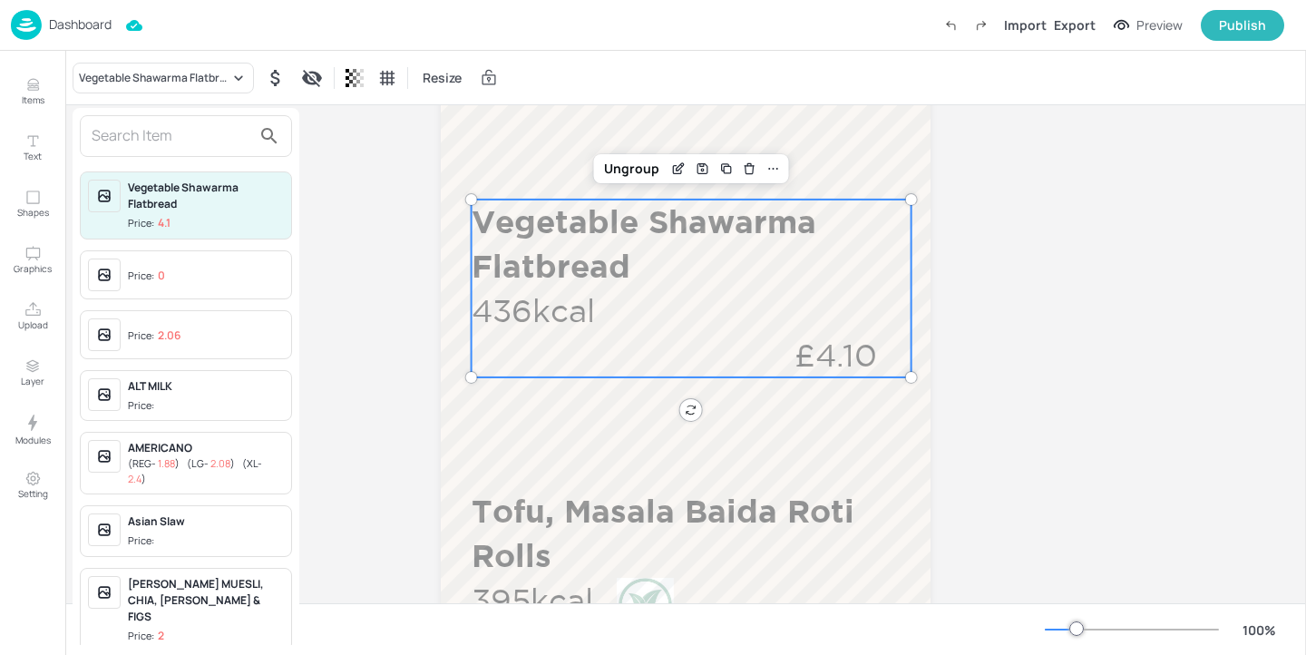
click at [166, 152] on div at bounding box center [186, 136] width 212 height 42
click at [161, 147] on input "text" at bounding box center [172, 136] width 160 height 29
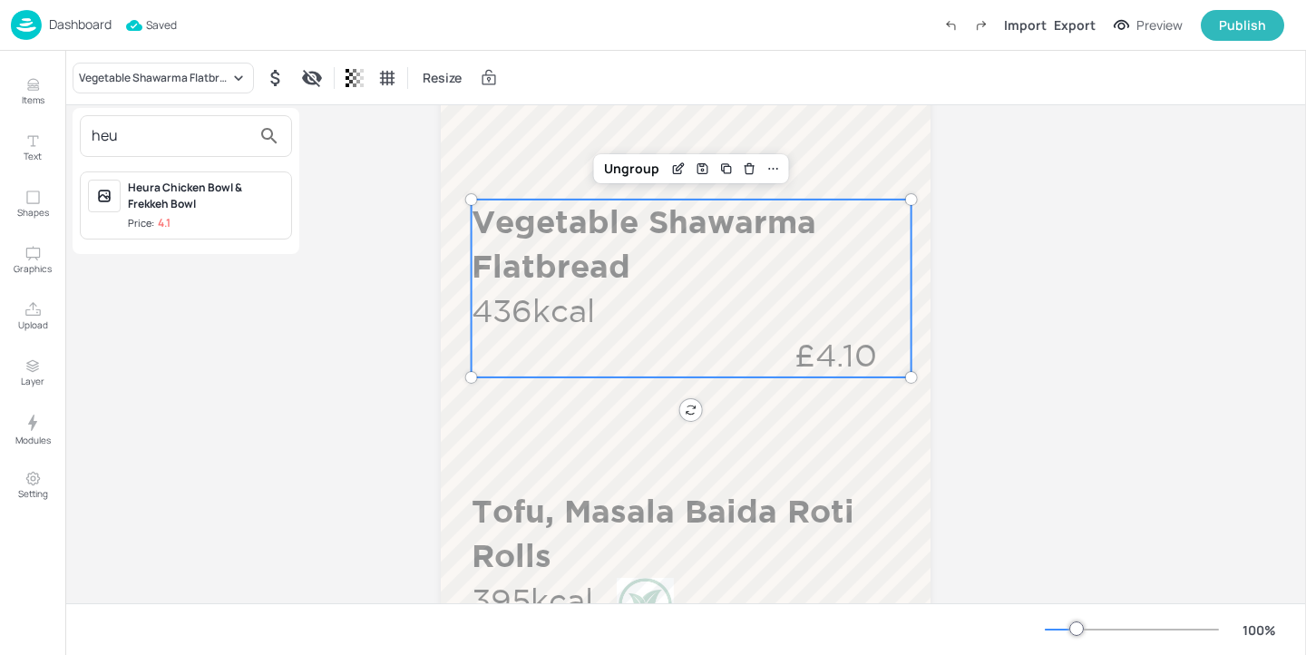
type input "heu"
click at [233, 212] on div "Heura Chicken Bowl & Frekkeh Bowl Price: 4.1" at bounding box center [206, 206] width 156 height 52
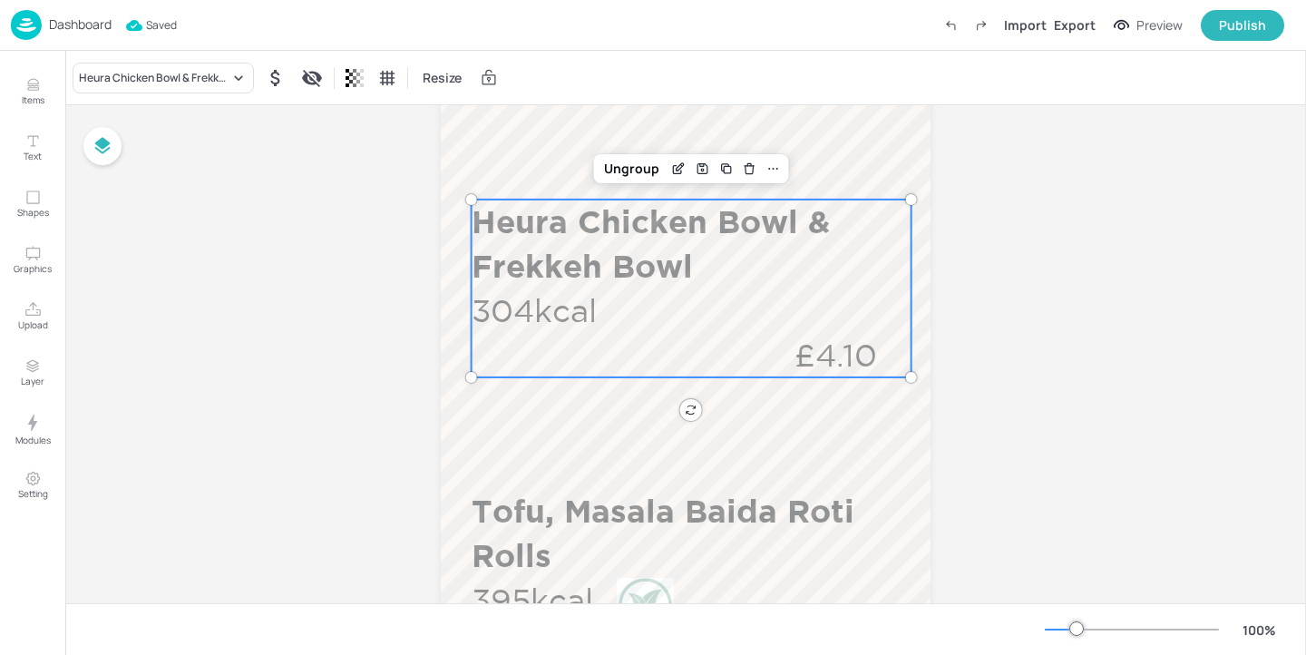
scroll to position [600, 0]
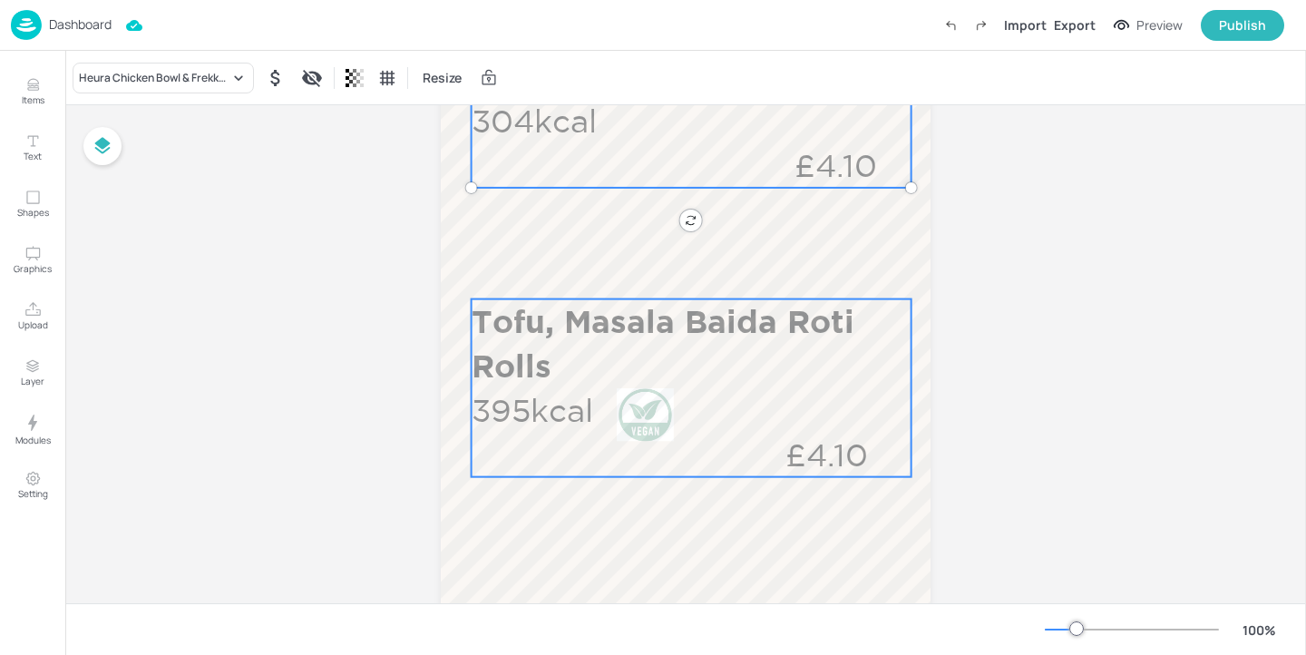
click at [581, 366] on p "Tofu, Masala Baida Roti Rolls" at bounding box center [690, 343] width 436 height 89
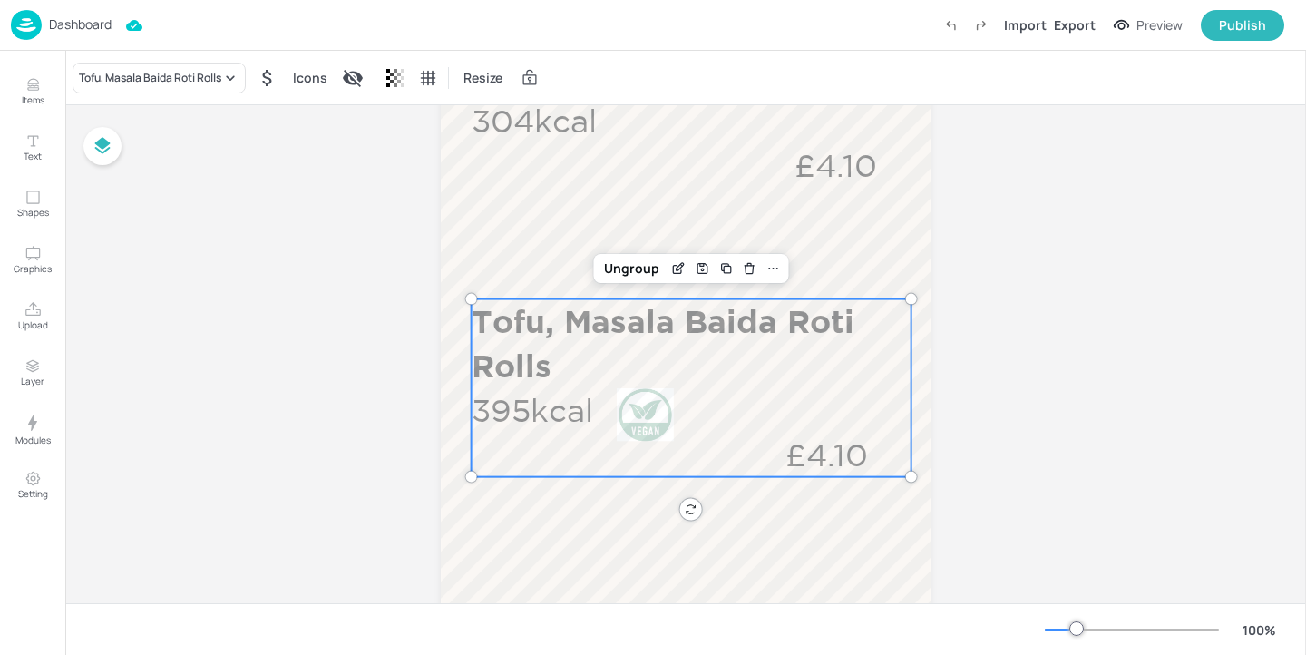
click at [134, 61] on div "Tofu, Masala Baida Roti Rolls Icons Resize" at bounding box center [685, 78] width 1241 height 54
click at [134, 78] on div "Tofu, Masala Baida Roti Rolls" at bounding box center [150, 78] width 142 height 16
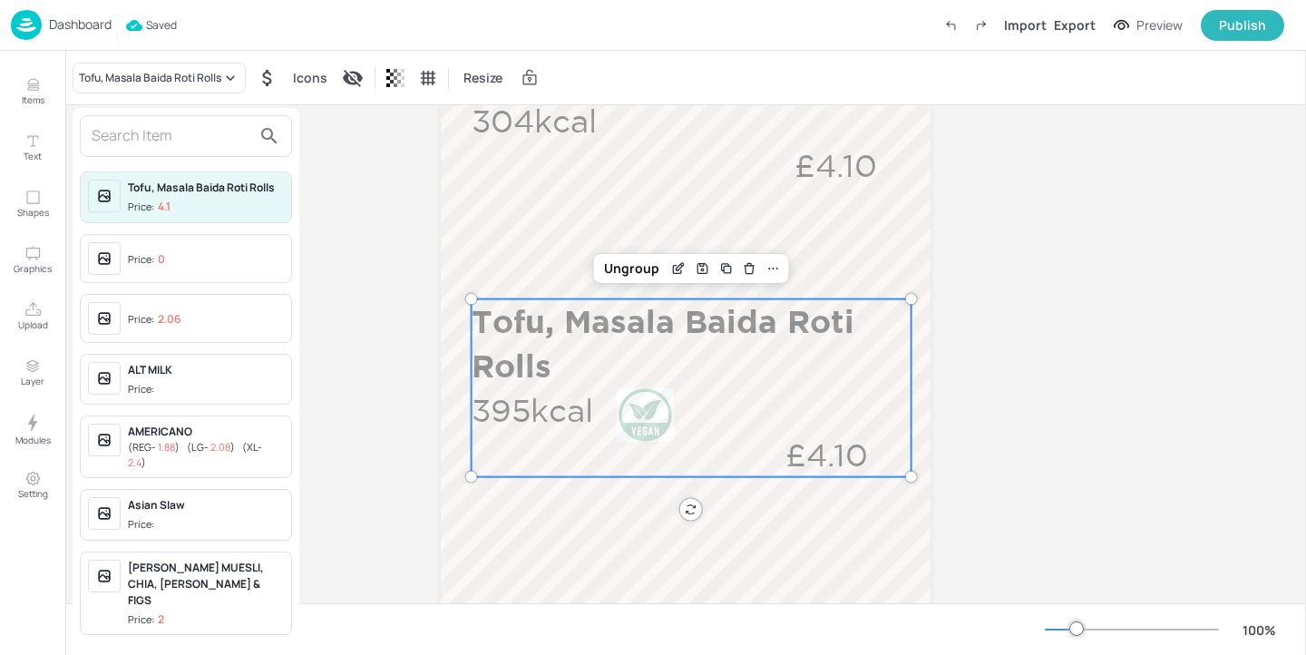
click at [375, 236] on div at bounding box center [653, 327] width 1306 height 655
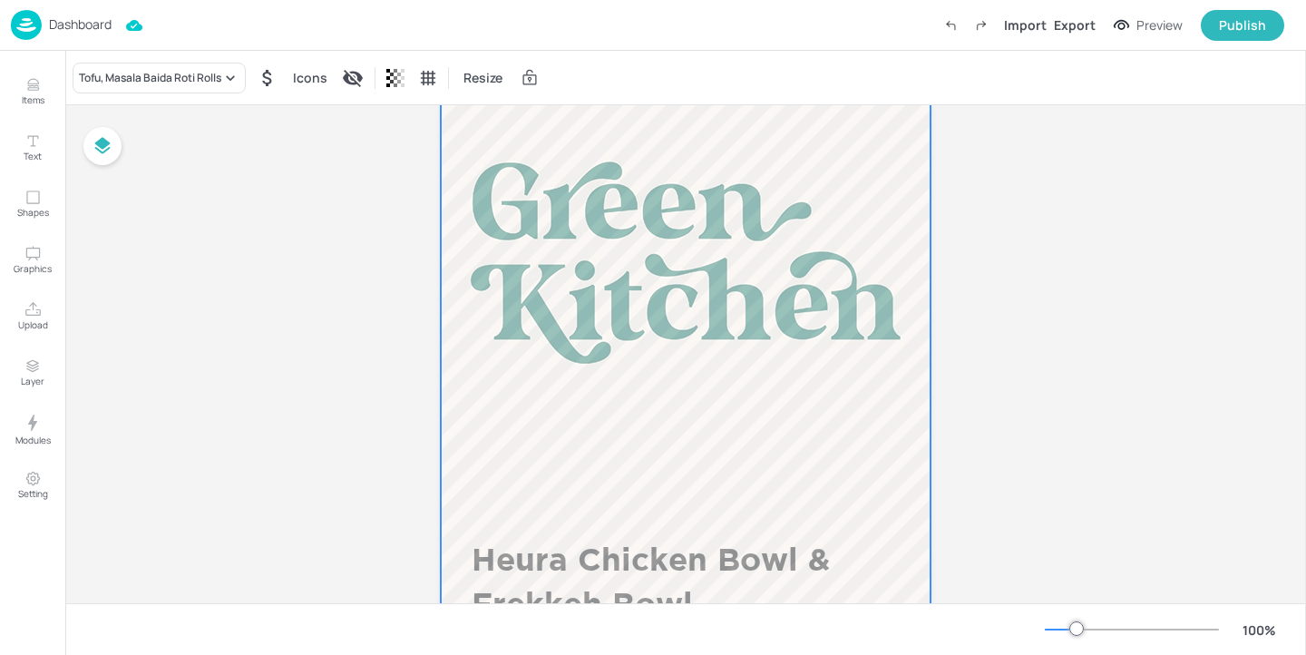
scroll to position [0, 0]
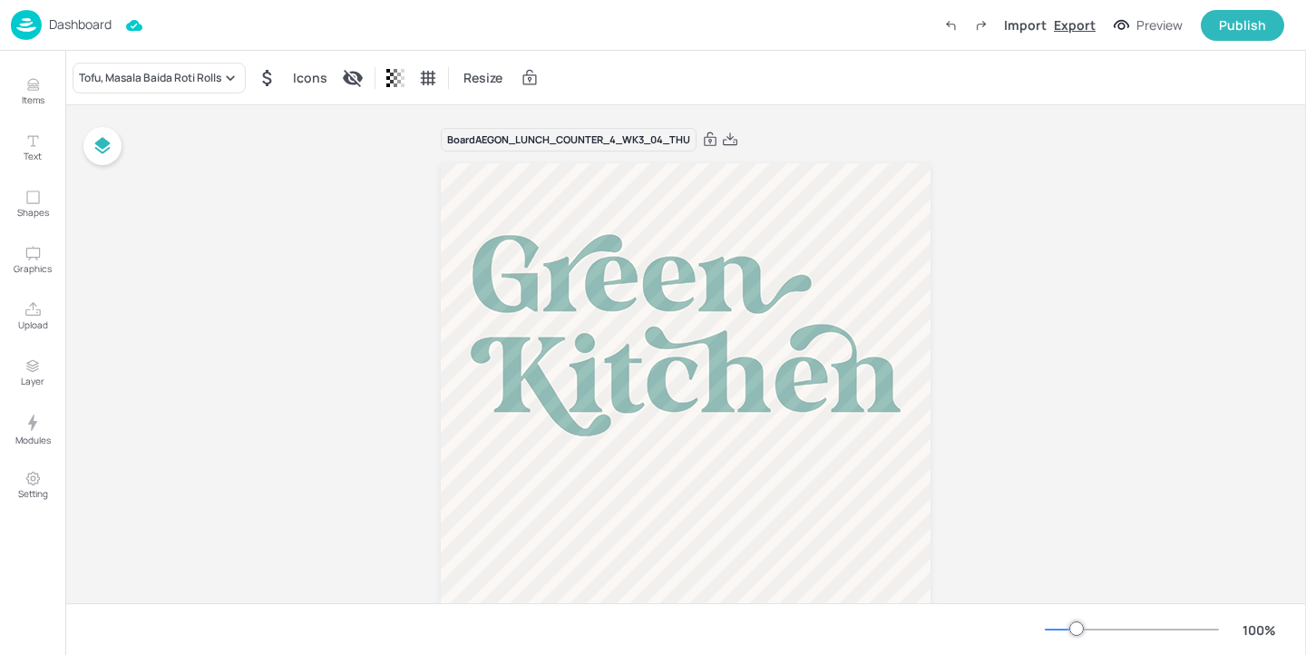
click at [1082, 23] on div "Export" at bounding box center [1075, 24] width 42 height 19
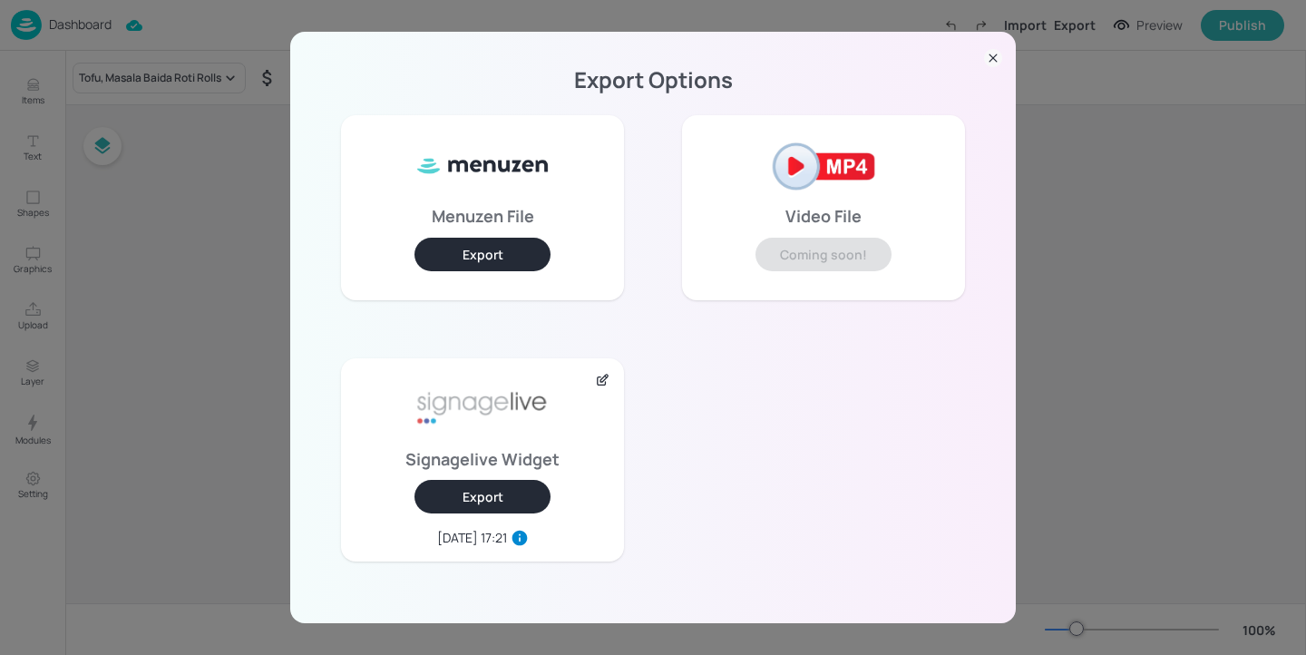
click at [501, 495] on button "Export" at bounding box center [483, 497] width 136 height 34
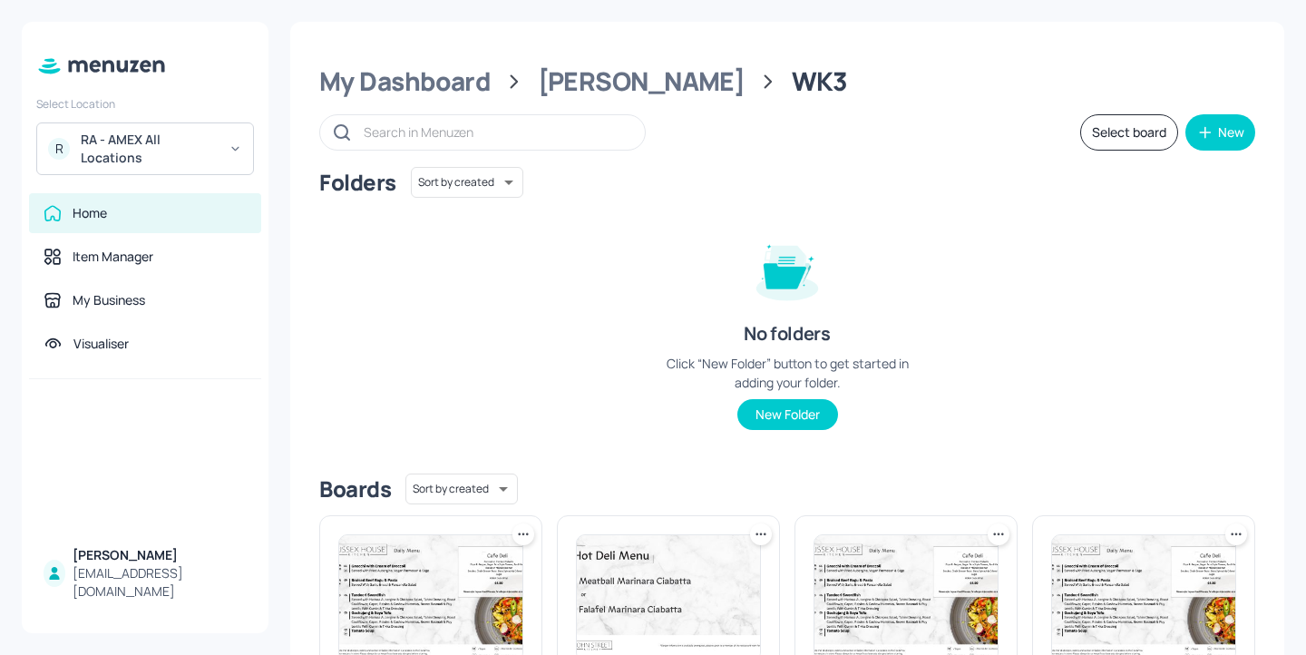
click at [574, 87] on div "John St" at bounding box center [642, 81] width 208 height 33
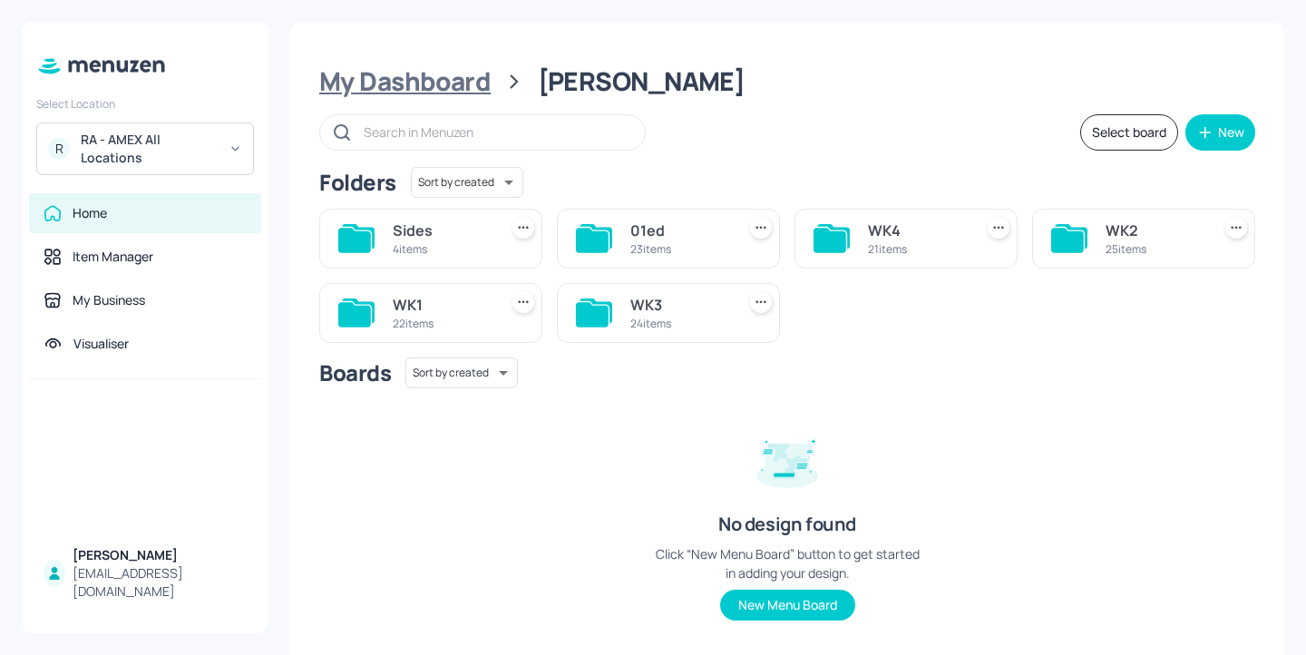
click at [442, 91] on div "My Dashboard" at bounding box center [404, 81] width 171 height 33
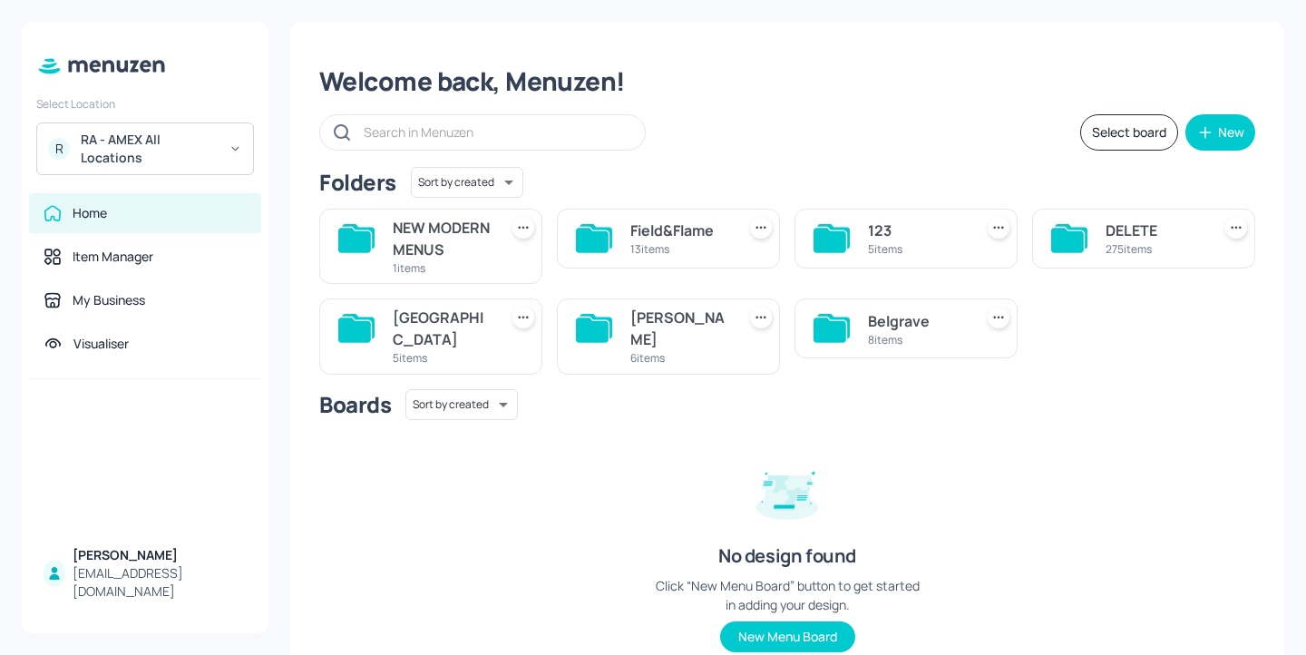
click at [687, 243] on div "13 items" at bounding box center [680, 248] width 98 height 15
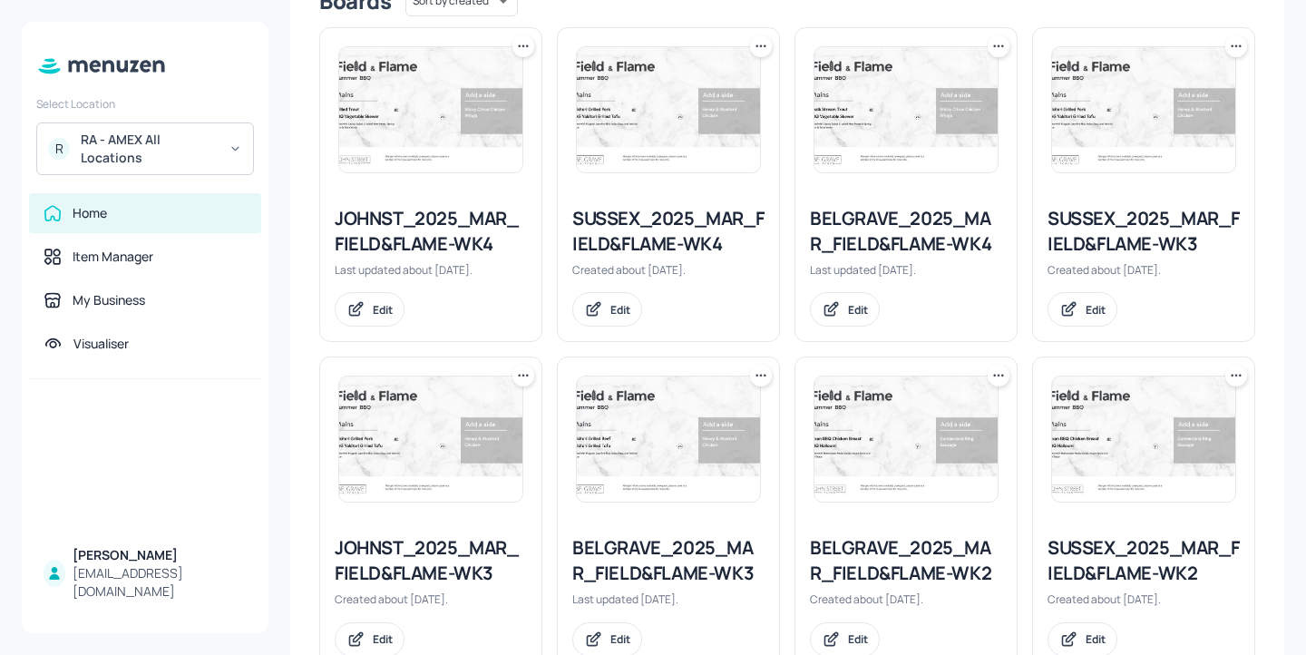
scroll to position [391, 0]
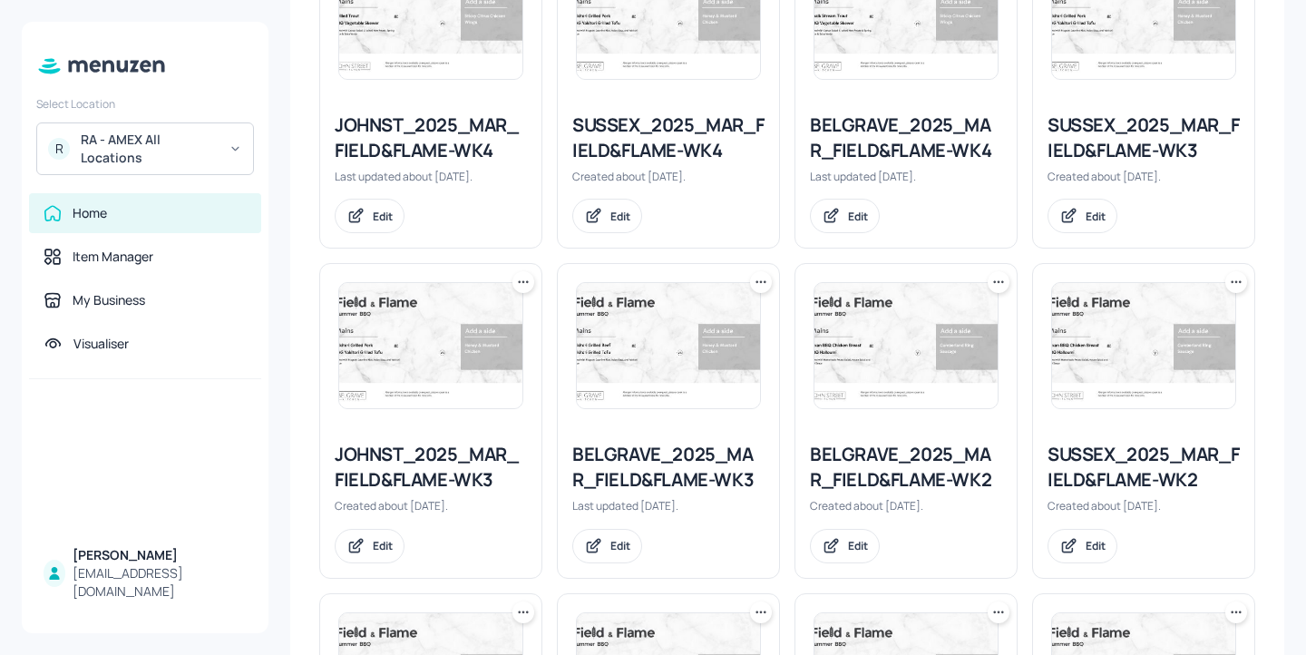
click at [757, 288] on icon at bounding box center [761, 282] width 18 height 18
click at [741, 353] on div "Duplicate" at bounding box center [689, 350] width 145 height 31
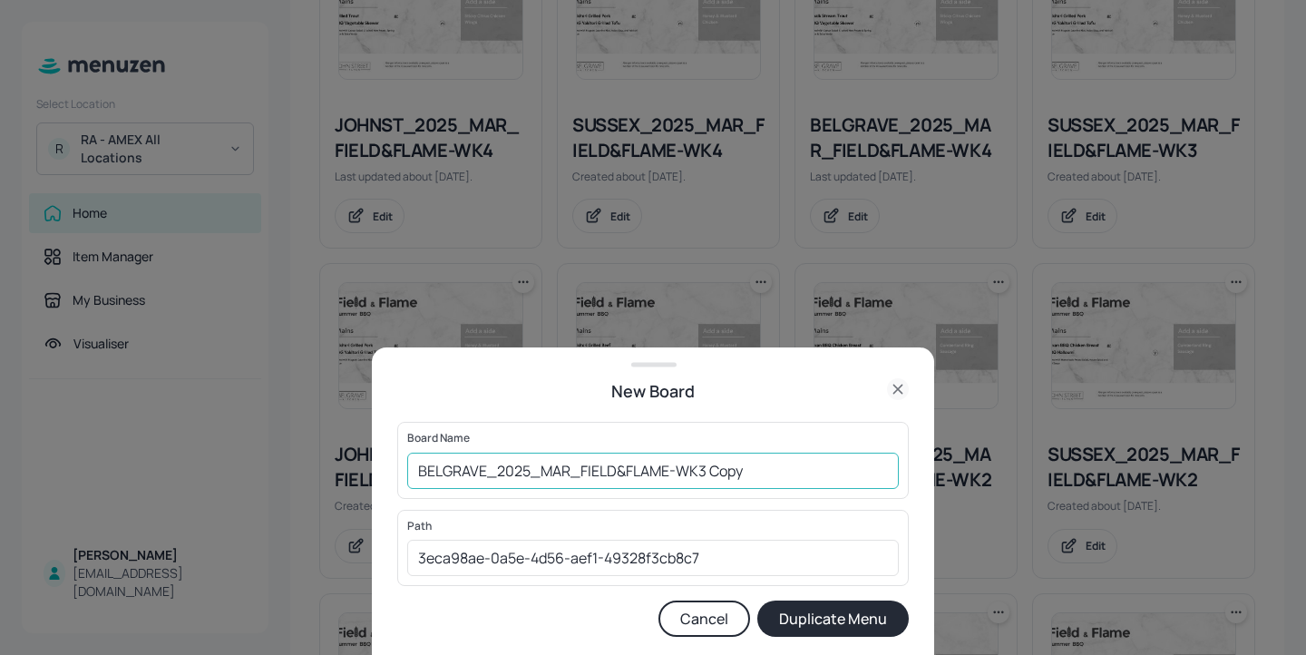
click at [416, 471] on input "BELGRAVE_2025_MAR_FIELD&FLAME-WK3 Copy" at bounding box center [653, 471] width 492 height 36
drag, startPoint x: 817, startPoint y: 468, endPoint x: 742, endPoint y: 470, distance: 74.4
click at [742, 470] on input "01ed-BELGRAVE_2025_MAR_FIELD&FLAME-WK3 Copy" at bounding box center [653, 471] width 492 height 36
type input "01ed-BELGRAVE_2025_MAR_FIELD&FLAME-WK3-20250814"
click at [819, 617] on button "Duplicate Menu" at bounding box center [834, 619] width 152 height 36
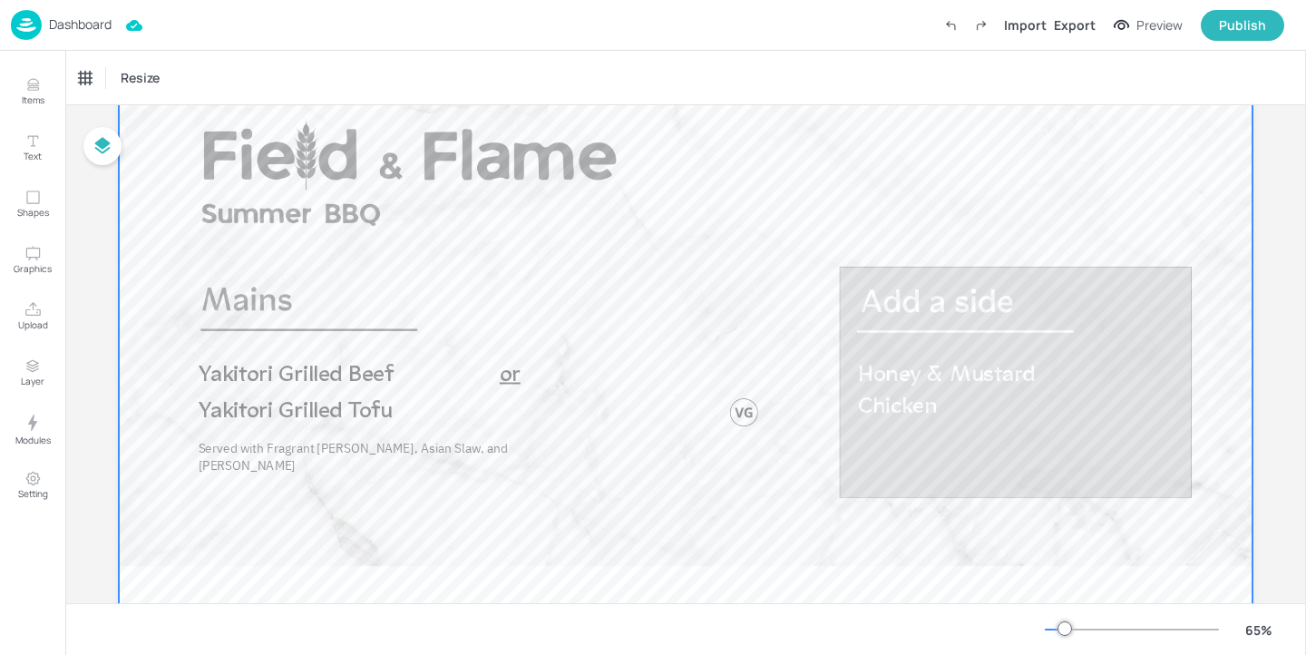
scroll to position [117, 0]
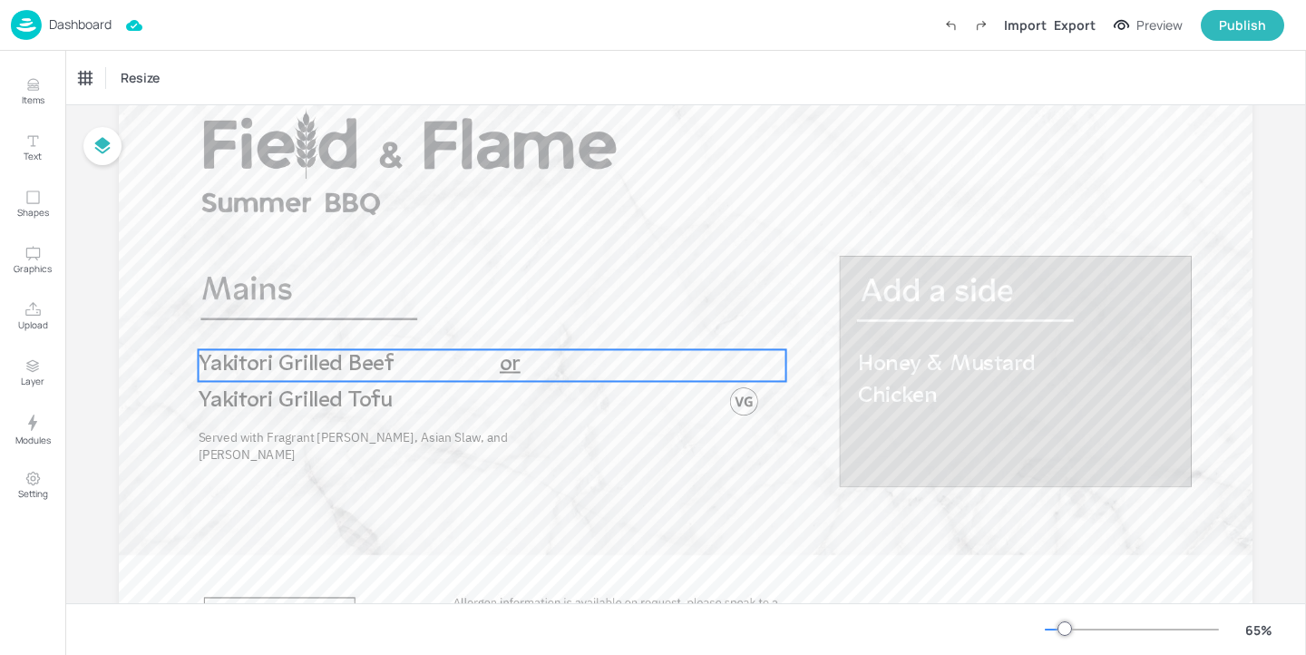
click at [450, 366] on p "Yakitori Grilled Beef" at bounding box center [346, 364] width 295 height 31
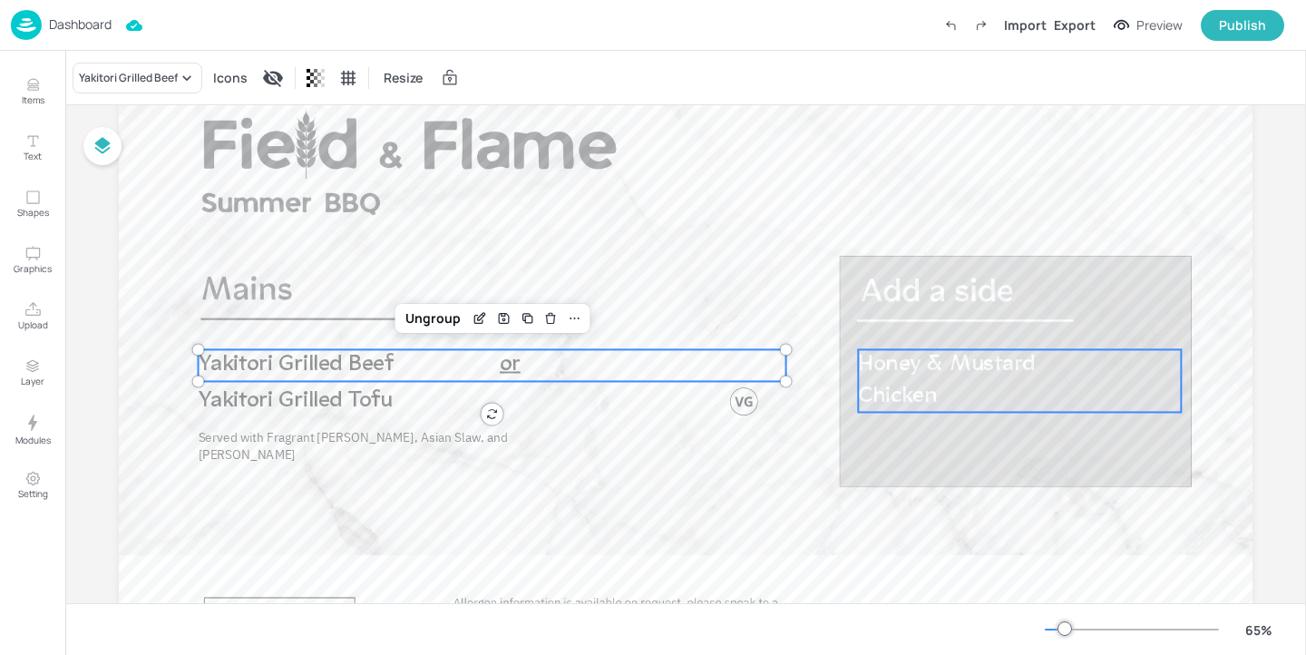
click at [954, 367] on span "Honey & Mustard Chicken" at bounding box center [946, 380] width 177 height 54
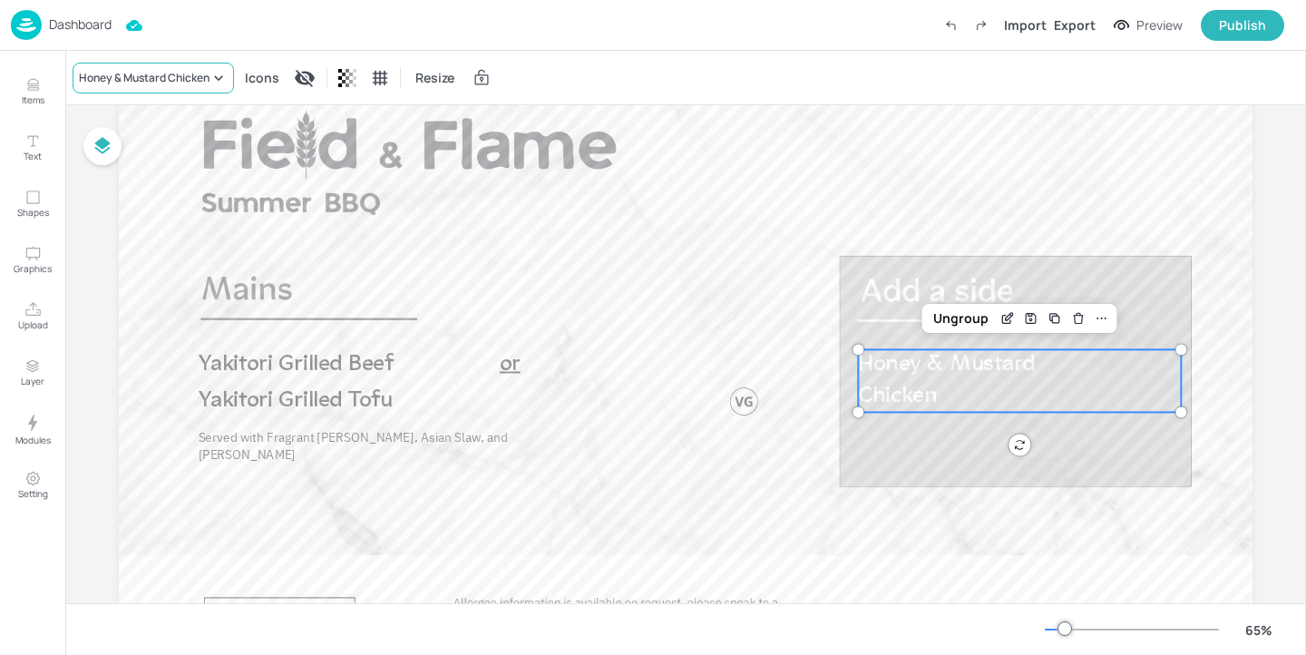
click at [191, 66] on div "Honey & Mustard Chicken" at bounding box center [153, 78] width 161 height 31
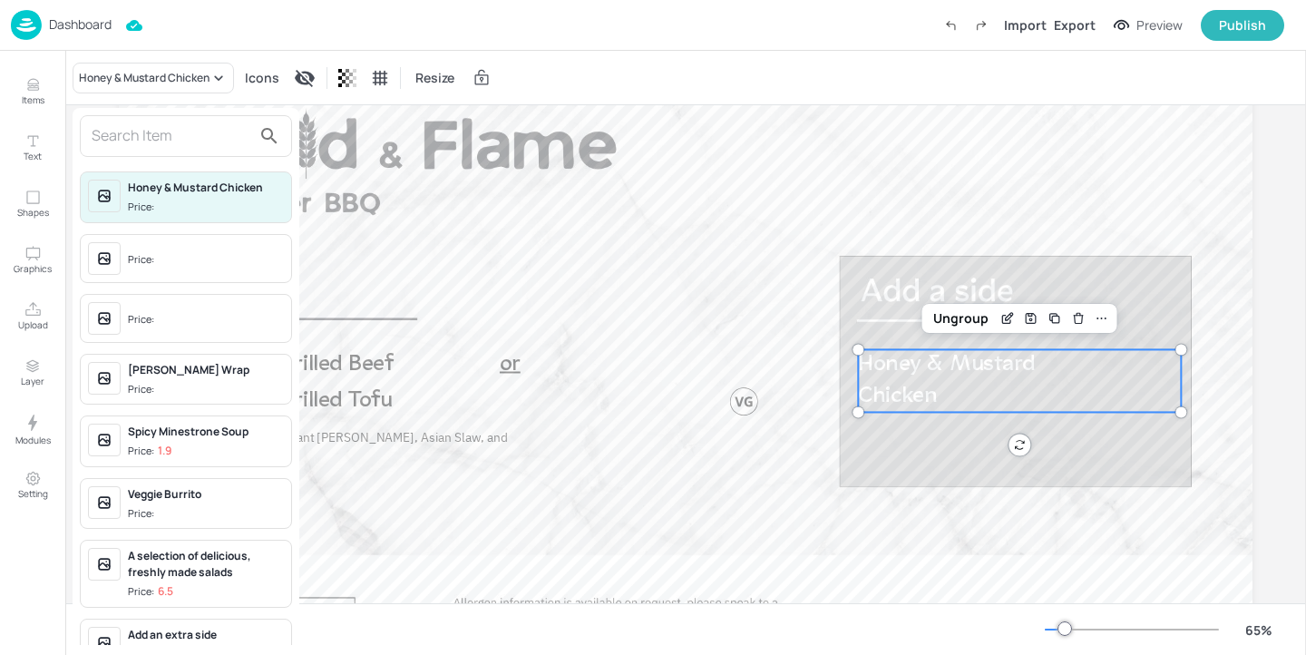
click at [171, 140] on input "text" at bounding box center [172, 136] width 160 height 29
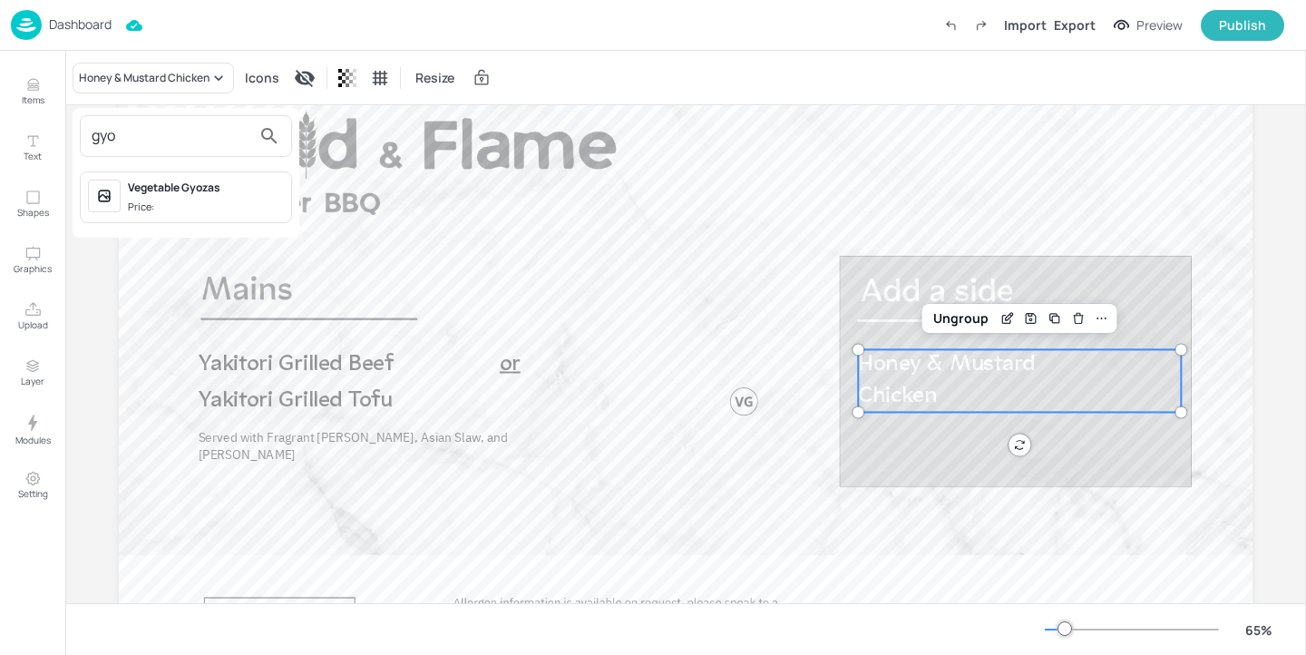
type input "gyo"
click at [222, 184] on div "Vegetable Gyozas" at bounding box center [206, 188] width 156 height 16
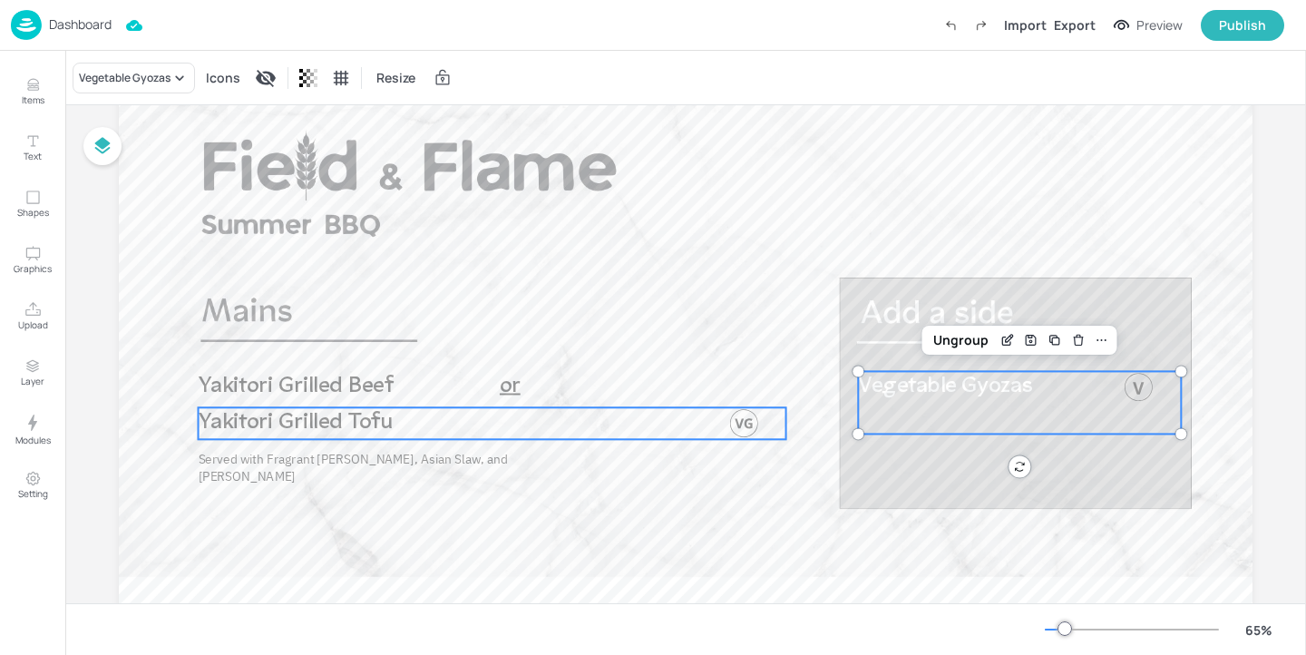
scroll to position [111, 0]
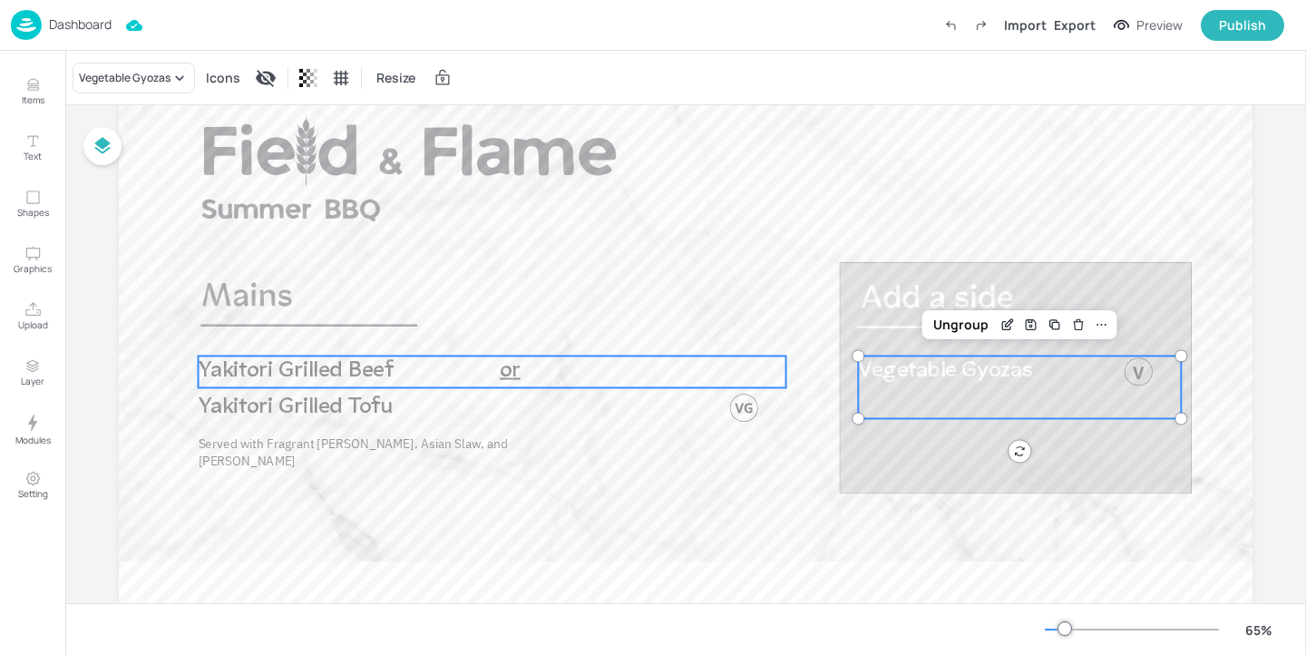
click at [330, 375] on span "Yakitori Grilled Beef" at bounding box center [296, 370] width 195 height 23
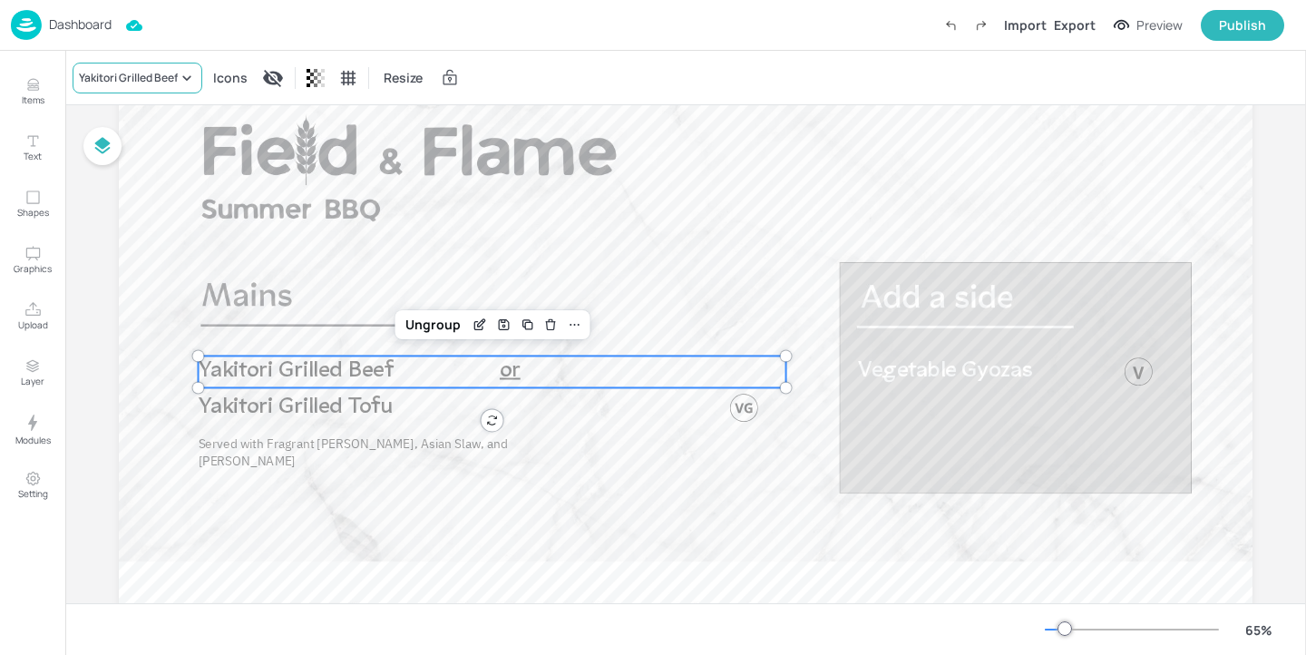
click at [161, 79] on div "Yakitori Grilled Beef" at bounding box center [128, 78] width 99 height 16
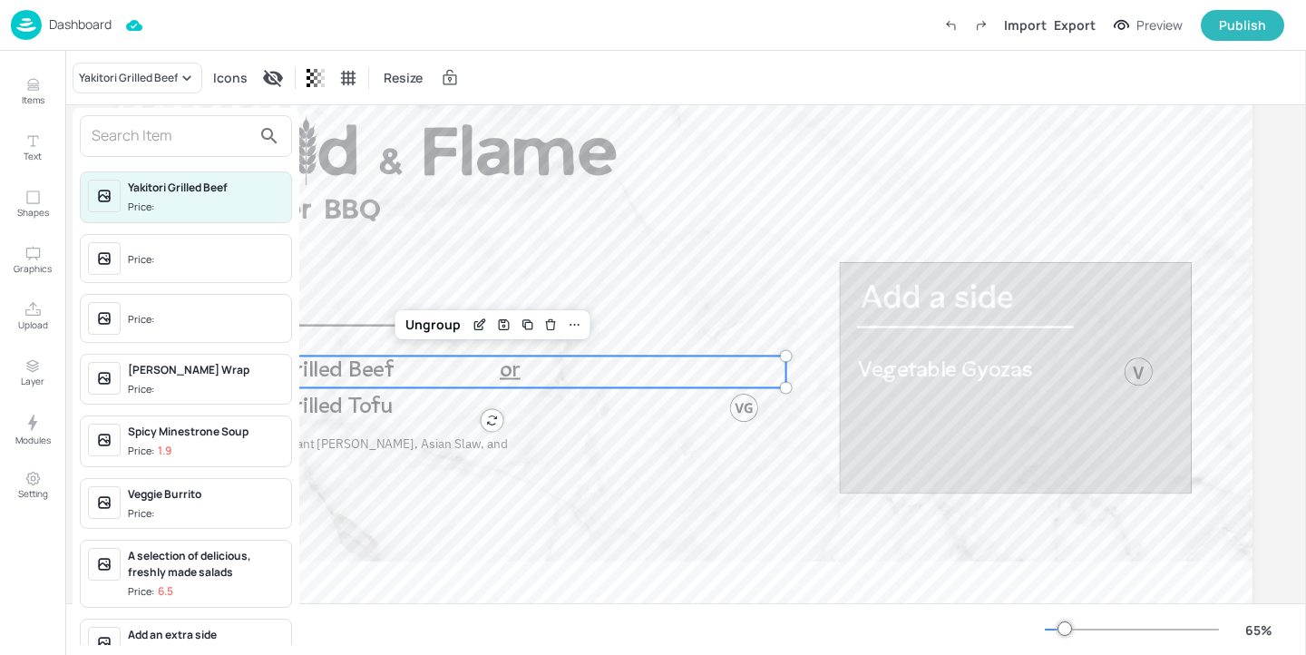
click at [662, 234] on div at bounding box center [653, 327] width 1306 height 655
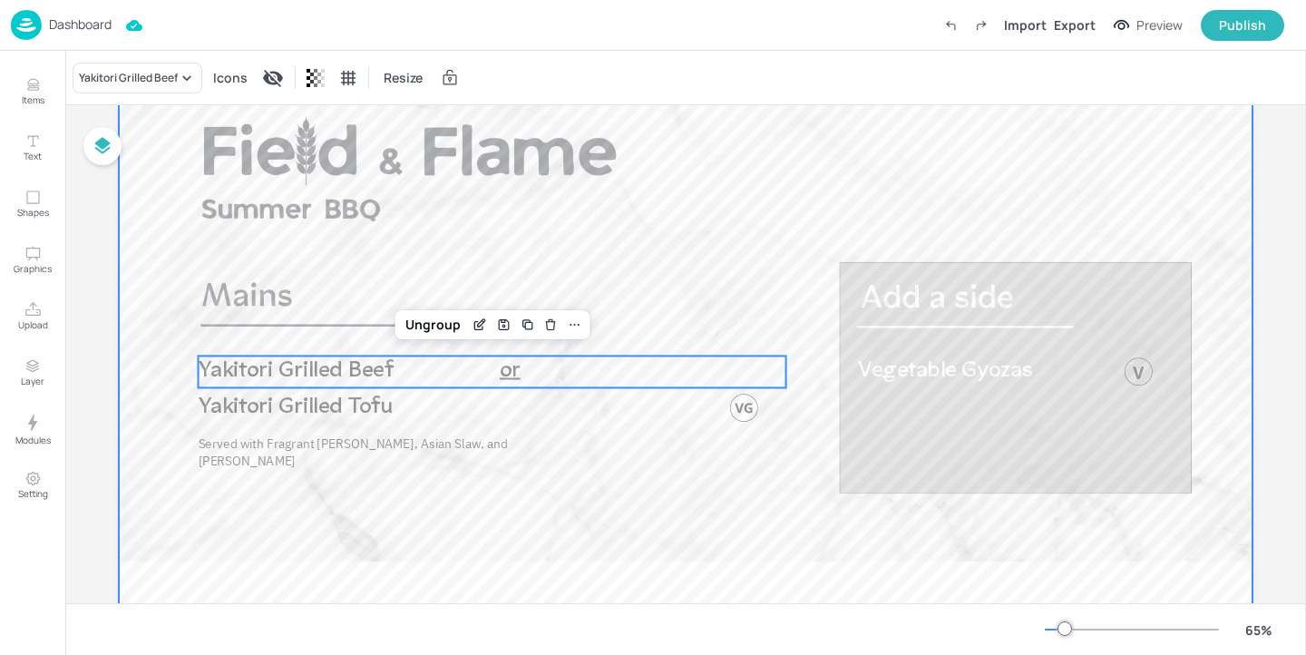
click at [662, 234] on div at bounding box center [686, 372] width 1134 height 638
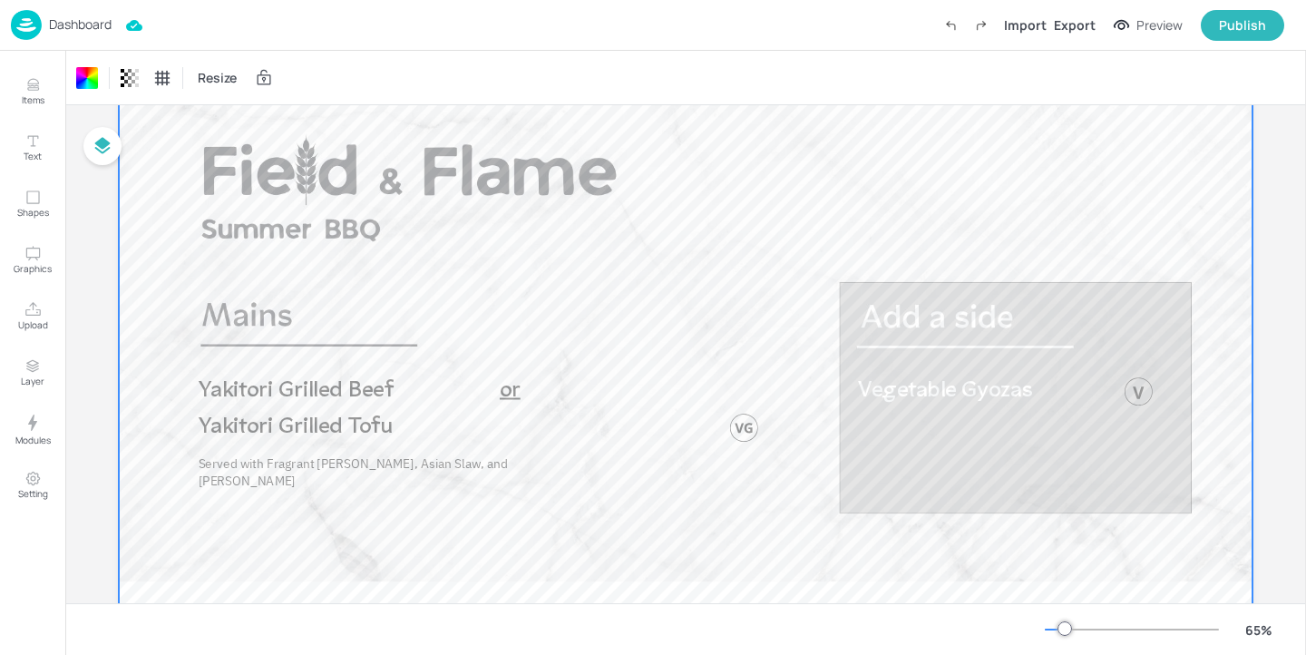
scroll to position [0, 0]
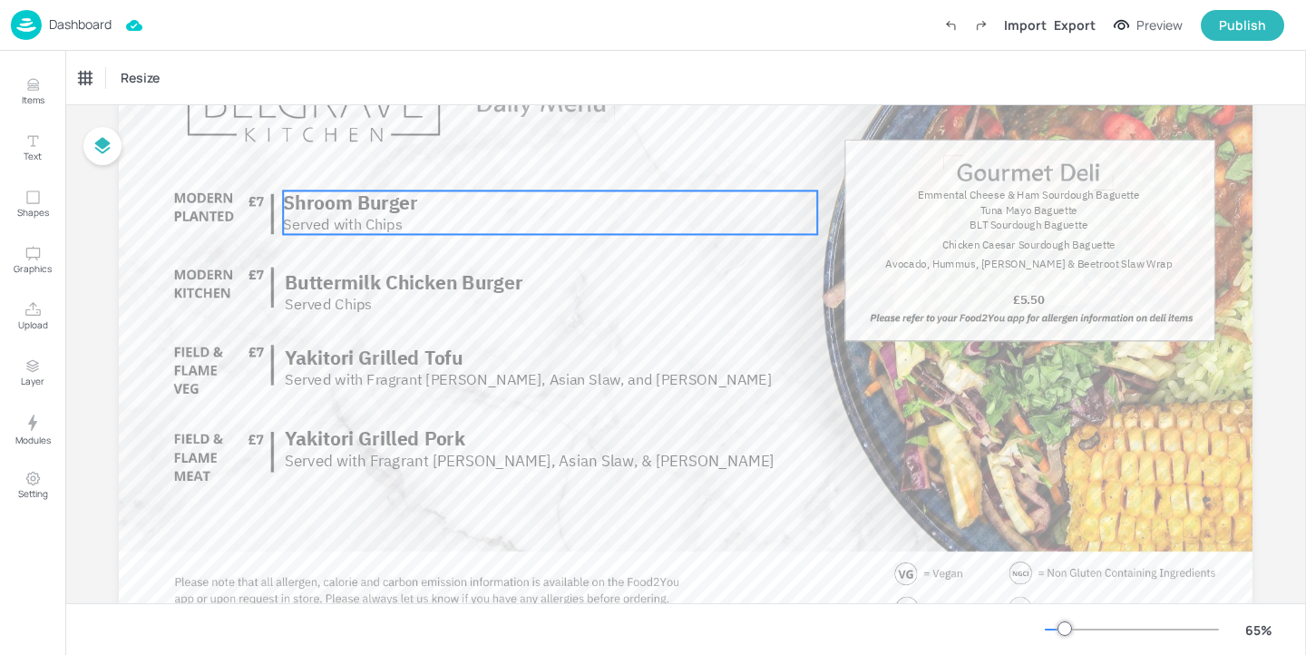
scroll to position [183, 0]
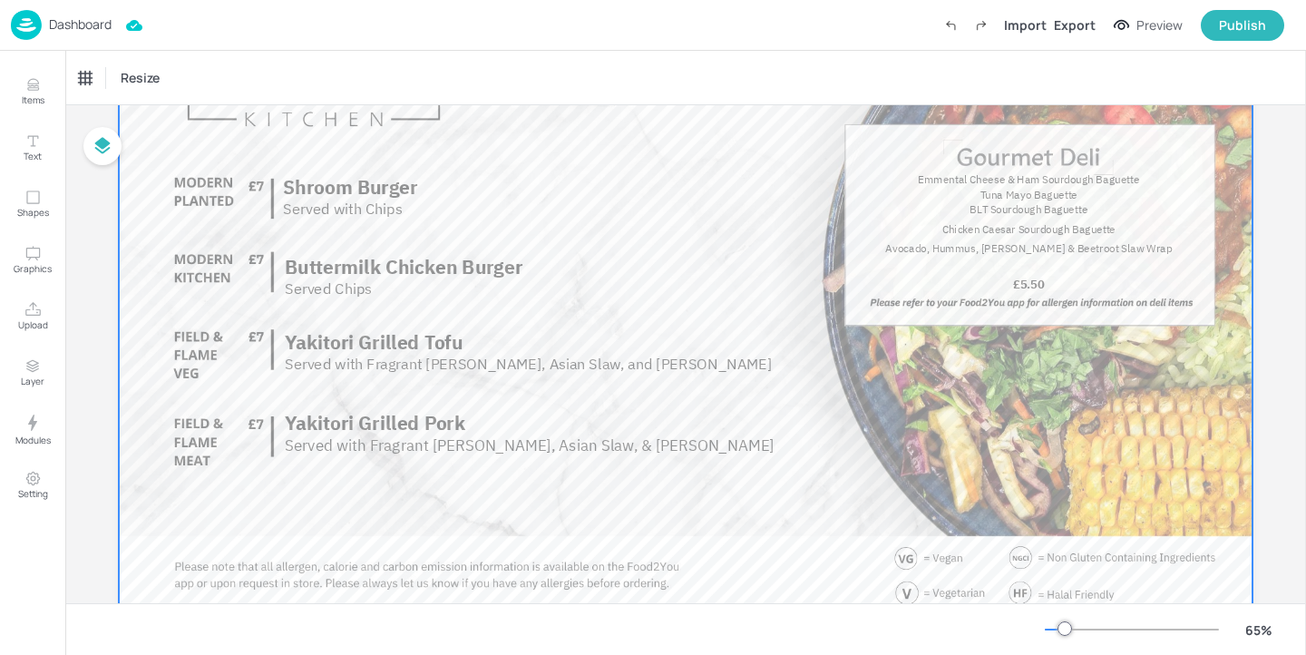
click at [464, 244] on div at bounding box center [686, 299] width 1134 height 638
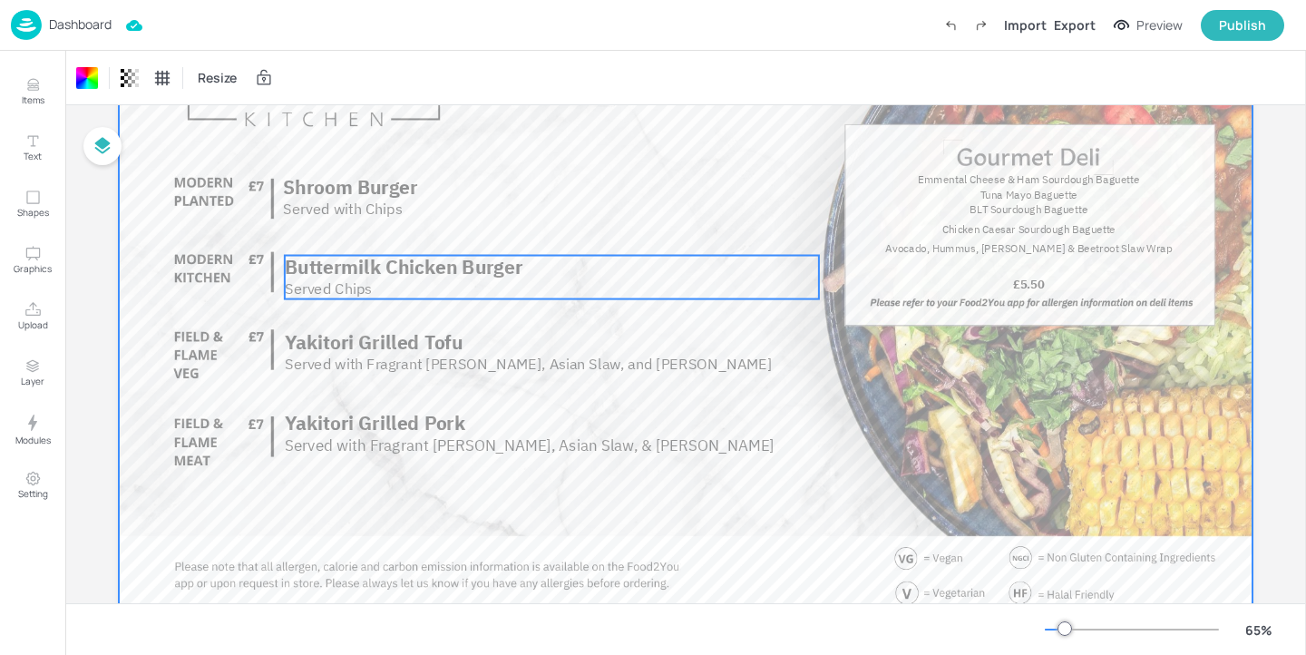
click at [462, 268] on span "Buttermilk Chicken Burger" at bounding box center [404, 266] width 238 height 24
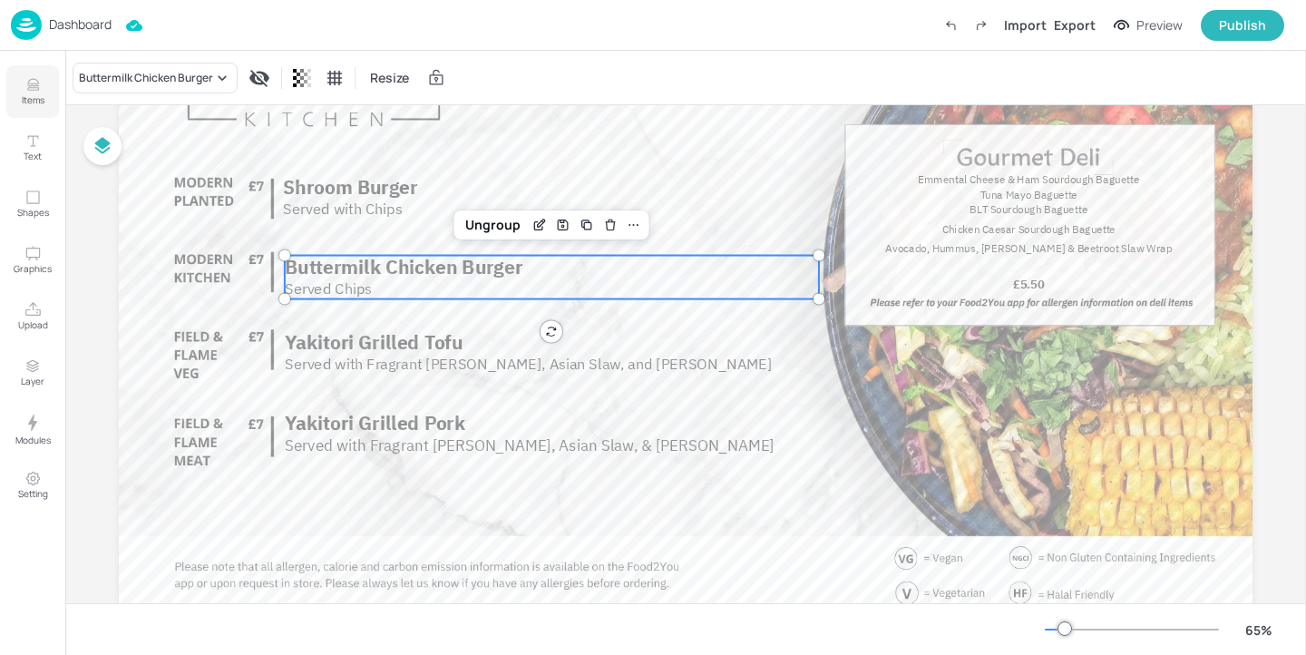
click at [38, 91] on icon "Items" at bounding box center [32, 84] width 17 height 17
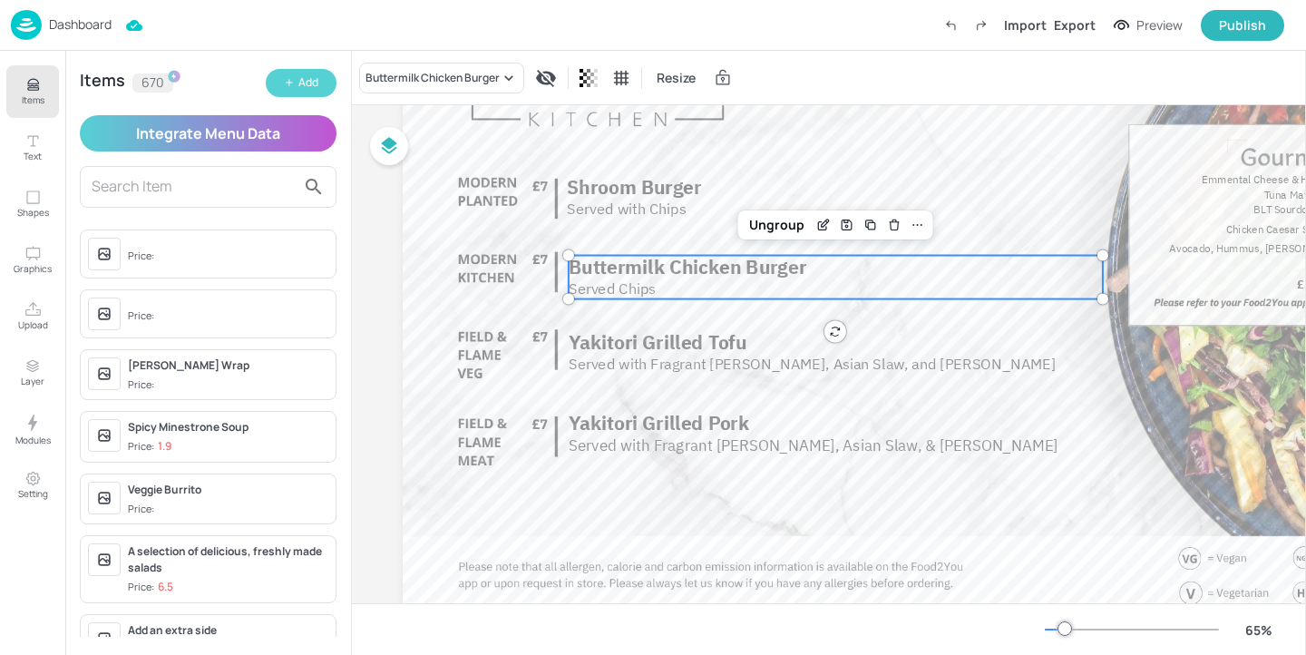
click at [287, 84] on icon "button" at bounding box center [289, 82] width 11 height 11
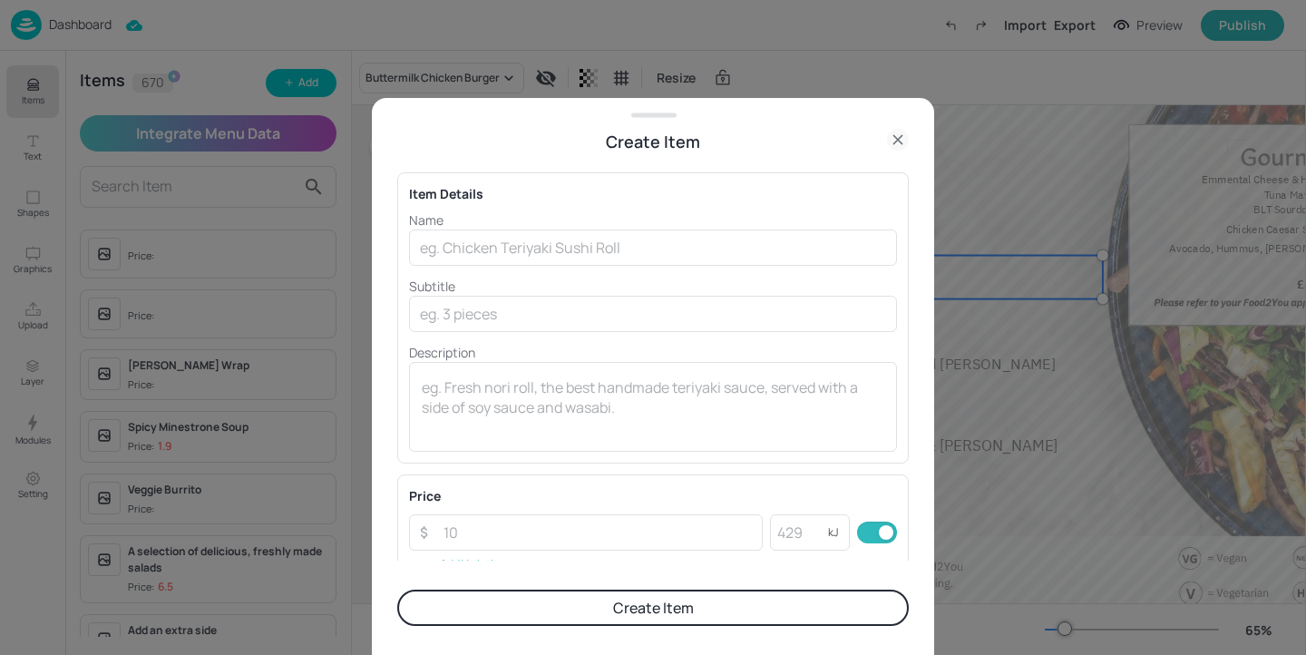
click at [905, 143] on icon at bounding box center [898, 140] width 22 height 22
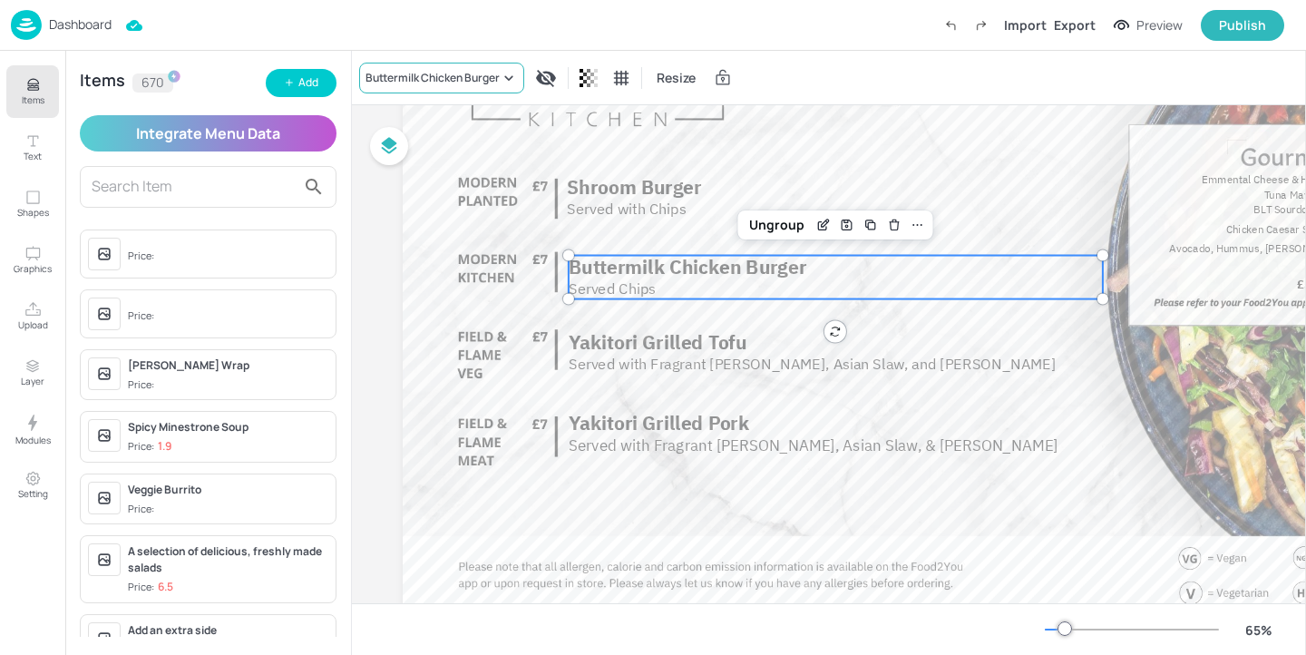
click at [433, 74] on div "Buttermilk Chicken Burger" at bounding box center [433, 78] width 134 height 16
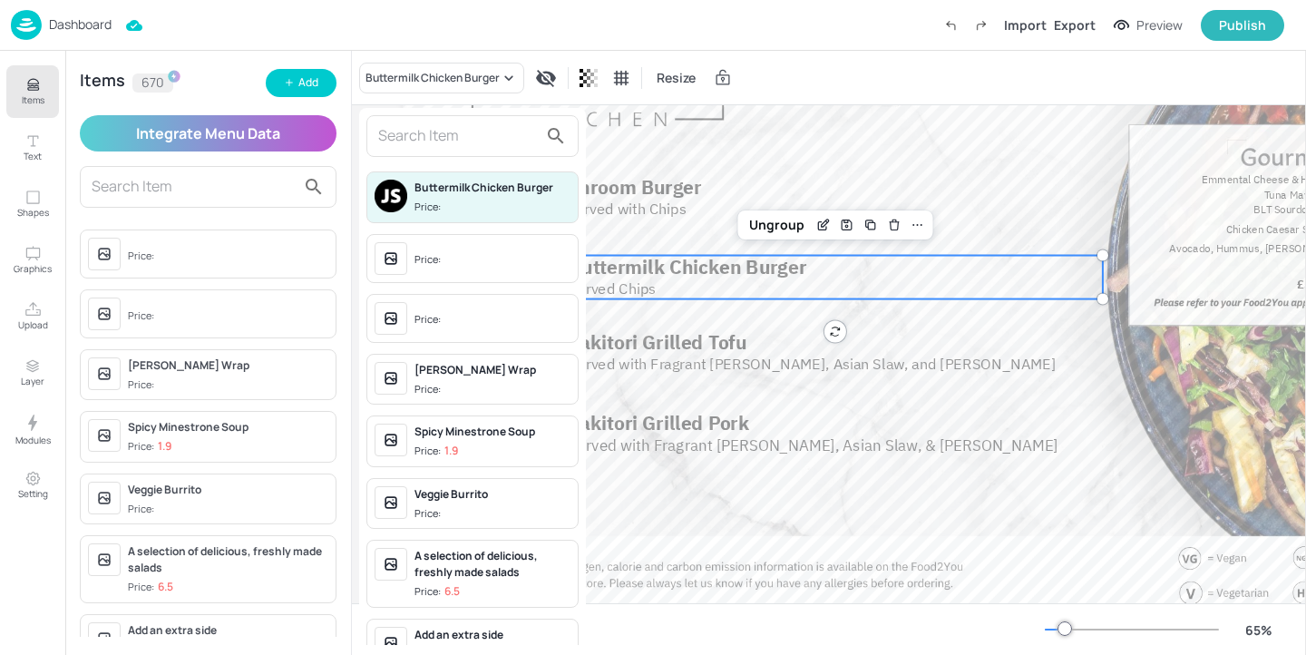
click at [465, 150] on input "text" at bounding box center [458, 136] width 160 height 29
click at [316, 74] on div at bounding box center [653, 327] width 1306 height 655
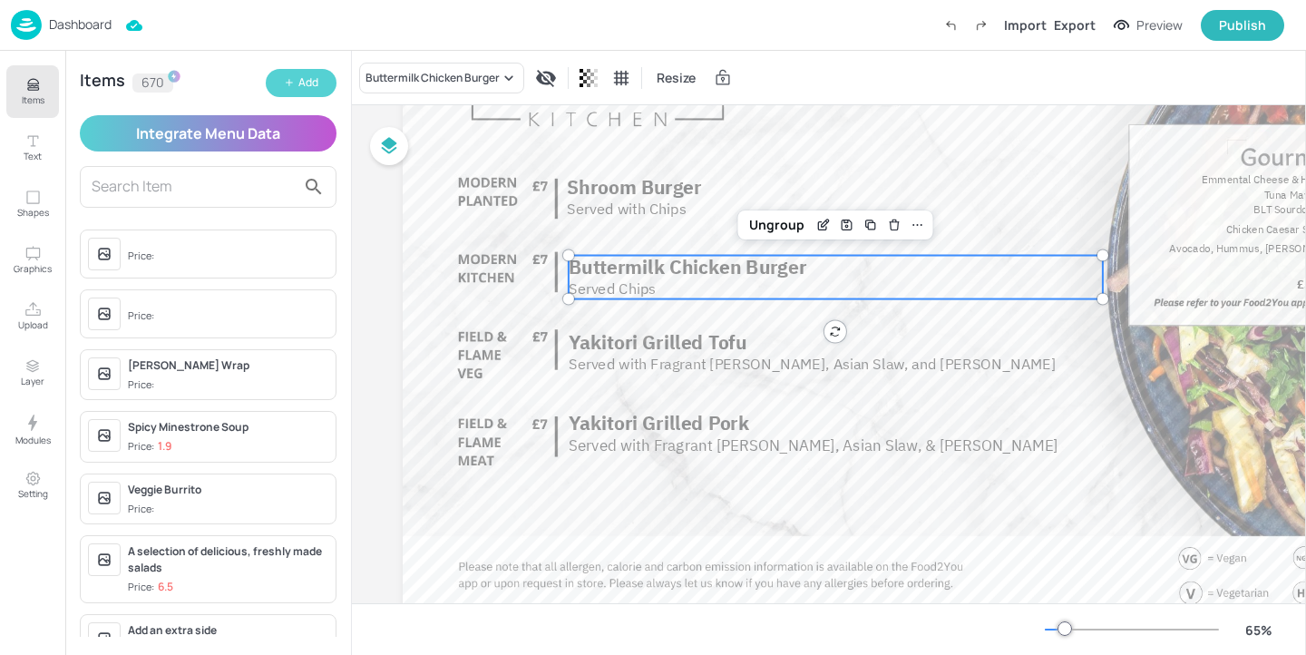
click at [310, 85] on div "Add" at bounding box center [308, 82] width 20 height 17
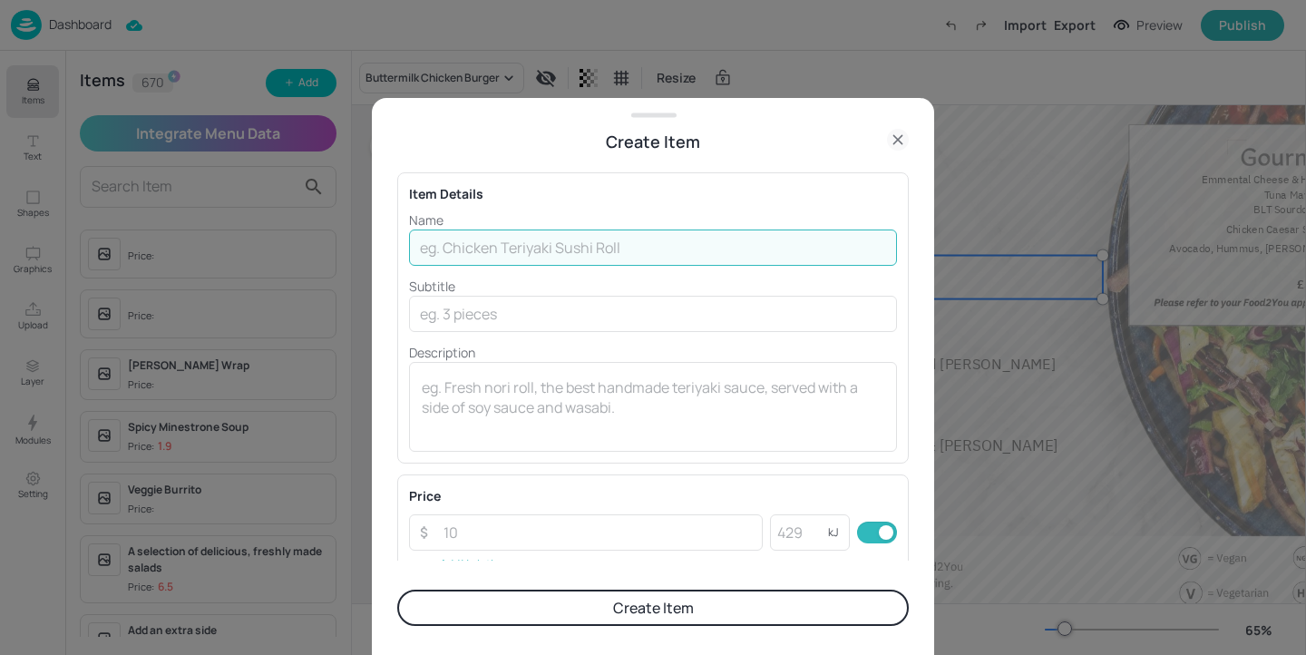
click at [459, 239] on input "text" at bounding box center [653, 248] width 488 height 36
paste input "Breaded Chicken"
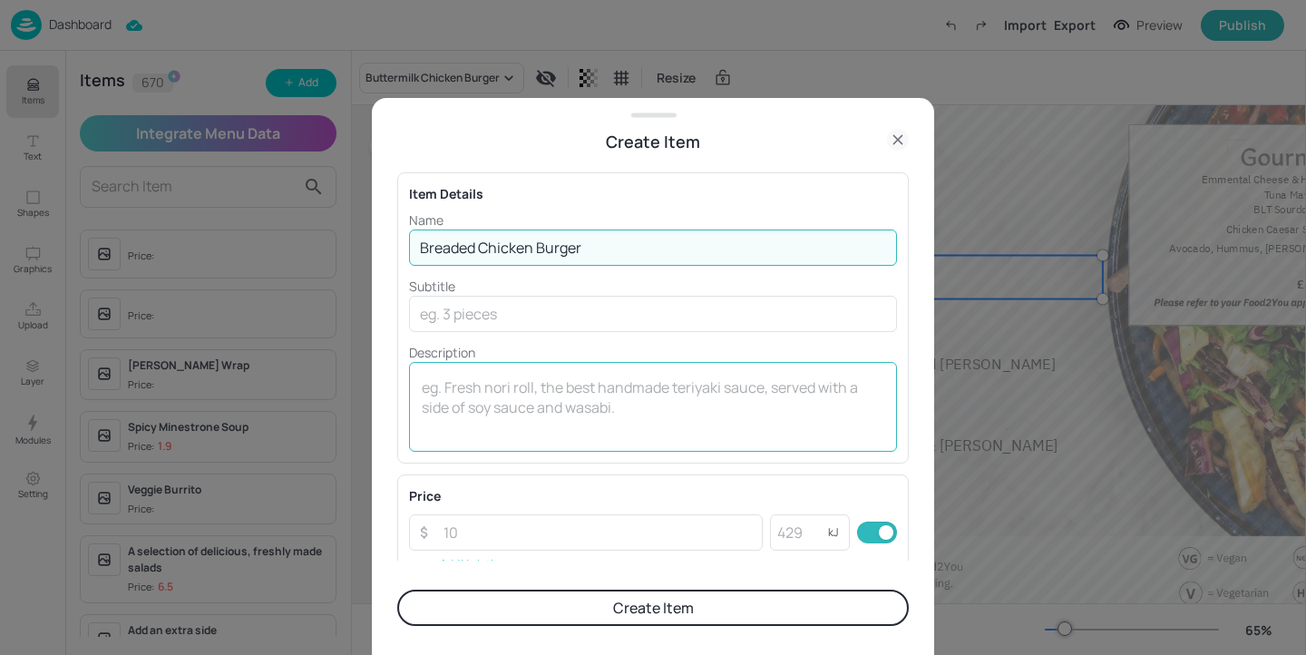
type input "Breaded Chicken Burger"
click at [484, 396] on textarea at bounding box center [653, 407] width 463 height 60
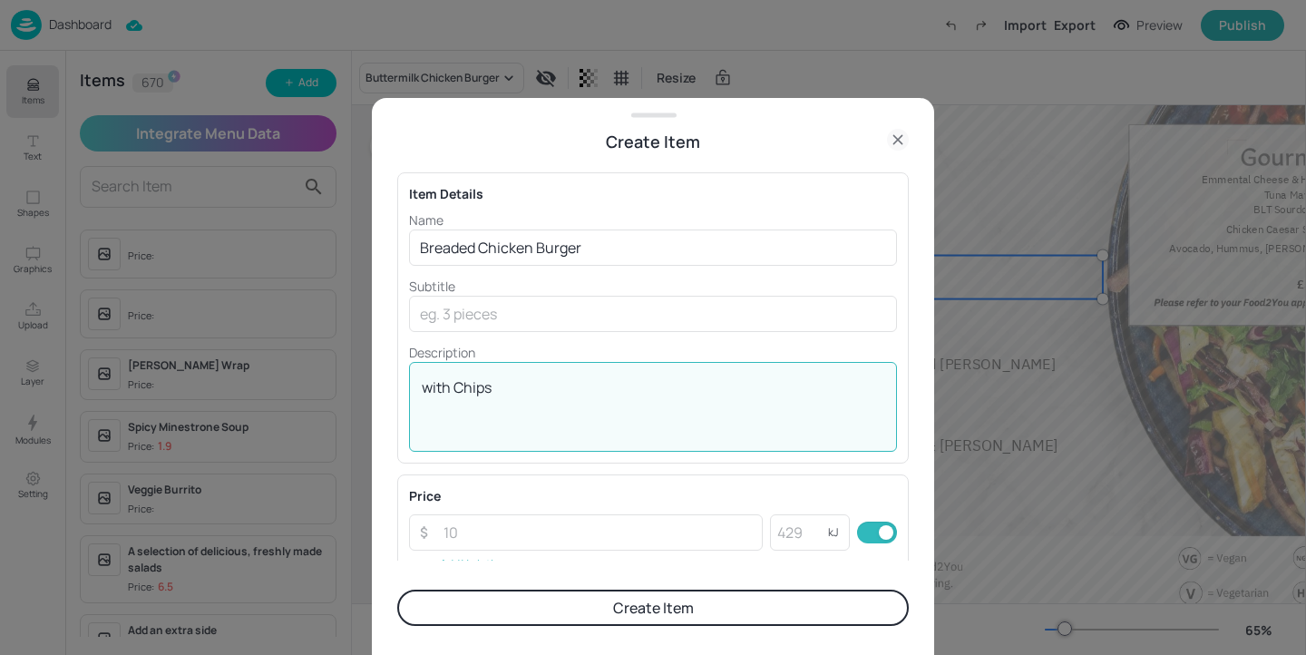
type textarea "with Chips"
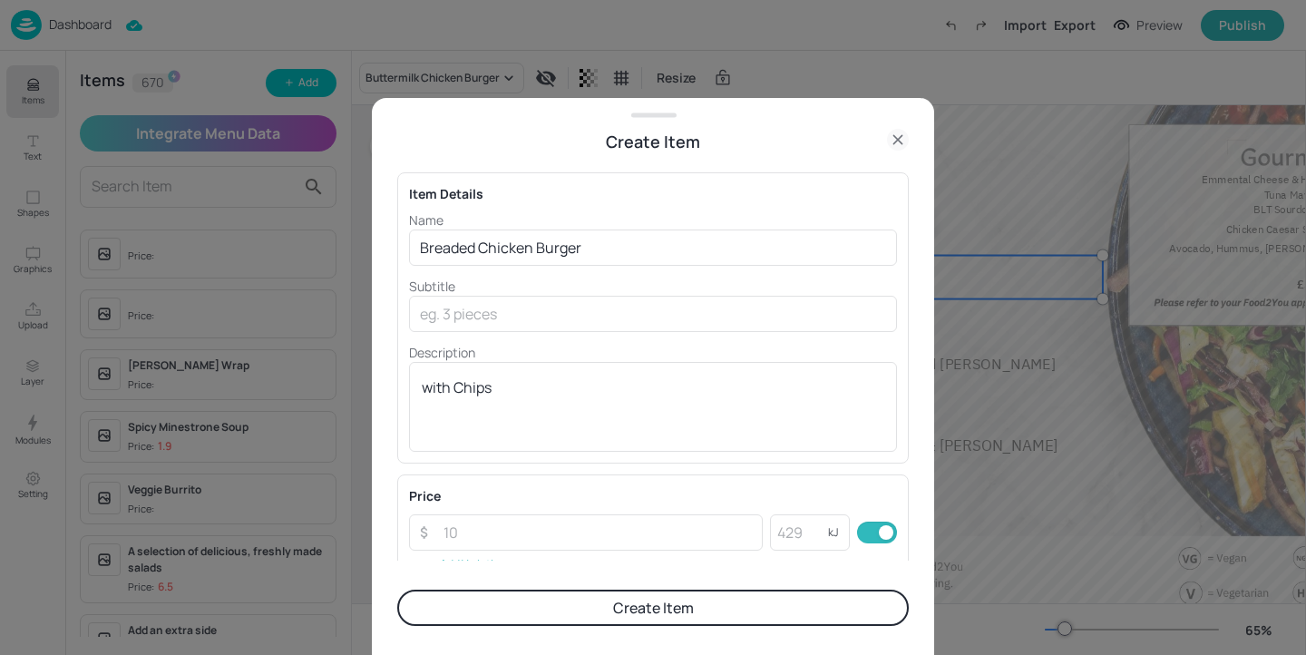
click at [576, 599] on button "Create Item" at bounding box center [653, 608] width 512 height 36
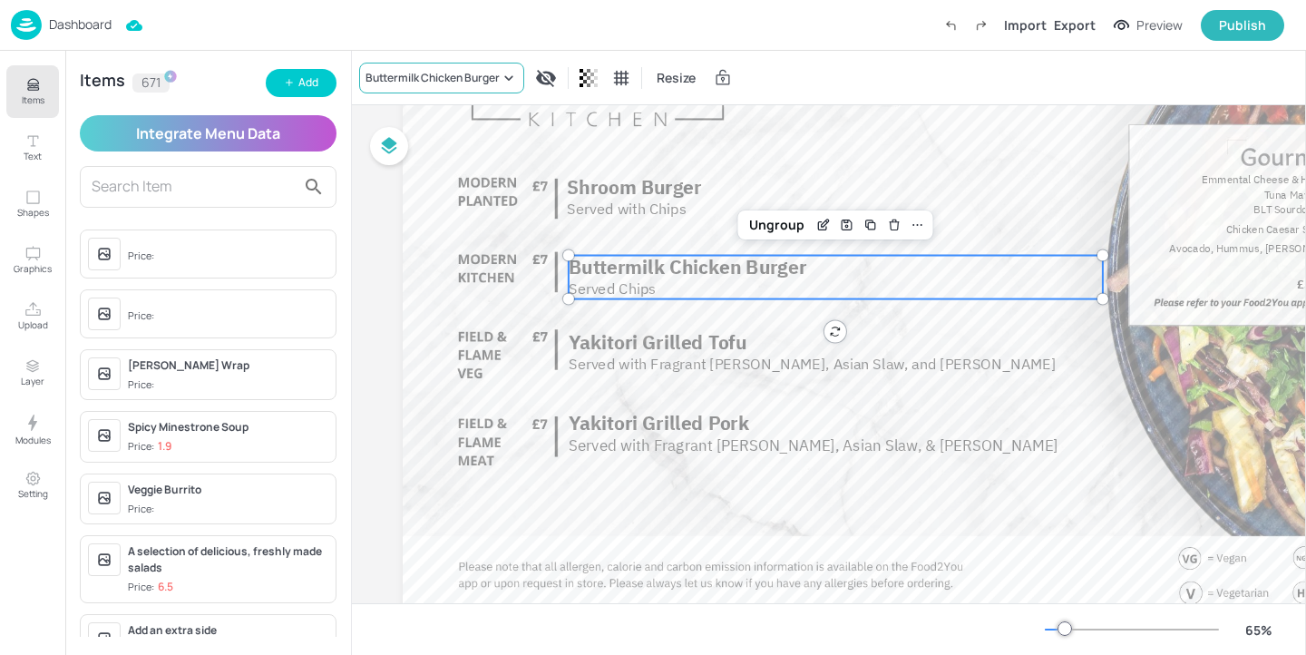
click at [445, 79] on div "Buttermilk Chicken Burger" at bounding box center [433, 78] width 134 height 16
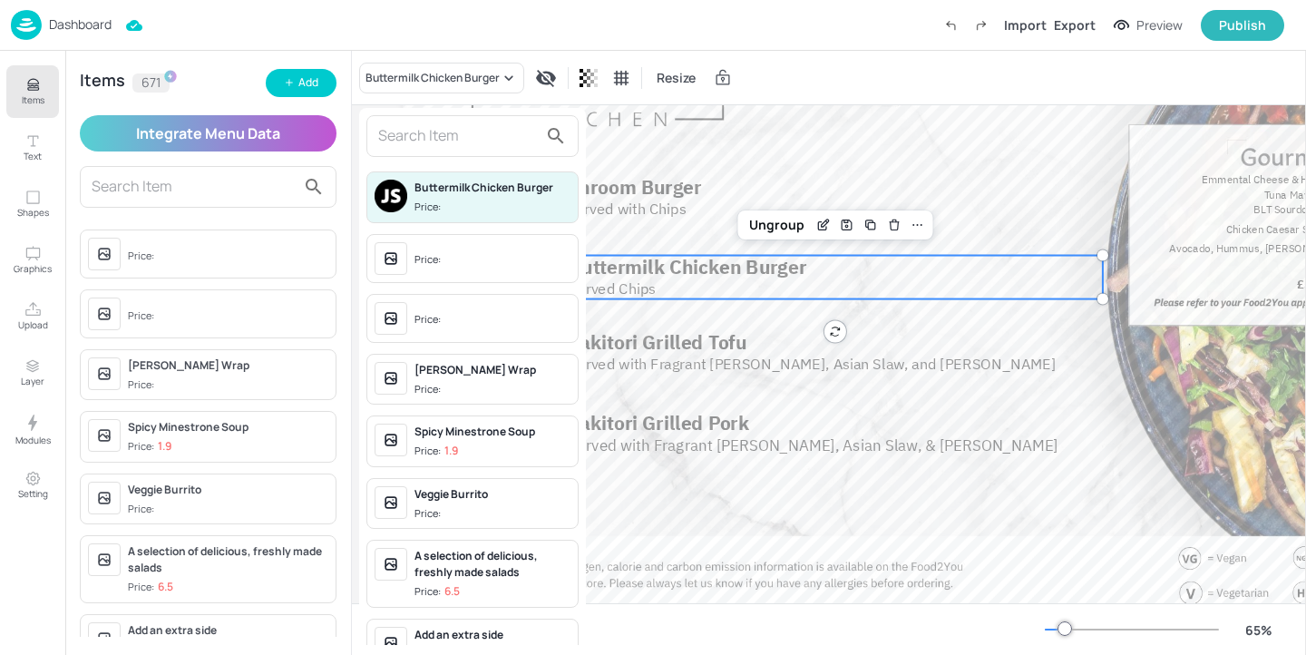
click at [435, 134] on input "text" at bounding box center [458, 136] width 160 height 29
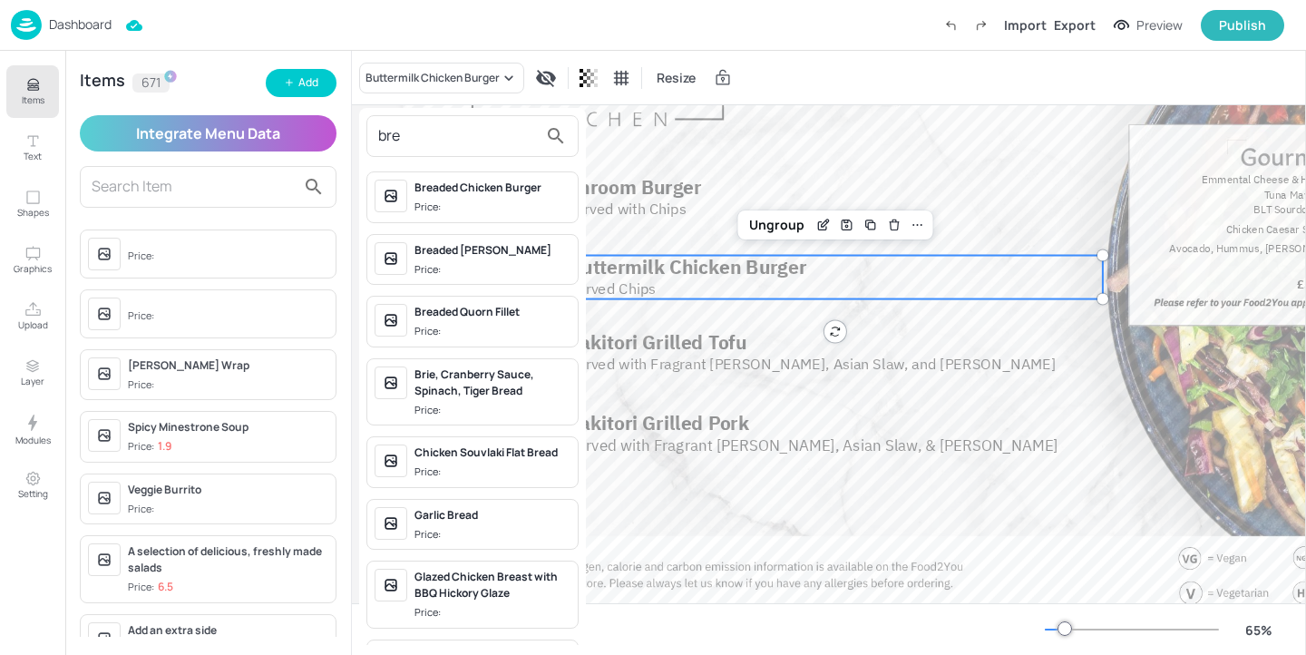
type input "bre"
click at [501, 183] on div "Breaded Chicken Burger" at bounding box center [493, 188] width 156 height 16
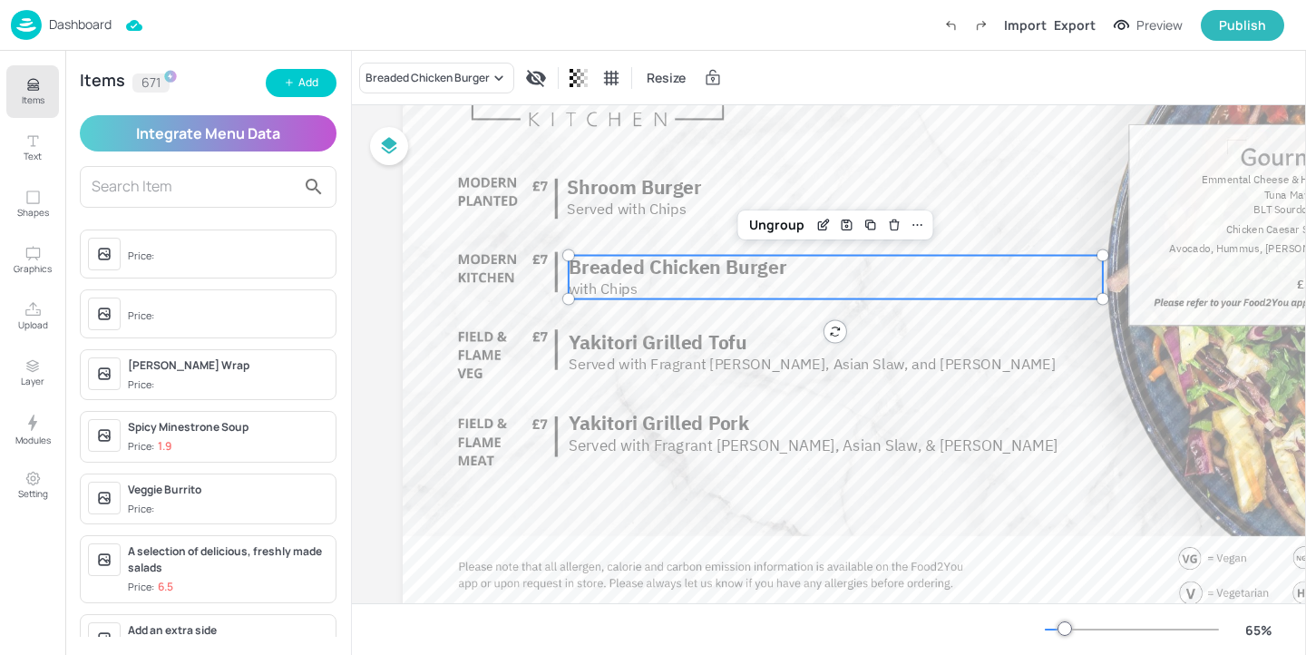
click at [40, 90] on button "Items" at bounding box center [32, 91] width 53 height 53
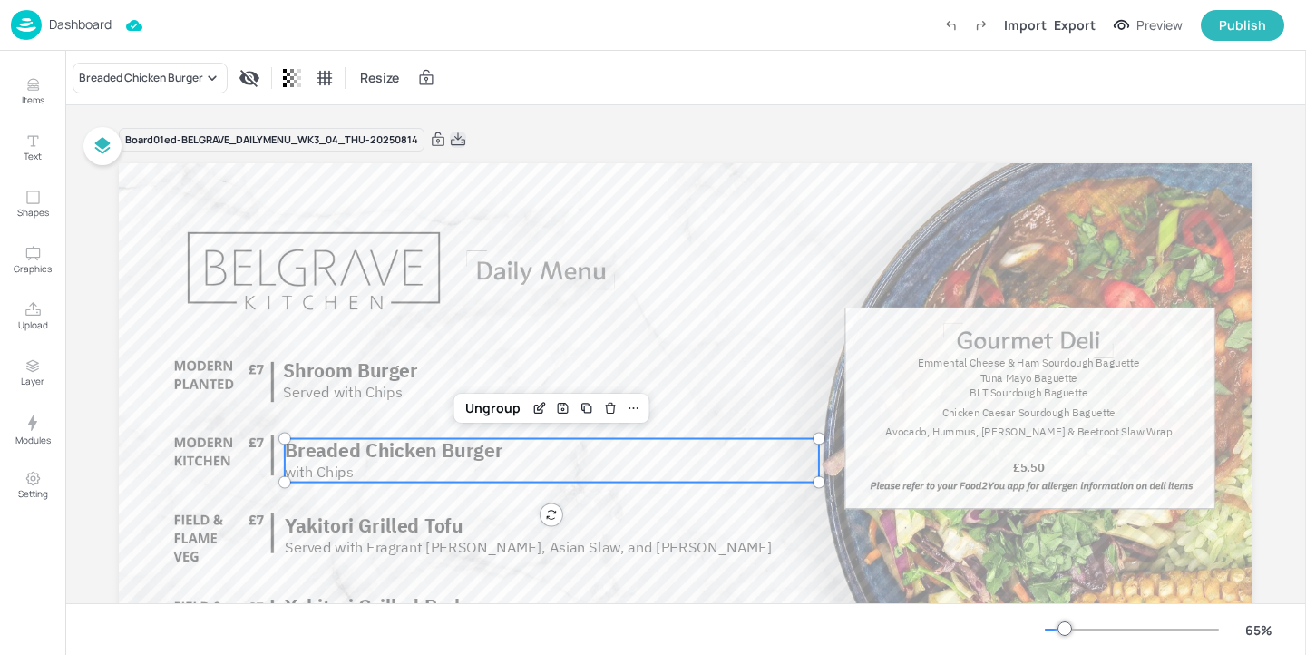
click at [465, 146] on icon at bounding box center [458, 140] width 16 height 18
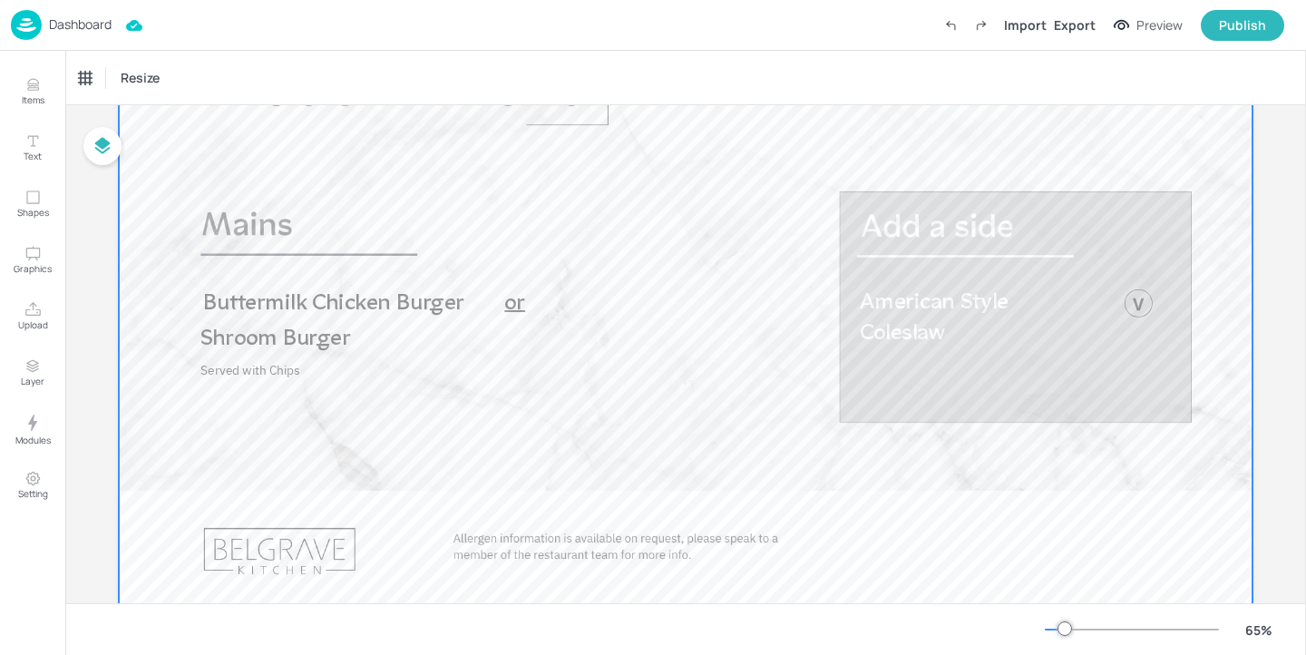
scroll to position [163, 0]
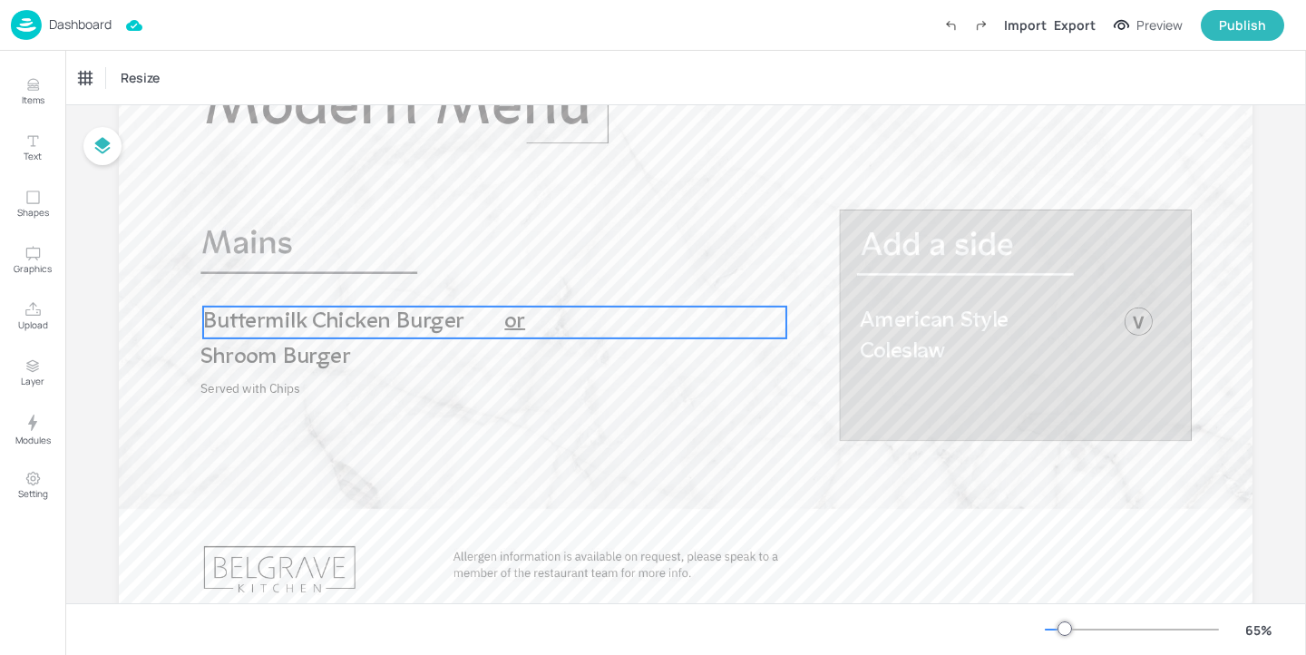
click at [463, 333] on span "Buttermilk Chicken Burger" at bounding box center [333, 321] width 261 height 23
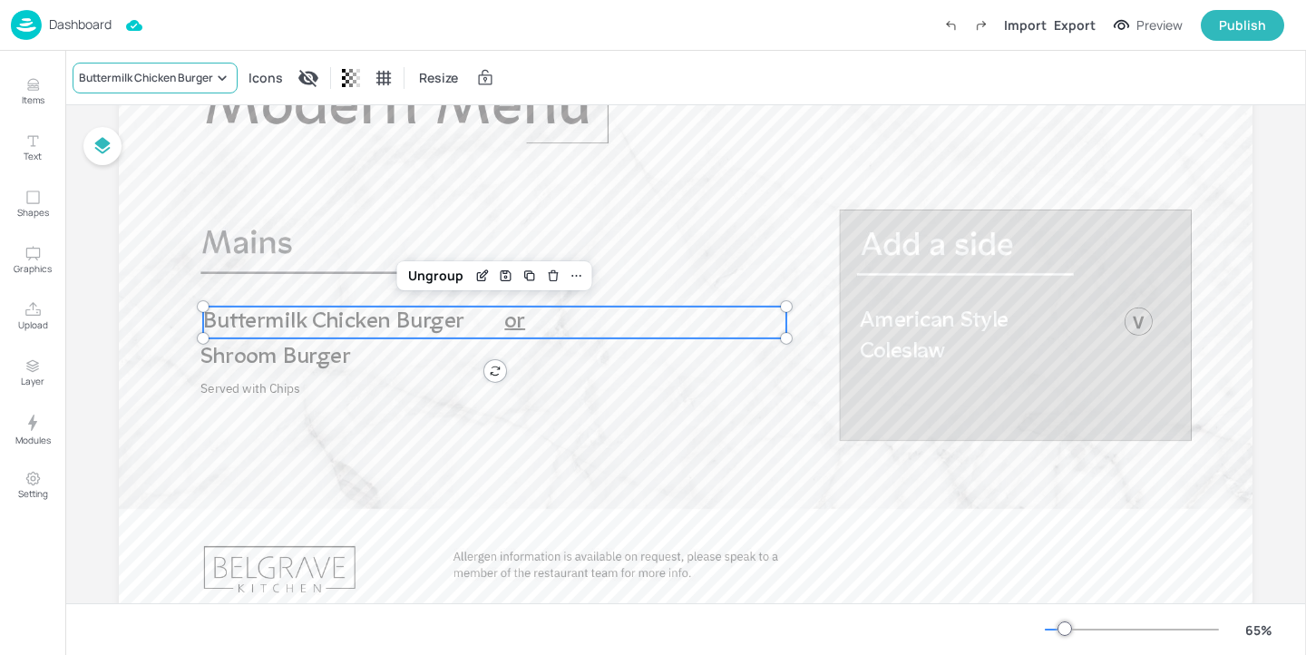
click at [150, 66] on div "Buttermilk Chicken Burger" at bounding box center [155, 78] width 165 height 31
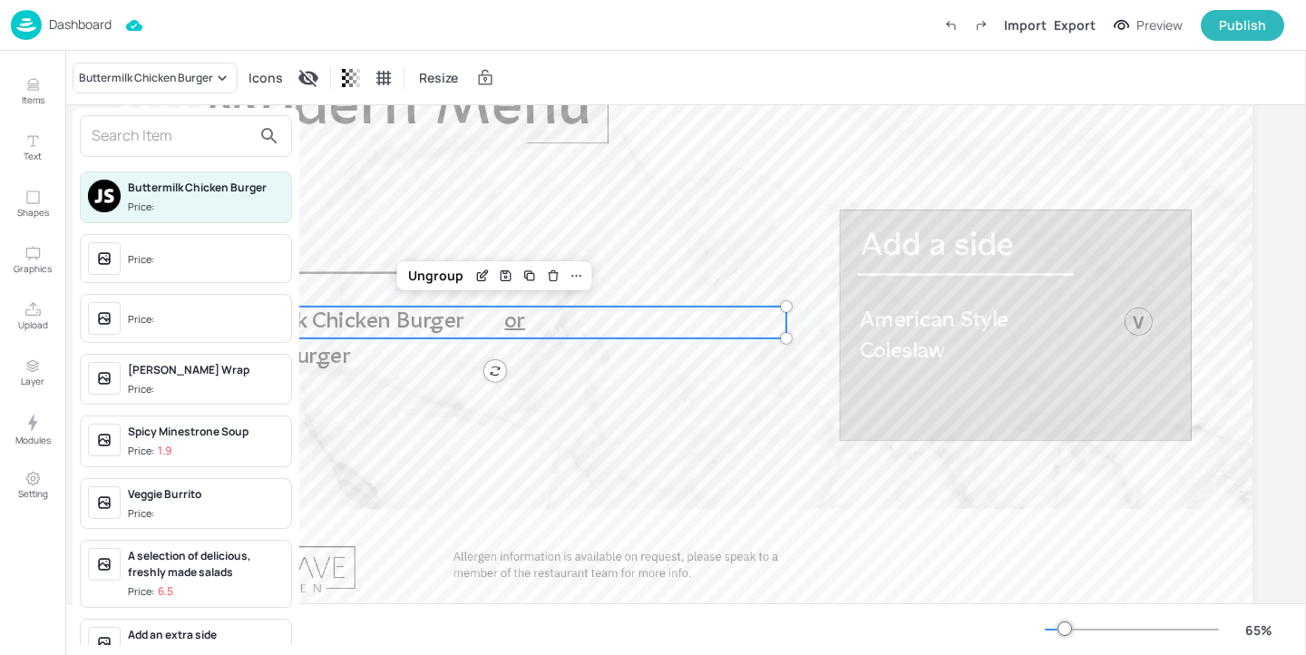
click at [128, 129] on input "text" at bounding box center [172, 136] width 160 height 29
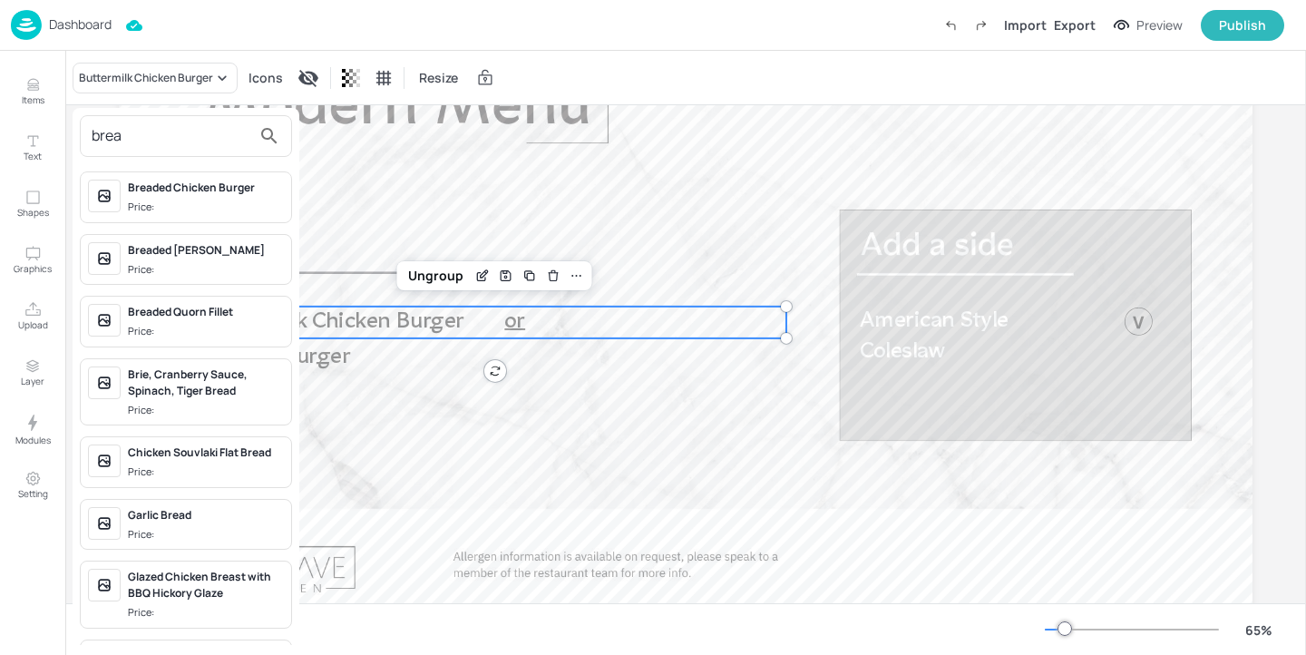
type input "brea"
click at [187, 191] on div "Breaded Chicken Burger" at bounding box center [206, 188] width 156 height 16
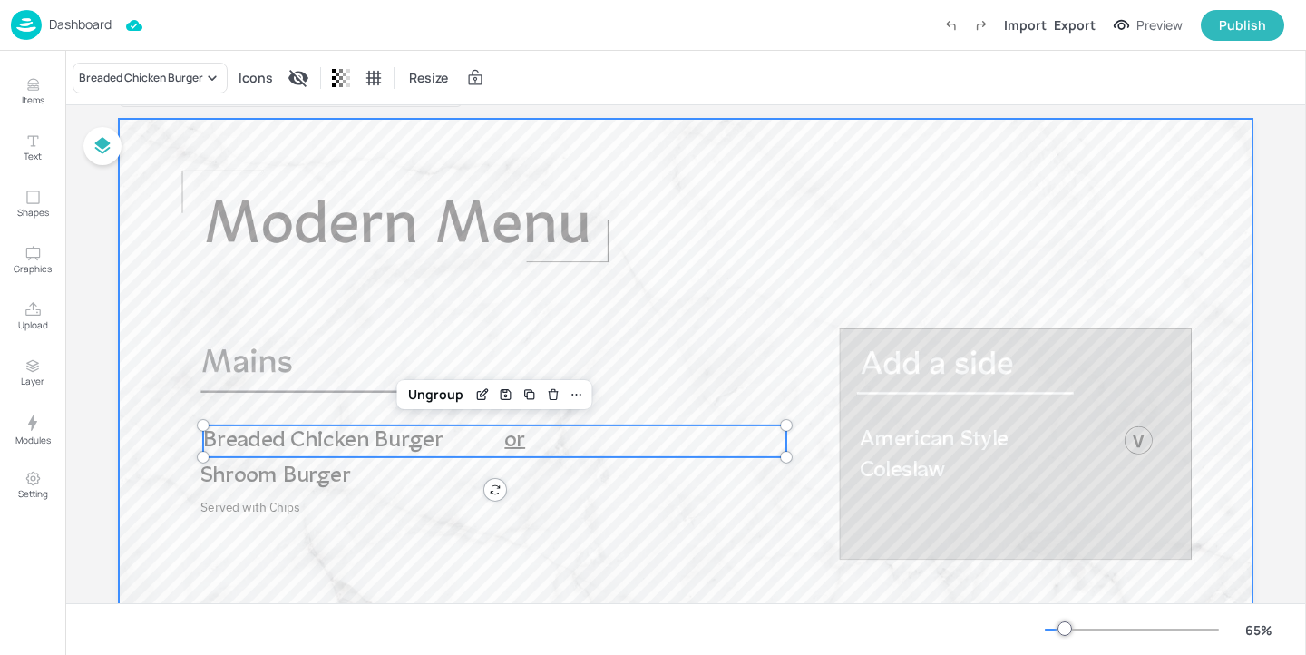
scroll to position [21, 0]
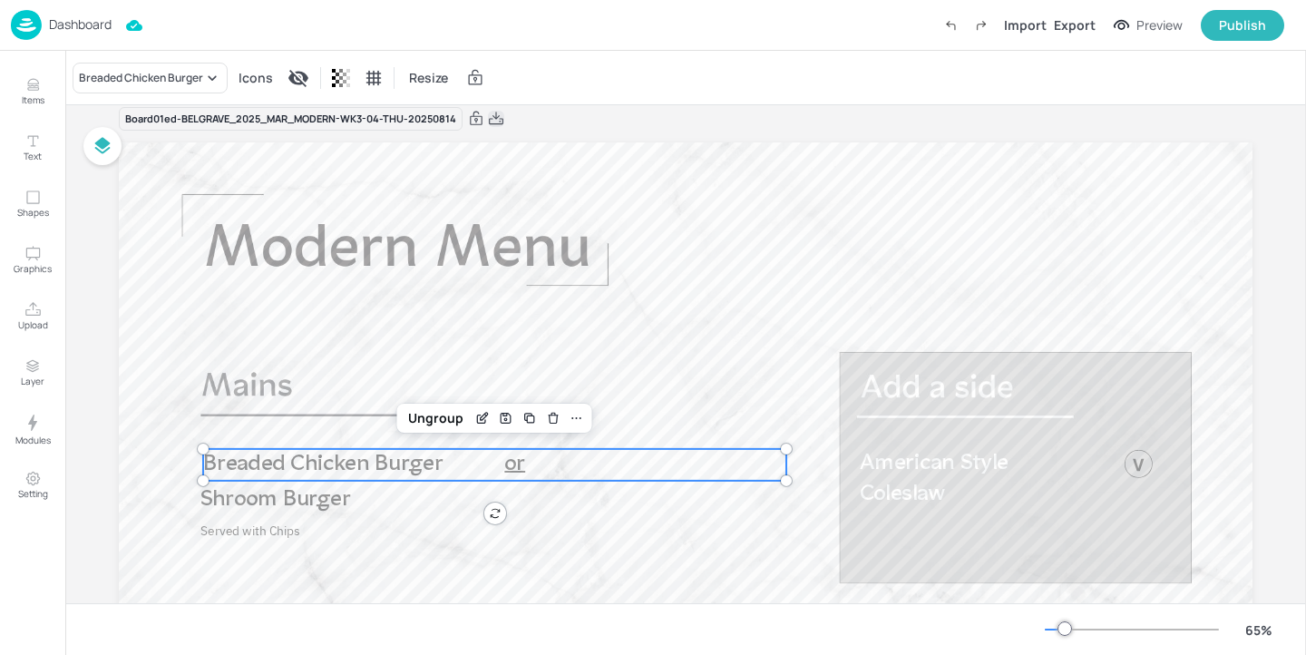
click at [503, 115] on icon at bounding box center [496, 119] width 16 height 18
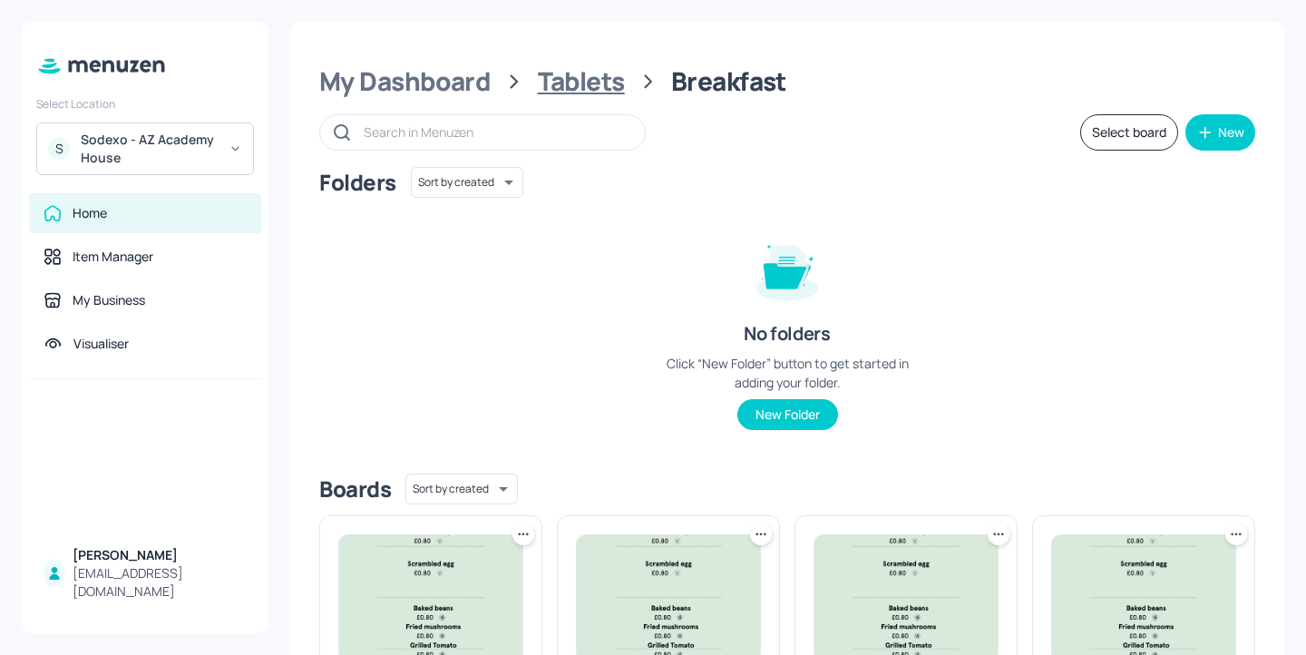
click at [588, 79] on div "Tablets" at bounding box center [581, 81] width 87 height 33
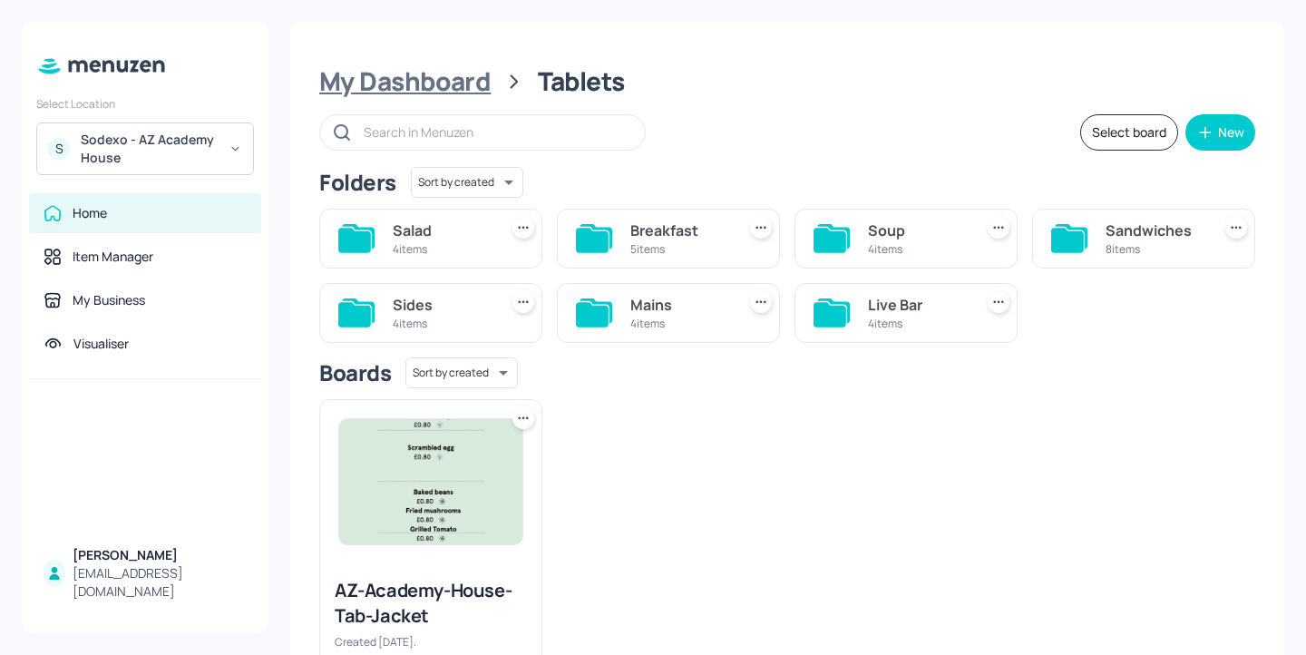
click at [450, 74] on div "My Dashboard" at bounding box center [404, 81] width 171 height 33
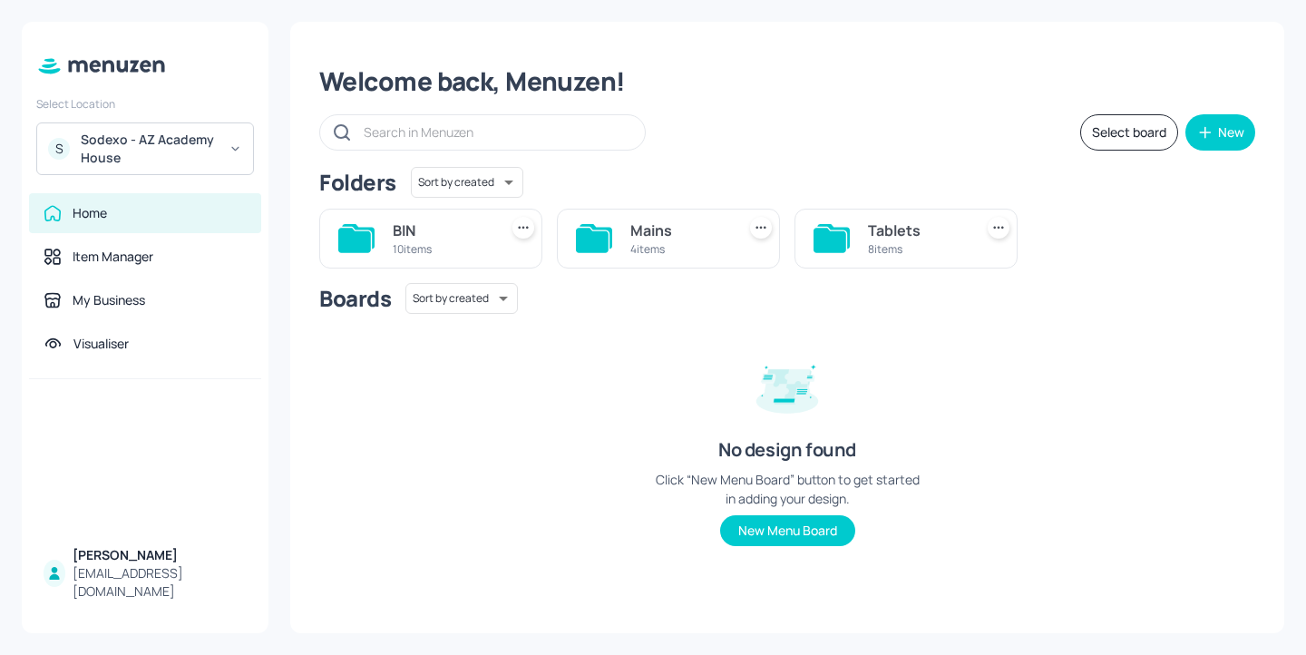
click at [684, 249] on div "4 items" at bounding box center [680, 248] width 98 height 15
click at [456, 251] on div "5 items" at bounding box center [442, 248] width 98 height 15
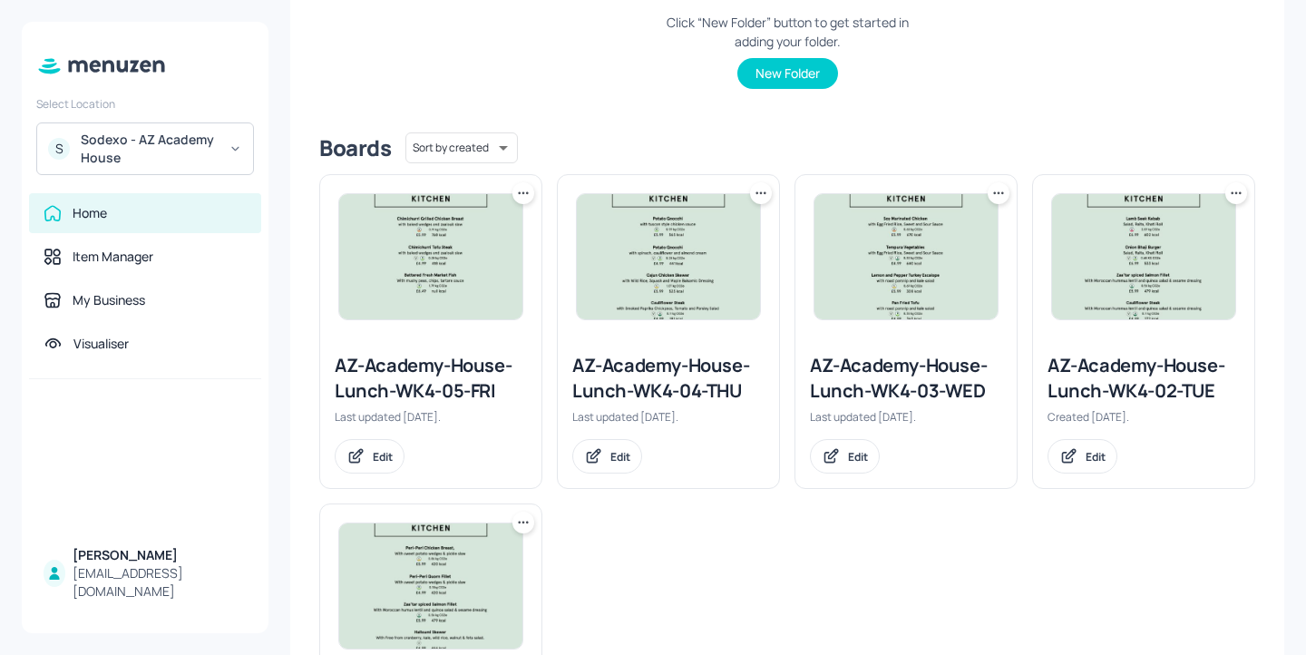
scroll to position [472, 0]
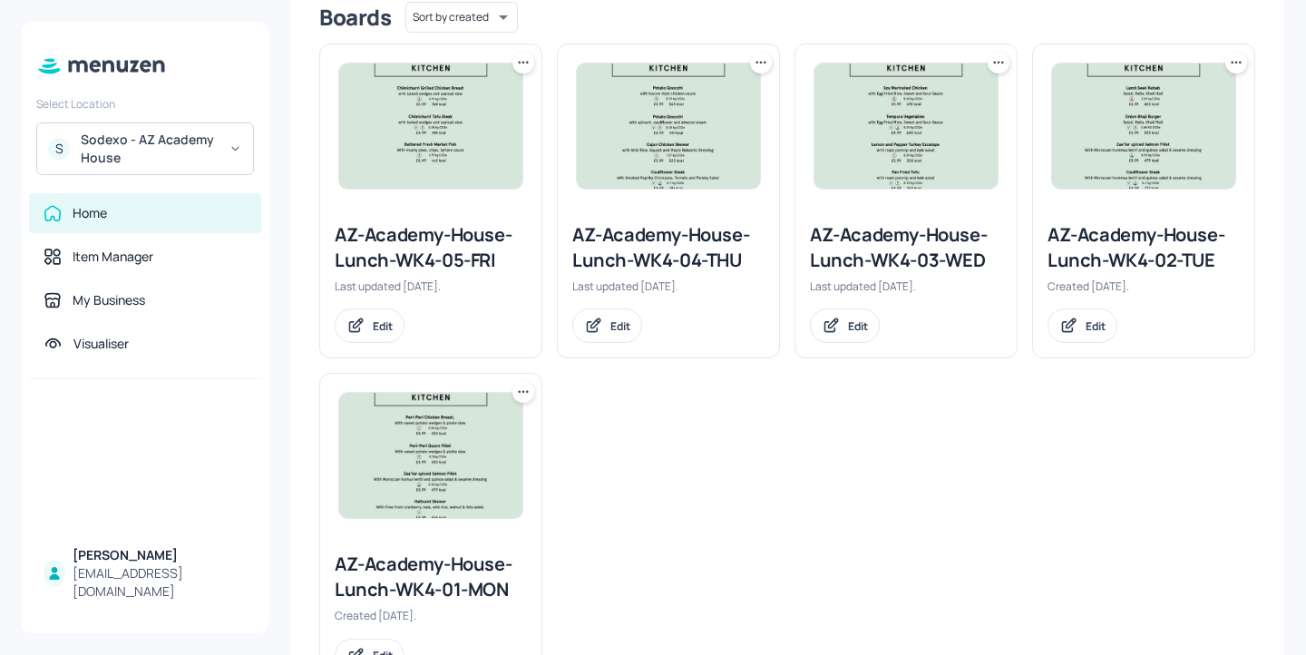
click at [752, 65] on icon at bounding box center [761, 63] width 18 height 18
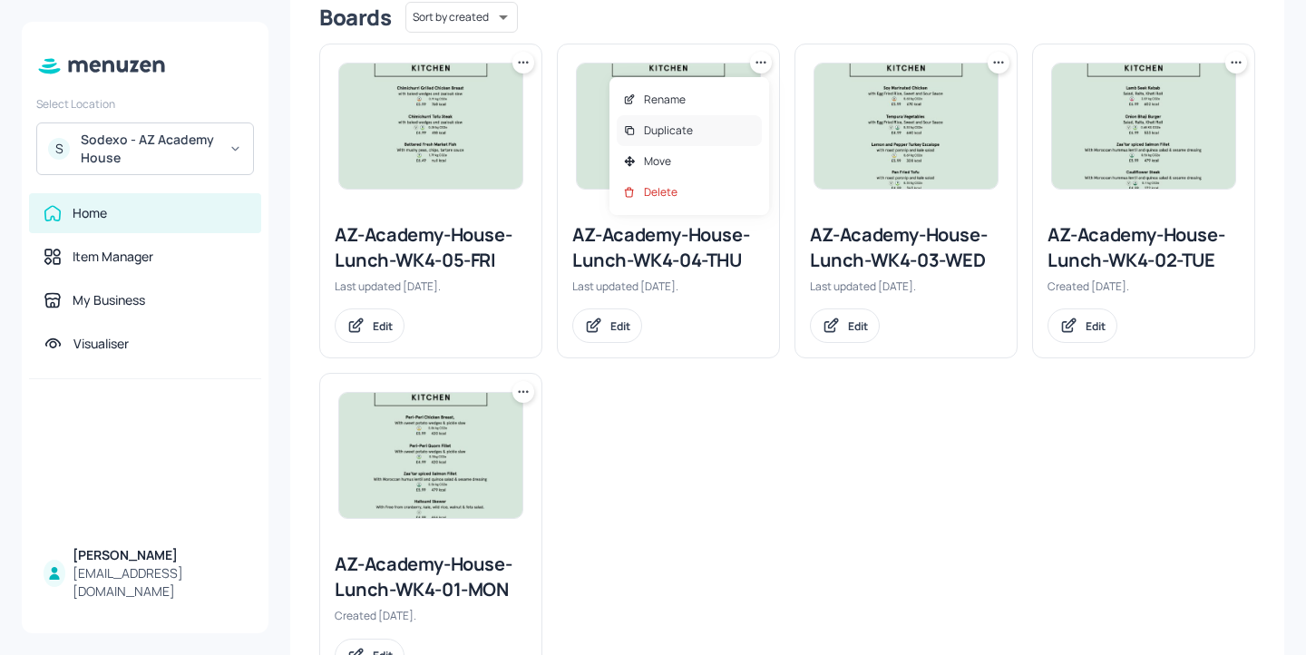
click at [741, 140] on div "Duplicate" at bounding box center [689, 130] width 145 height 31
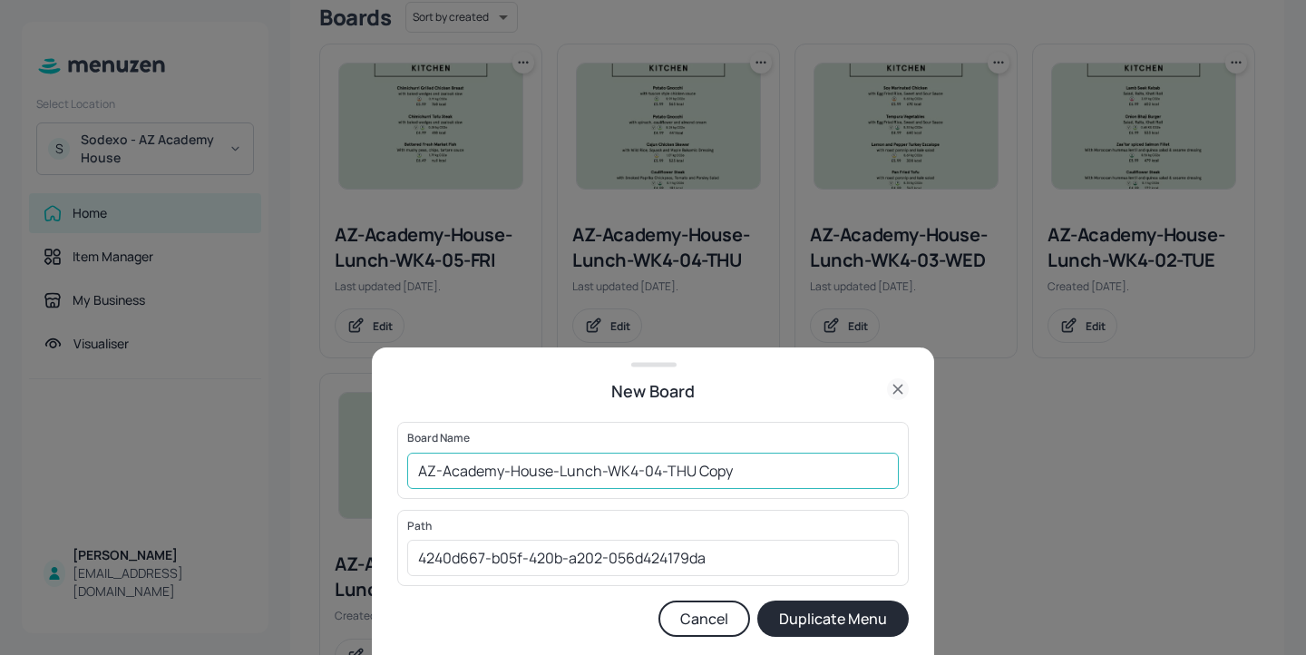
click at [413, 477] on input "AZ-Academy-House-Lunch-WK4-04-THU Copy" at bounding box center [653, 471] width 492 height 36
drag, startPoint x: 805, startPoint y: 474, endPoint x: 736, endPoint y: 475, distance: 69.0
click at [736, 475] on input "01ed-AZ-Academy-House-Lunch-WK4-04-THU Copy" at bounding box center [653, 471] width 492 height 36
type input "01ed-AZ-Academy-House-Lunch-WK4-04-THU-20250814"
click at [866, 620] on button "Duplicate Menu" at bounding box center [834, 619] width 152 height 36
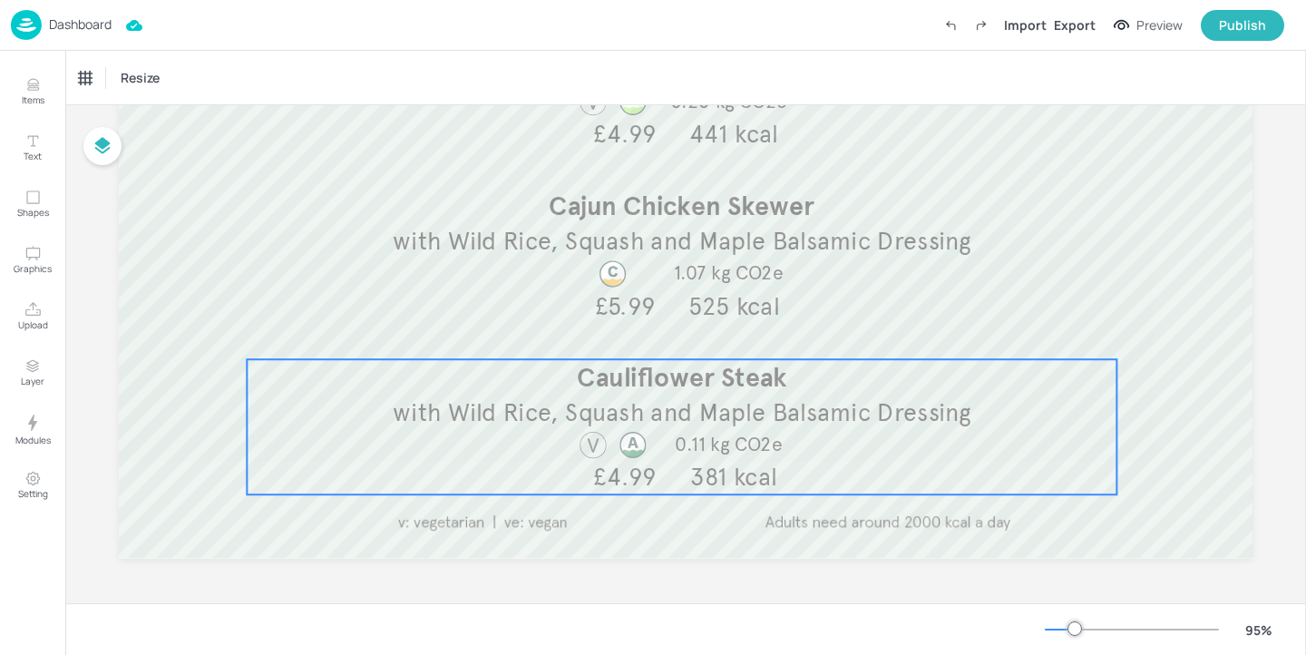
scroll to position [536, 0]
click at [706, 430] on div "Cauliflower Steak with Wild Rice, Squash and Maple Balsamic Dressing 0.11 kg CO…" at bounding box center [682, 426] width 870 height 135
click at [128, 83] on div "Cauliflower Steak" at bounding box center [124, 78] width 91 height 16
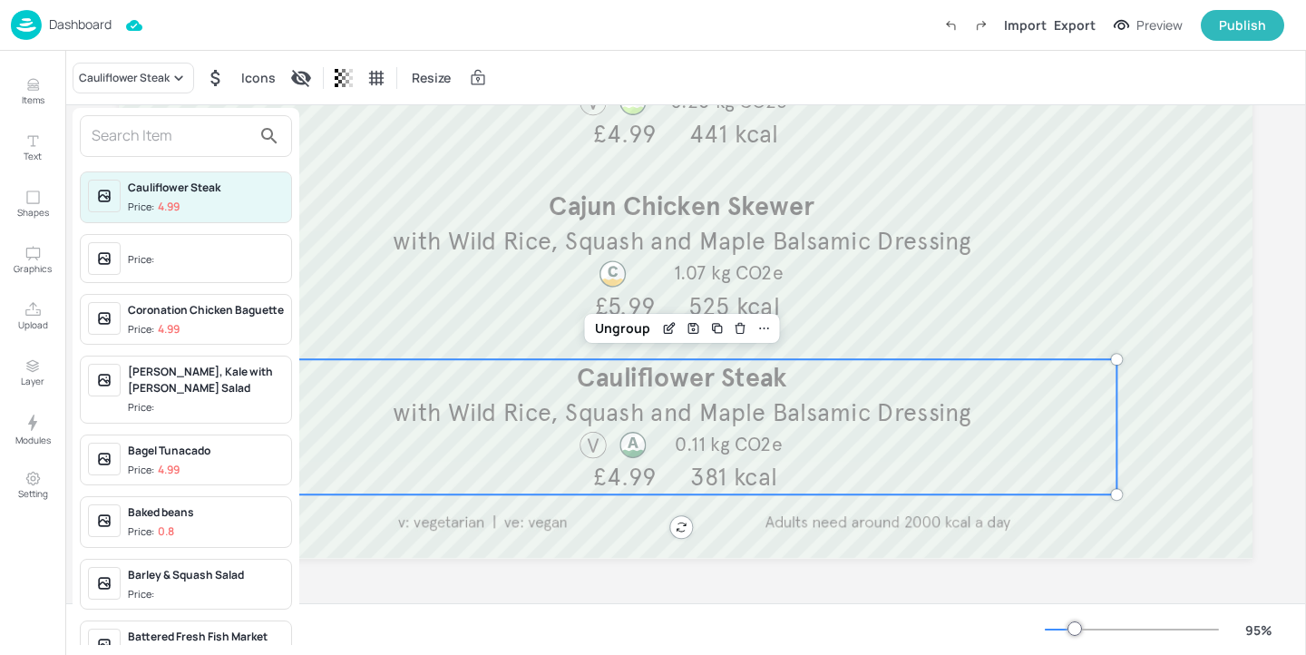
click at [145, 118] on div at bounding box center [186, 136] width 212 height 42
click at [144, 129] on input "text" at bounding box center [172, 136] width 160 height 29
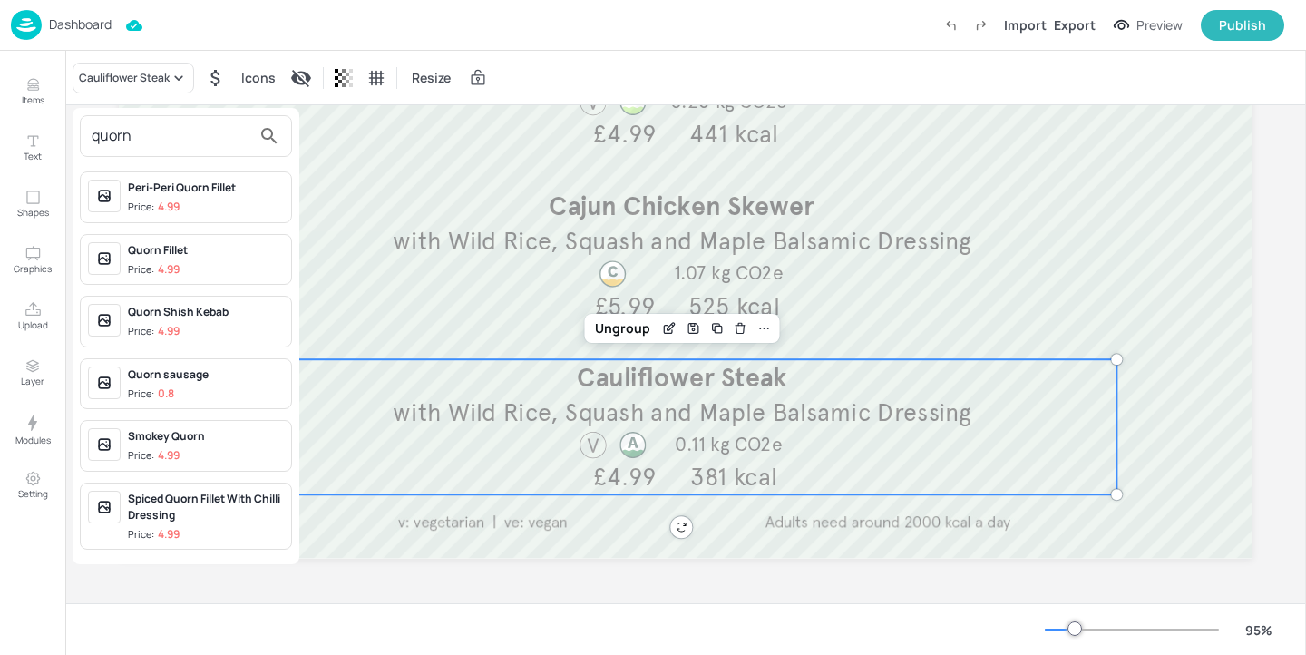
type input "quorn"
click at [195, 259] on div "Quorn Fillet Price: 4.99" at bounding box center [206, 259] width 156 height 35
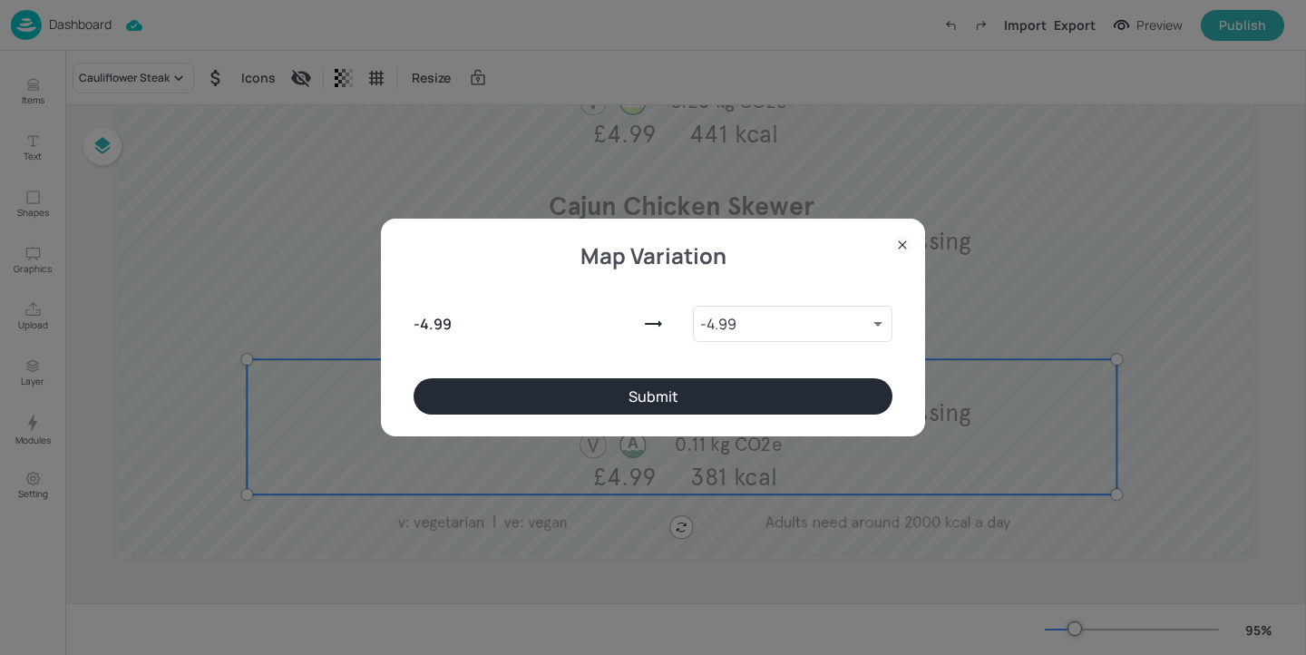
click at [522, 386] on button "Submit" at bounding box center [653, 396] width 479 height 36
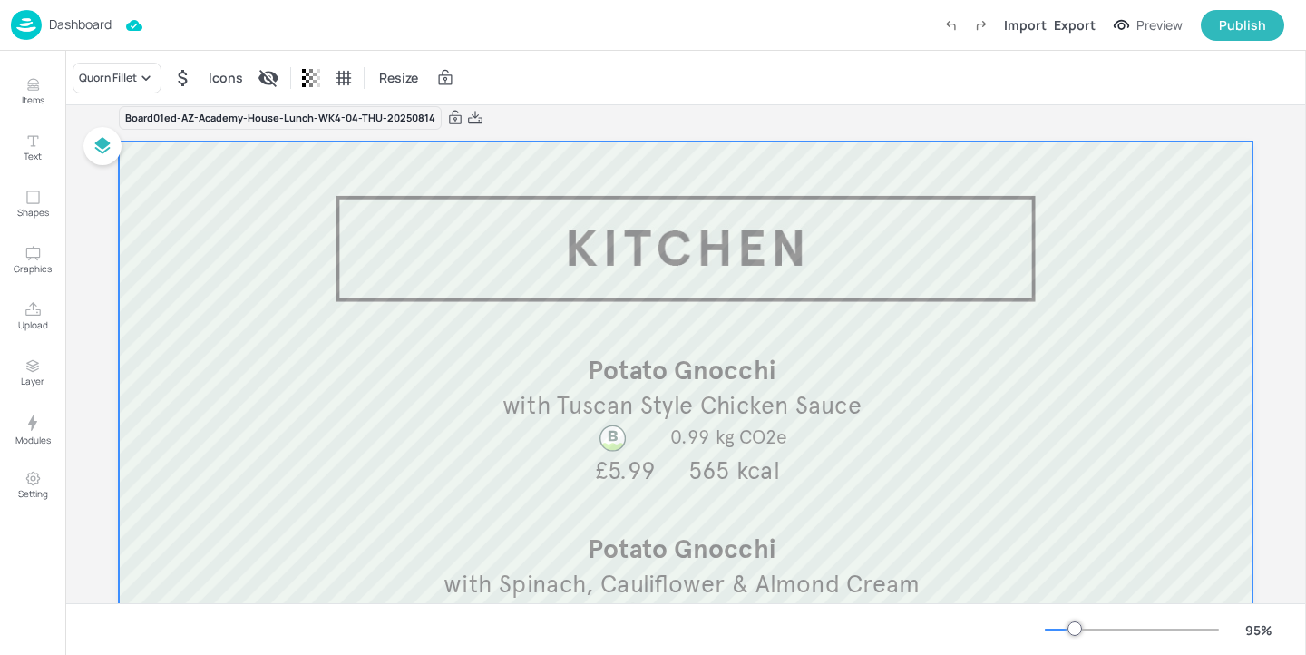
scroll to position [0, 0]
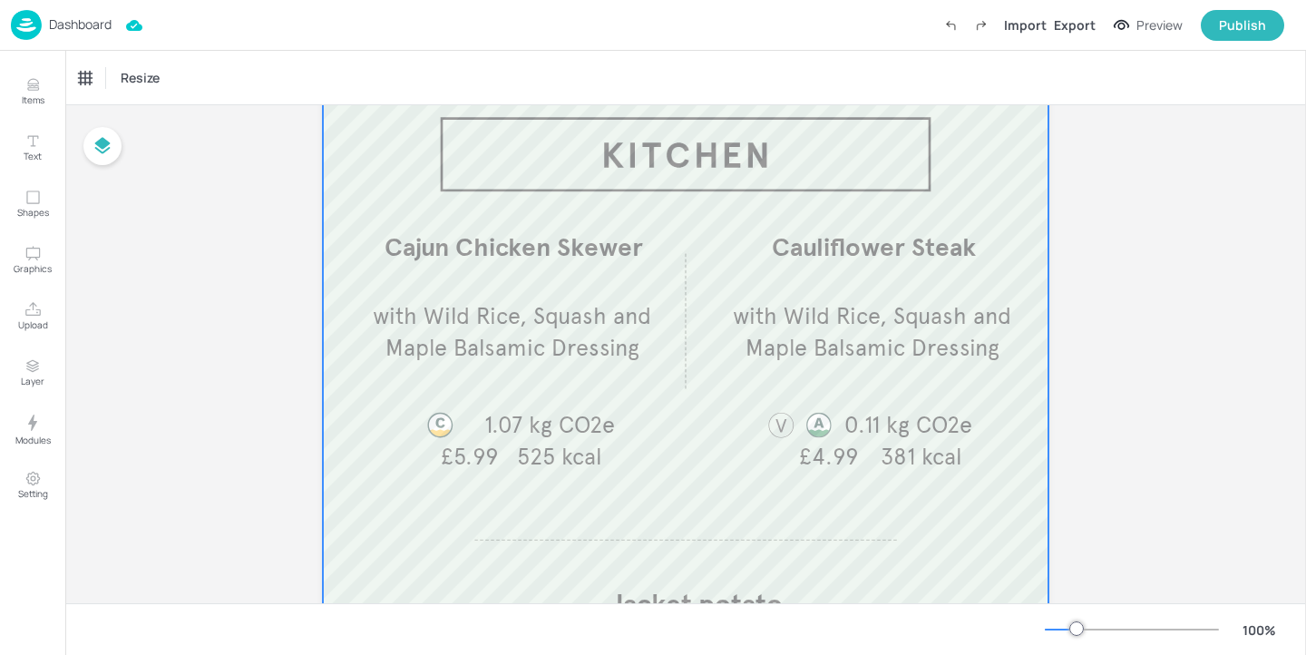
scroll to position [151, 0]
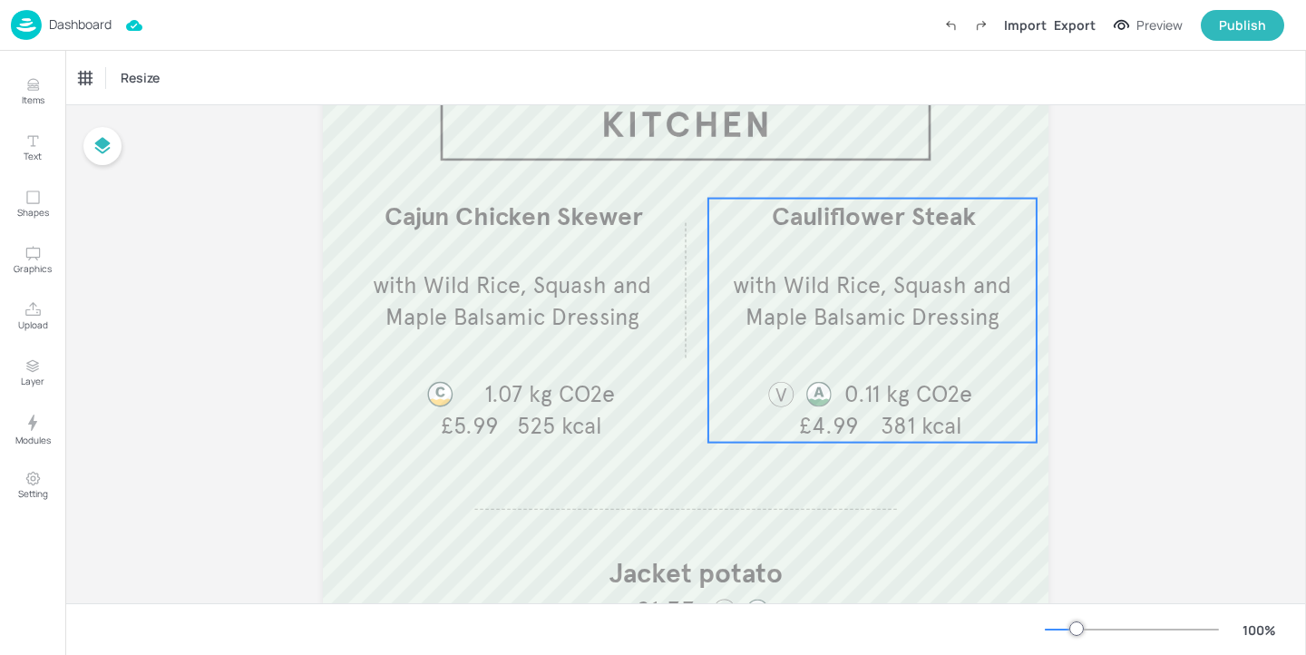
click at [837, 349] on div "Cauliflower Steak with Wild Rice, Squash and Maple Balsamic Dressing £4.99 381 …" at bounding box center [873, 321] width 328 height 244
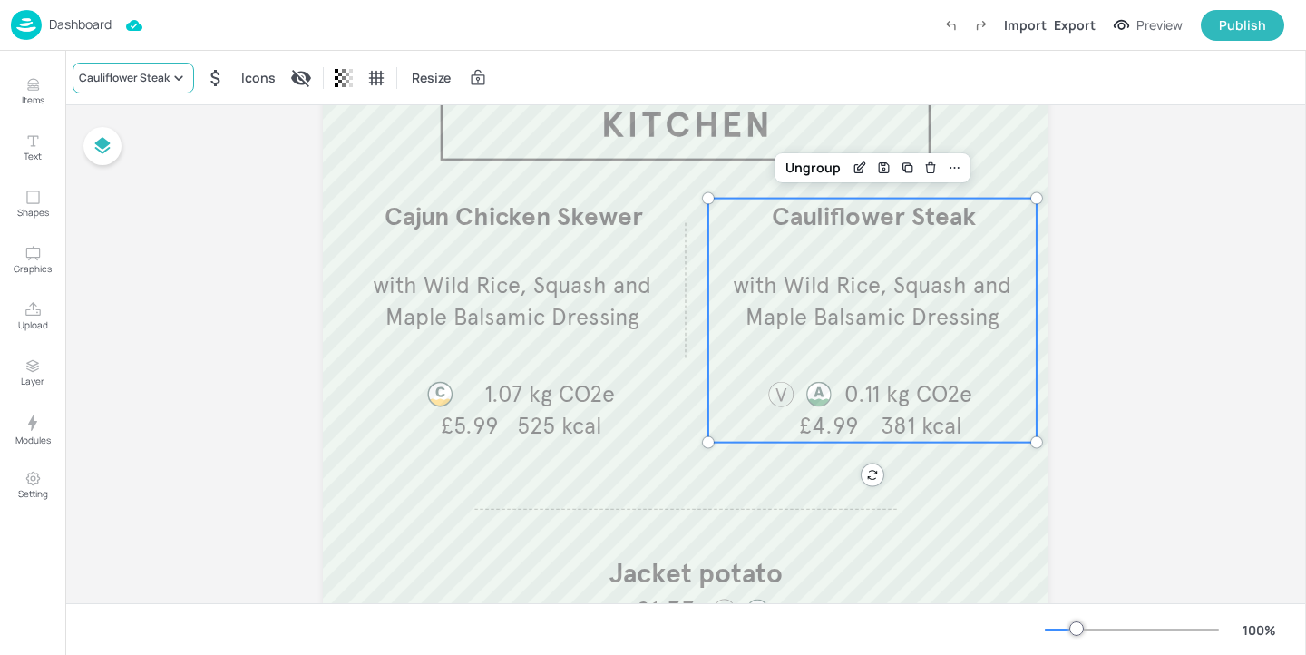
click at [118, 84] on div "Cauliflower Steak" at bounding box center [124, 78] width 91 height 16
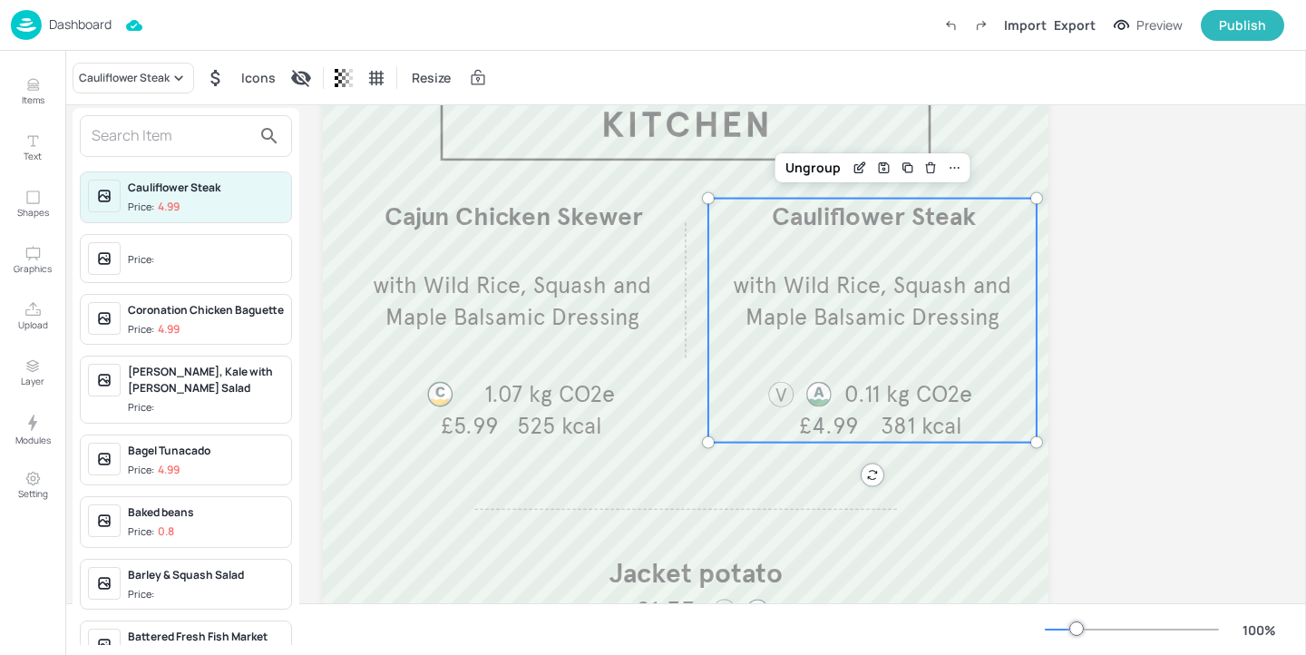
click at [152, 135] on input "text" at bounding box center [172, 136] width 160 height 29
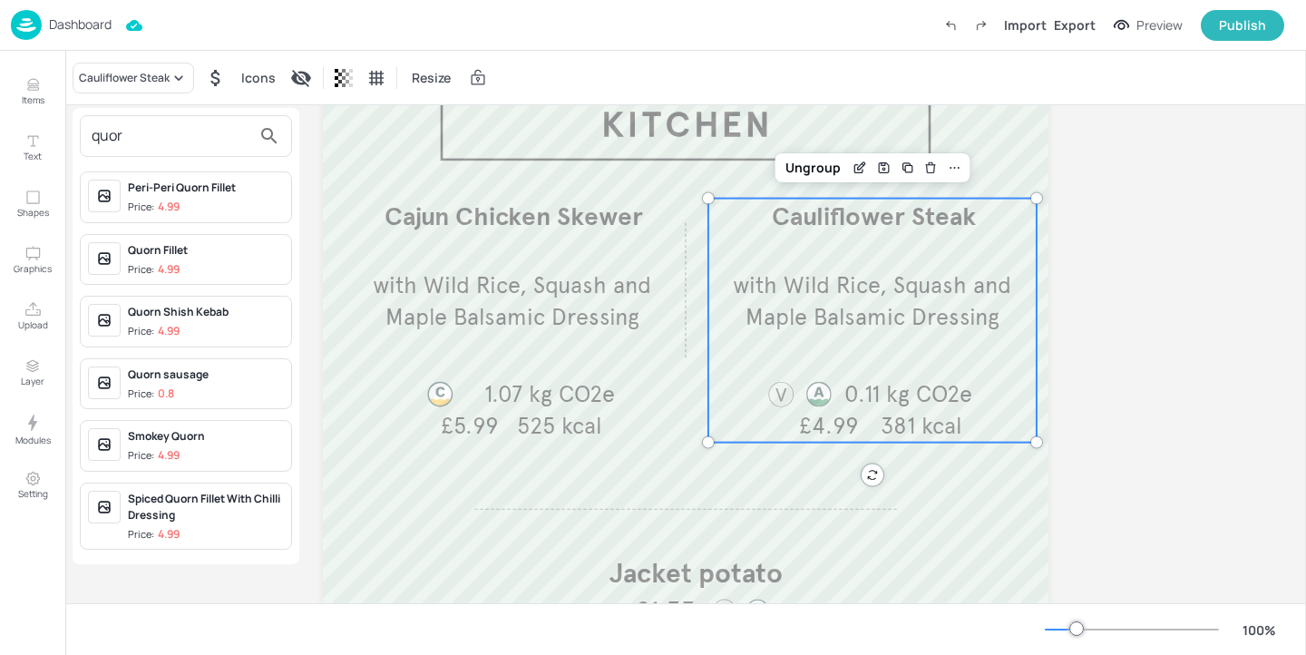
type input "quor"
click at [254, 251] on div "Quorn Fillet" at bounding box center [206, 250] width 156 height 16
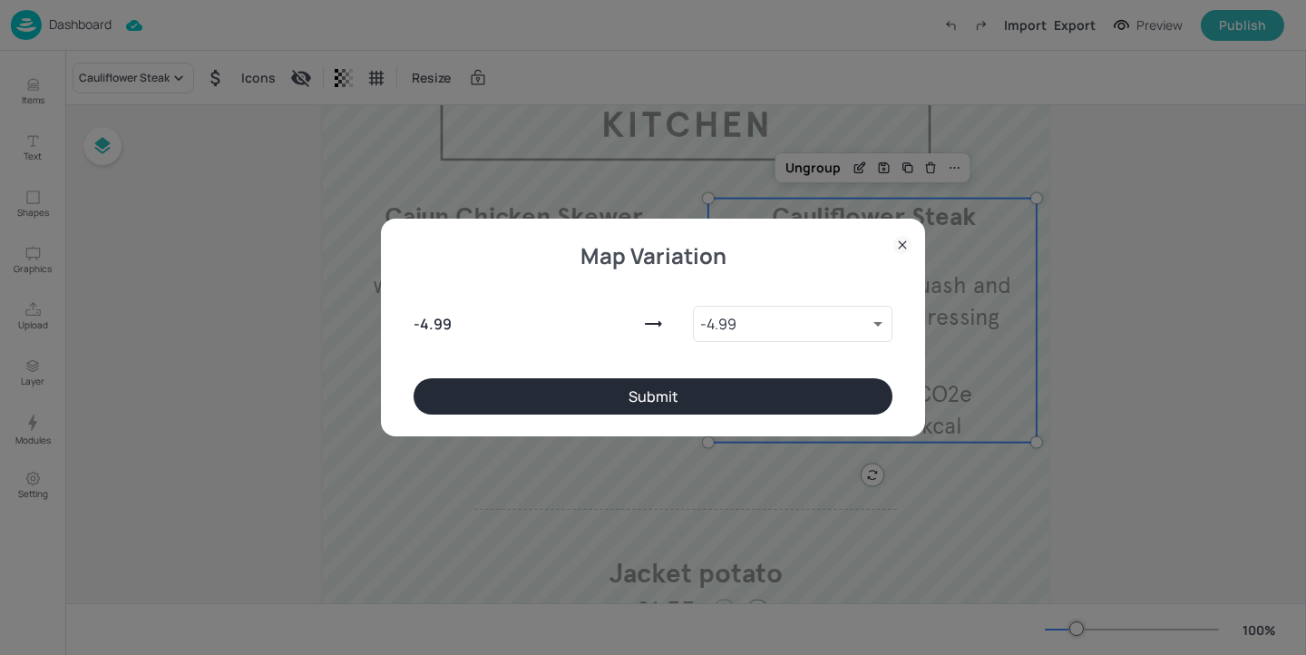
click at [422, 396] on button "Submit" at bounding box center [653, 396] width 479 height 36
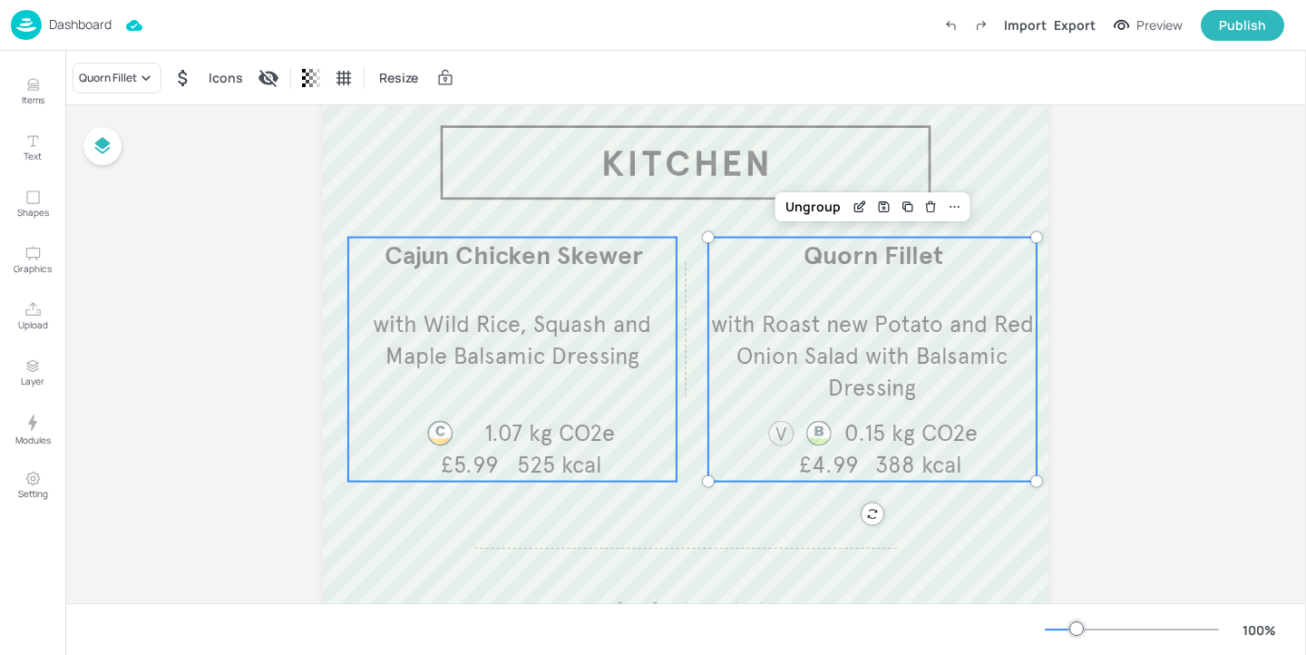
scroll to position [0, 0]
